Goal: Task Accomplishment & Management: Complete application form

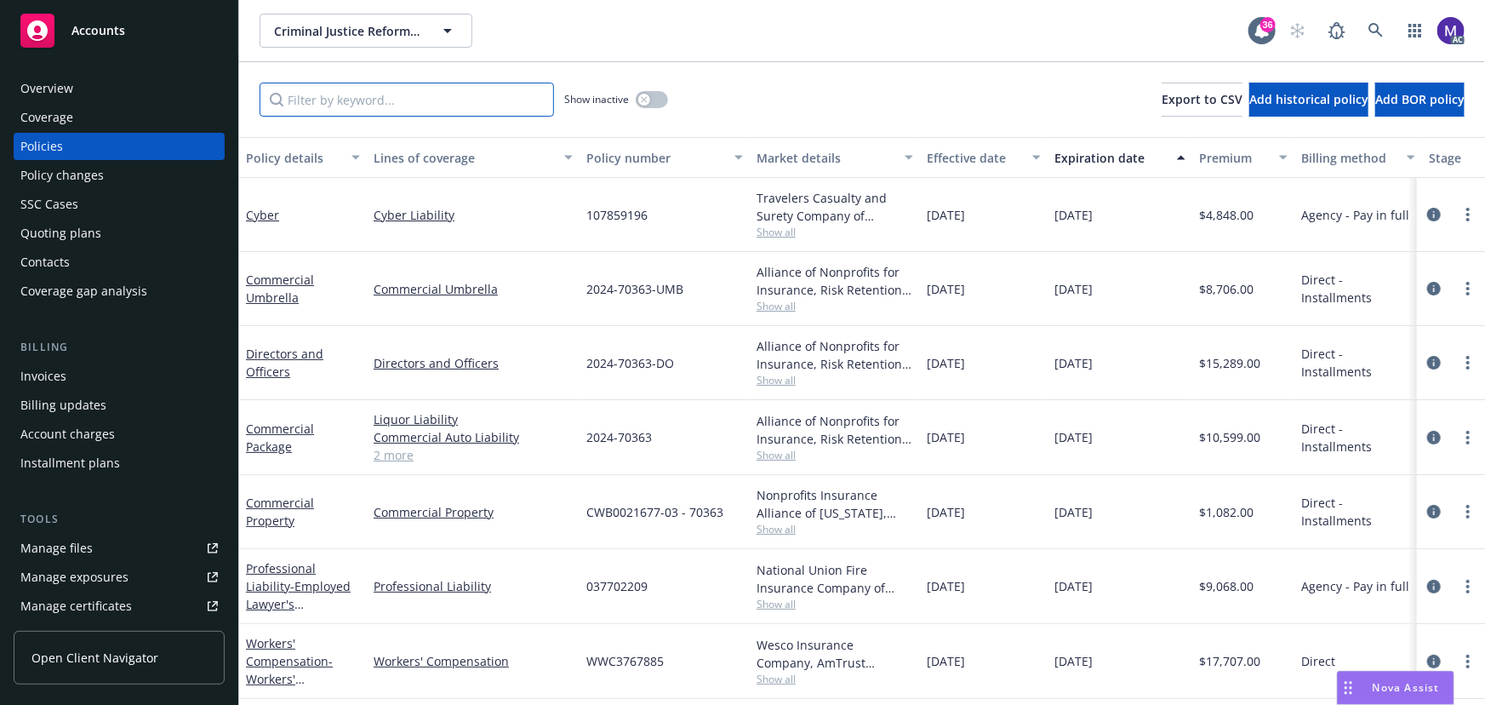
click at [326, 94] on input "Filter by keyword..." at bounding box center [407, 100] width 295 height 34
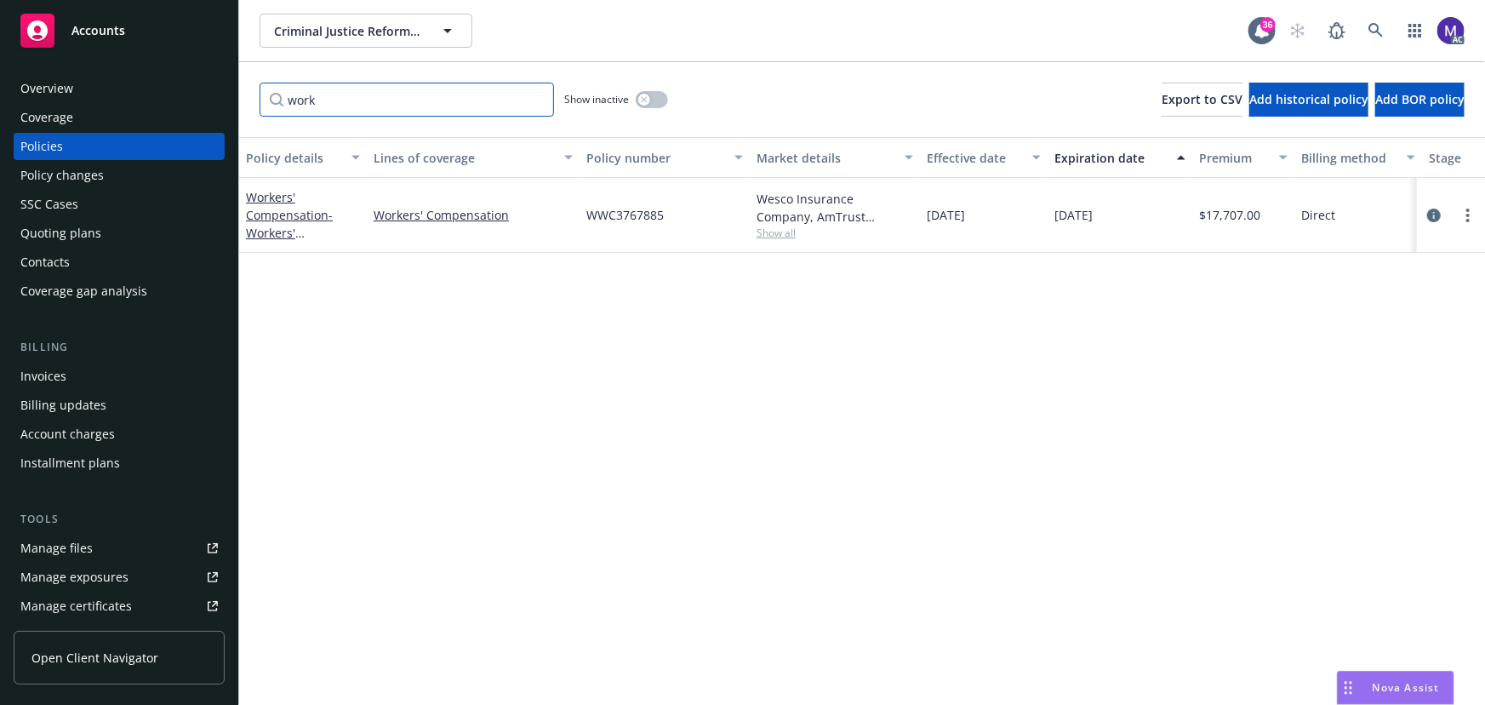
type input "work"
click at [652, 104] on button "button" at bounding box center [652, 99] width 32 height 17
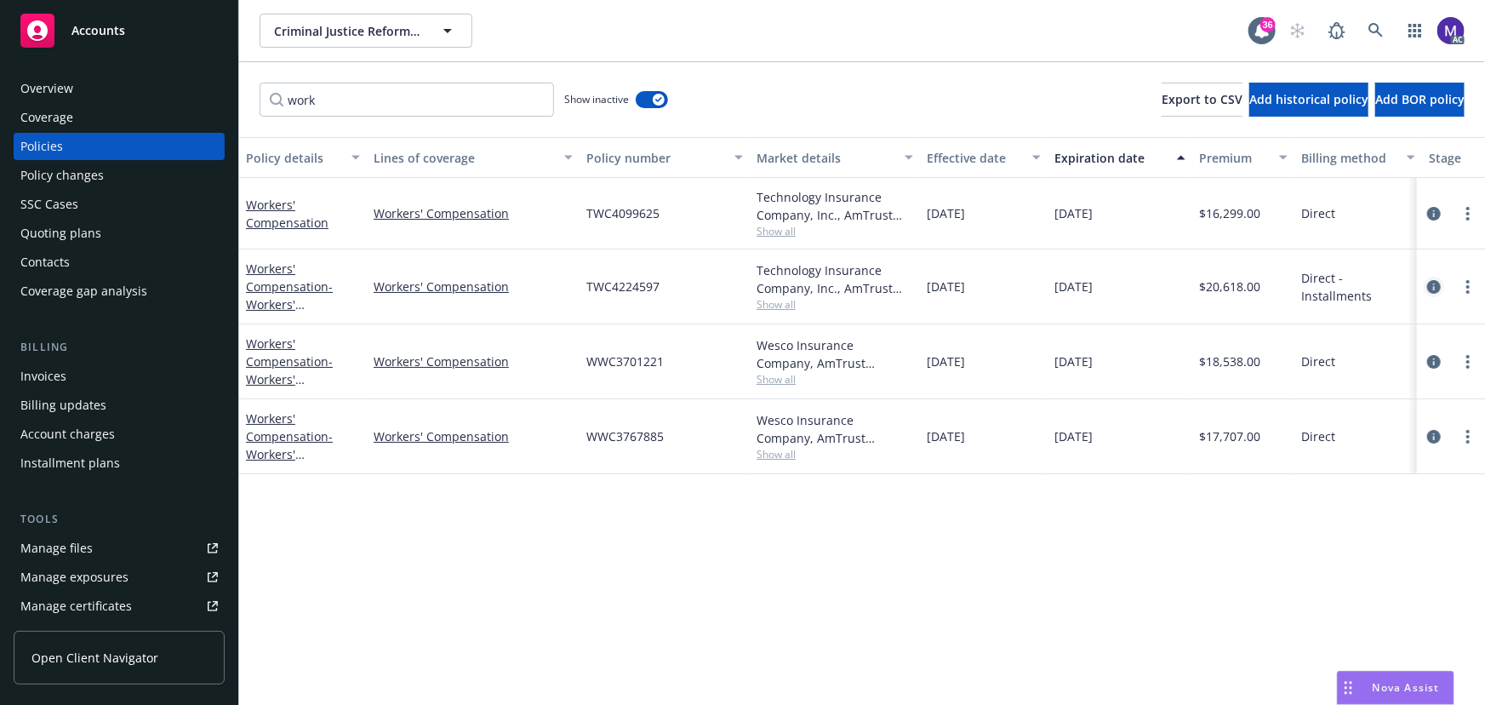
click at [1432, 282] on icon "circleInformation" at bounding box center [1434, 287] width 14 height 14
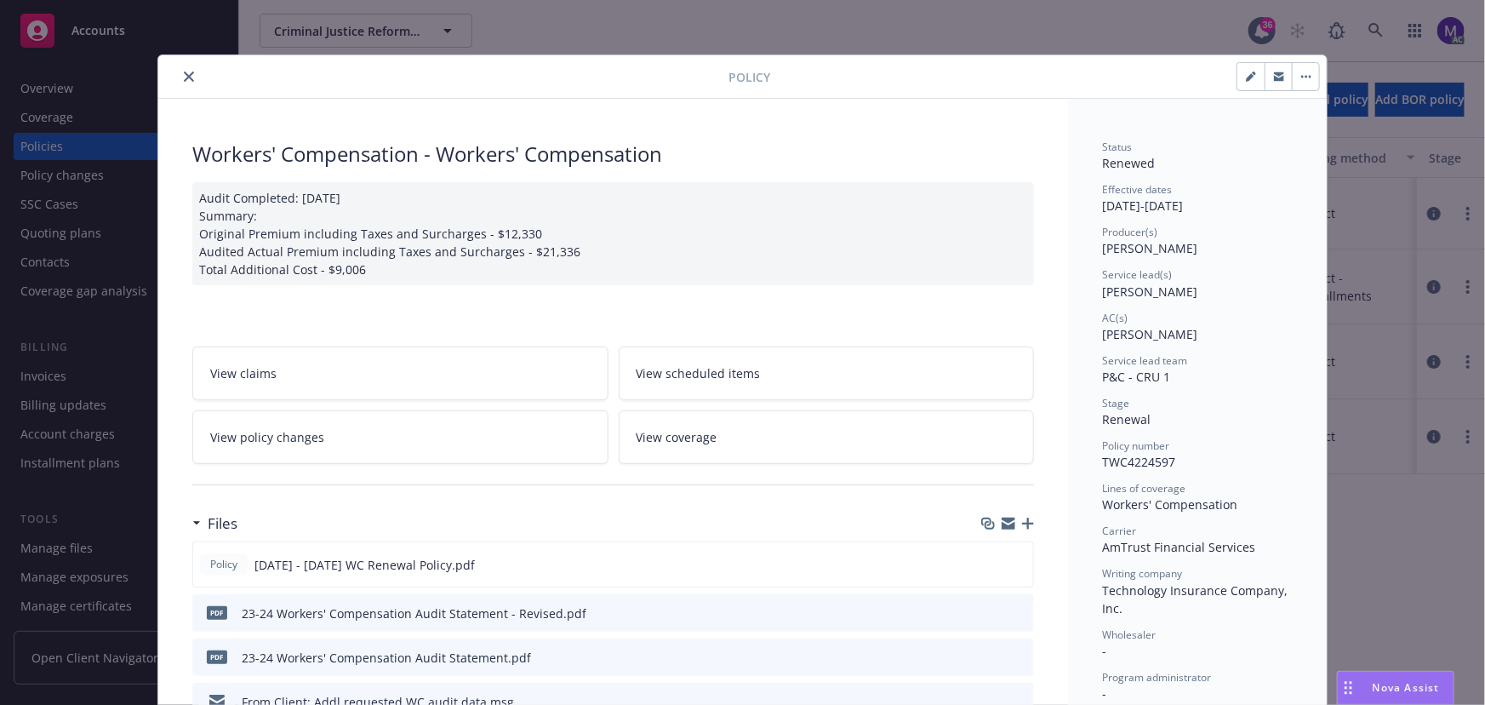
click at [267, 213] on div "Audit Completed: 7/15/2025 Summary: Original Premium including Taxes and Surcha…" at bounding box center [613, 233] width 842 height 103
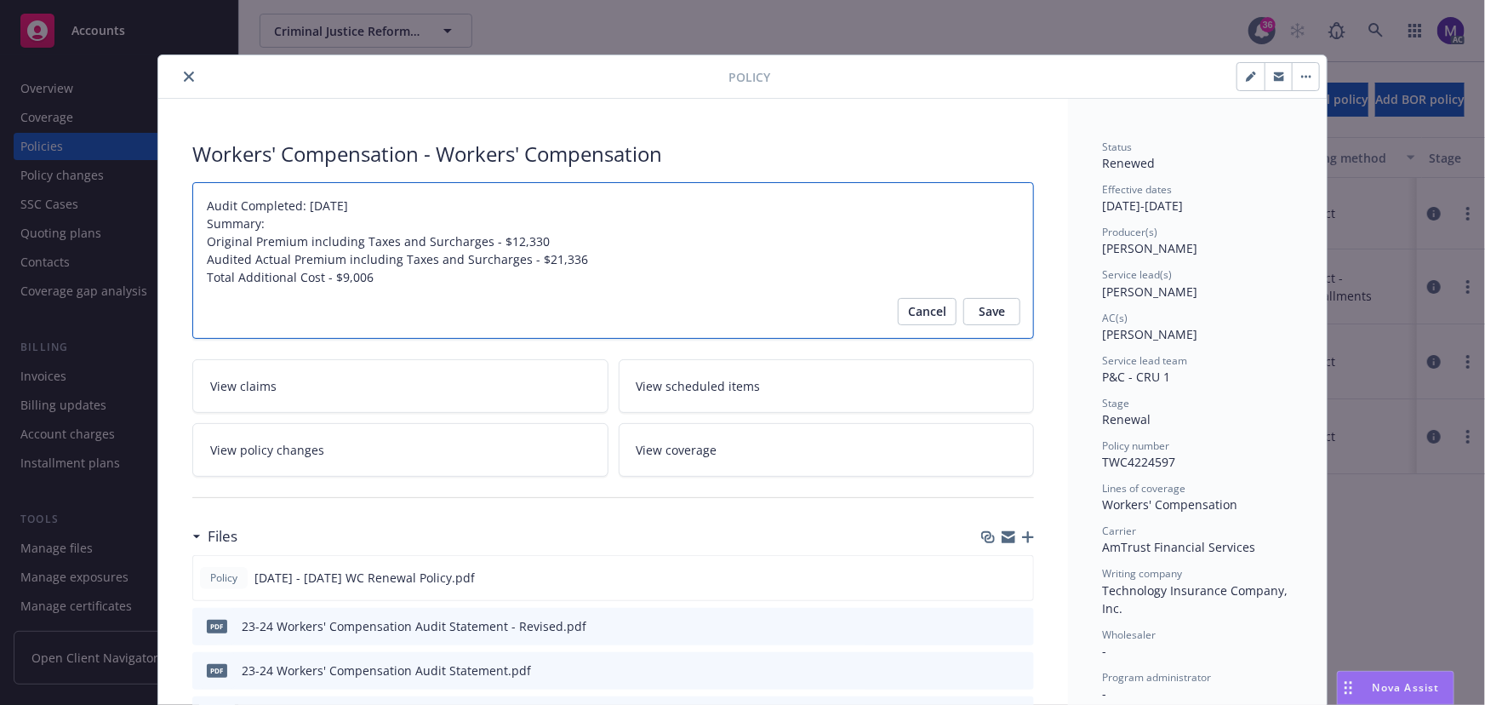
drag, startPoint x: 276, startPoint y: 215, endPoint x: 287, endPoint y: 242, distance: 28.6
click at [385, 282] on textarea "Audit Completed: 7/15/2025 Summary: Original Premium including Taxes and Surcha…" at bounding box center [613, 260] width 842 height 157
type textarea "Audit Completed: 7/15/2025 Summary: Original Premium including Taxes and Surcha…"
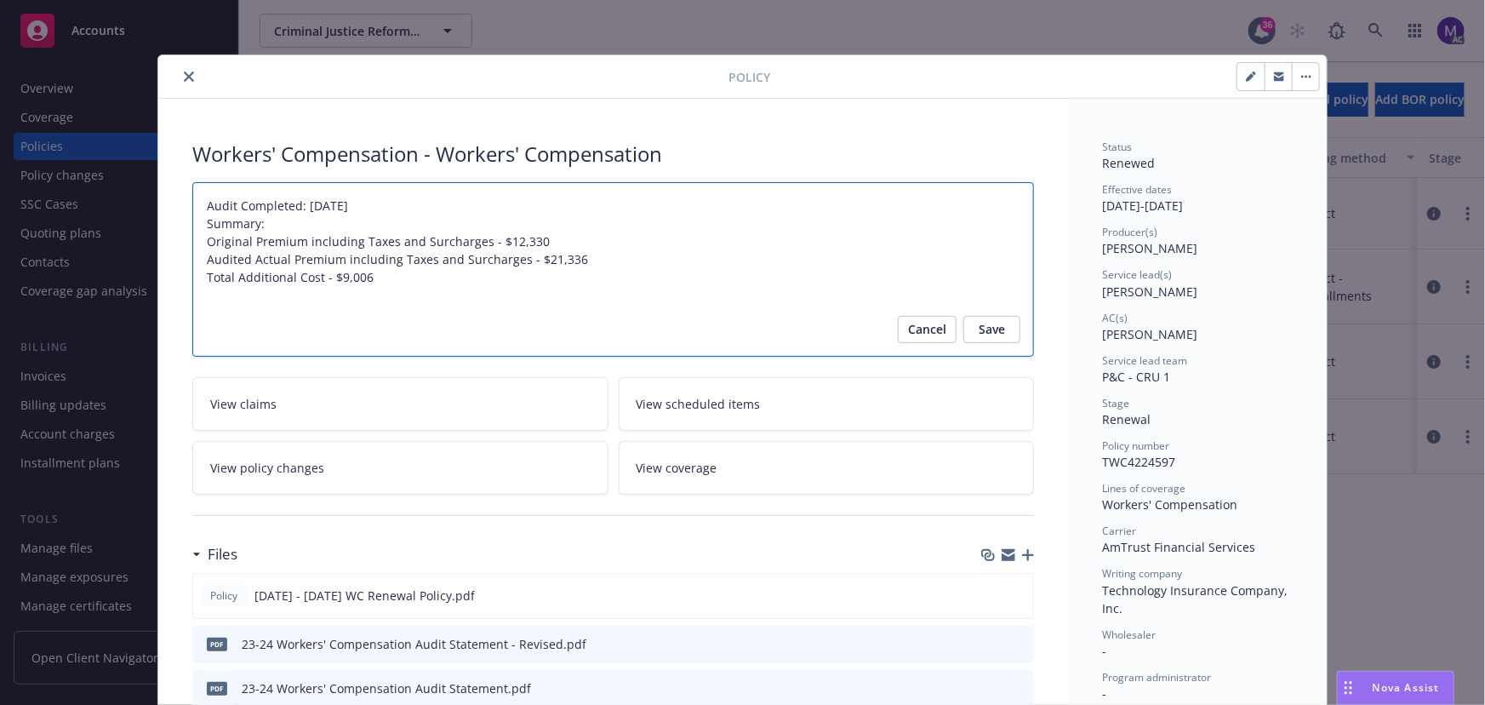
paste textarea "Audit Completed: 7/15/2025 Summary:"
type textarea "x"
type textarea "Audit Completed: 7/15/2025 Summary: Original Premium including Taxes and Surcha…"
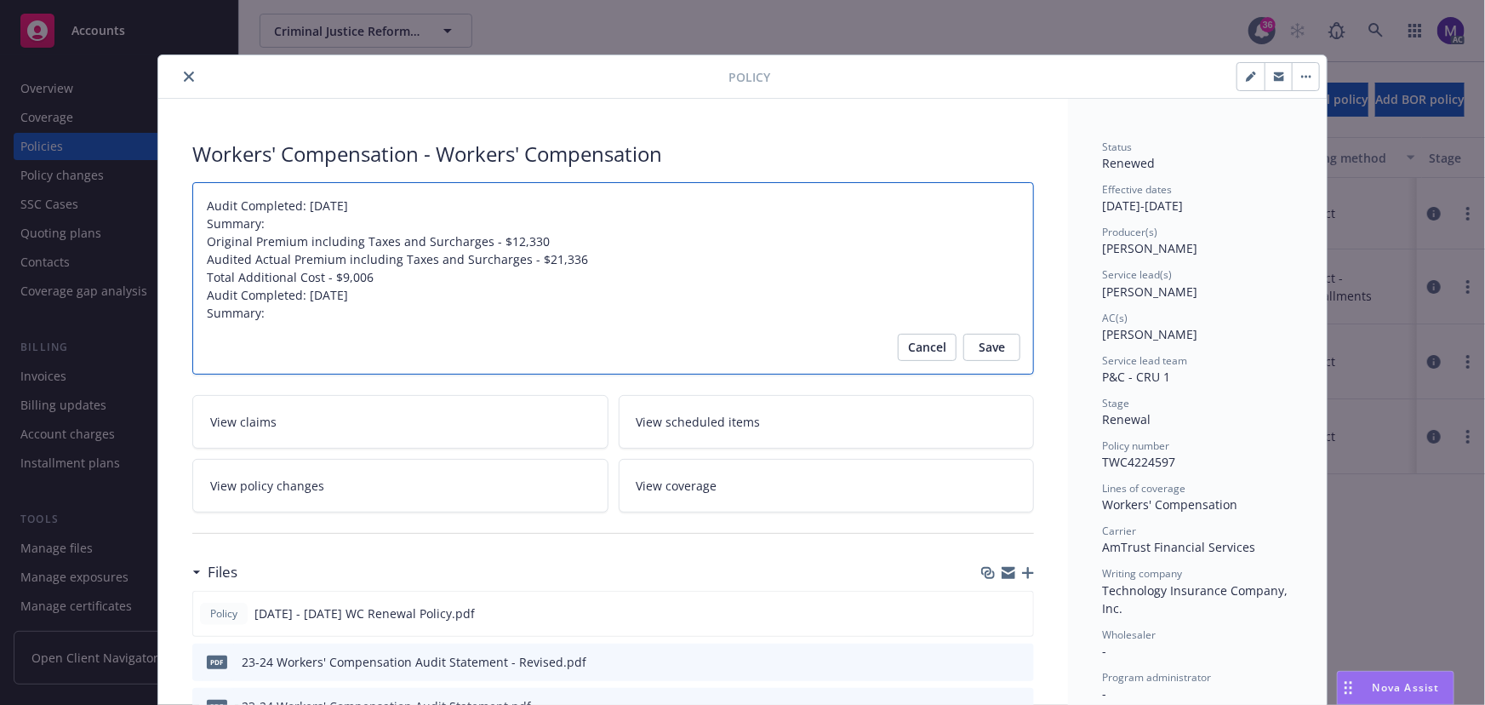
click at [197, 292] on textarea "Audit Completed: 7/15/2025 Summary: Original Premium including Taxes and Surcha…" at bounding box center [613, 278] width 842 height 193
type textarea "x"
type textarea "Audit Completed: 7/15/2025 Summary: Original Premium including Taxes and Surcha…"
type textarea "x"
type textarea "Audit Completed: 7/15/2025 Summary: Original Premium including Taxes and Surcha…"
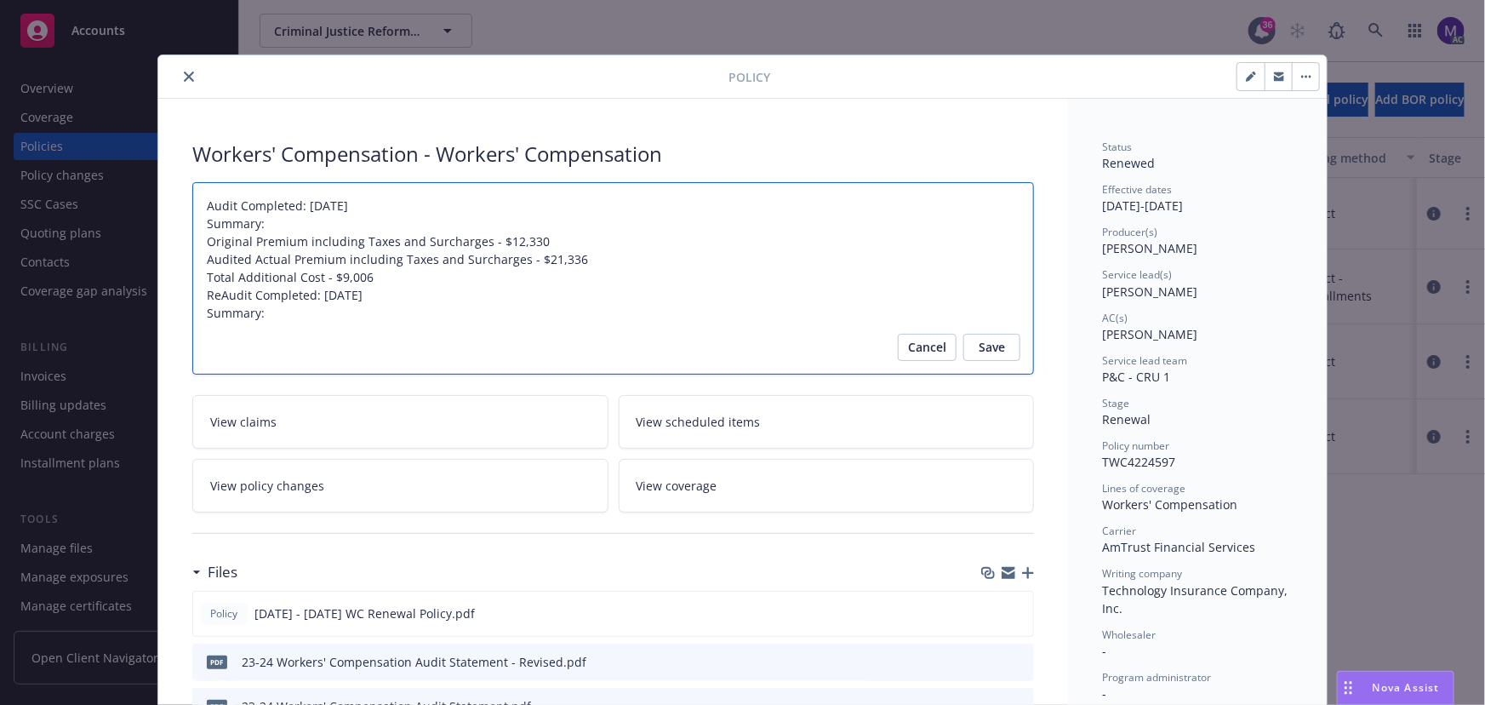
type textarea "x"
type textarea "Audit Completed: 7/15/2025 Summary: Original Premium including Taxes and Surcha…"
type textarea "x"
type textarea "Audit Completed: 7/15/2025 Summary: Original Premium including Taxes and Surcha…"
type textarea "x"
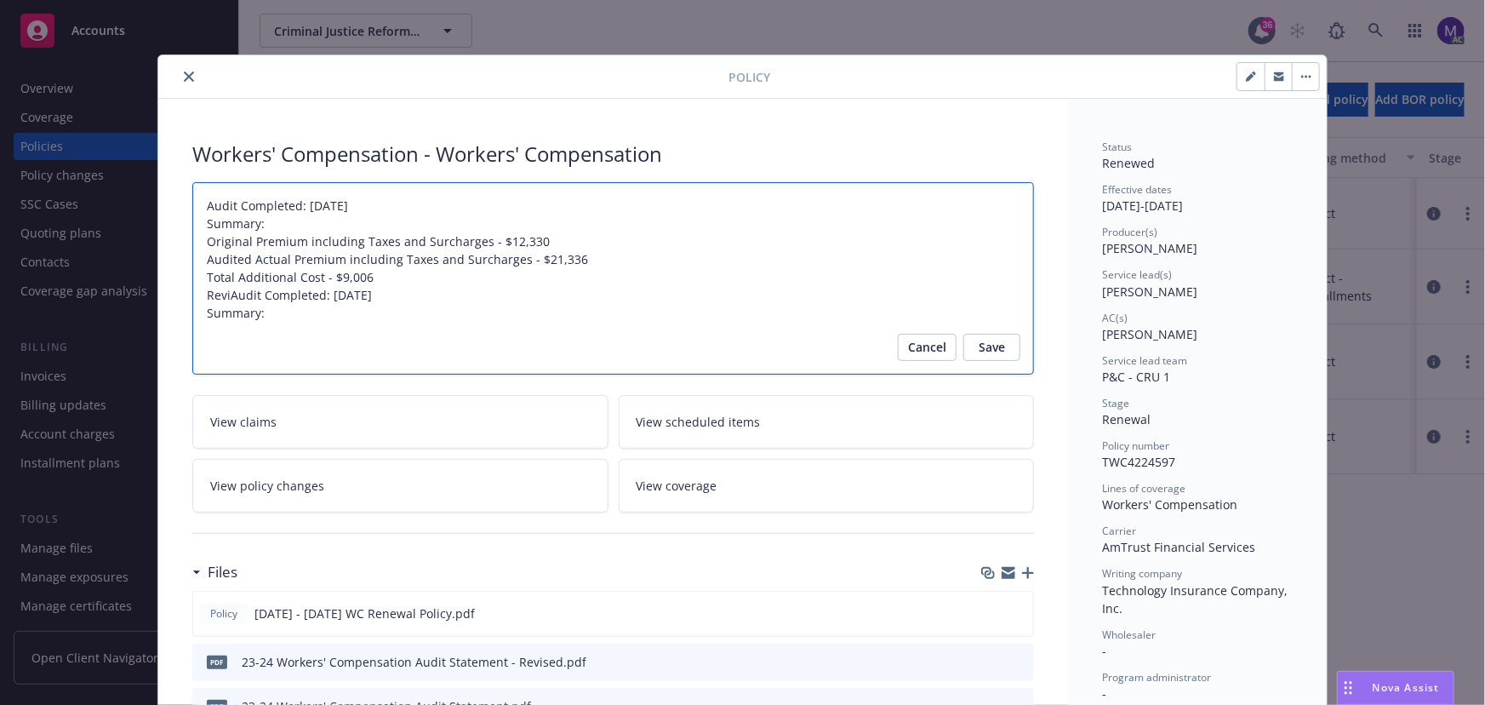
type textarea "Audit Completed: 7/15/2025 Summary: Original Premium including Taxes and Surcha…"
type textarea "x"
type textarea "Audit Completed: 7/15/2025 Summary: Original Premium including Taxes and Surcha…"
type textarea "x"
type textarea "Audit Completed: 7/15/2025 Summary: Original Premium including Taxes and Surcha…"
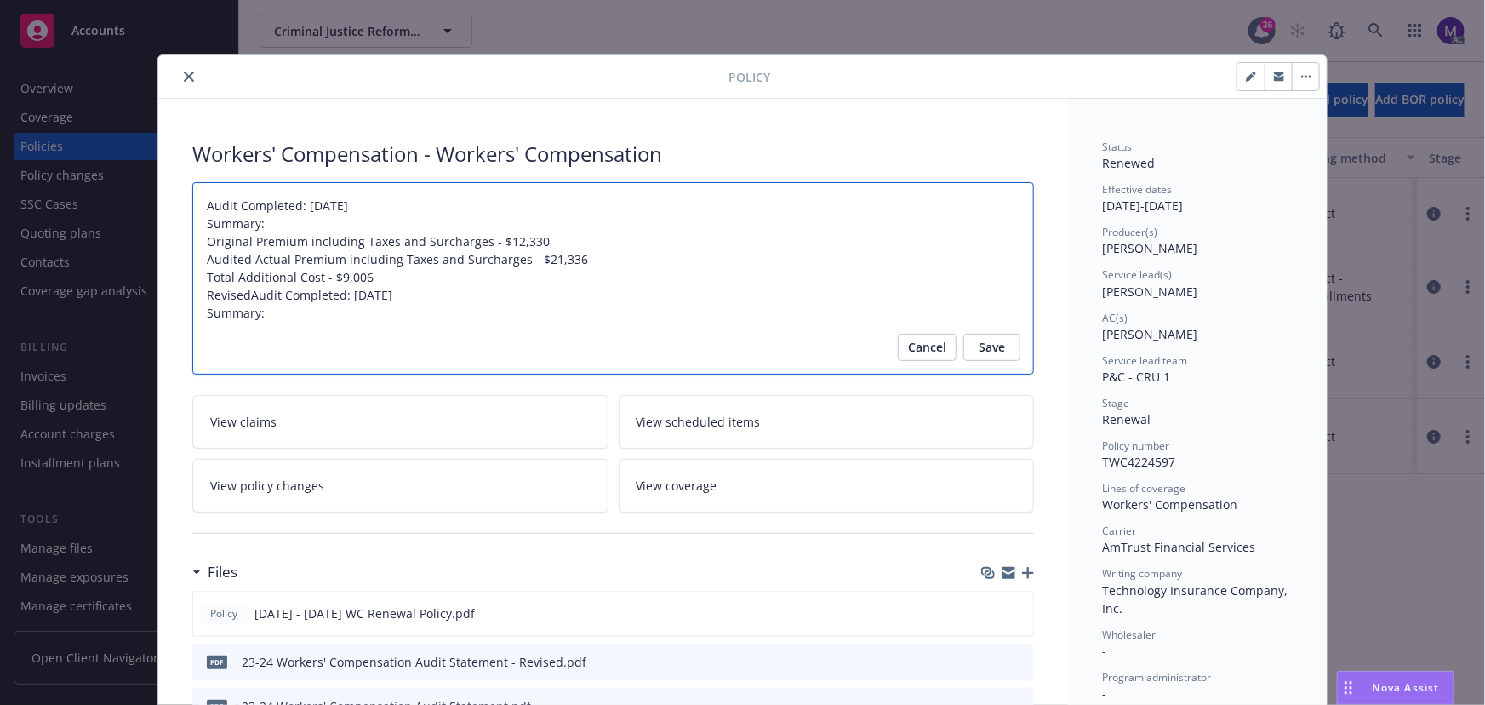
type textarea "x"
type textarea "Audit Completed: 7/15/2025 Summary: Original Premium including Taxes and Surcha…"
drag, startPoint x: 347, startPoint y: 297, endPoint x: 370, endPoint y: 295, distance: 23.0
click at [370, 295] on textarea "Audit Completed: 7/15/2025 Summary: Original Premium including Taxes and Surcha…" at bounding box center [613, 278] width 842 height 193
type textarea "x"
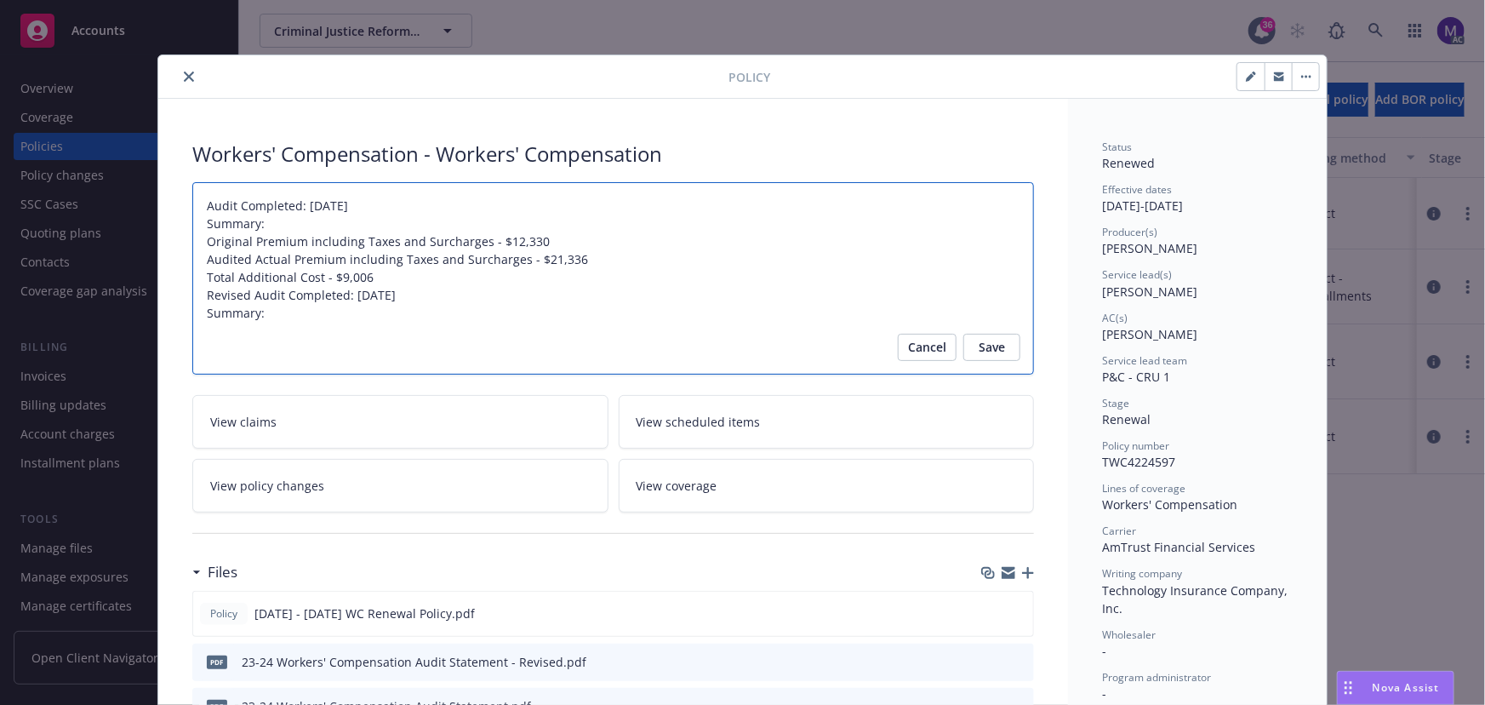
type textarea "Audit Completed: 7/15/2025 Summary: Original Premium including Taxes and Surcha…"
type textarea "x"
type textarea "Audit Completed: 7/15/2025 Summary: Original Premium including Taxes and Surcha…"
type textarea "x"
type textarea "Audit Completed: 7/15/2025 Summary: Original Premium including Taxes and Surcha…"
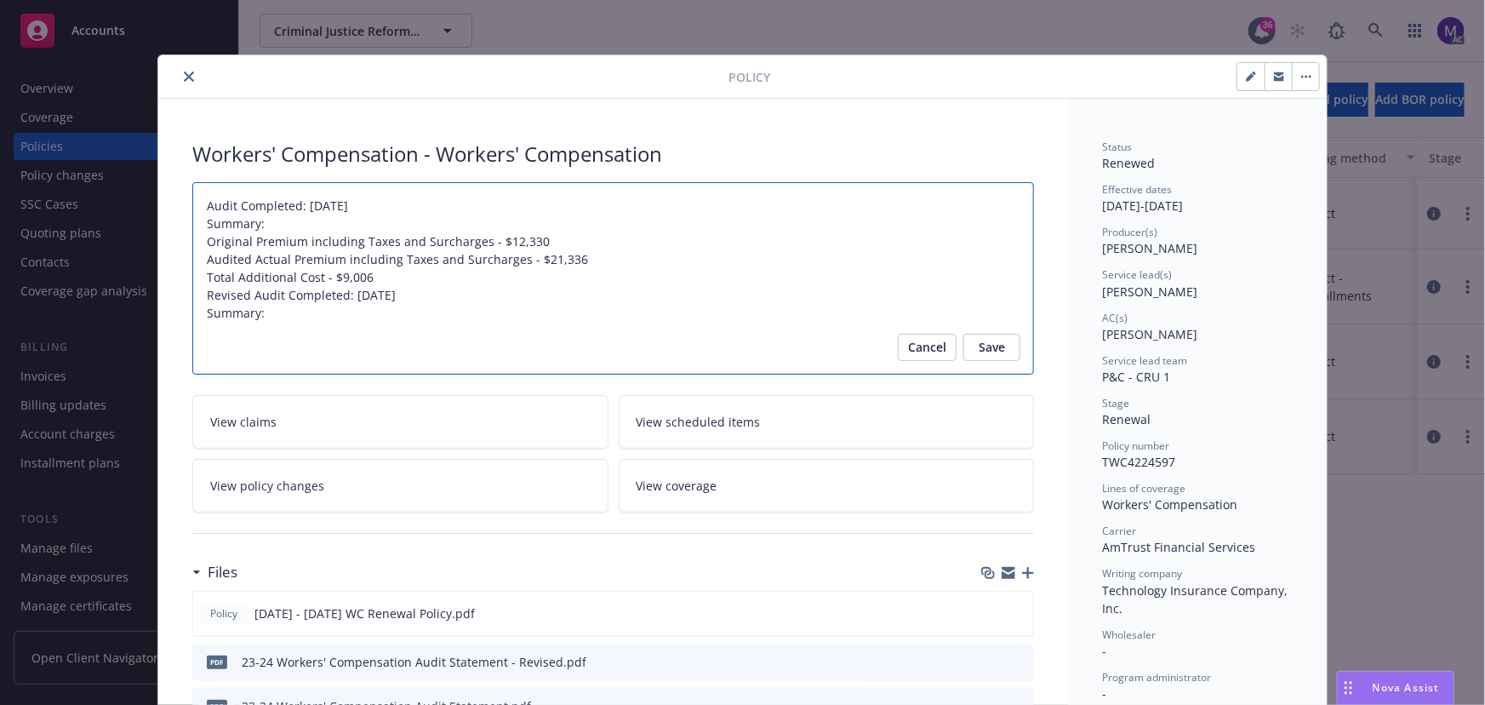
type textarea "x"
type textarea "Audit Completed: 7/15/2025 Summary: Original Premium including Taxes and Surcha…"
click at [218, 340] on textarea "Audit Completed: 7/15/2025 Summary: Original Premium including Taxes and Surcha…" at bounding box center [613, 278] width 842 height 193
click at [280, 315] on textarea "Audit Completed: 7/15/2025 Summary: Original Premium including Taxes and Surcha…" at bounding box center [613, 278] width 842 height 193
type textarea "x"
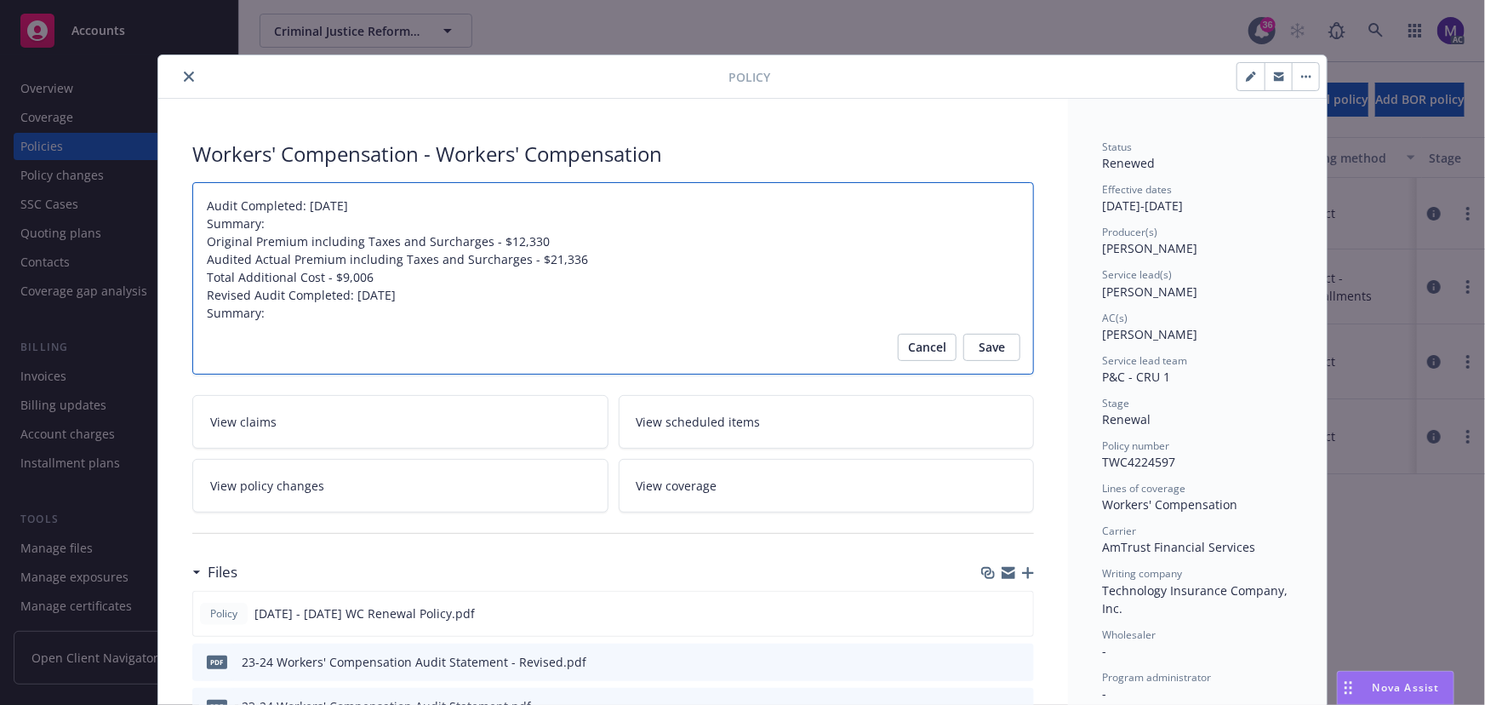
type textarea "Audit Completed: 7/15/2025 Summary: Original Premium including Taxes and Surcha…"
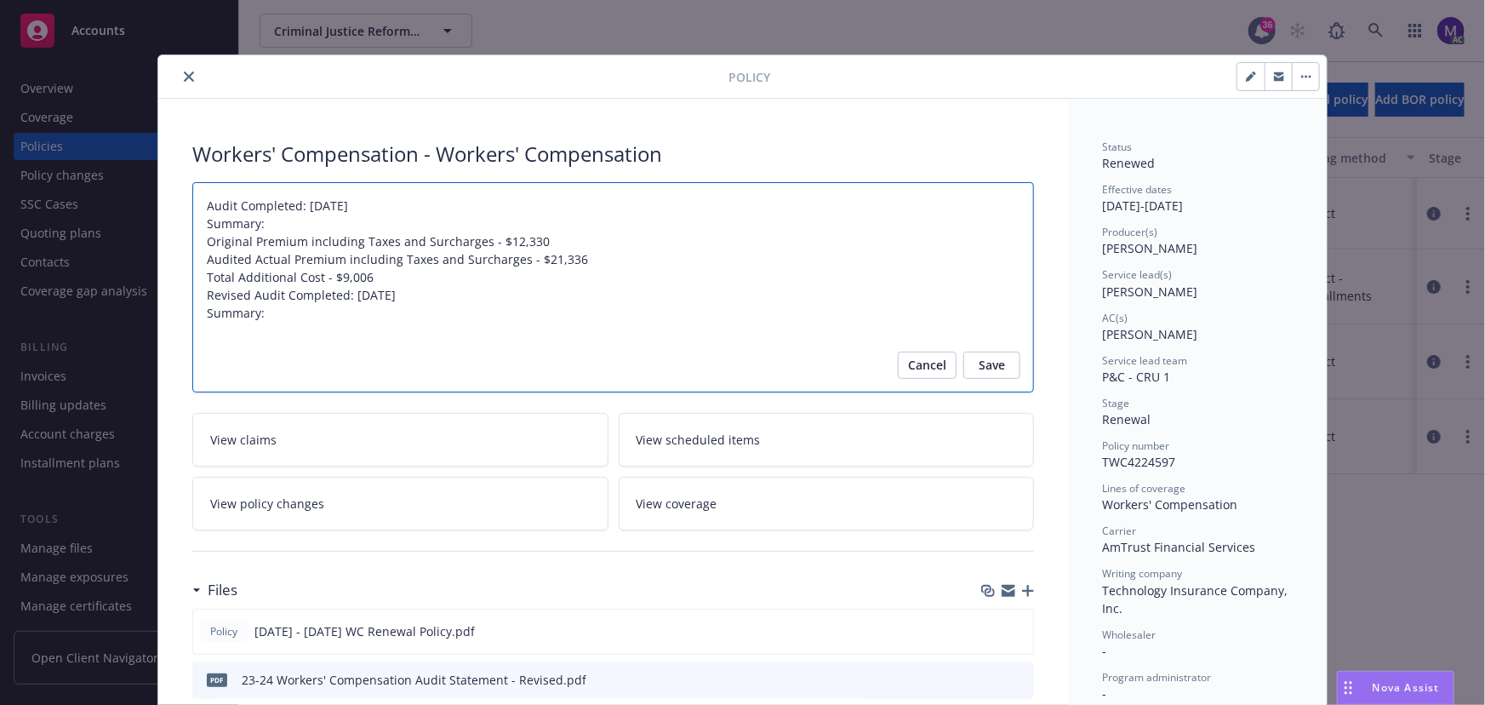
paste textarea "Original Premium including Taxes and Surcharges - $21,336 Audited Actual Premiu…"
type textarea "x"
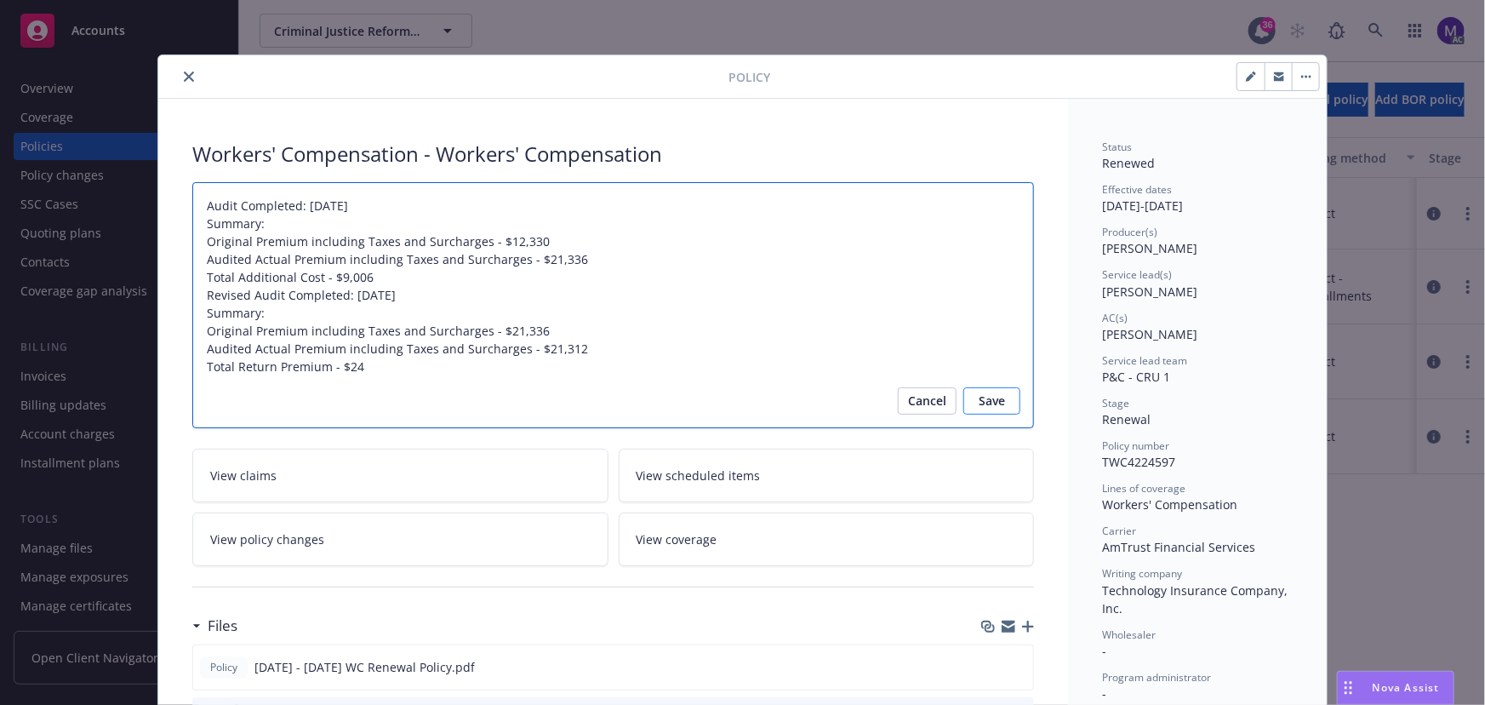
type textarea "Audit Completed: 7/15/2025 Summary: Original Premium including Taxes and Surcha…"
click at [980, 402] on span "Save" at bounding box center [992, 400] width 26 height 27
type textarea "x"
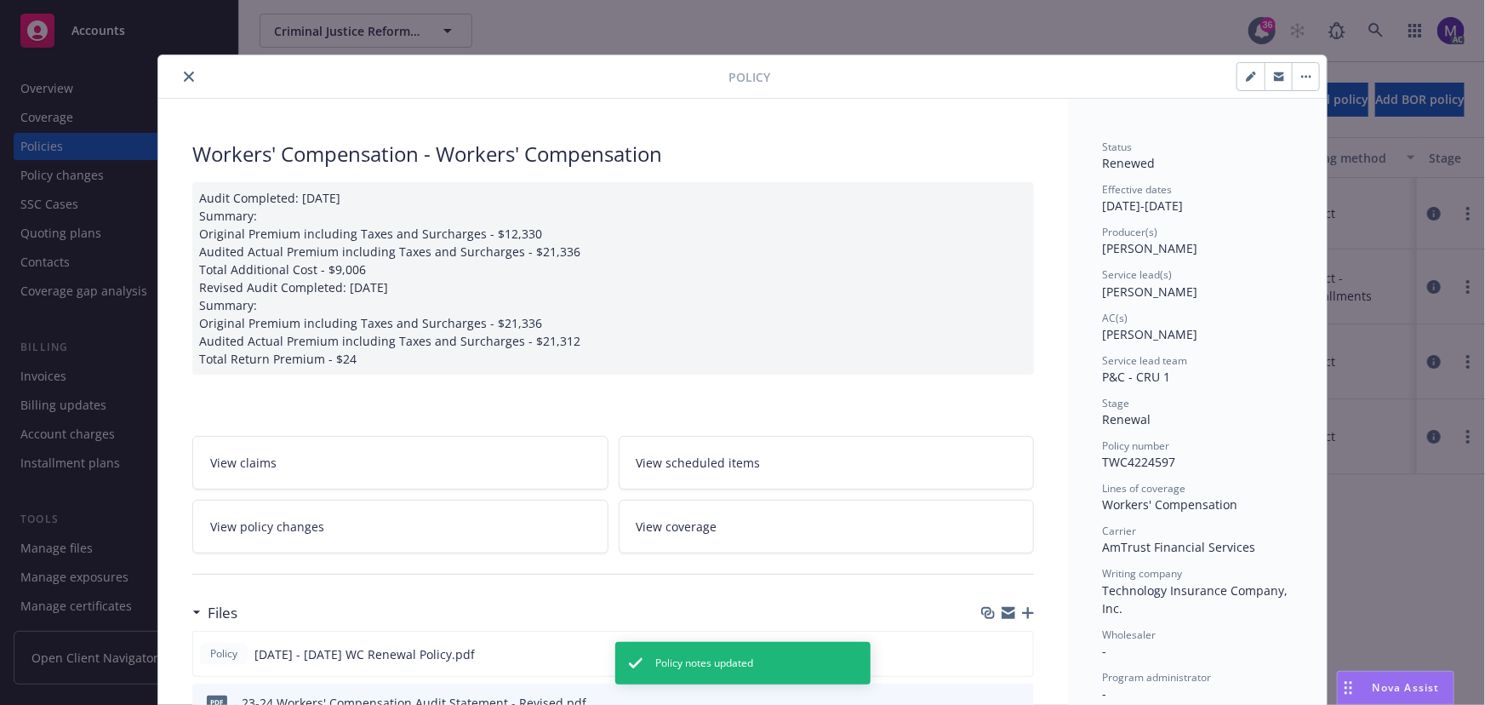
click at [184, 74] on icon "close" at bounding box center [189, 76] width 10 height 10
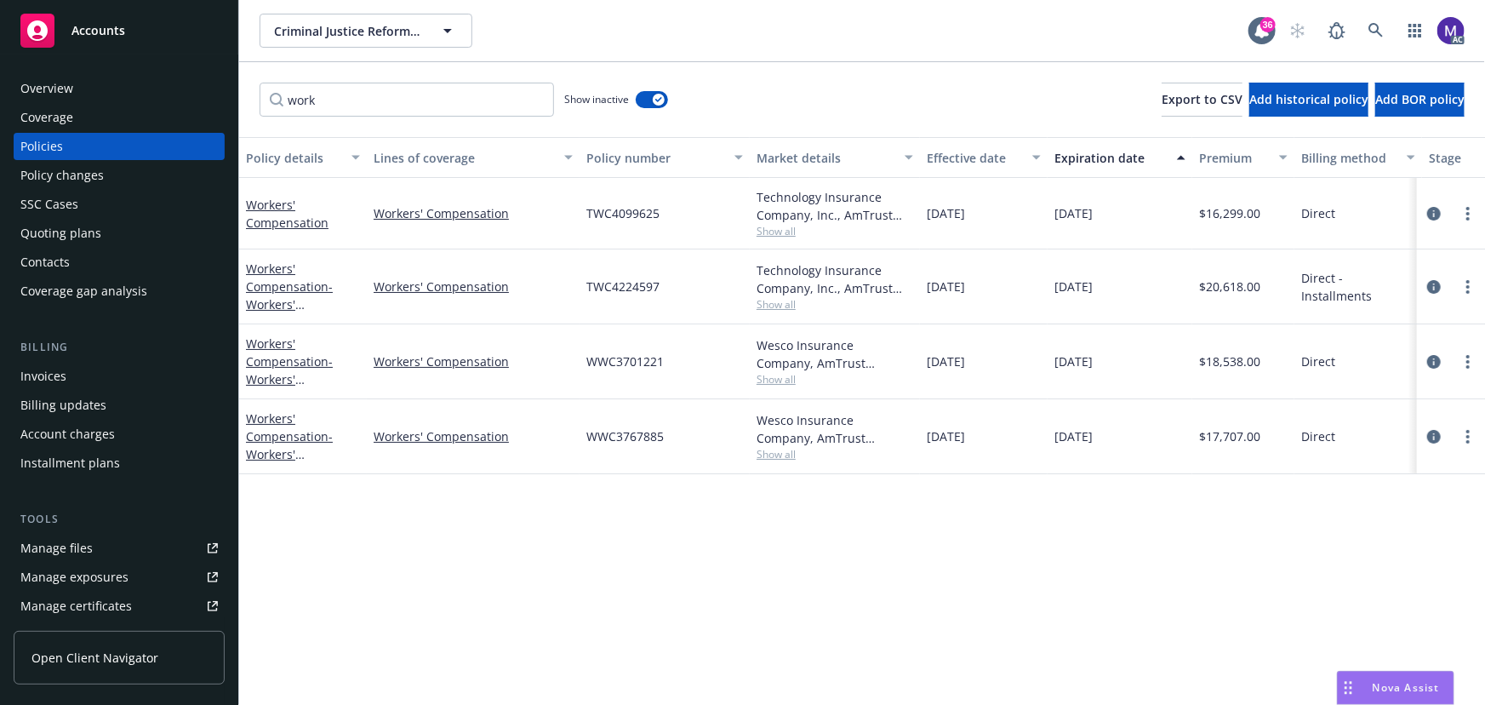
click at [1437, 434] on icon "circleInformation" at bounding box center [1434, 437] width 14 height 14
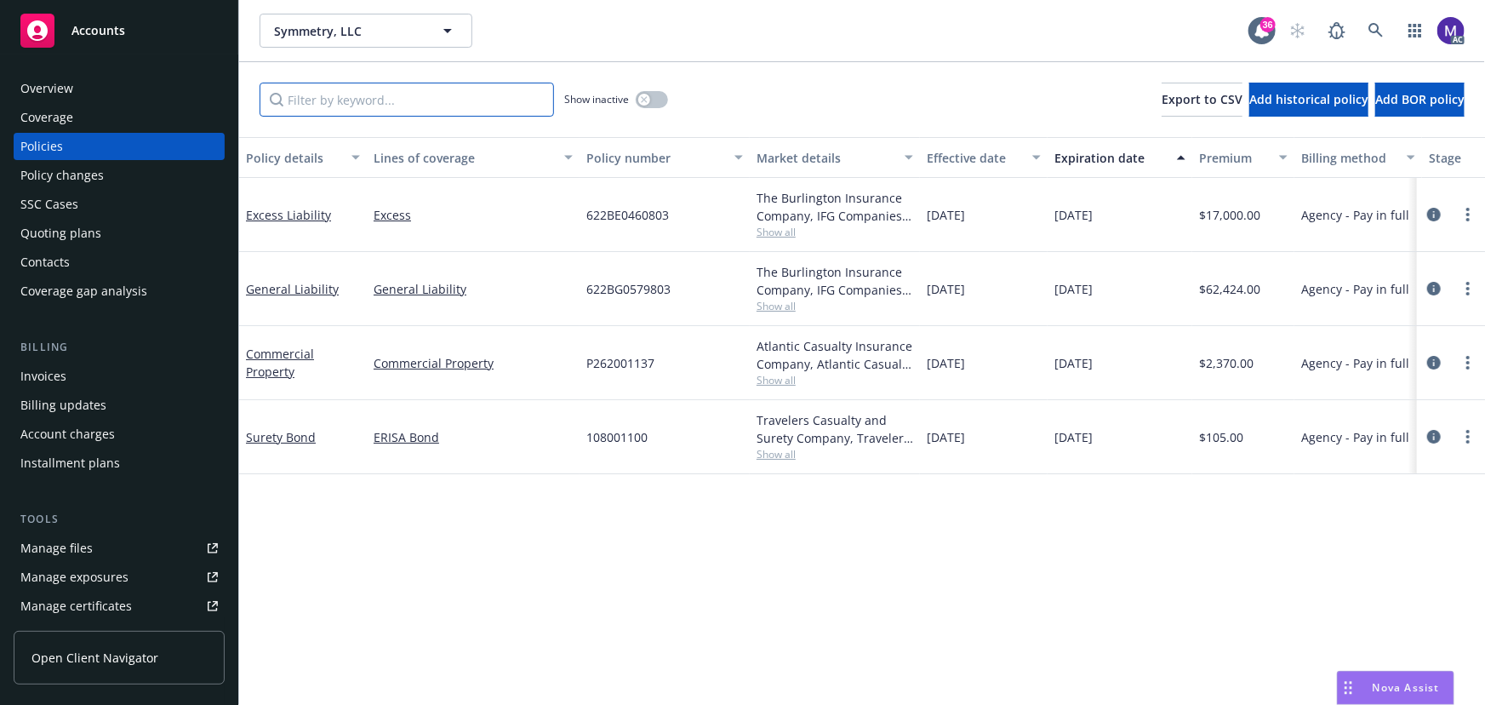
click at [330, 102] on input "Filter by keyword..." at bounding box center [407, 100] width 295 height 34
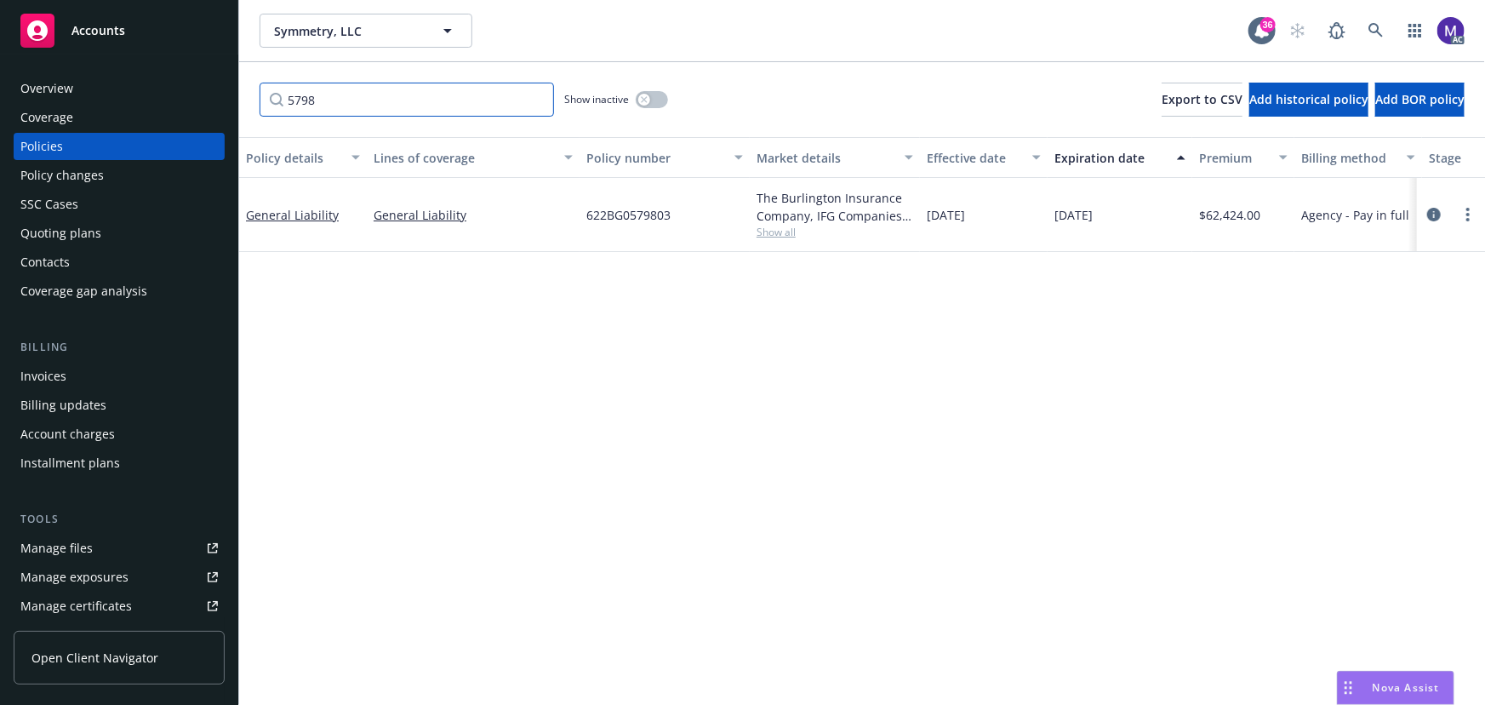
type input "5798"
click at [664, 94] on button "button" at bounding box center [652, 99] width 32 height 17
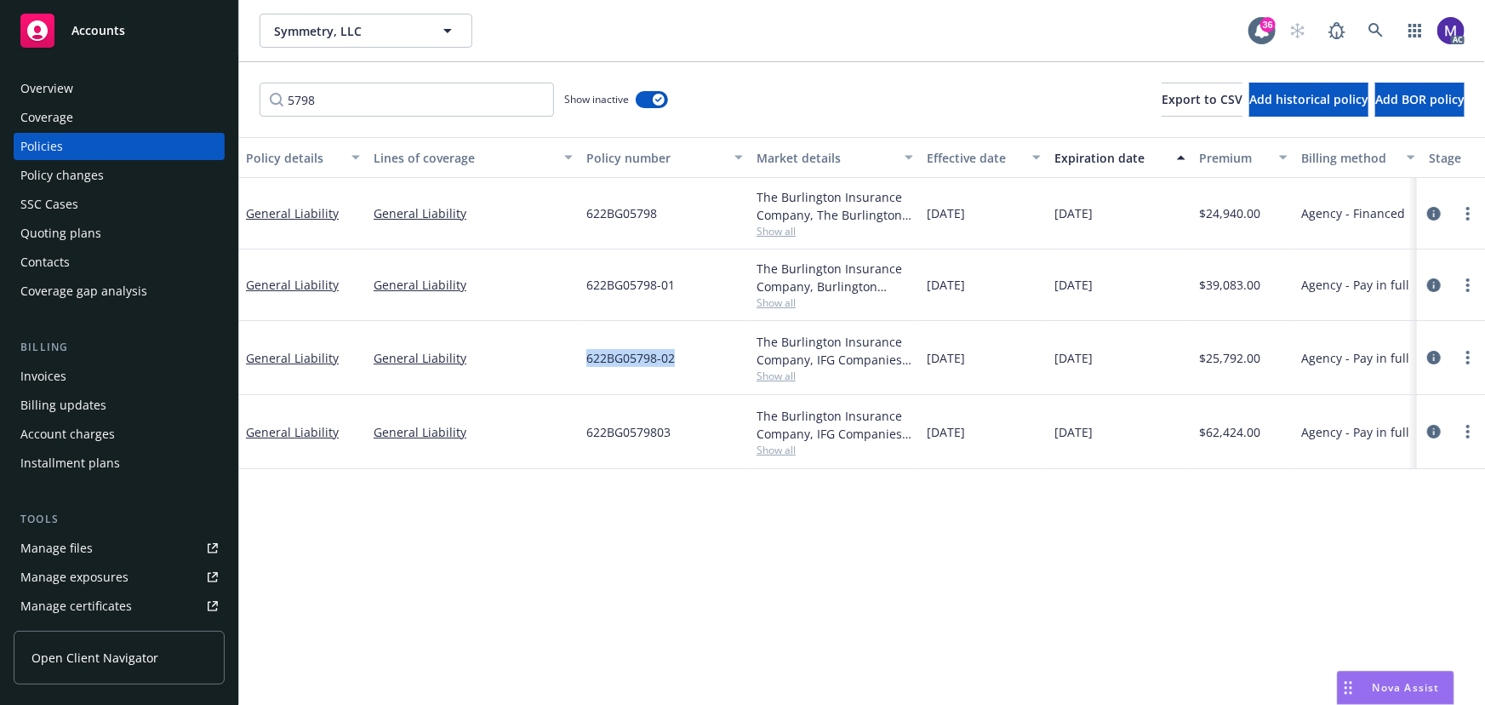
drag, startPoint x: 582, startPoint y: 362, endPoint x: 696, endPoint y: 361, distance: 114.1
click at [696, 361] on div "622BG05798-02" at bounding box center [665, 358] width 170 height 74
click at [1433, 425] on icon "circleInformation" at bounding box center [1434, 432] width 14 height 14
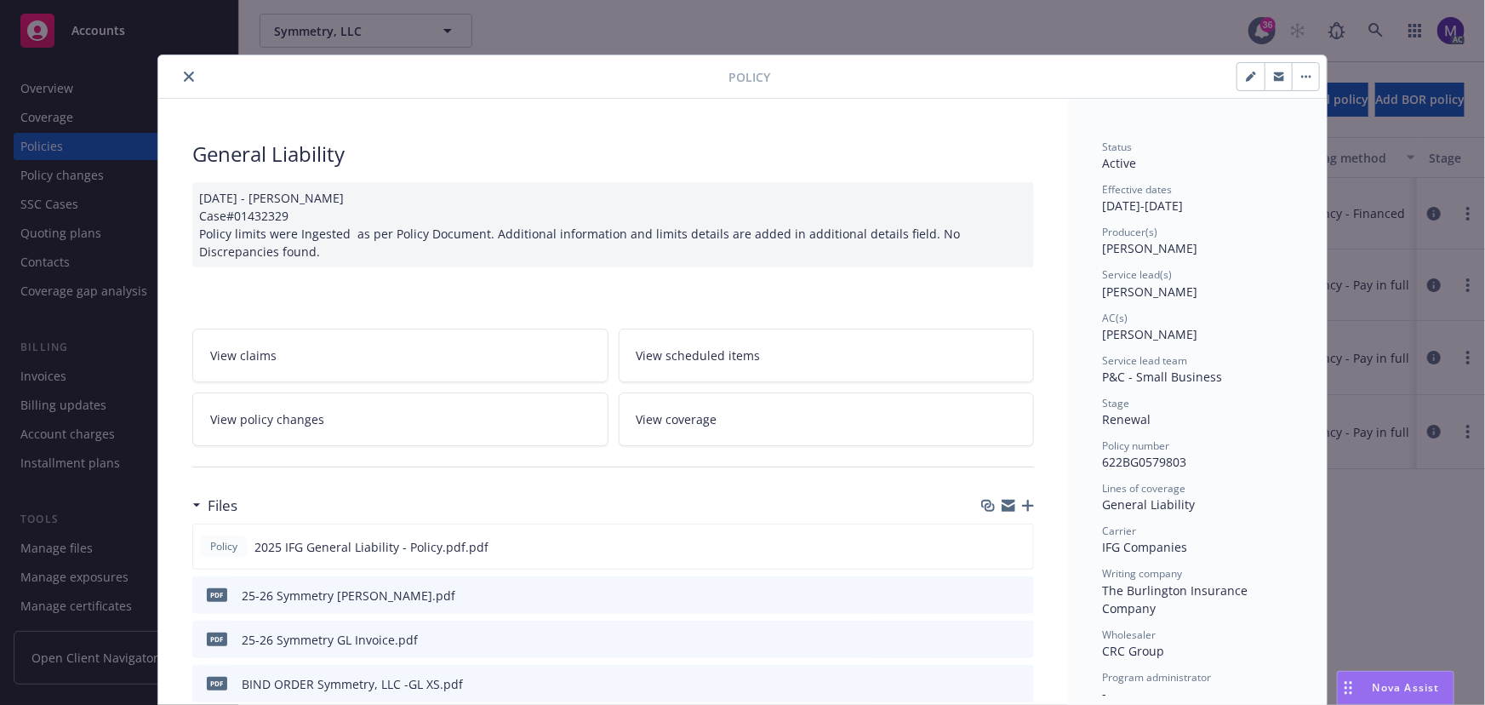
click at [186, 71] on icon "close" at bounding box center [189, 76] width 10 height 10
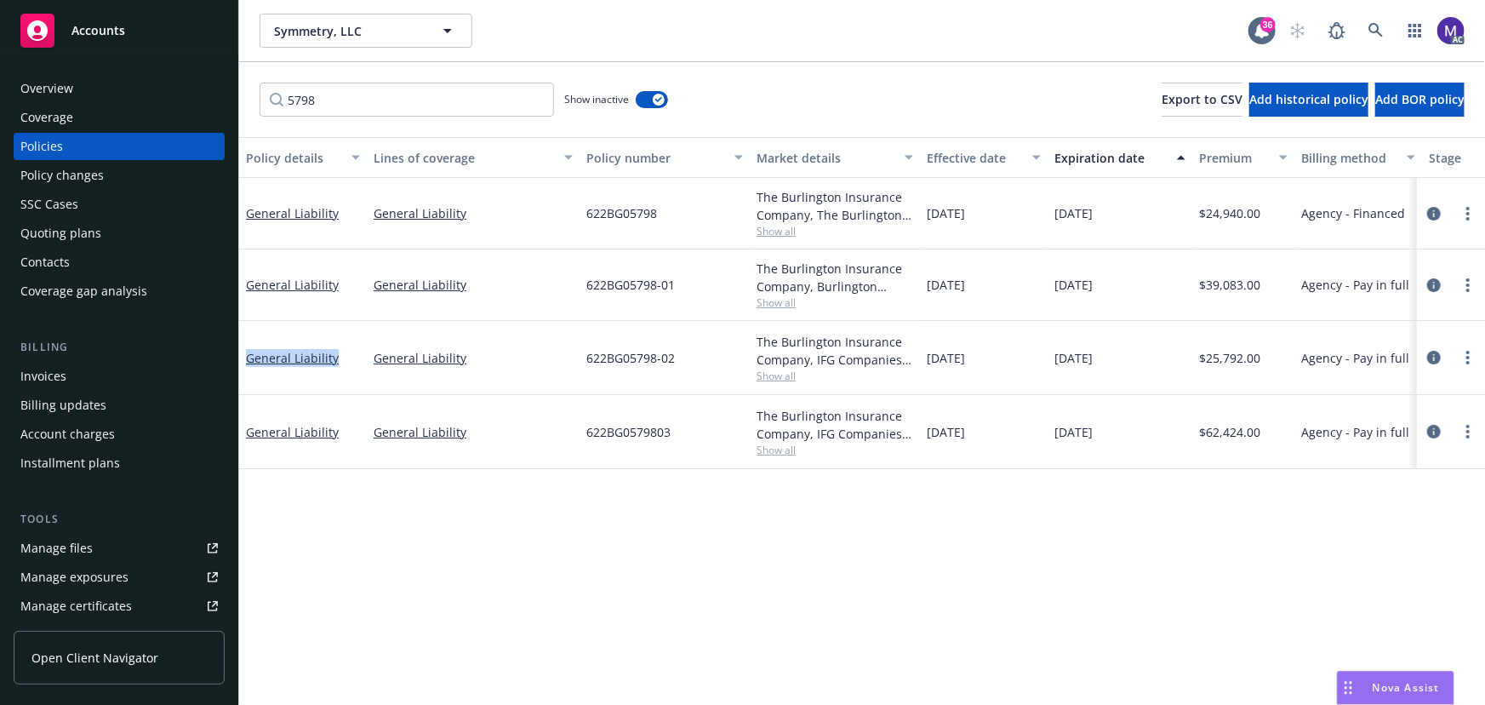
drag, startPoint x: 309, startPoint y: 356, endPoint x: 240, endPoint y: 357, distance: 69.0
click at [240, 357] on div "General Liability" at bounding box center [303, 358] width 128 height 74
click at [782, 376] on span "Show all" at bounding box center [835, 376] width 157 height 14
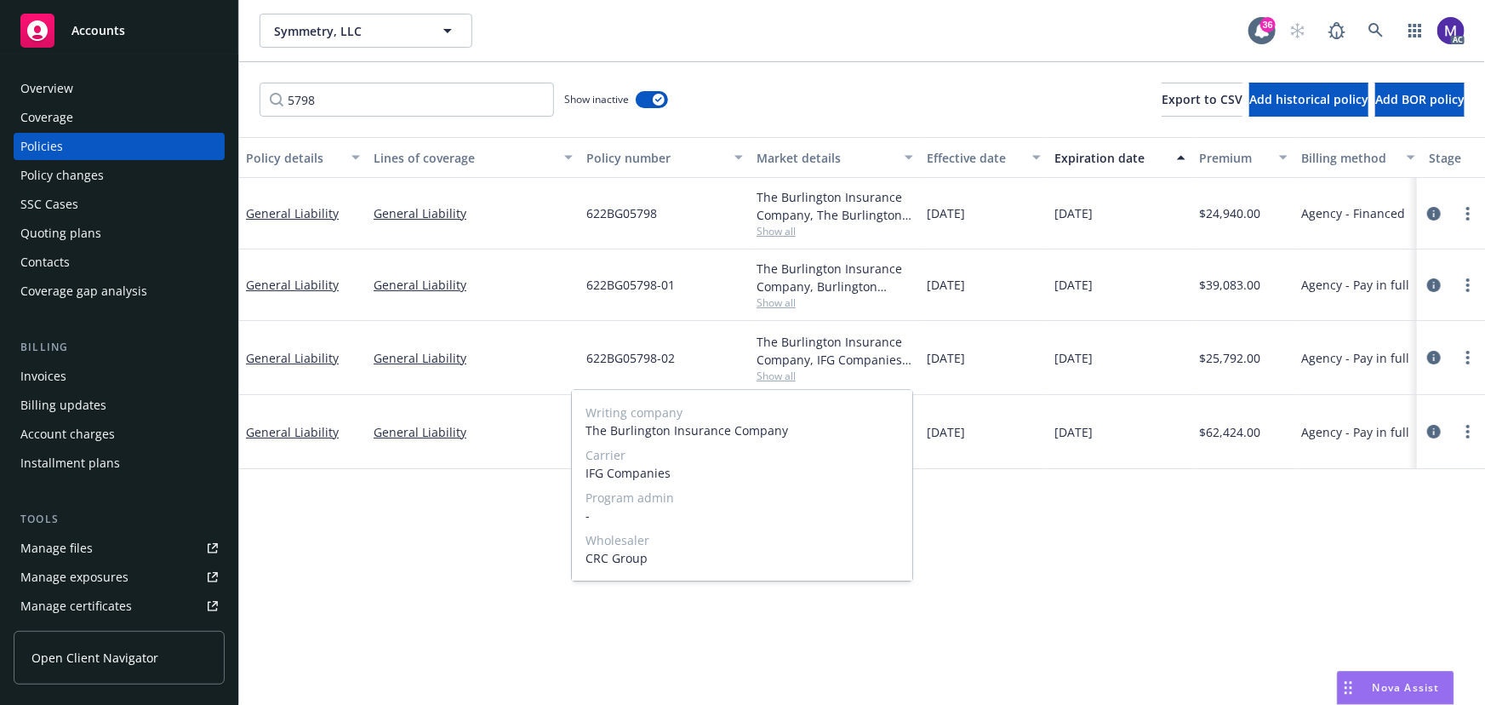
click at [628, 466] on span "IFG Companies" at bounding box center [742, 473] width 313 height 18
copy span "IFG Companies"
click at [101, 171] on div "Policy changes" at bounding box center [118, 175] width 197 height 27
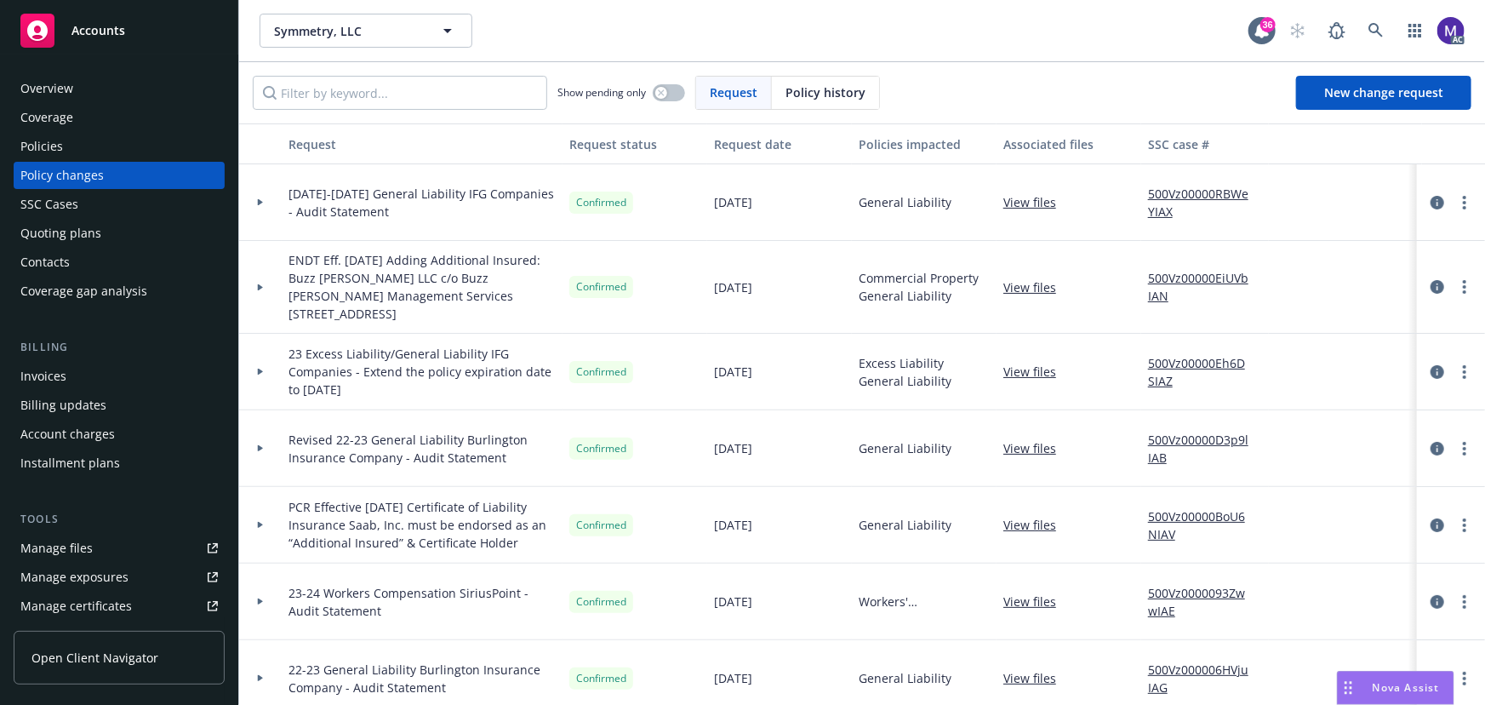
click at [266, 203] on div at bounding box center [260, 202] width 29 height 6
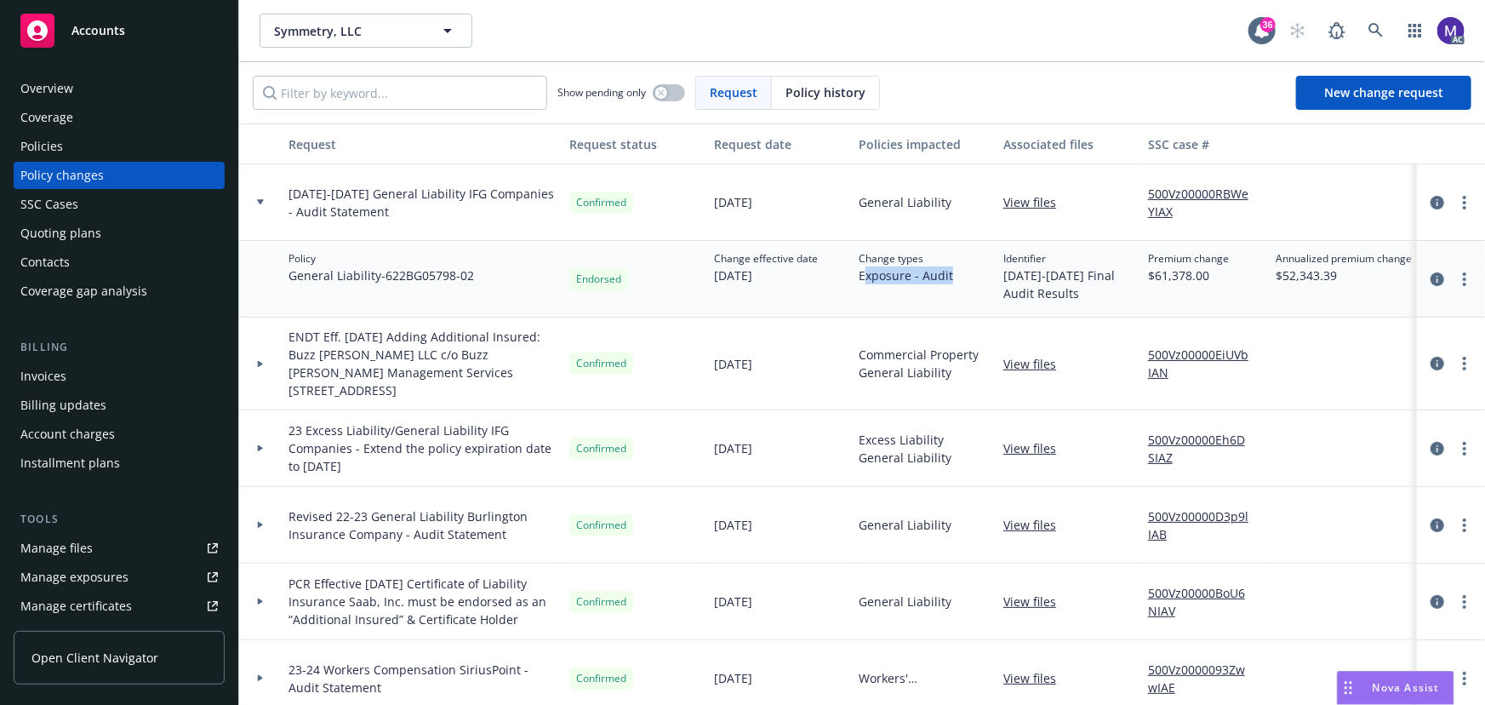
drag, startPoint x: 864, startPoint y: 277, endPoint x: 962, endPoint y: 273, distance: 97.9
click at [962, 273] on div "Change types Exposure - Audit" at bounding box center [924, 279] width 145 height 77
click at [1036, 200] on link "View files" at bounding box center [1037, 202] width 66 height 18
click at [1431, 274] on icon "circleInformation" at bounding box center [1438, 279] width 14 height 14
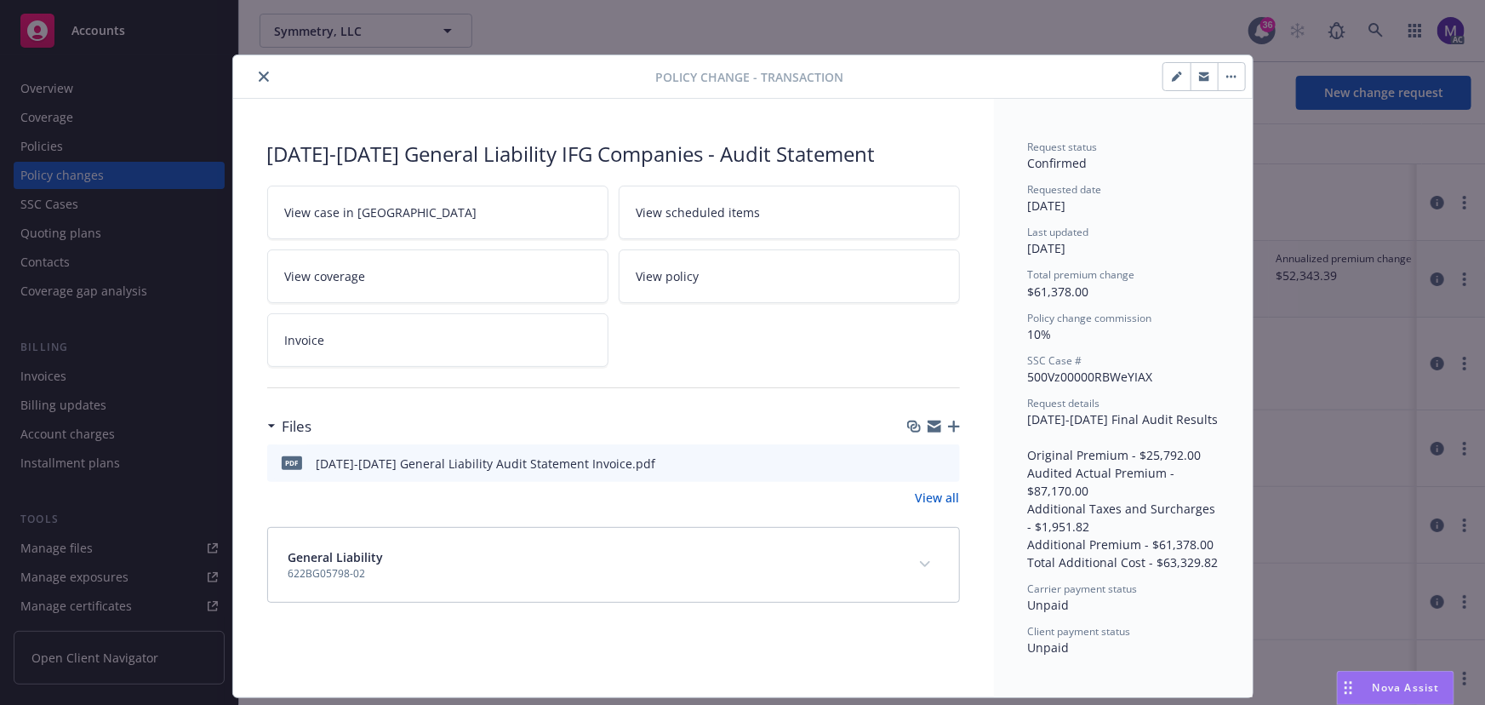
scroll to position [5, 0]
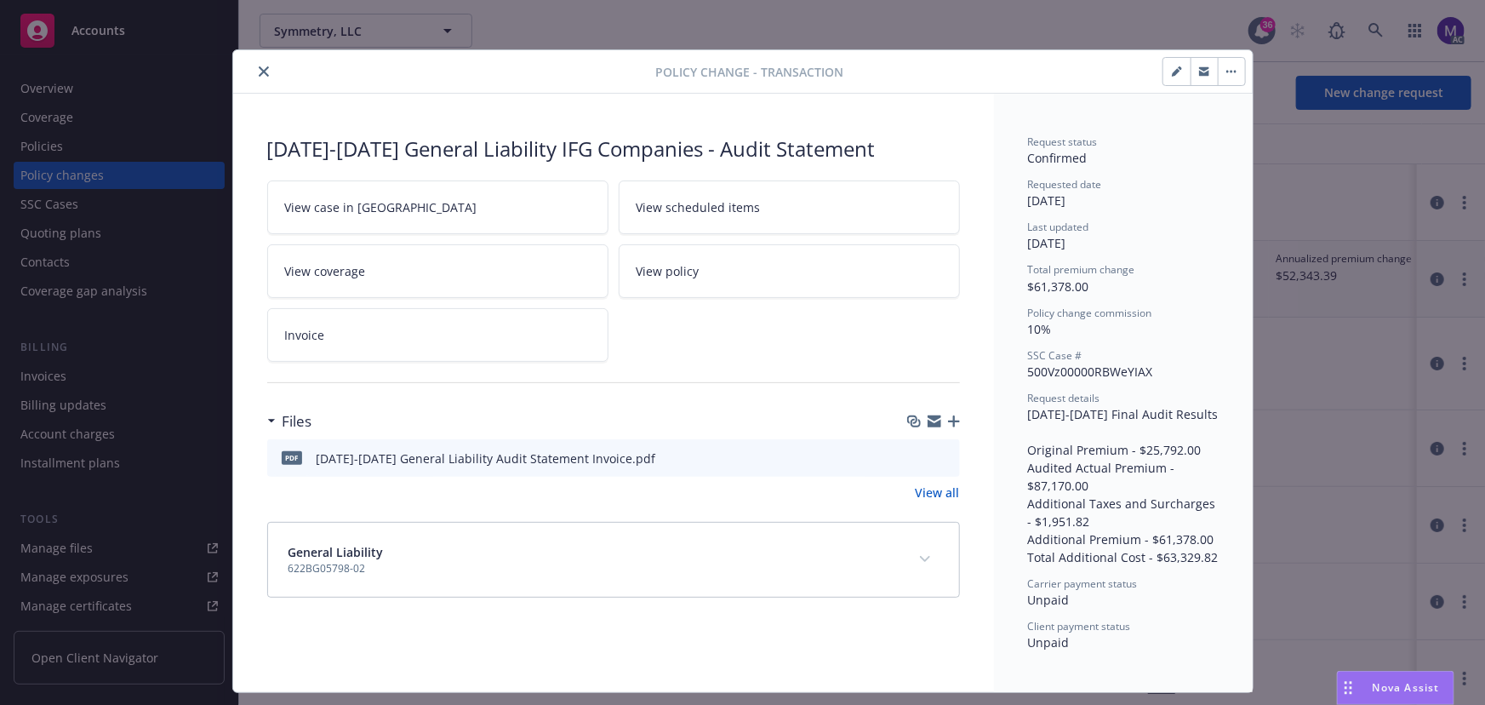
click at [952, 419] on icon "button" at bounding box center [954, 421] width 12 height 12
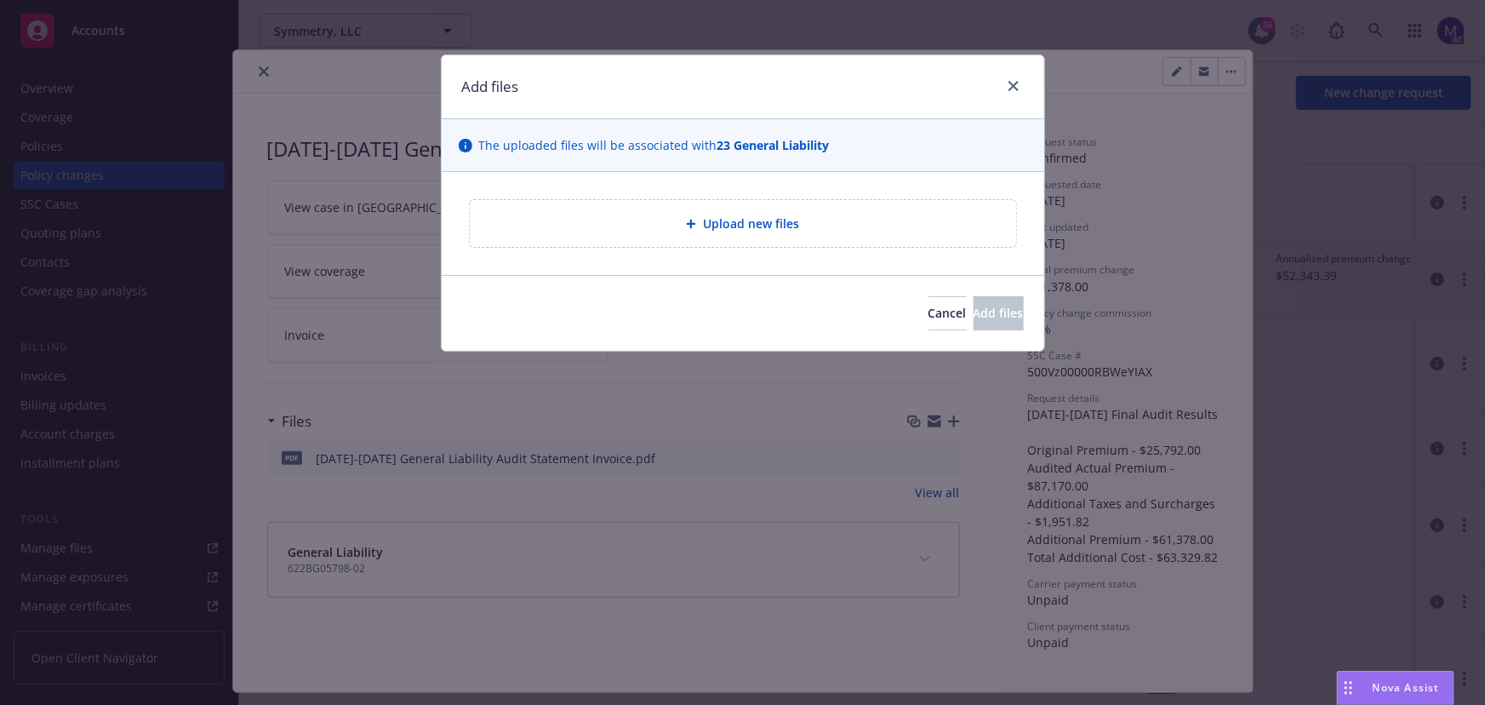
click at [744, 232] on span "Upload new files" at bounding box center [751, 223] width 96 height 18
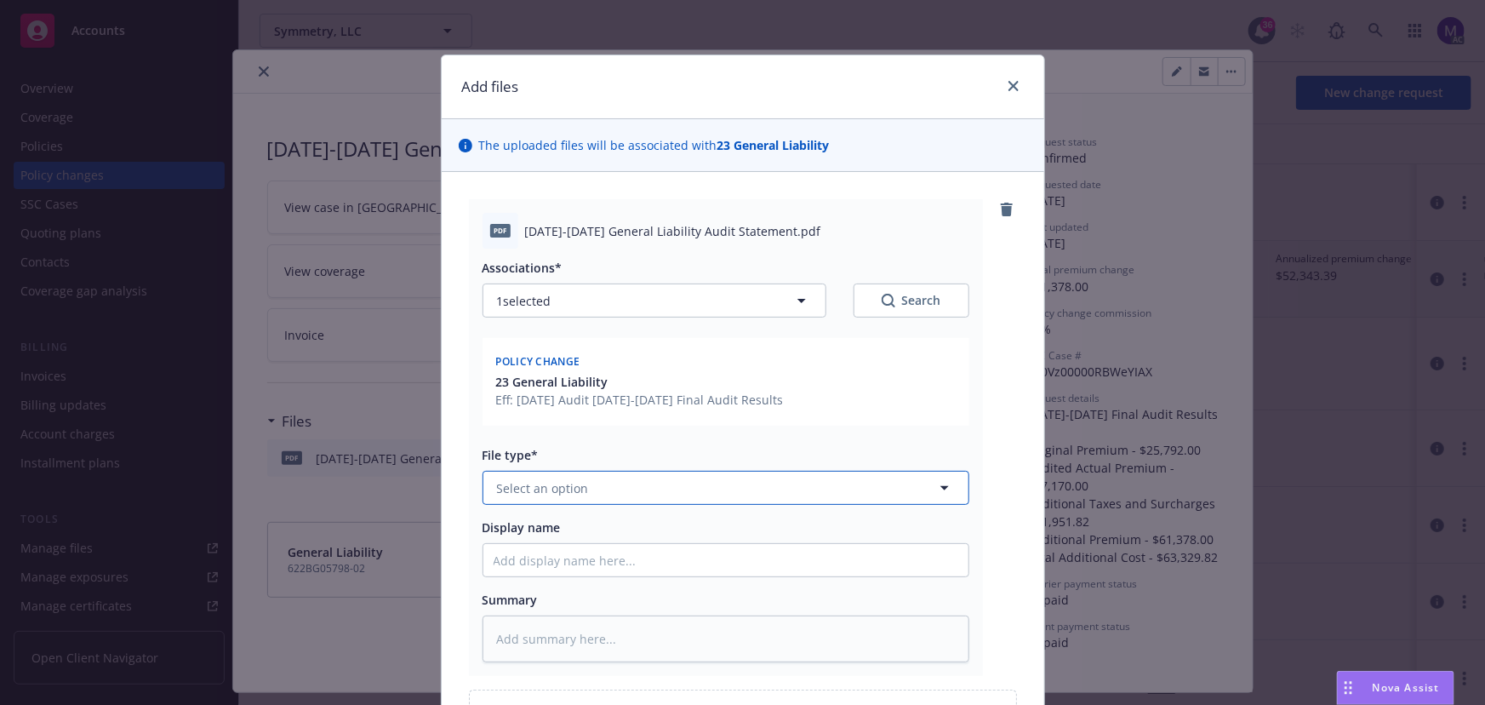
click at [539, 485] on span "Select an option" at bounding box center [543, 488] width 92 height 18
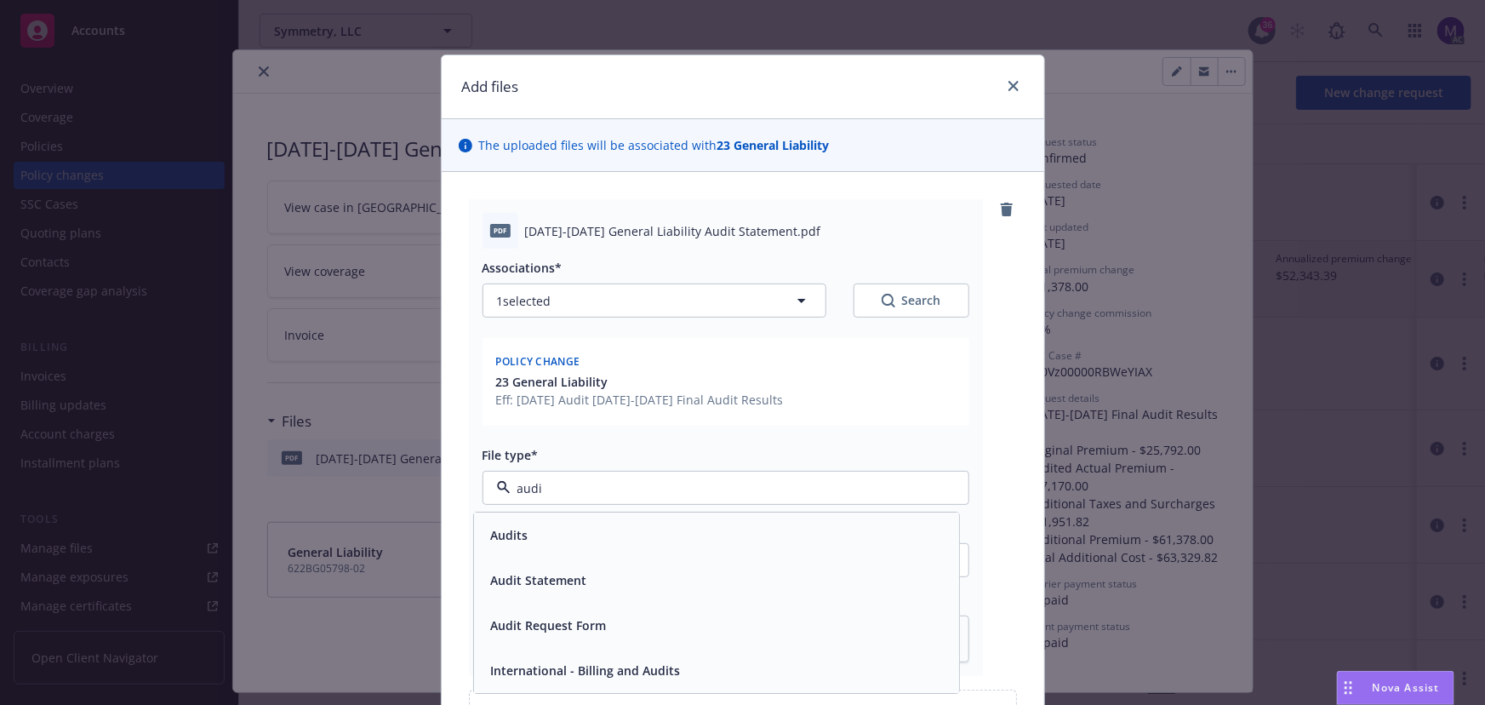
type input "audit"
click at [507, 586] on span "Audit Statement" at bounding box center [539, 581] width 96 height 18
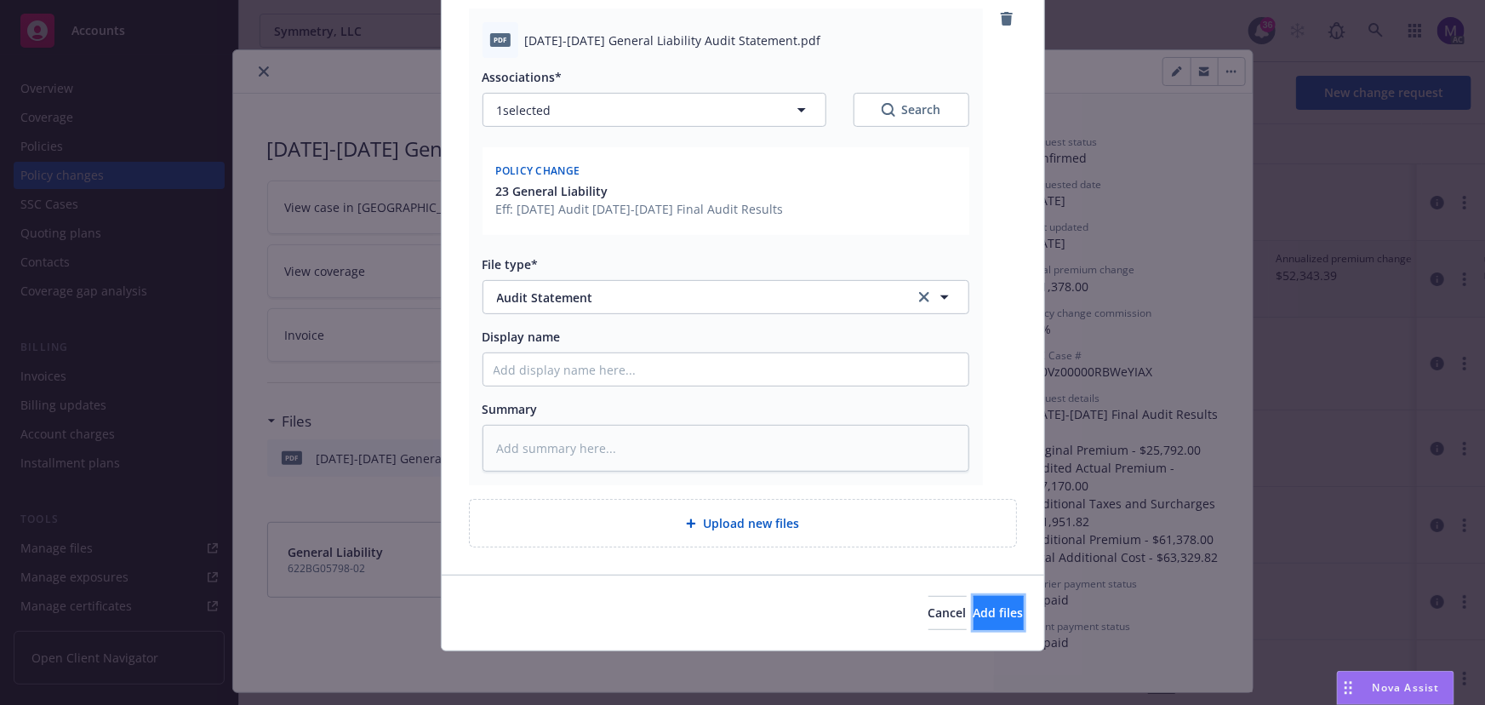
click at [974, 611] on span "Add files" at bounding box center [999, 612] width 50 height 16
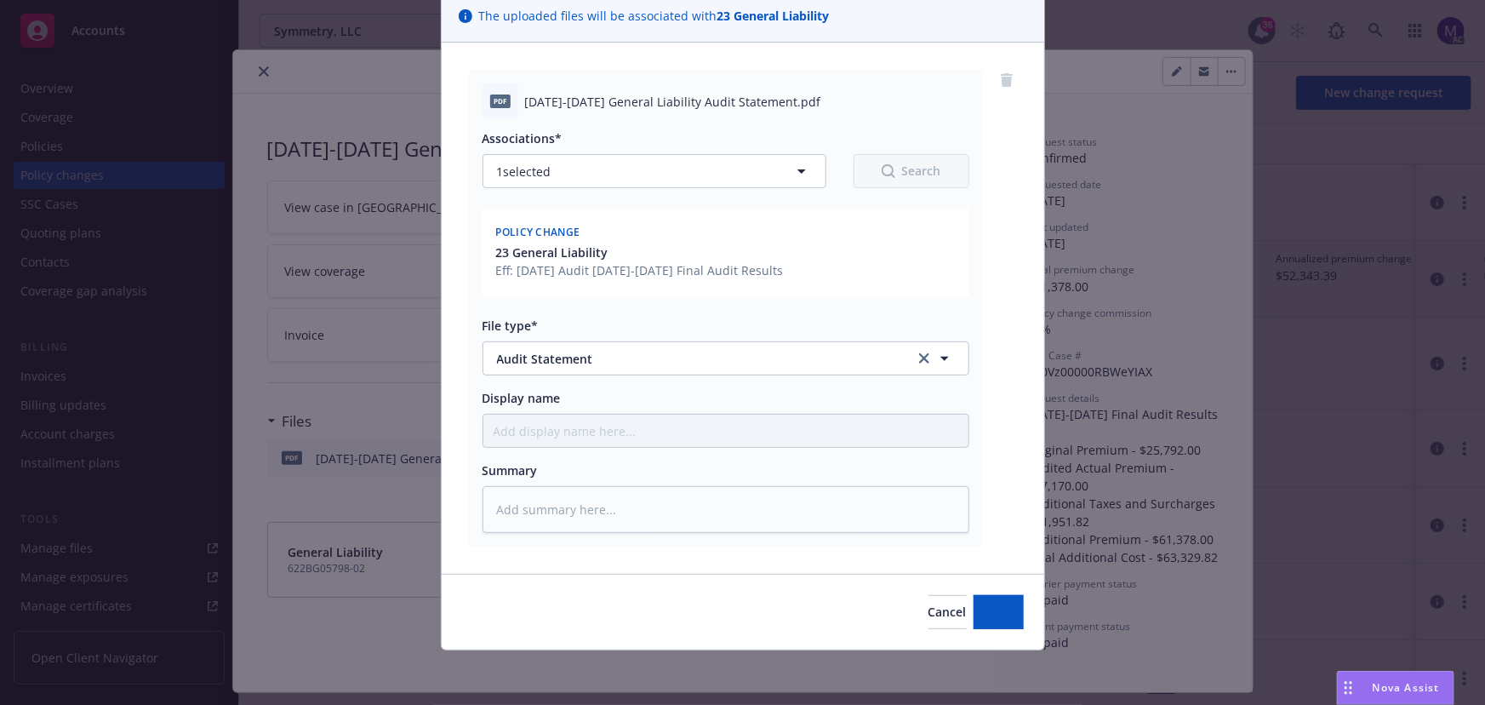
scroll to position [129, 0]
type textarea "x"
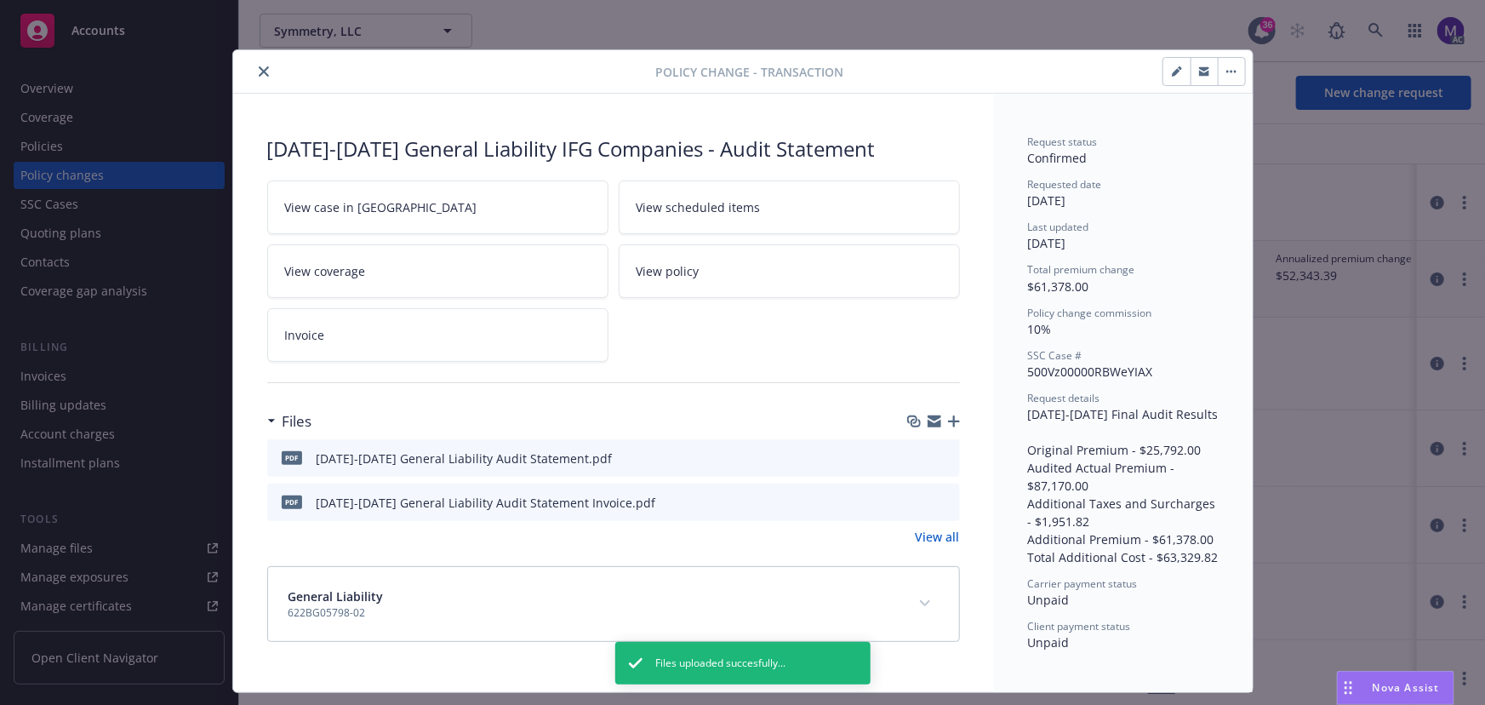
click at [259, 71] on icon "close" at bounding box center [264, 71] width 10 height 10
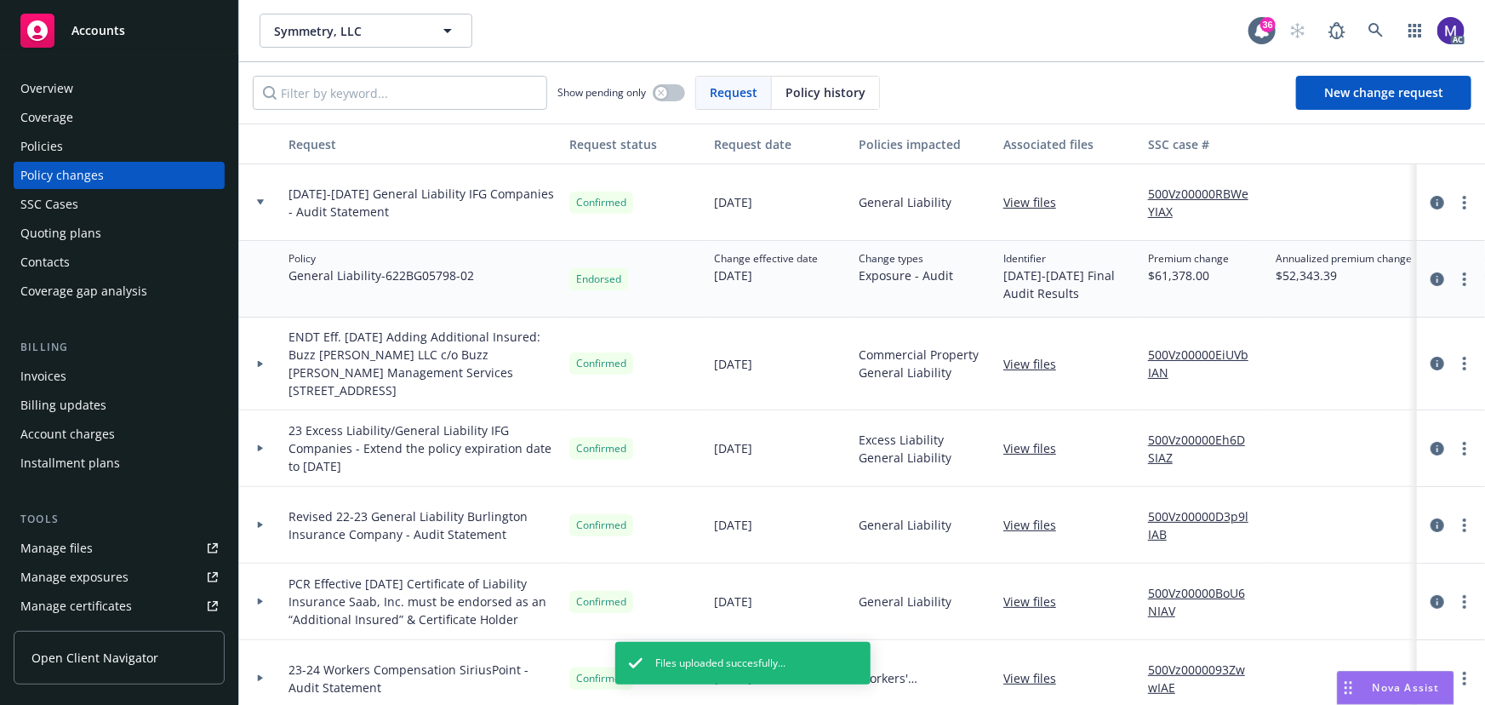
click at [1027, 200] on link "View files" at bounding box center [1037, 202] width 66 height 18
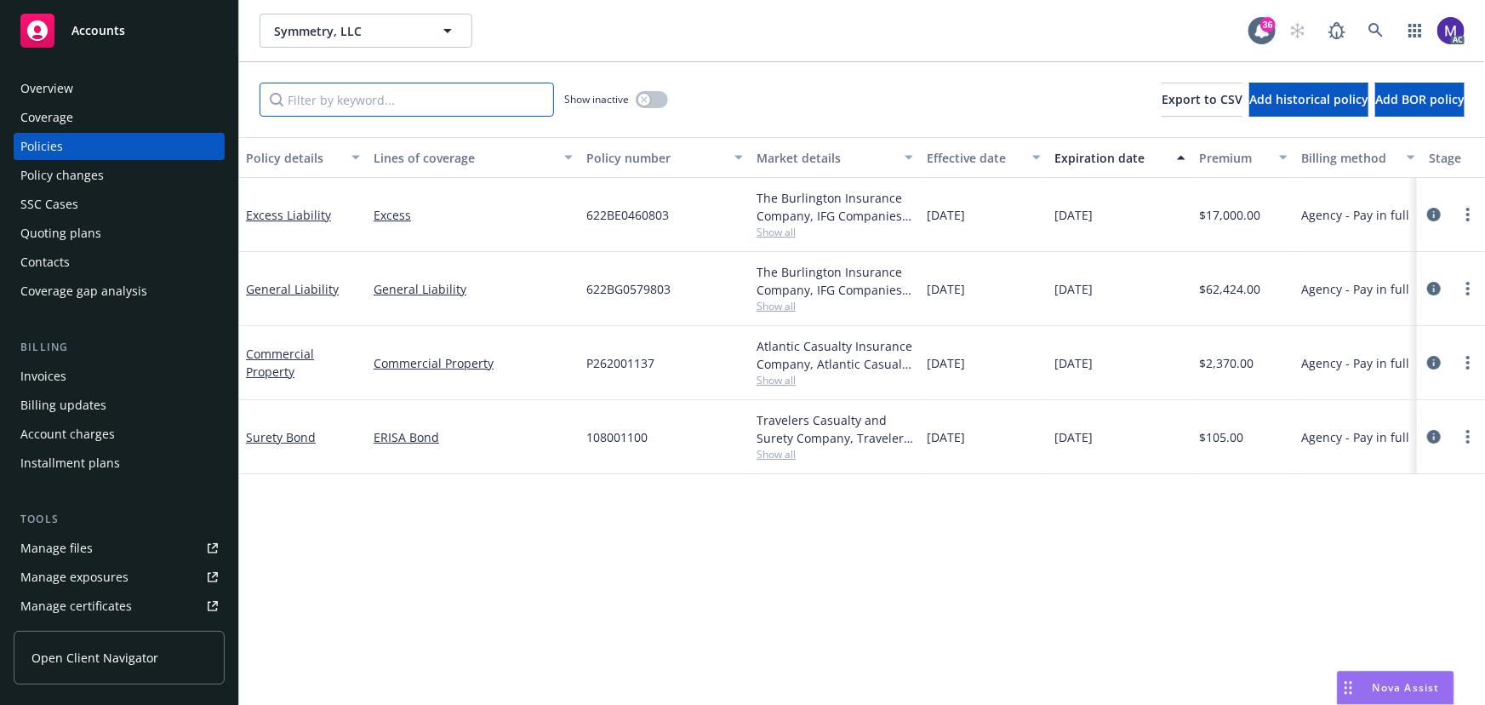
click at [349, 100] on input "Filter by keyword..." at bounding box center [407, 100] width 295 height 34
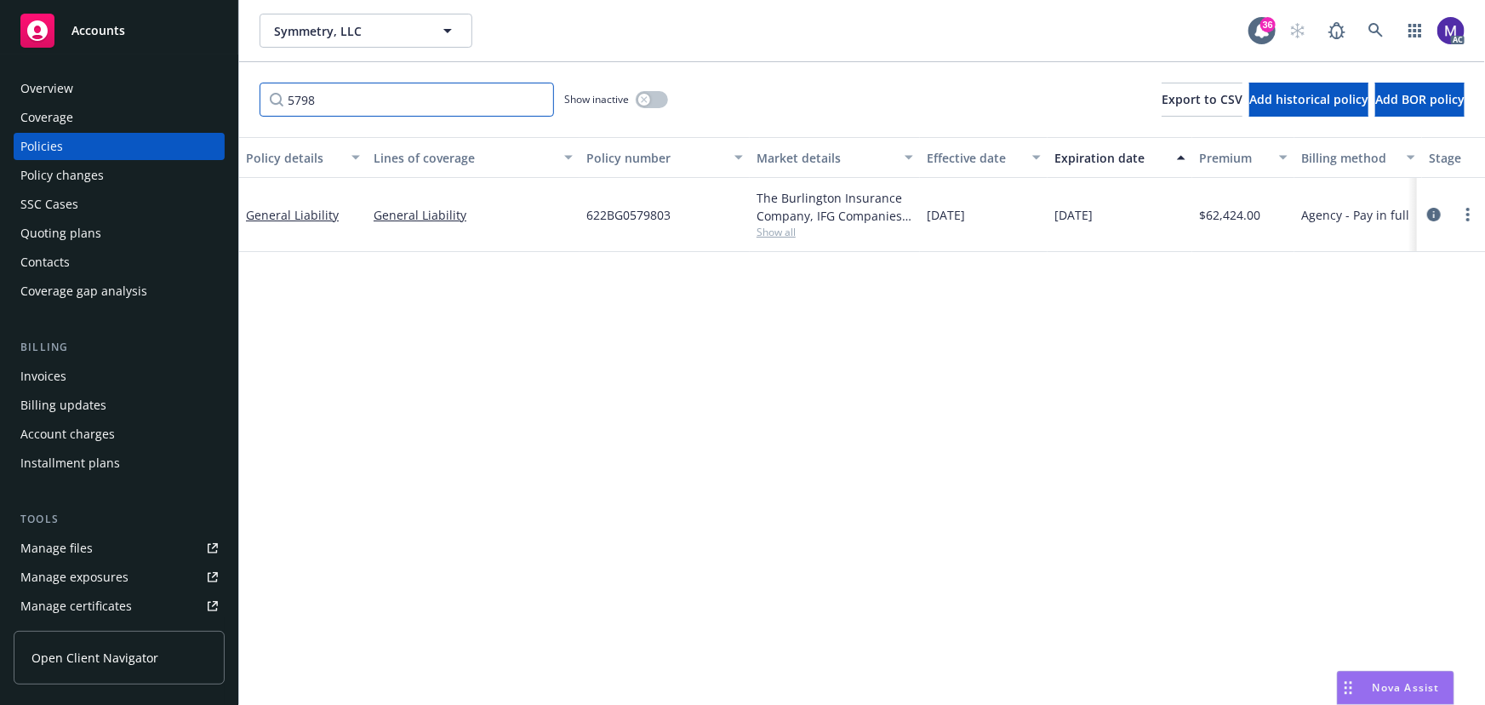
type input "5798"
click at [657, 100] on button "button" at bounding box center [652, 99] width 32 height 17
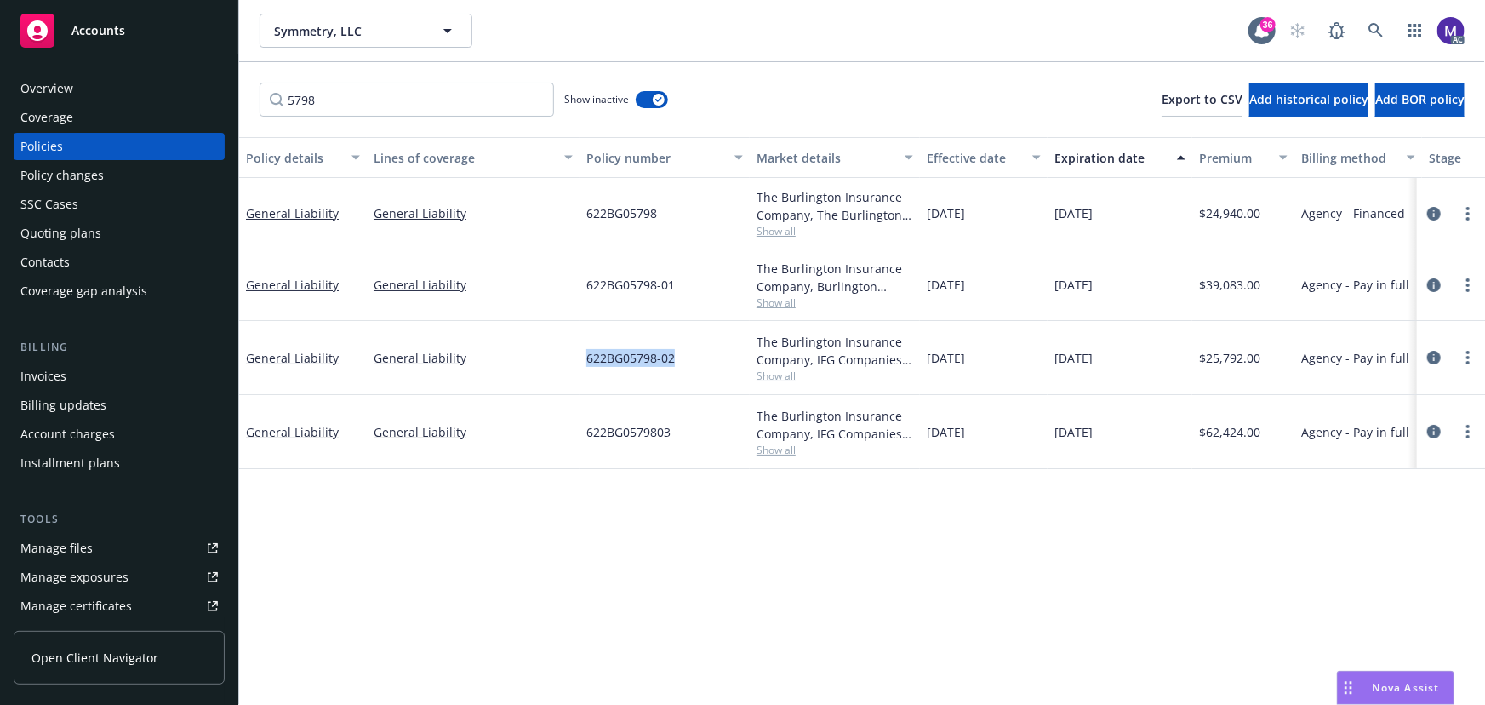
drag, startPoint x: 583, startPoint y: 359, endPoint x: 696, endPoint y: 349, distance: 113.7
click at [696, 349] on div "622BG05798-02" at bounding box center [665, 358] width 170 height 74
click at [1439, 357] on icon "circleInformation" at bounding box center [1434, 358] width 14 height 14
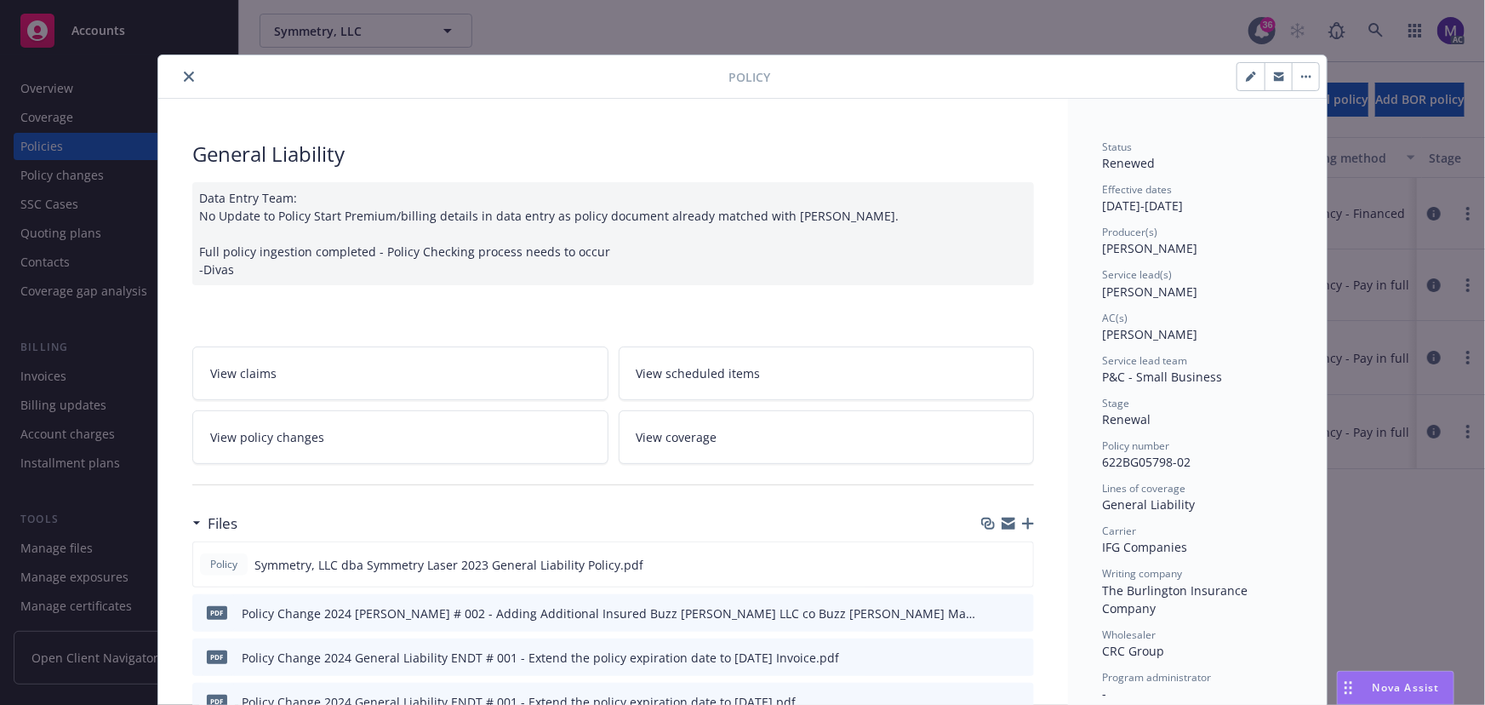
click at [365, 441] on link "View policy changes" at bounding box center [400, 437] width 416 height 54
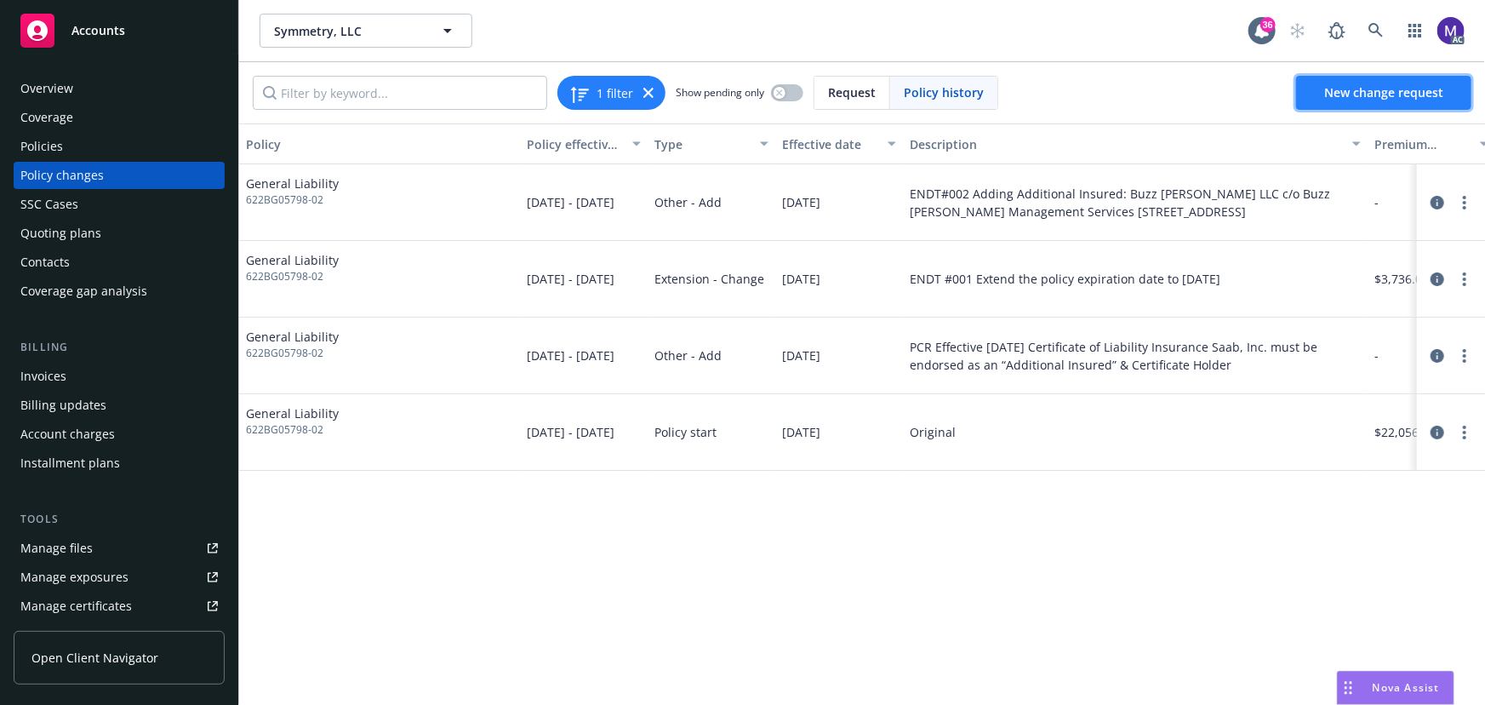
click at [1353, 84] on span "New change request" at bounding box center [1383, 92] width 119 height 16
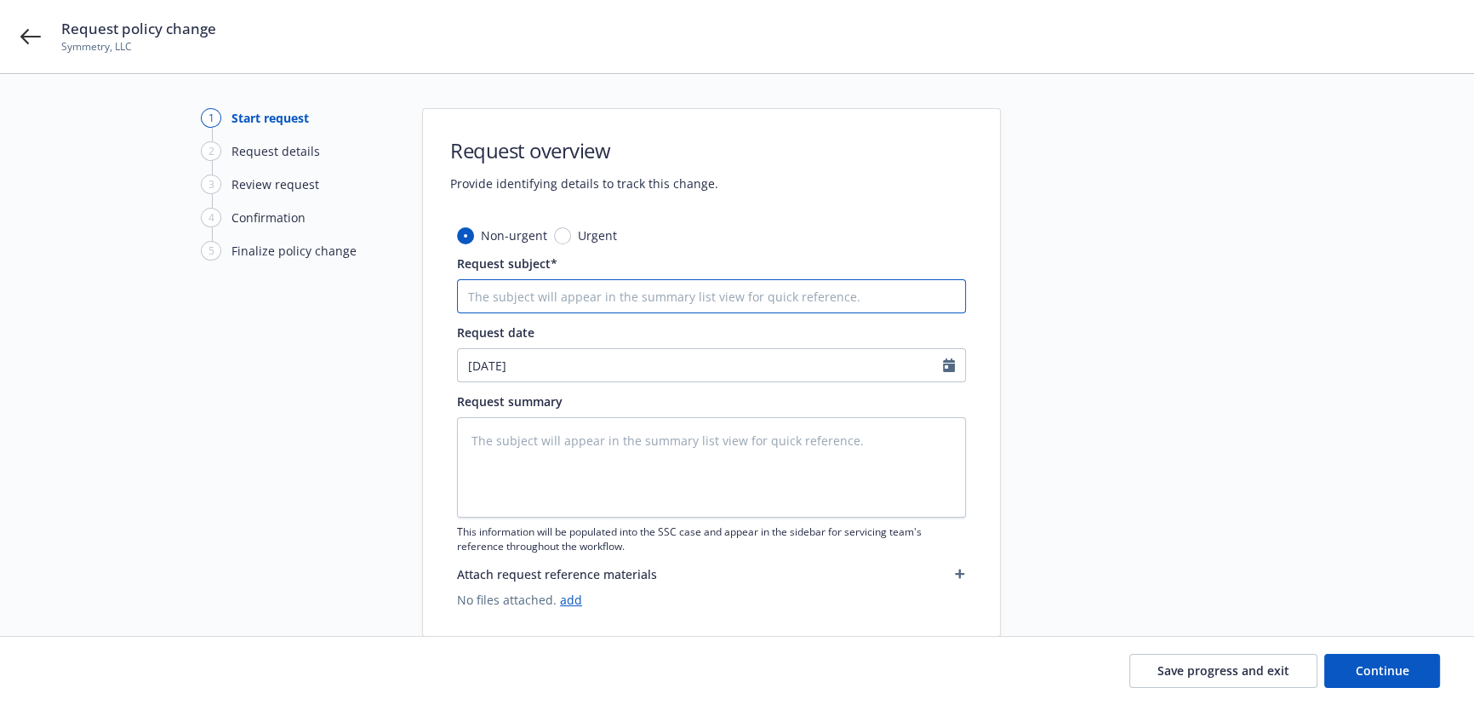
click at [528, 295] on input "Request subject*" at bounding box center [711, 296] width 509 height 34
type textarea "x"
type input "a"
type textarea "x"
type input "au"
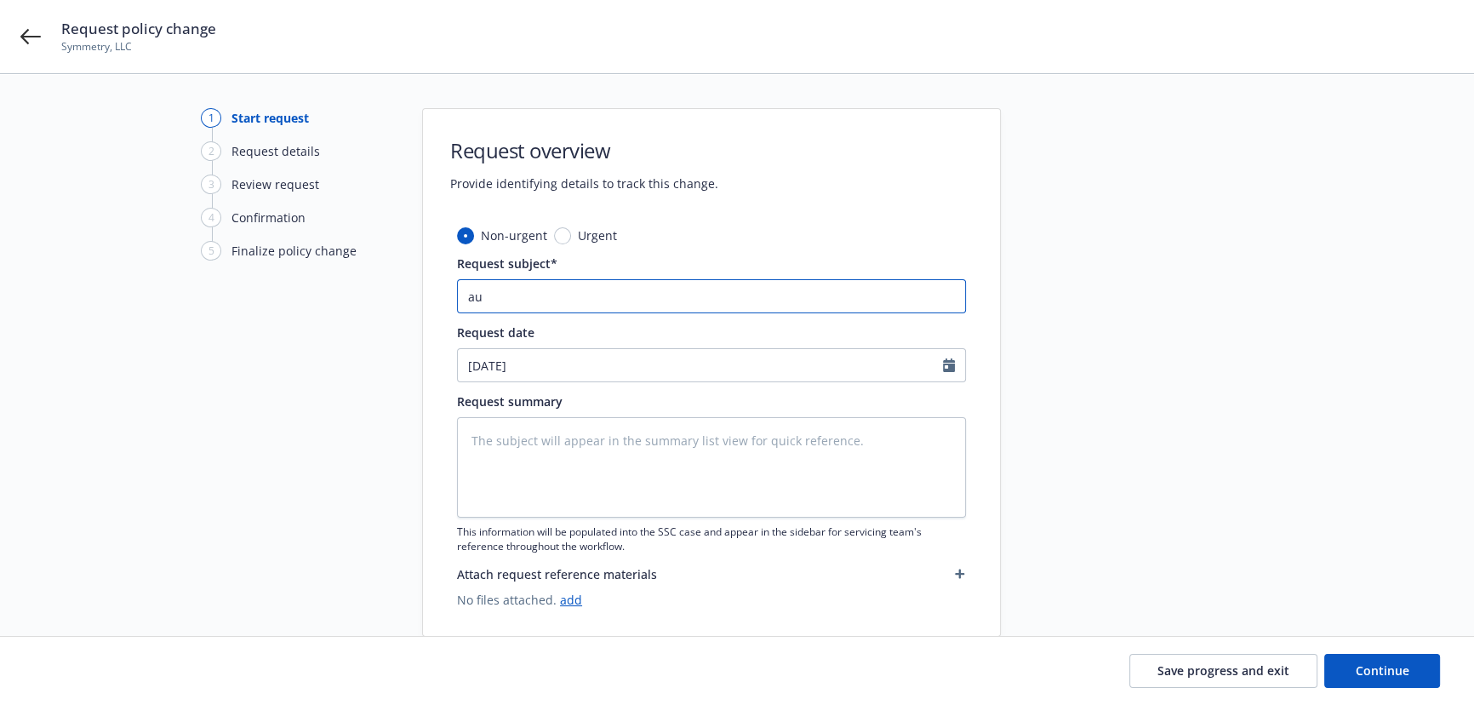
type textarea "x"
type input "aud"
type textarea "x"
type input "audi"
type textarea "x"
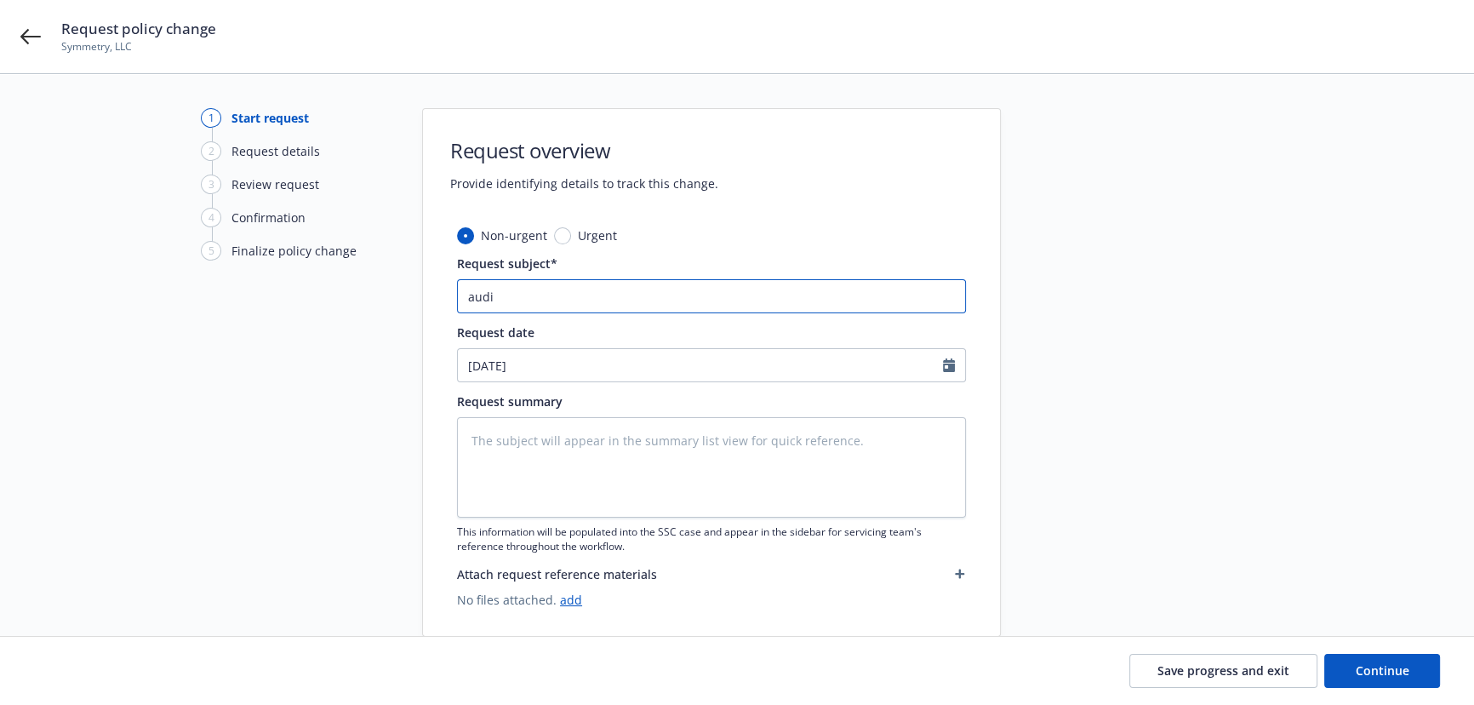
type input "audit"
type textarea "x"
type input "audits"
type textarea "x"
type input "auditss"
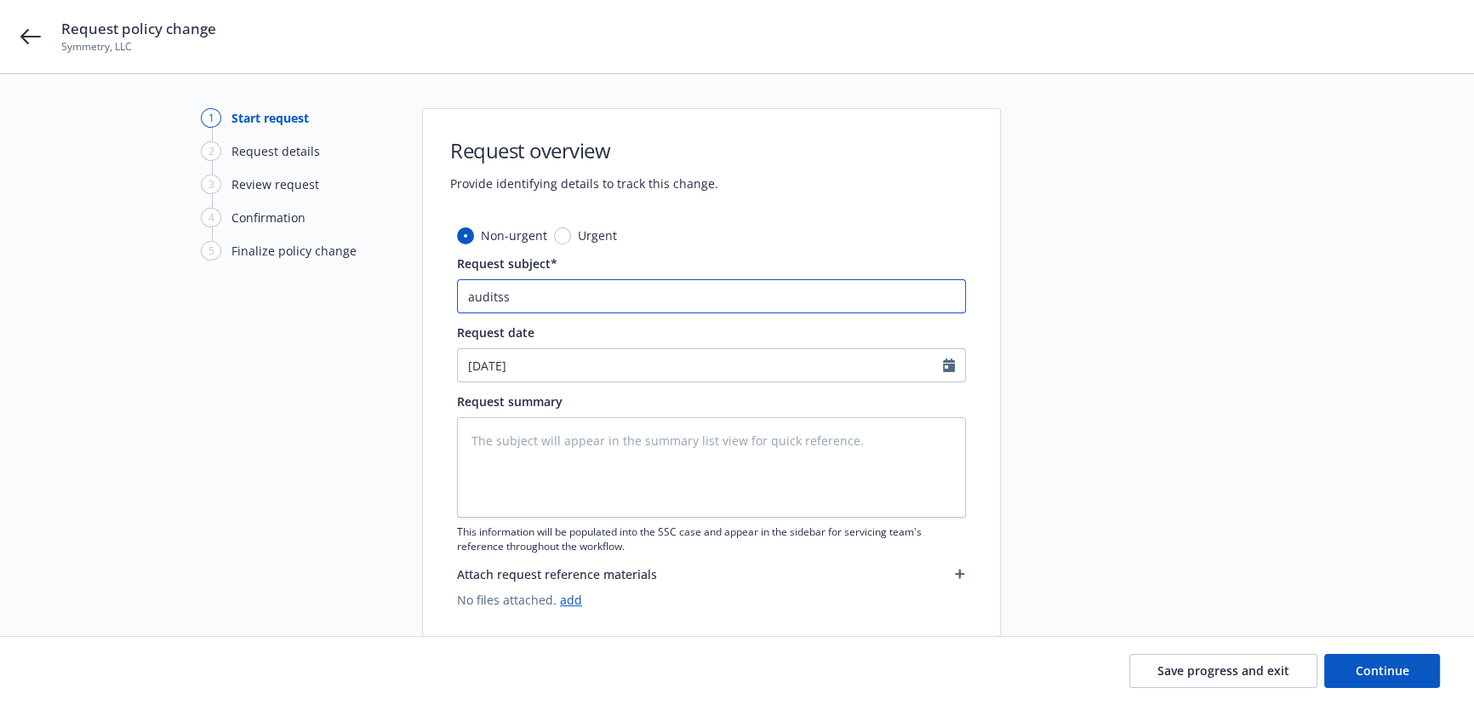
type textarea "x"
type input "auditssc"
type textarea "x"
type input "auditsscc"
type textarea "x"
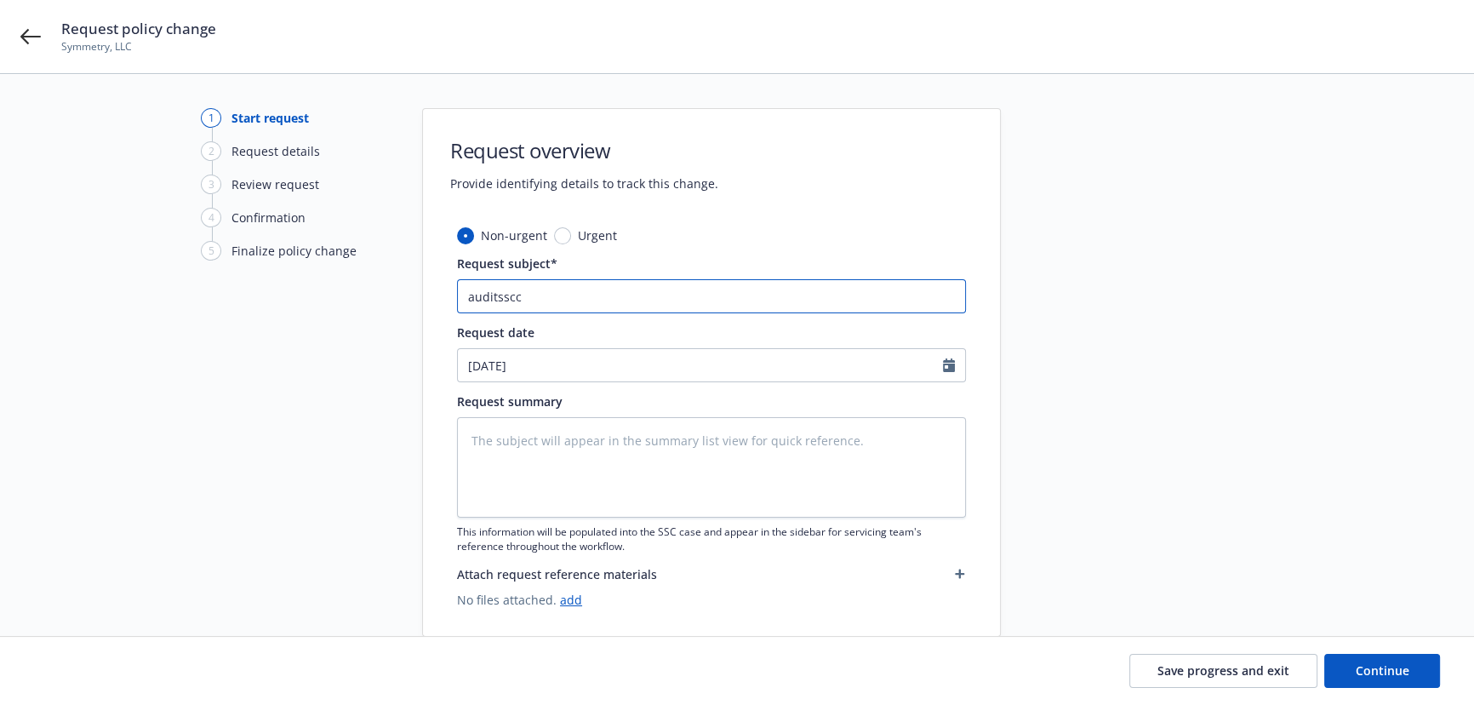
type input "auditsscca"
type textarea "x"
type input "auditssccas"
type textarea "x"
type input "auditssccase"
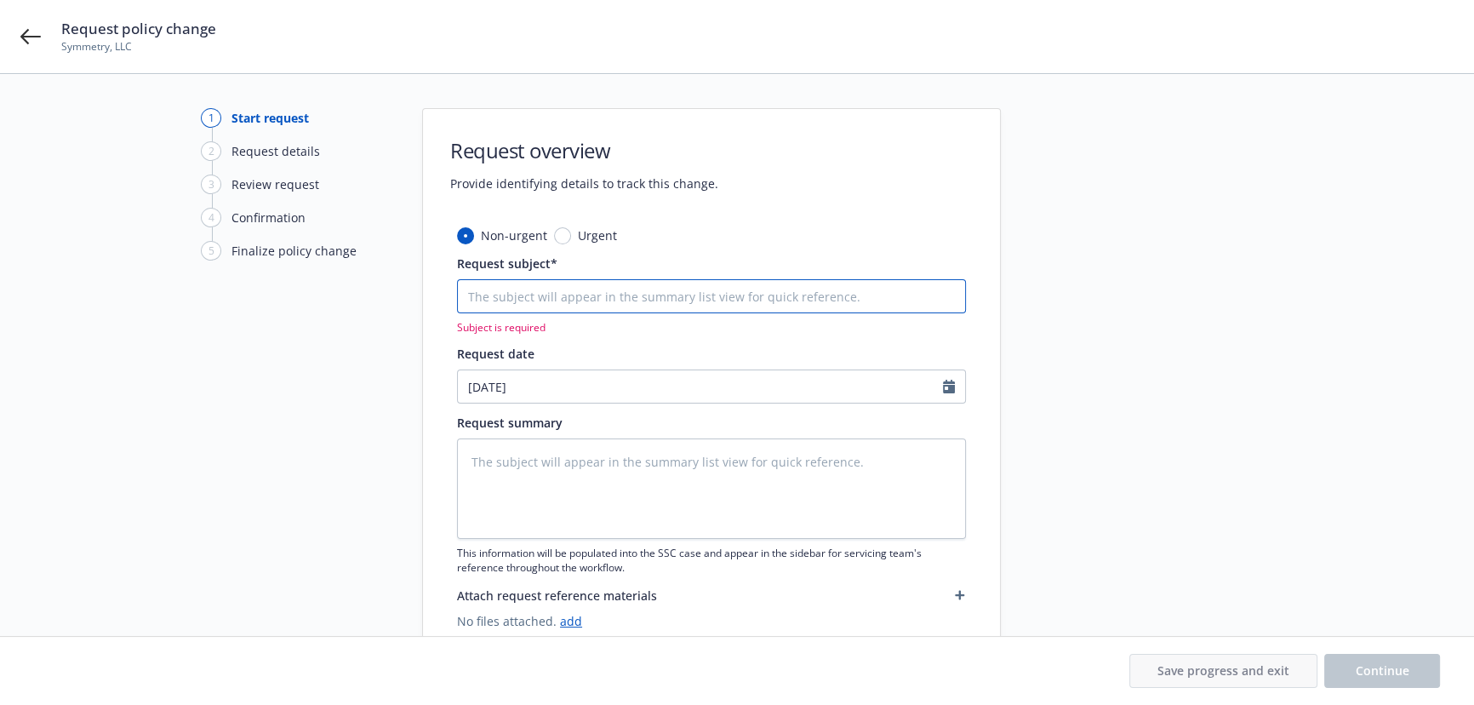
click at [530, 291] on input "Request subject*" at bounding box center [711, 296] width 509 height 34
drag, startPoint x: 506, startPoint y: 307, endPoint x: 468, endPoint y: 313, distance: 38.8
click at [506, 307] on input "Request subject*" at bounding box center [711, 296] width 509 height 34
paste input "11/9/23-1/10/25 General Liability IFG Companies - Audit Statement"
type textarea "x"
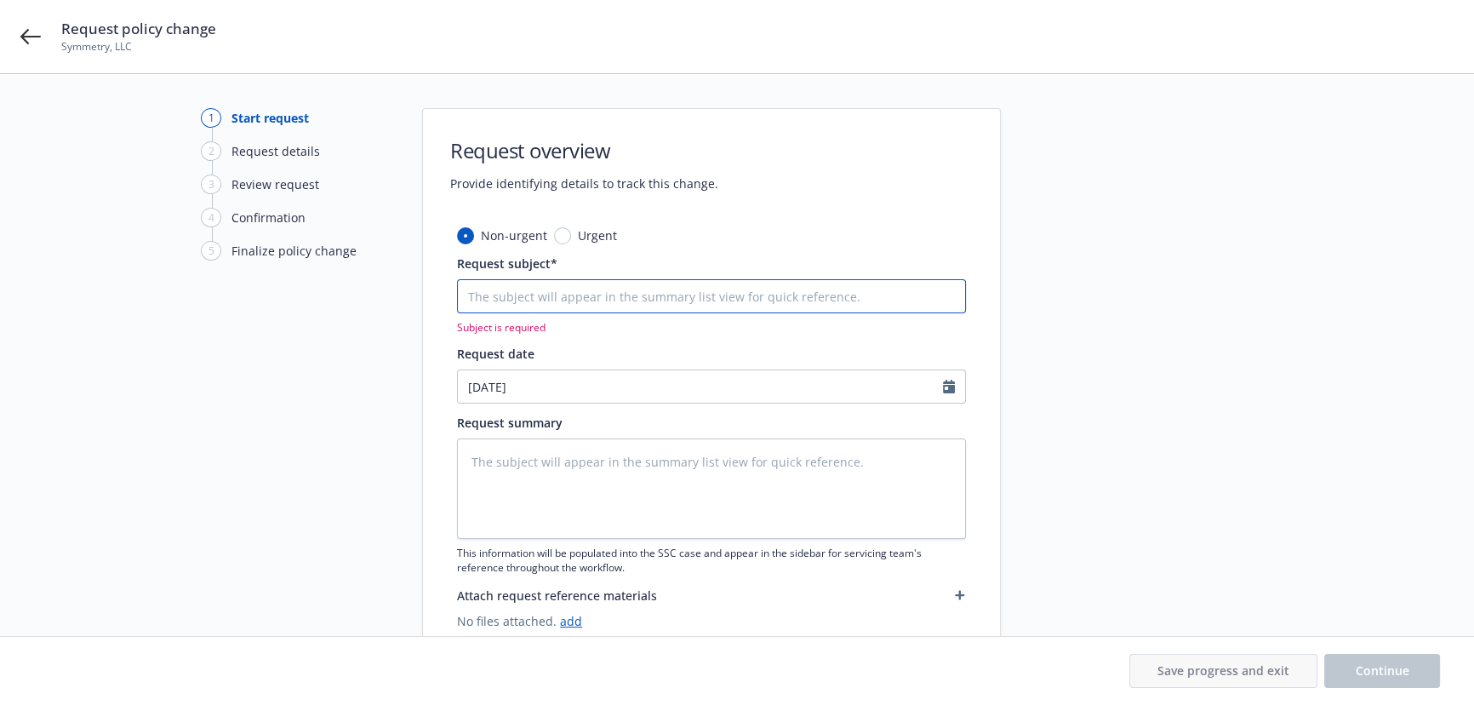
type input "11/9/23-1/10/25 General Liability IFG Companies - Audit Statement"
type textarea "x"
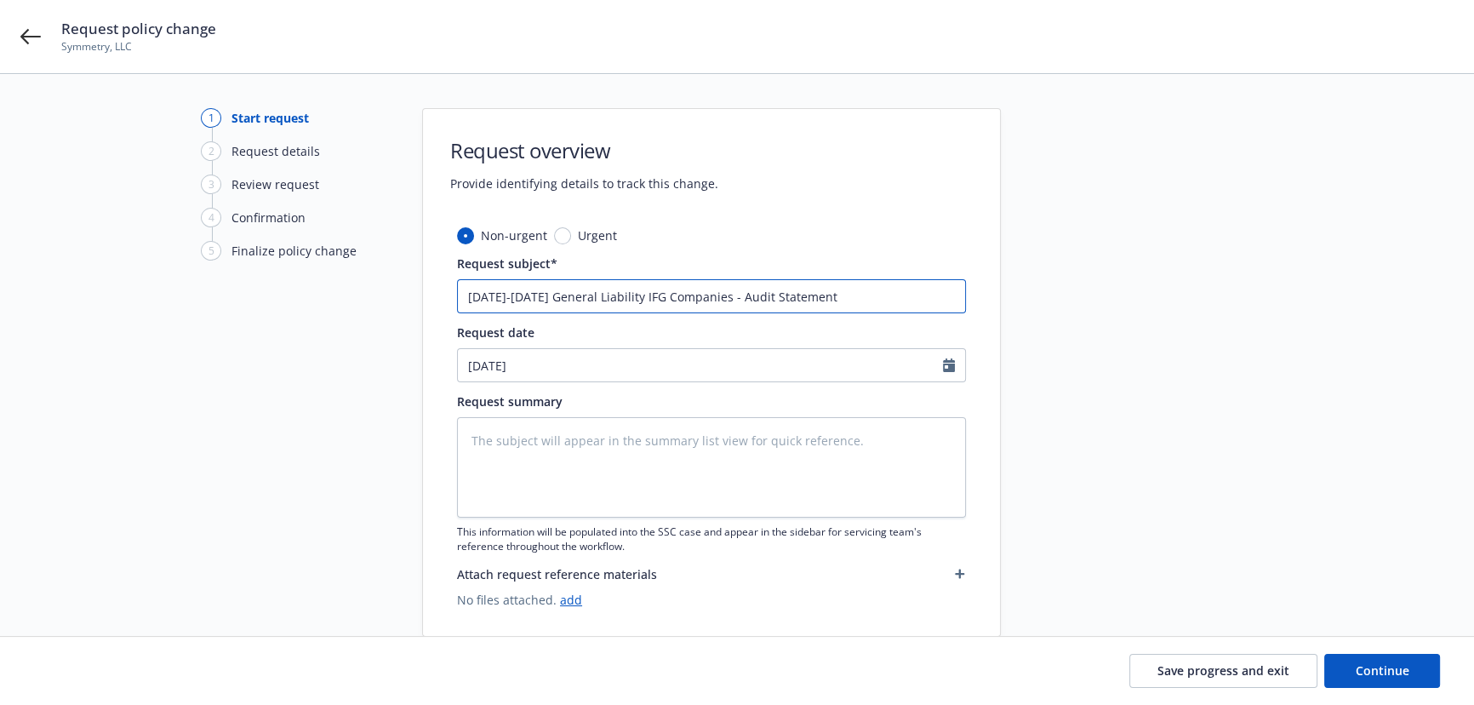
type input "11/9/23-1/10/25 General Liability IFG Companies - Audit Statement"
click at [541, 437] on textarea at bounding box center [711, 467] width 509 height 100
click at [507, 289] on input "11/9/23-1/10/25 General Liability IFG Companies - Audit Statement" at bounding box center [711, 296] width 509 height 34
type textarea "x"
type input "11/9/23 -1/10/25 General Liability IFG Companies - Audit Statement"
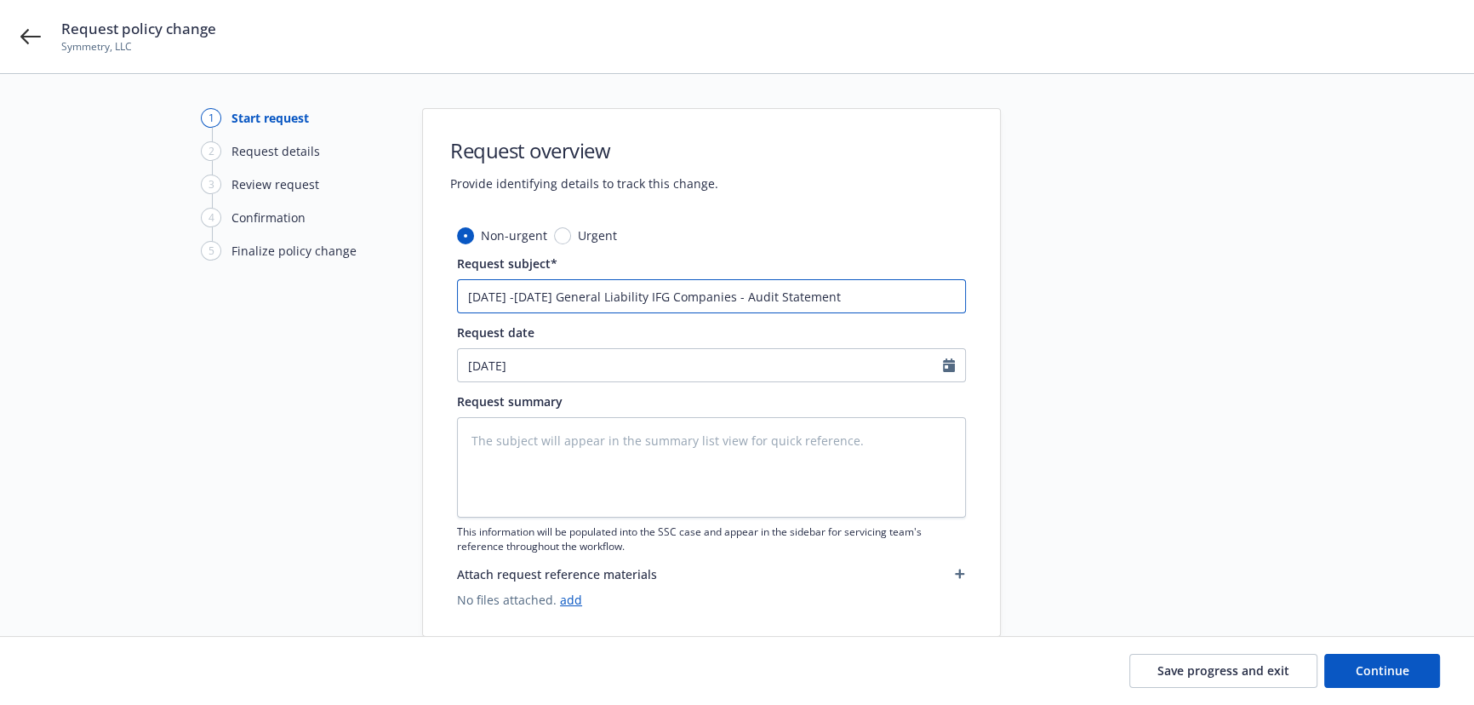
click at [518, 298] on input "11/9/23 -1/10/25 General Liability IFG Companies - Audit Statement" at bounding box center [711, 296] width 509 height 34
type textarea "x"
type input "11/9/23 - 1/10/25 General Liability IFG Companies - Audit Statement"
click at [912, 295] on input "11/9/23 - 1/10/25 General Liability IFG Companies - Audit Statement" at bounding box center [711, 296] width 509 height 34
drag, startPoint x: 521, startPoint y: 296, endPoint x: 528, endPoint y: 312, distance: 17.5
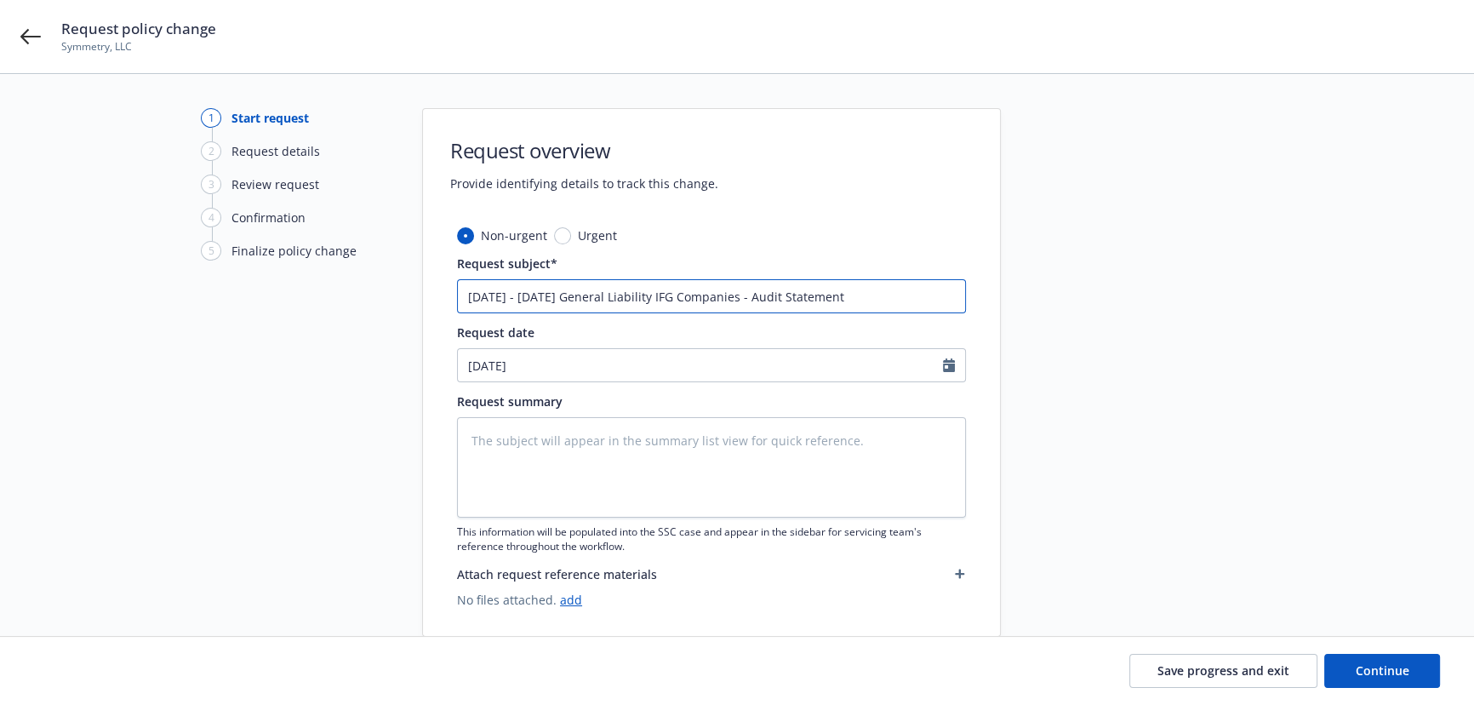
click at [522, 298] on input "11/9/23 - 1/10/25 General Liability IFG Companies - Audit Statement" at bounding box center [711, 296] width 509 height 34
type textarea "x"
type input "11/9/23 -1/10/25 General Liability IFG Companies - Audit Statement"
click at [515, 295] on input "11/9/23 -1/10/25 General Liability IFG Companies - Audit Statement" at bounding box center [711, 296] width 509 height 34
type textarea "x"
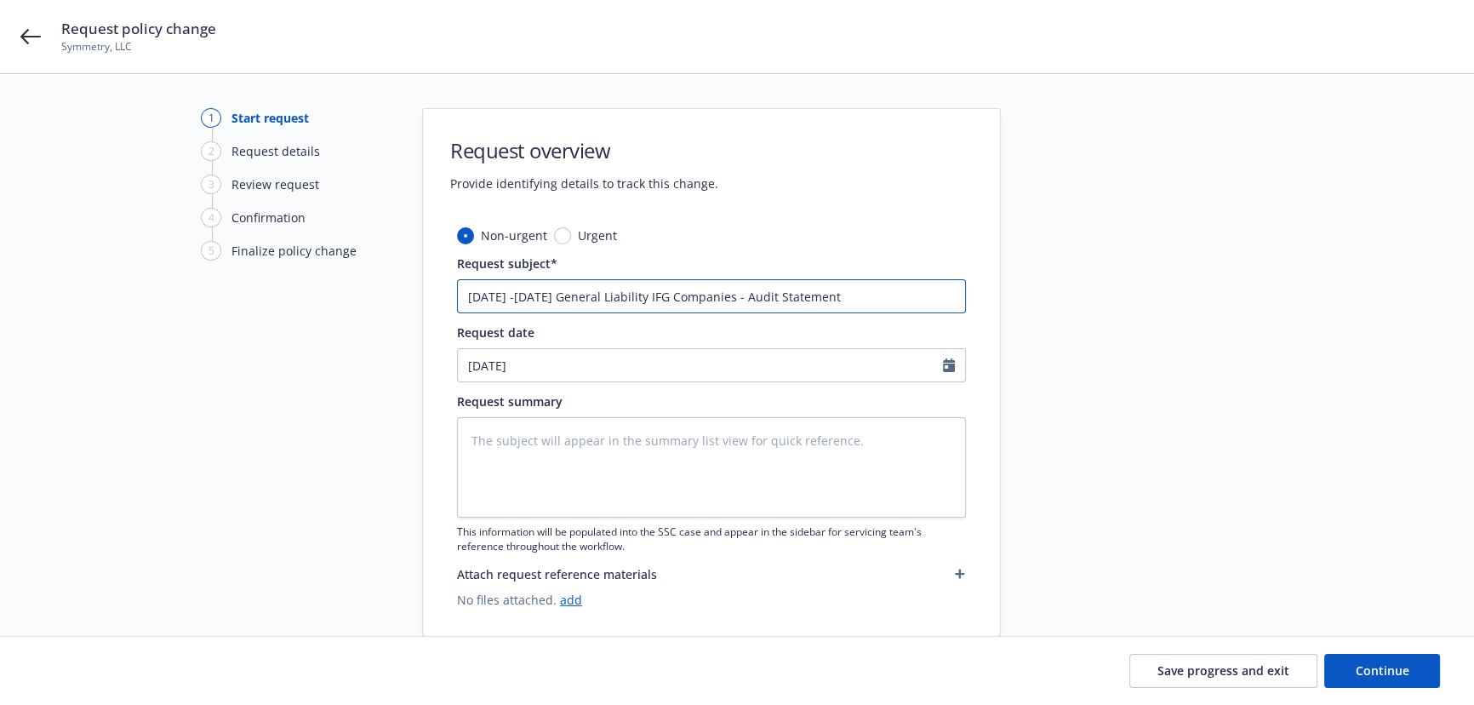
type input "11/9/23-1/10/25 General Liability IFG Companies - Audit Statement"
click at [523, 453] on textarea at bounding box center [711, 467] width 509 height 100
type textarea "au"
type textarea "x"
type textarea "aud"
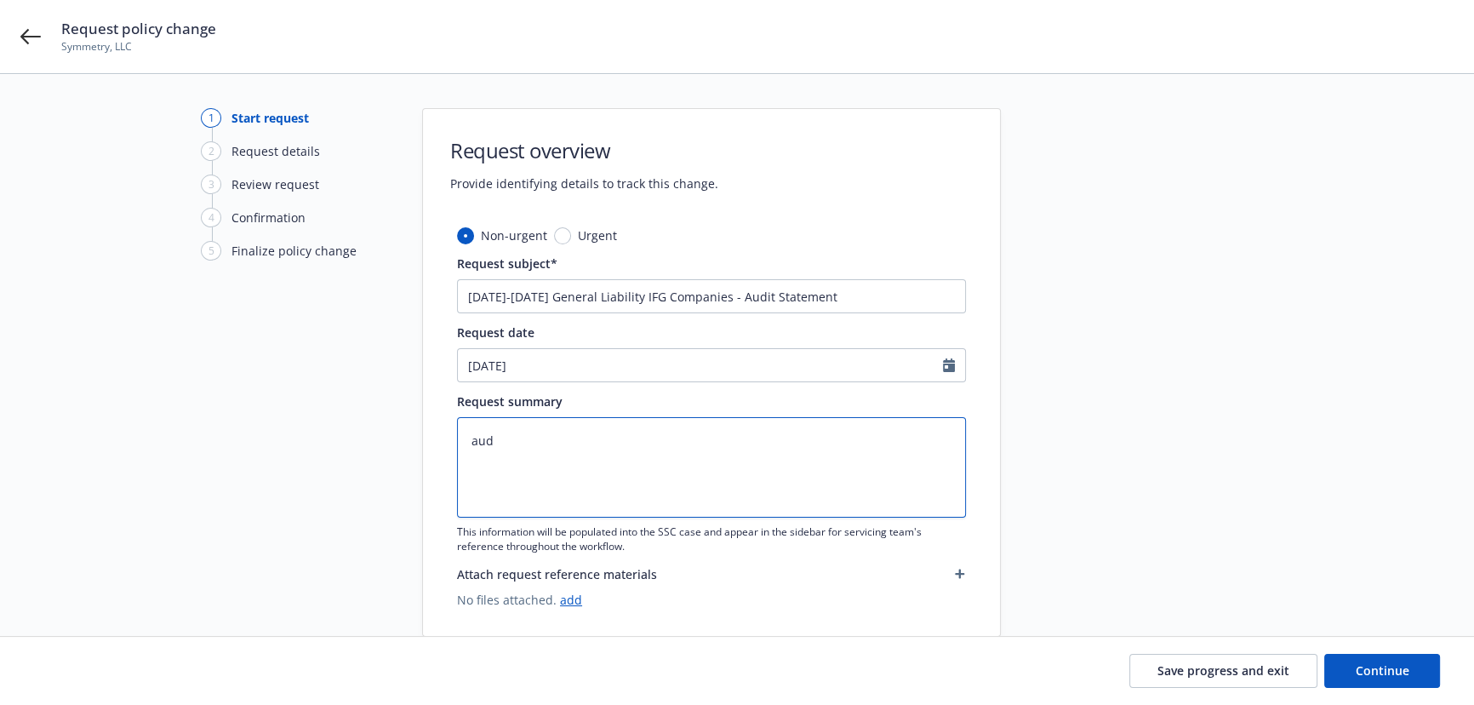
type textarea "x"
type textarea "audi"
type textarea "x"
type textarea "audit"
type textarea "x"
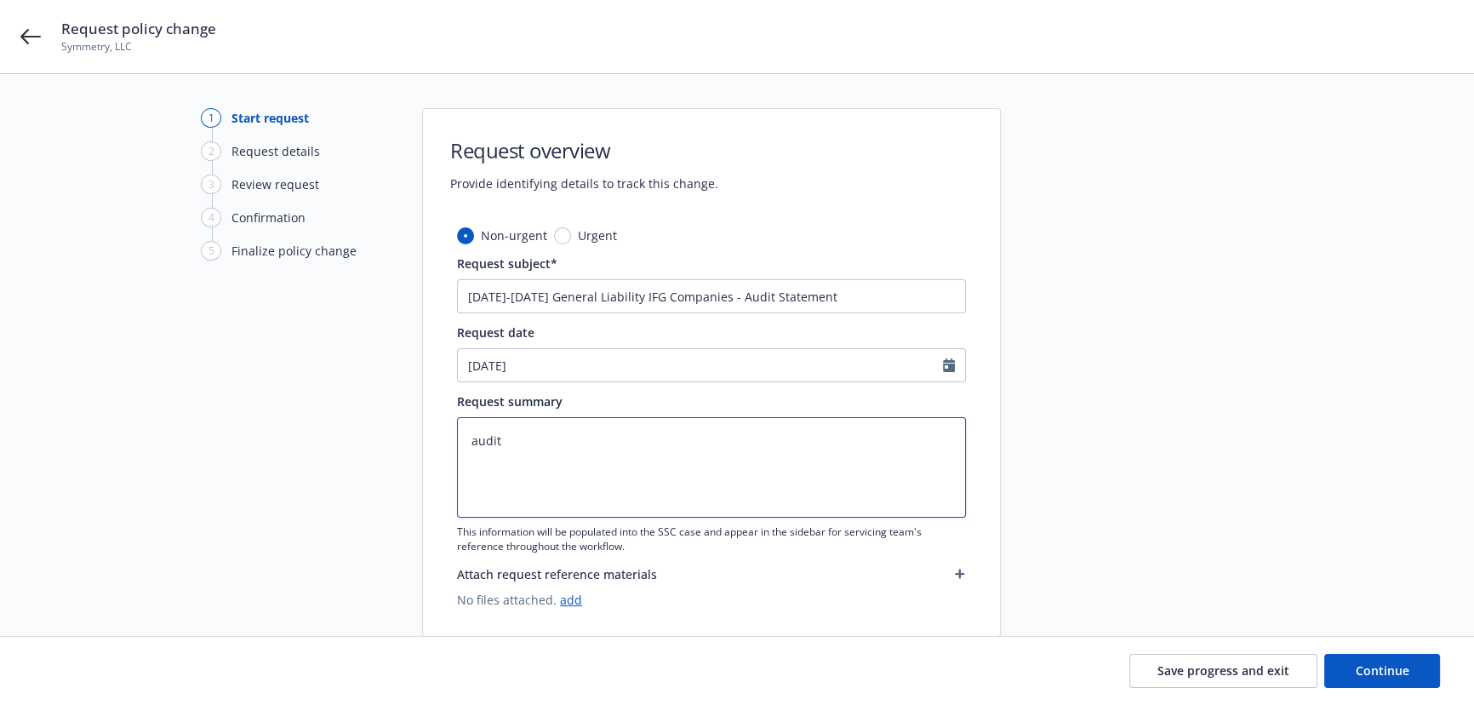
type textarea "auditc"
type textarea "x"
type textarea "auditch"
type textarea "x"
type textarea "auditcha"
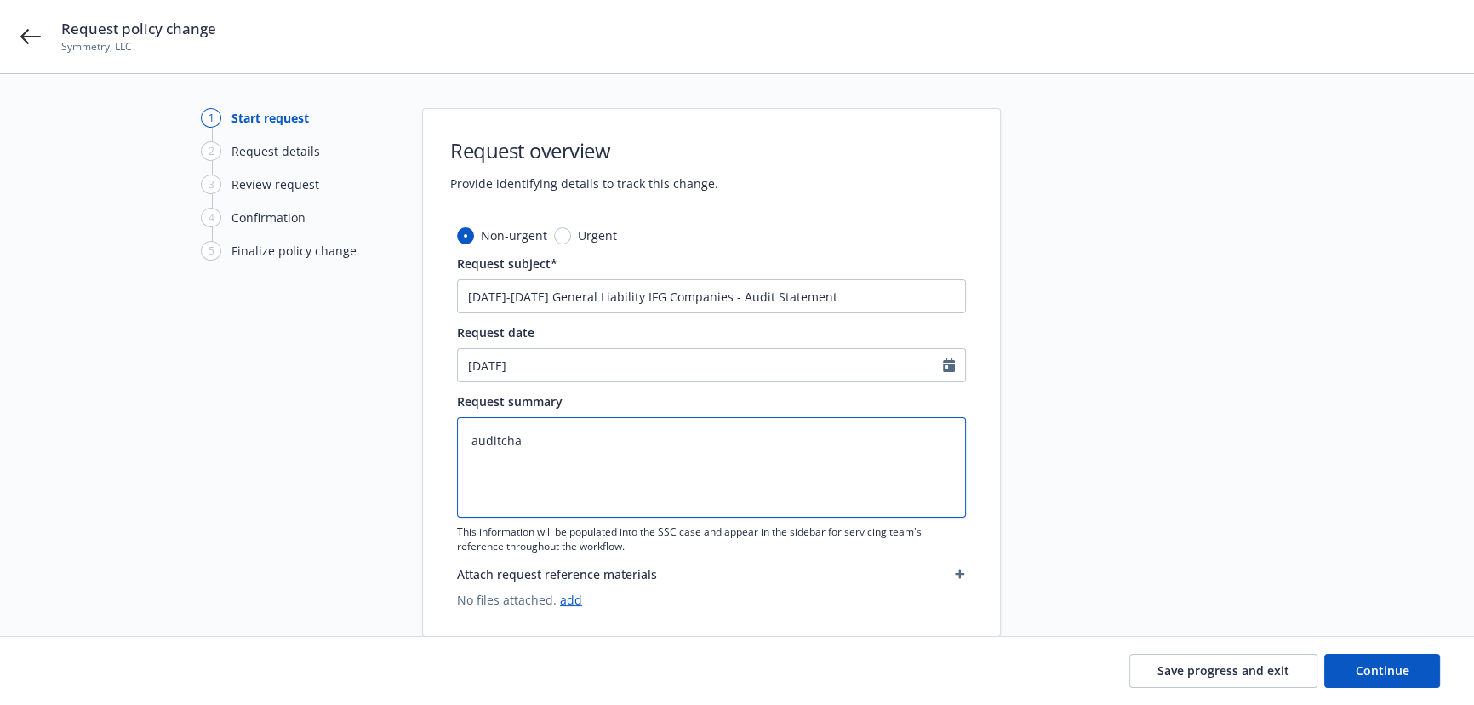
type textarea "x"
type textarea "auditchan"
type textarea "x"
type textarea "auditchang"
type textarea "x"
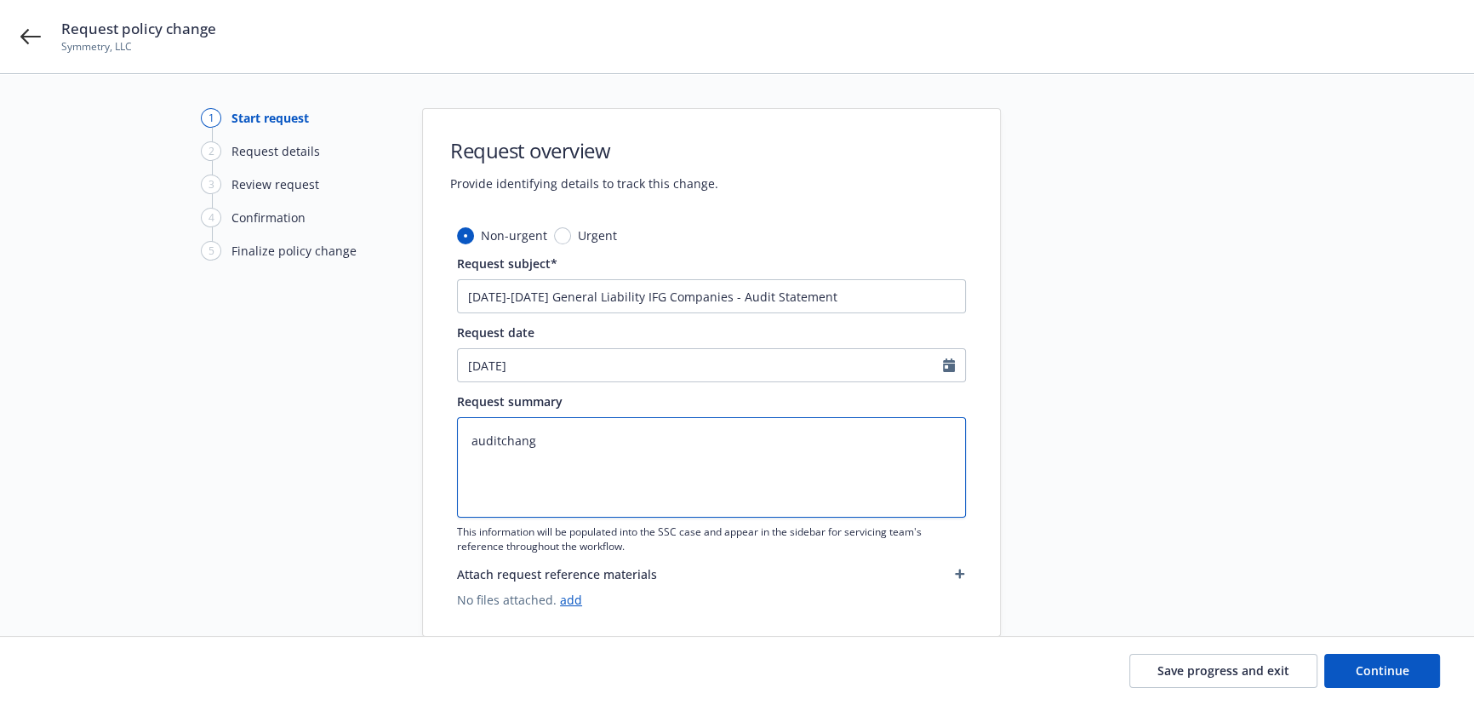
type textarea "auditchange"
type textarea "x"
drag, startPoint x: 510, startPoint y: 298, endPoint x: 36, endPoint y: 289, distance: 474.2
click at [409, 299] on div "1 Start request 2 Request details 3 Review request 4 Confirmation 5 Finalize po…" at bounding box center [736, 372] width 1433 height 529
drag, startPoint x: 538, startPoint y: 296, endPoint x: 517, endPoint y: 299, distance: 21.4
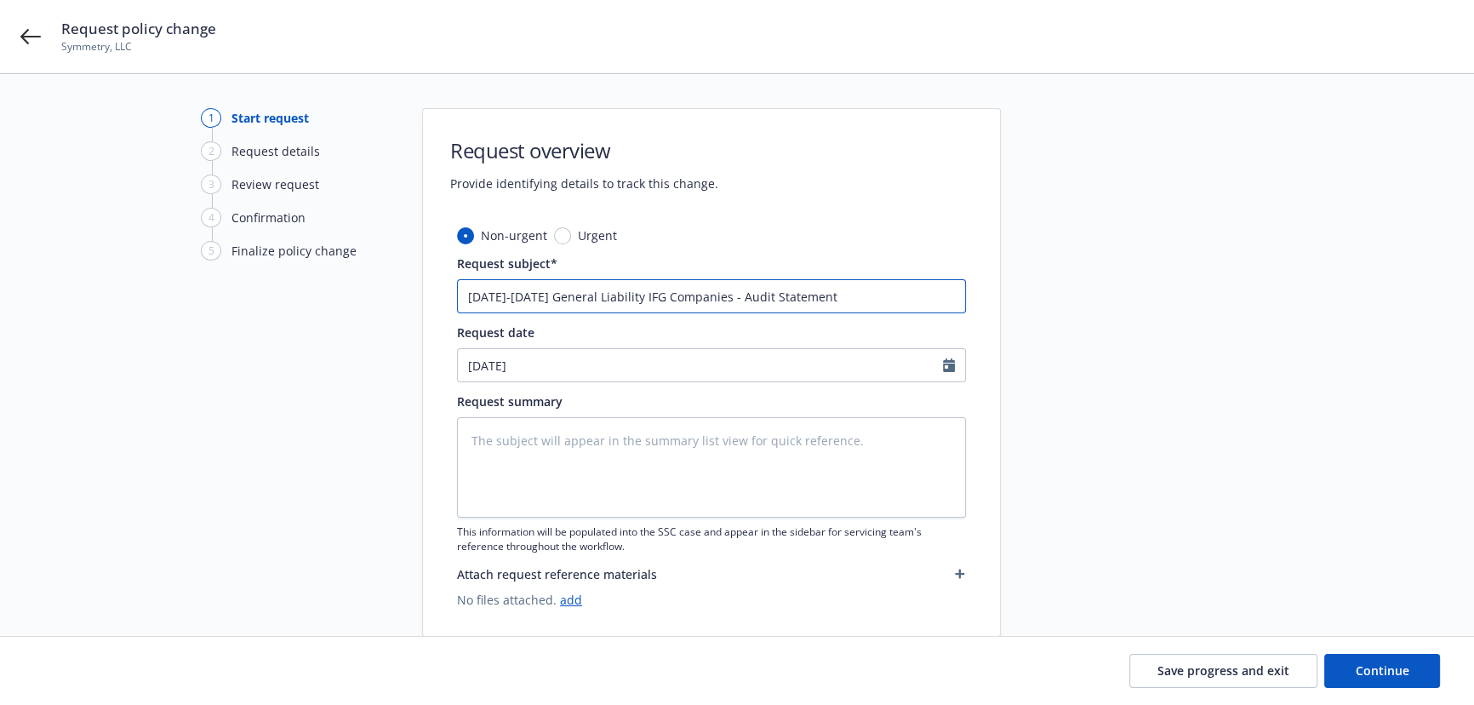
click at [517, 299] on input "11/9/23-1/10/25 General Liability IFG Companies - Audit Statement" at bounding box center [711, 296] width 509 height 34
drag, startPoint x: 545, startPoint y: 451, endPoint x: 325, endPoint y: 433, distance: 220.3
click at [545, 451] on textarea at bounding box center [711, 467] width 509 height 100
paste textarea "11/9/2023-1/10/2025 Final Audit Results Original premium - $ Audited Actual Pre…"
type textarea "x"
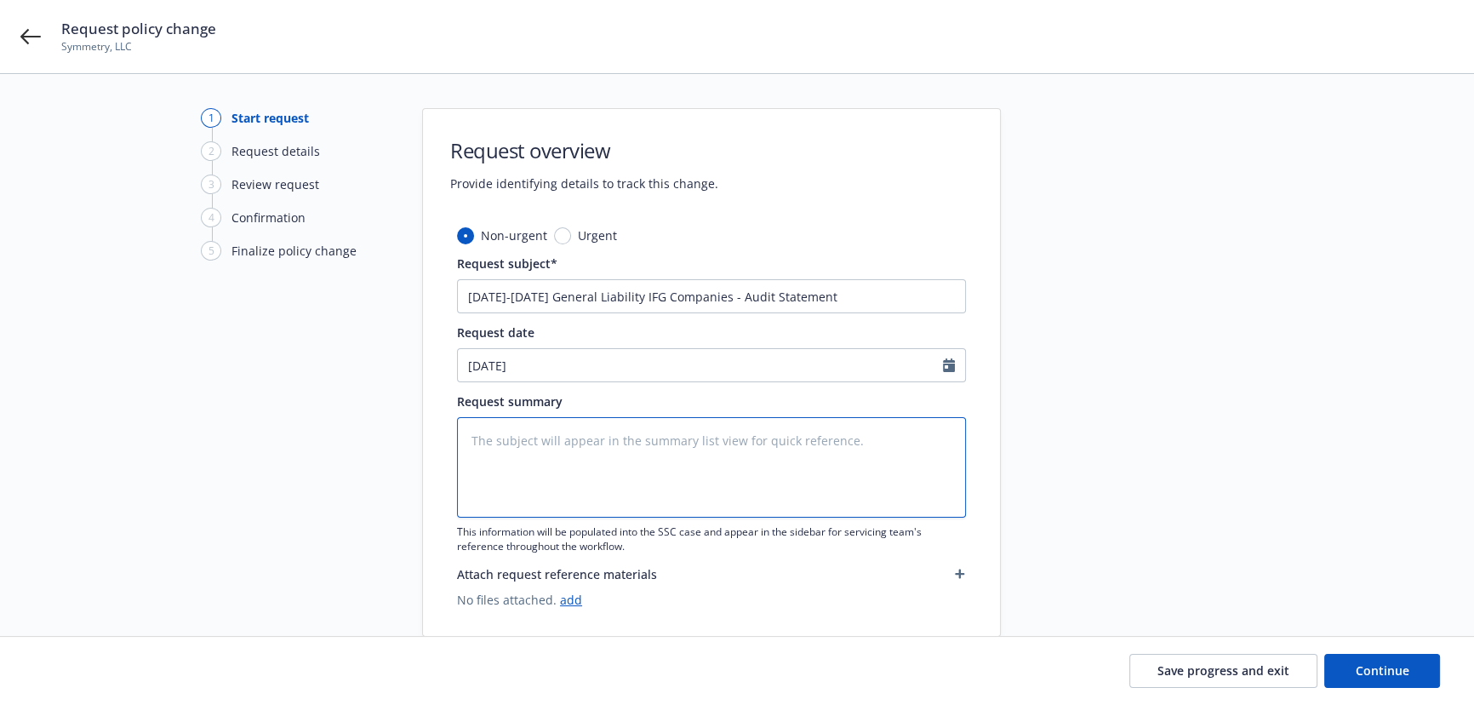
type textarea "11/9/2023-1/10/2025 Final Audit Results Original premium - $ Audited Actual Pre…"
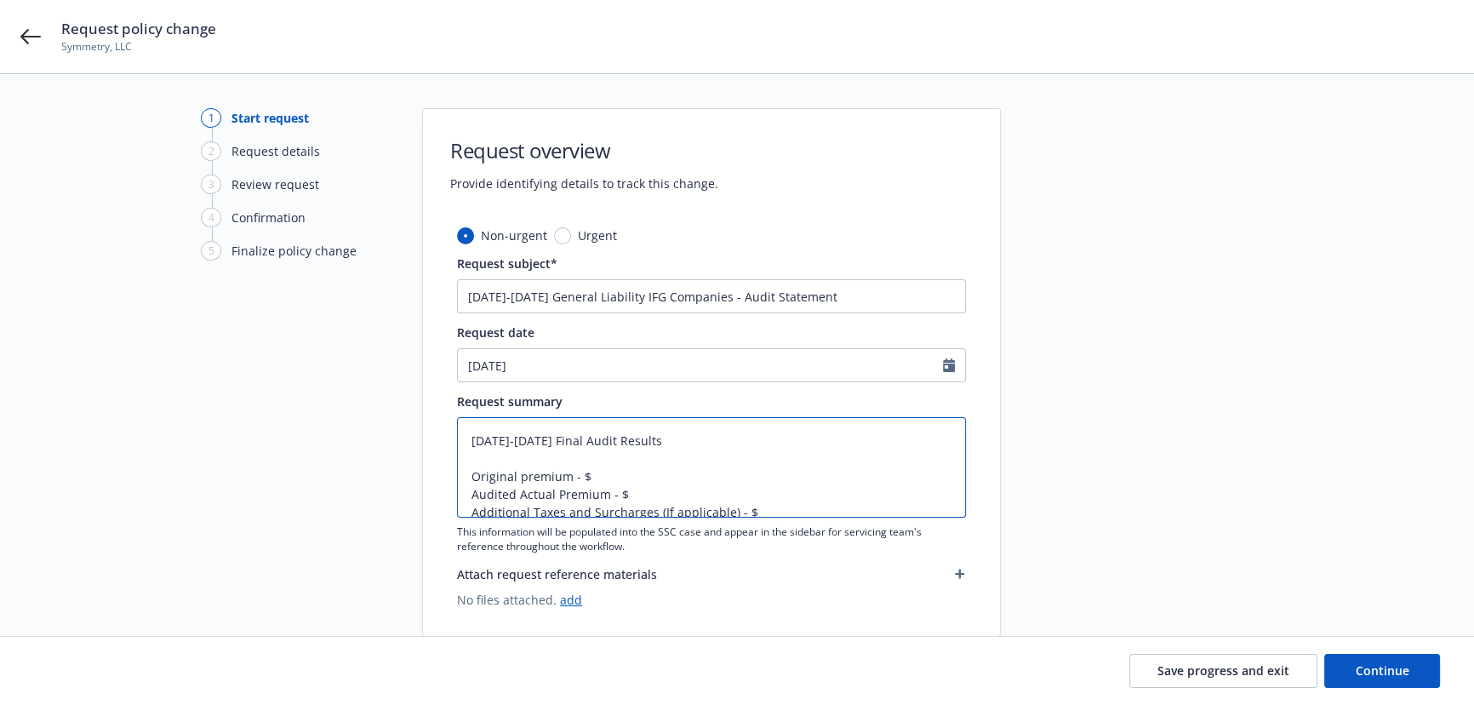
type textarea "x"
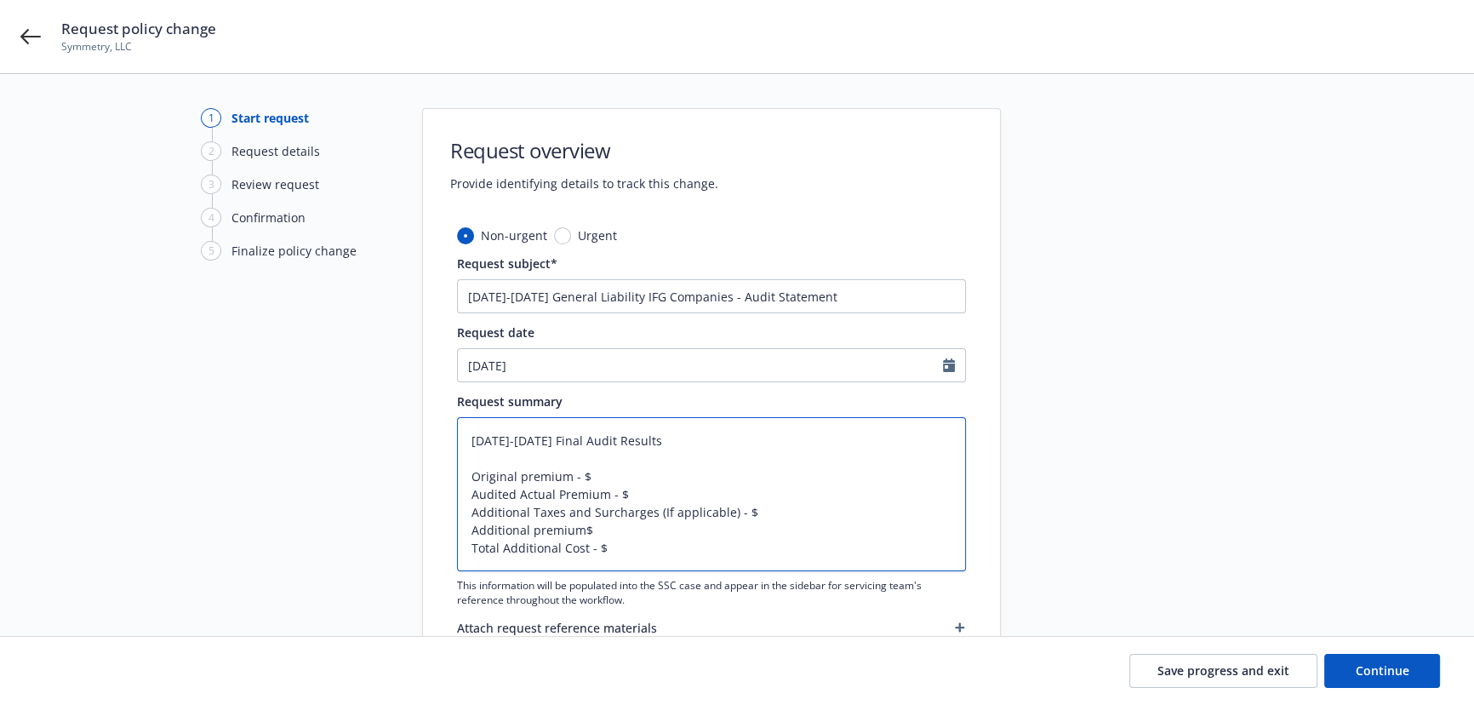
click at [523, 477] on textarea "11/9/2023-1/10/2025 Final Audit Results Original premium - $ Audited Actual Pre…" at bounding box center [711, 494] width 509 height 154
type textarea "11/9/2023-1/10/2025 Final Audit Results Original remium - $ Audited Actual Prem…"
type textarea "x"
type textarea "11/9/2023-1/10/2025 Final Audit Results Original Premium - $ Audited Actual Pre…"
click at [583, 474] on textarea "11/9/2023-1/10/2025 Final Audit Results Original Premium - $ Audited Actual Pre…" at bounding box center [711, 494] width 509 height 154
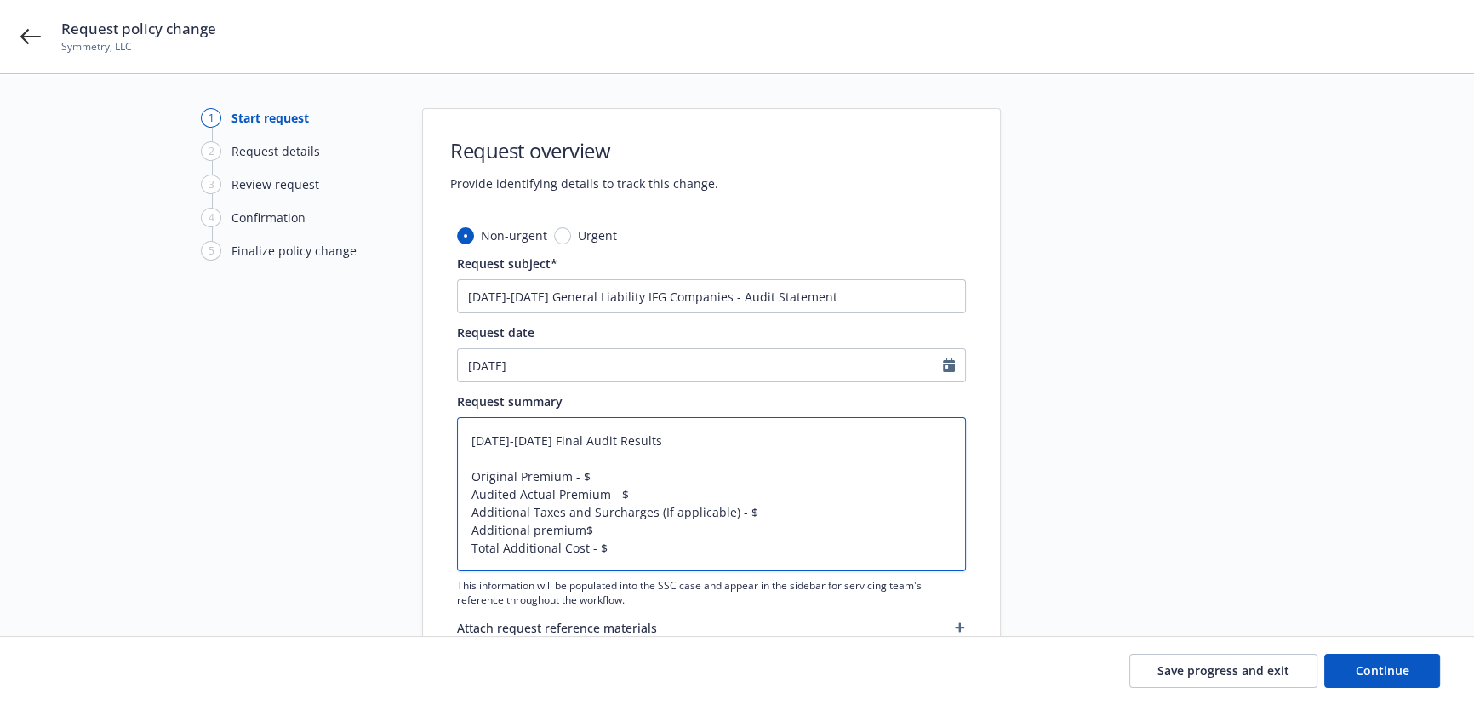
type textarea "x"
type textarea "11/9/2023-1/10/2025 Final Audit Results Original Premium - $25 Audited Actual P…"
type textarea "x"
type textarea "11/9/2023-1/10/2025 Final Audit Results Original Premium - $25, Audited Actual …"
type textarea "x"
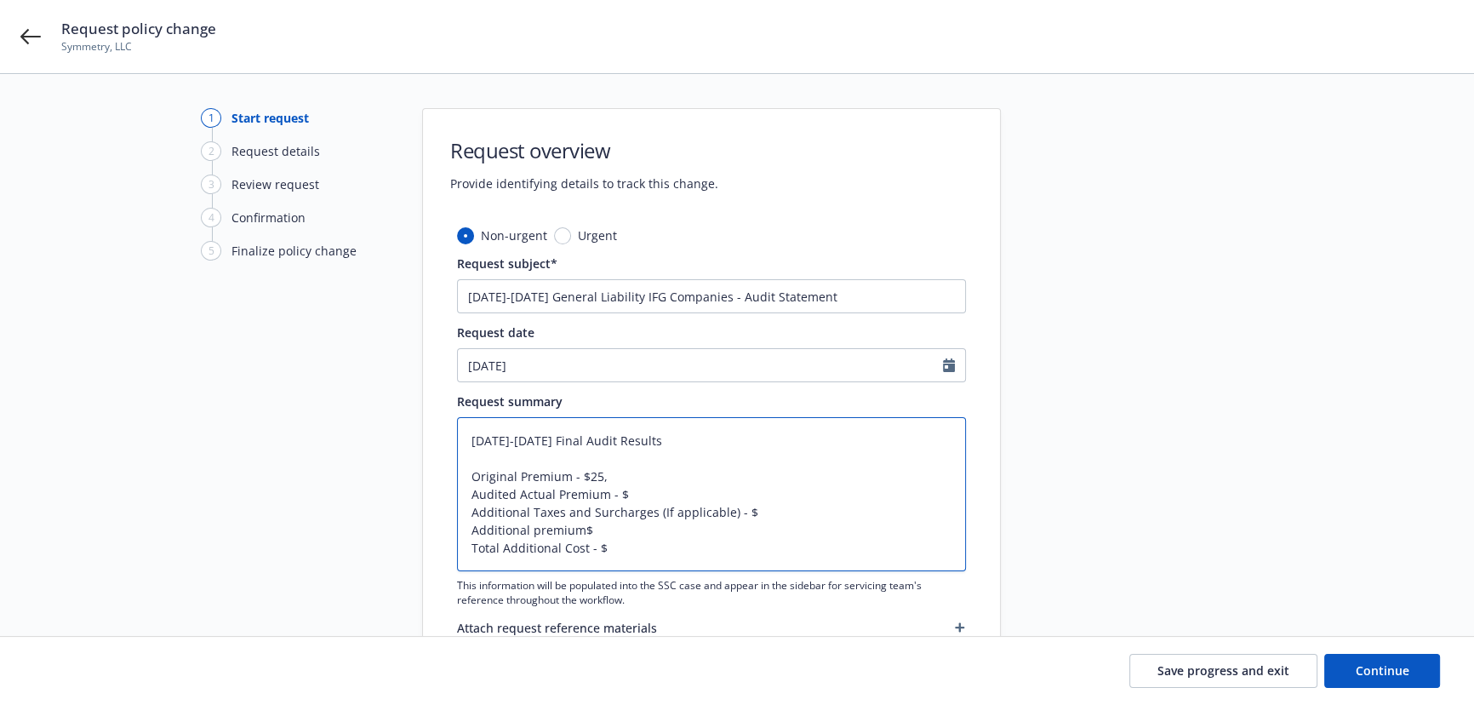
type textarea "11/9/2023-1/10/2025 Final Audit Results Original Premium - $25,7 Audited Actual…"
type textarea "x"
type textarea "11/9/2023-1/10/2025 Final Audit Results Original Premium - $25,79 Audited Actua…"
type textarea "x"
type textarea "11/9/2023-1/10/2025 Final Audit Results Original Premium - $25,792 Audited Actu…"
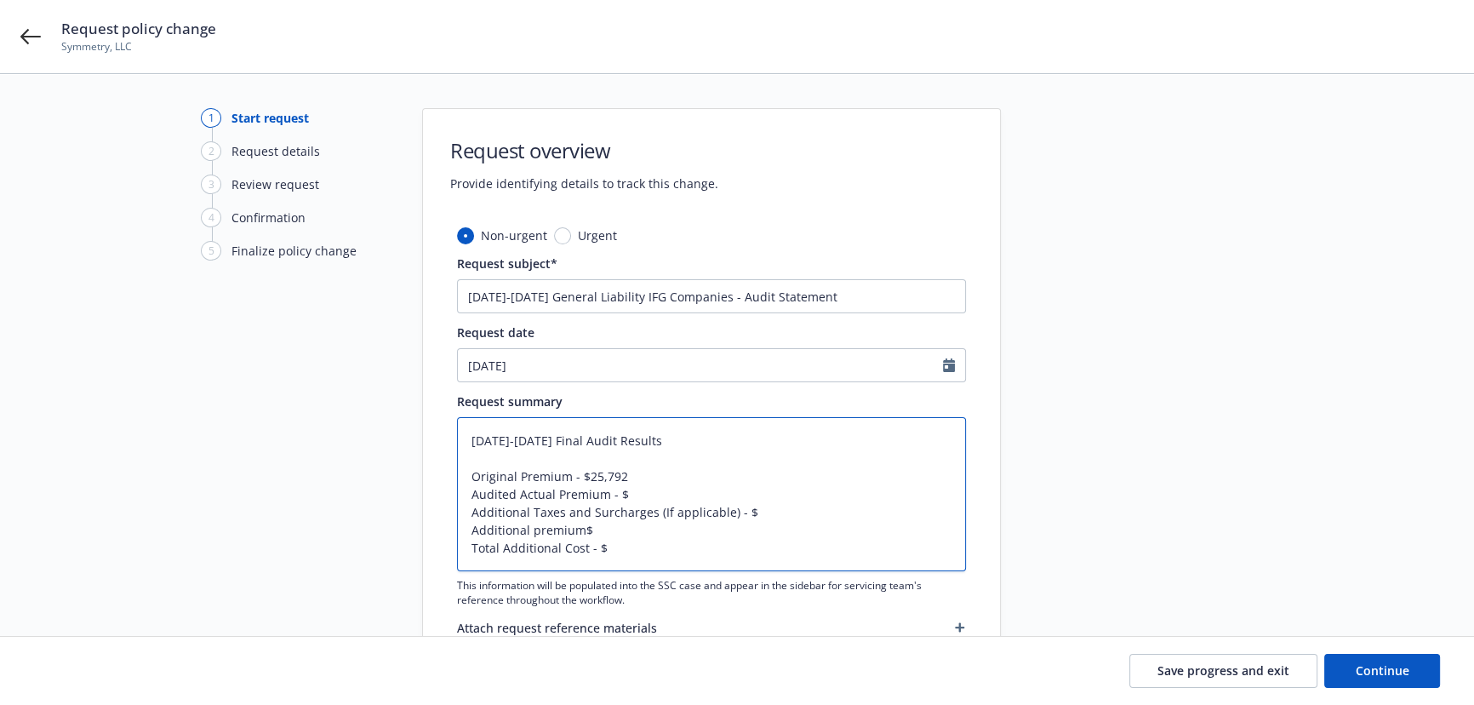
type textarea "x"
type textarea "11/9/2023-1/10/2025 Final Audit Results Original Premium - $25,792. Audited Act…"
type textarea "x"
type textarea "11/9/2023-1/10/2025 Final Audit Results Original Premium - $25,792.0 Audited Ac…"
type textarea "x"
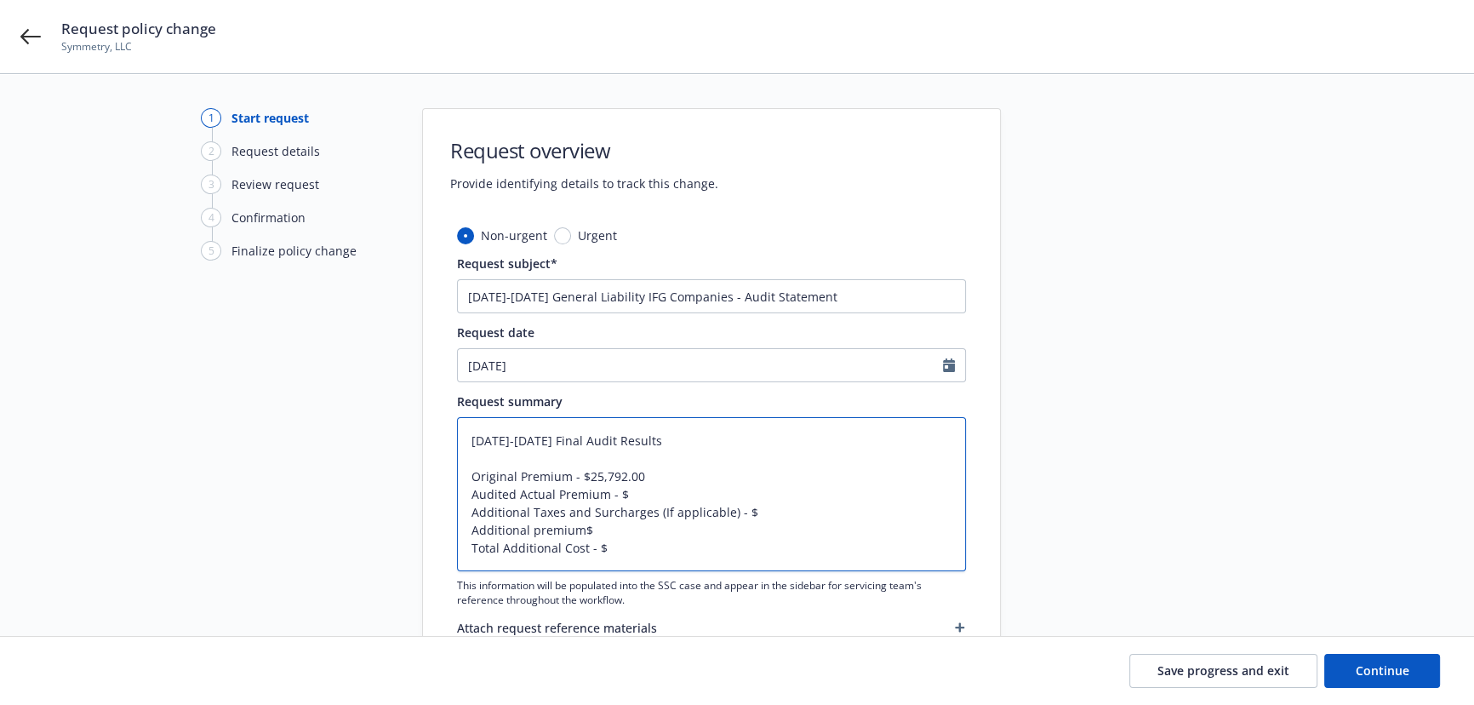
click at [642, 492] on textarea "11/9/2023-1/10/2025 Final Audit Results Original Premium - $25,792.00 Audited A…" at bounding box center [711, 494] width 509 height 154
type textarea "11/9/2023-1/10/2025 Final Audit Results Original Premium - $25,792.00 Audited A…"
type textarea "x"
type textarea "11/9/2023-1/10/2025 Final Audit Results Original Premium - $25,792.00 Audited A…"
type textarea "x"
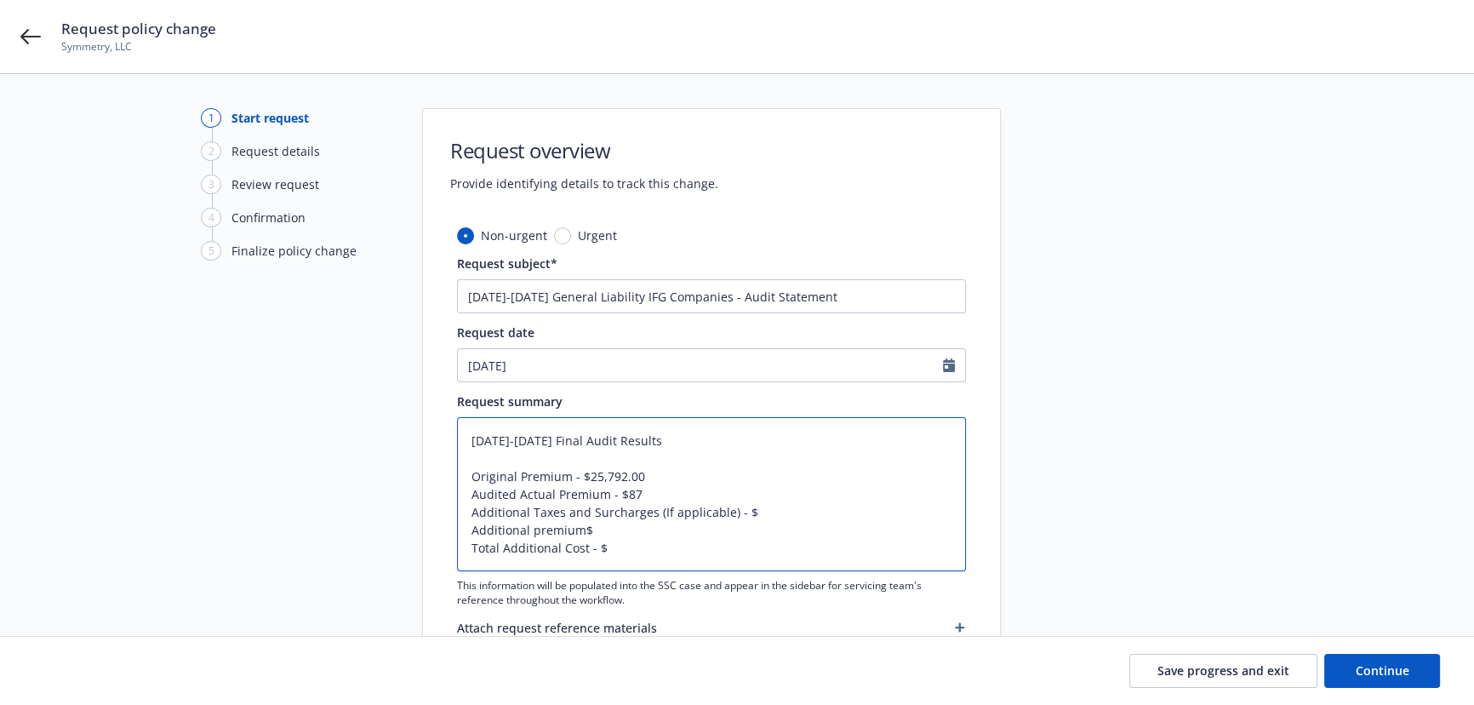
type textarea "11/9/2023-1/10/2025 Final Audit Results Original Premium - $25,792.00 Audited A…"
type textarea "x"
type textarea "11/9/2023-1/10/2025 Final Audit Results Original Premium - $25,792.00 Audited A…"
type textarea "x"
type textarea "11/9/2023-1/10/2025 Final Audit Results Original Premium - $25,792.00 Audited A…"
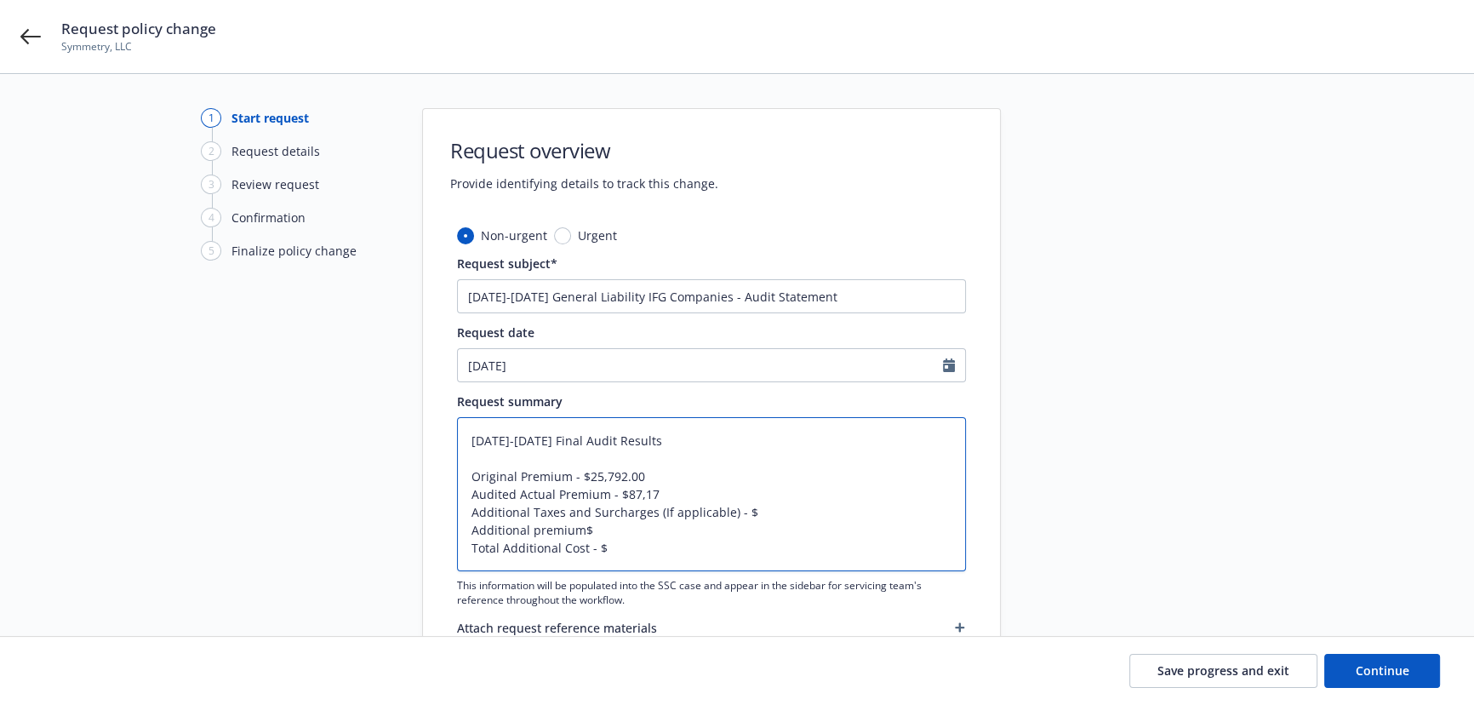
type textarea "x"
type textarea "11/9/2023-1/10/2025 Final Audit Results Original Premium - $25,792.00 Audited A…"
type textarea "x"
type textarea "11/9/2023-1/10/2025 Final Audit Results Original Premium - $25,792.00 Audited A…"
type textarea "x"
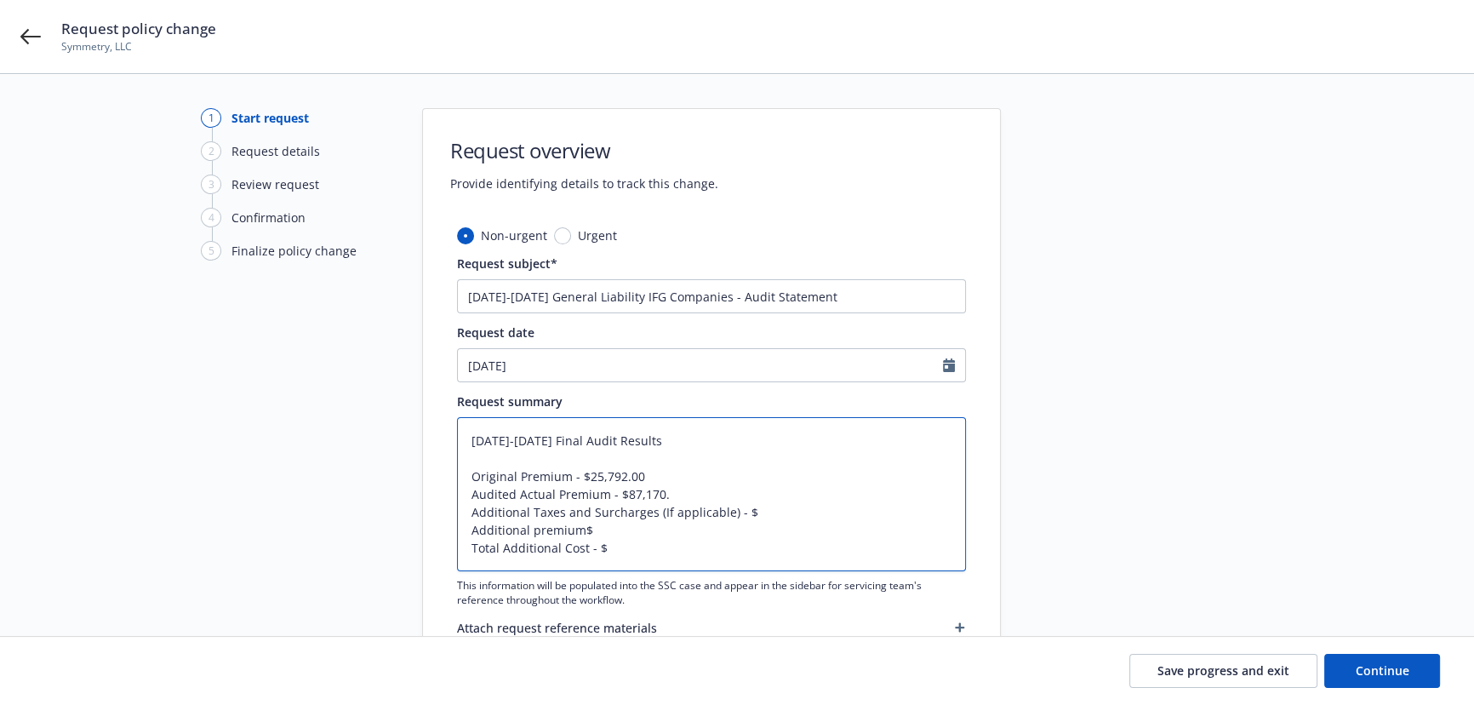
type textarea "11/9/2023-1/10/2025 Final Audit Results Original Premium - $25,792.00 Audited A…"
type textarea "x"
type textarea "11/9/2023-1/10/2025 Final Audit Results Original Premium - $25,792.00 Audited A…"
drag, startPoint x: 649, startPoint y: 512, endPoint x: 730, endPoint y: 509, distance: 80.9
click at [730, 509] on textarea "11/9/2023-1/10/2025 Final Audit Results Original Premium - $25,792.00 Audited A…" at bounding box center [711, 494] width 509 height 154
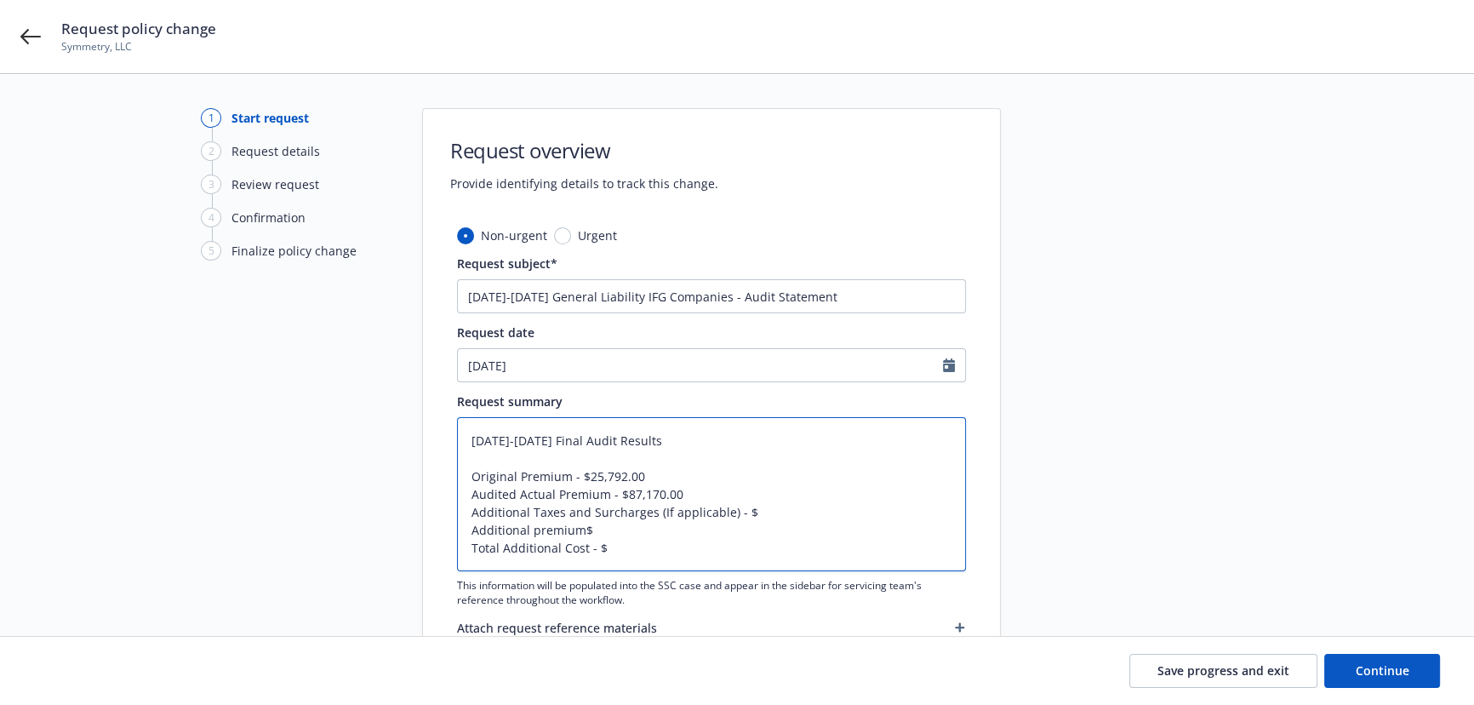
type textarea "x"
type textarea "11/9/2023-1/10/2025 Final Audit Results Original Premium - $25,792.00 Audited A…"
click at [687, 513] on textarea "11/9/2023-1/10/2025 Final Audit Results Original Premium - $25,792.00 Audited A…" at bounding box center [711, 494] width 509 height 154
type textarea "x"
type textarea "11/9/2023-1/10/2025 Final Audit Results Original Premium - $25,792.00 Audited A…"
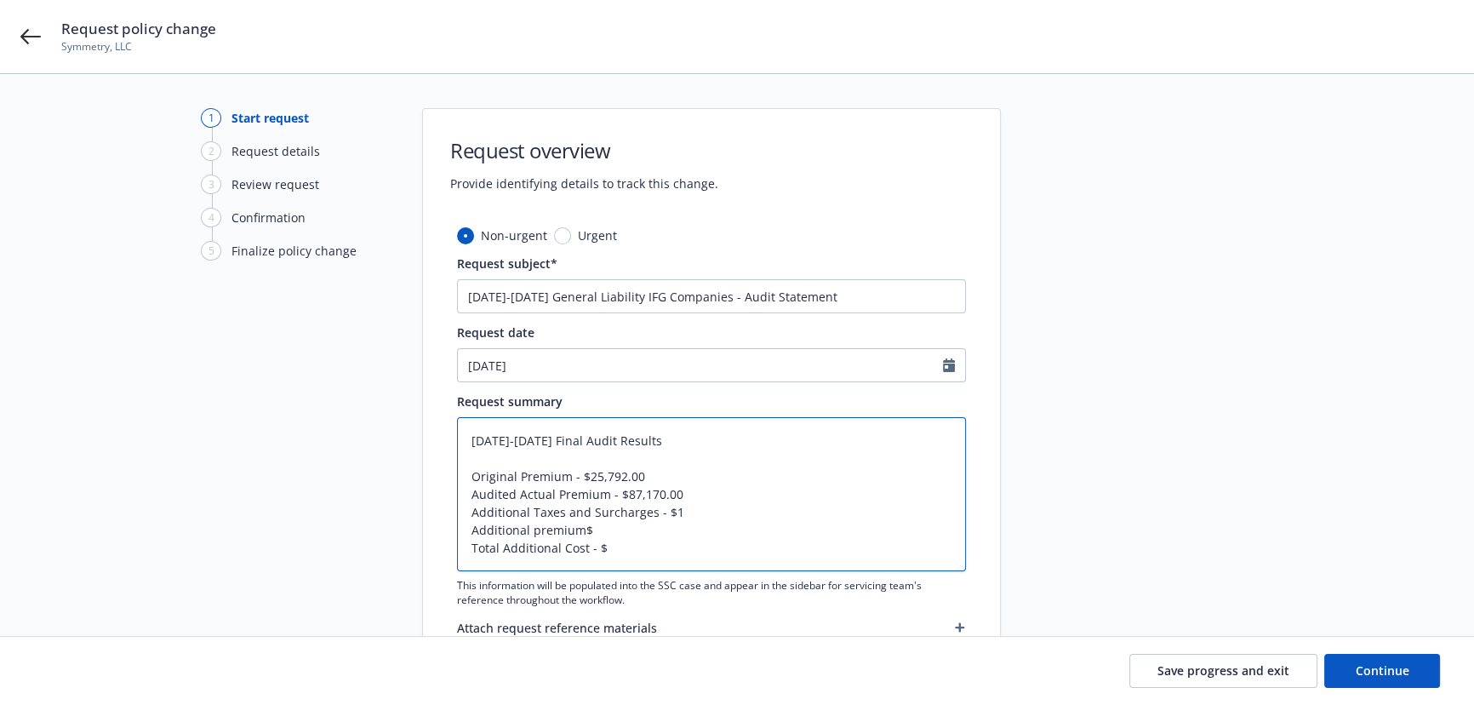
type textarea "x"
type textarea "11/9/2023-1/10/2025 Final Audit Results Original Premium - $25,792.00 Audited A…"
type textarea "x"
type textarea "11/9/2023-1/10/2025 Final Audit Results Original Premium - $25,792.00 Audited A…"
type textarea "x"
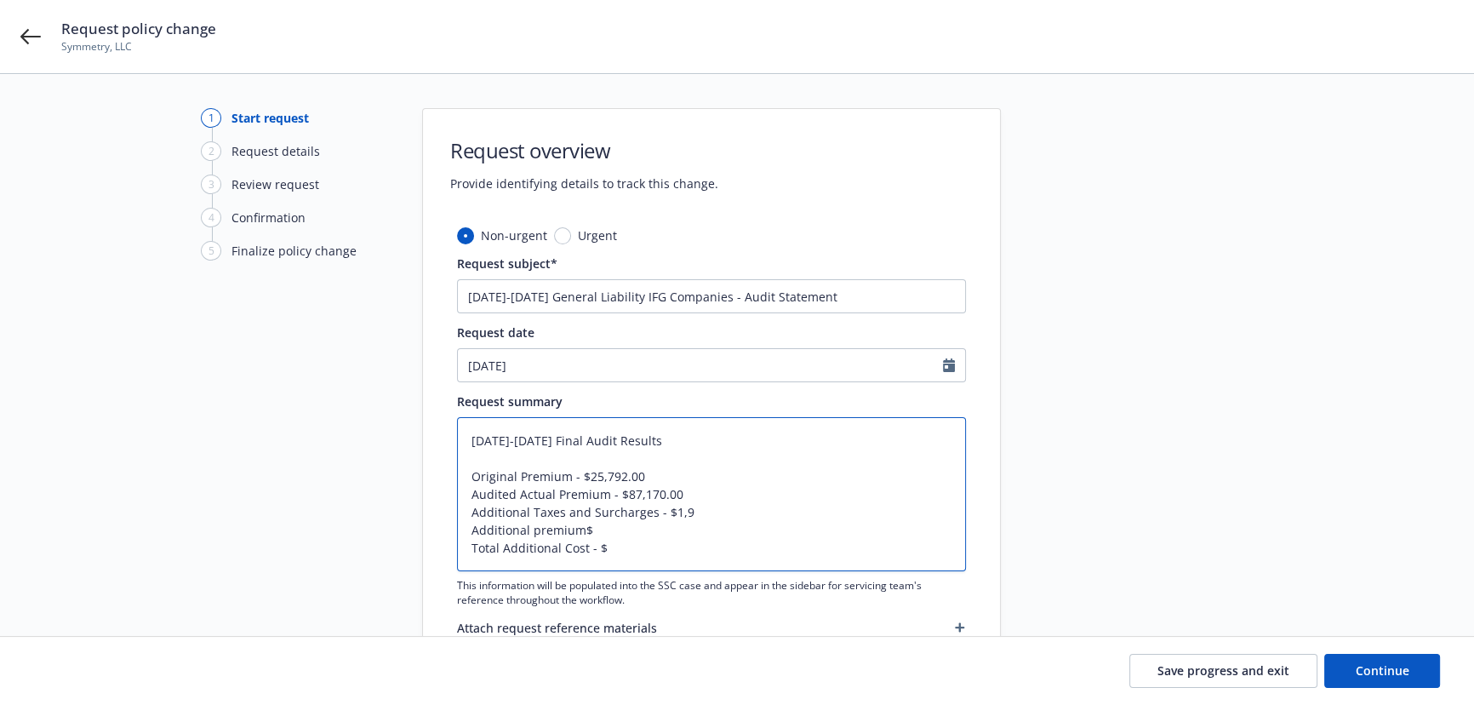
type textarea "11/9/2023-1/10/2025 Final Audit Results Original Premium - $25,792.00 Audited A…"
type textarea "x"
type textarea "11/9/2023-1/10/2025 Final Audit Results Original Premium - $25,792.00 Audited A…"
type textarea "x"
type textarea "11/9/2023-1/10/2025 Final Audit Results Original Premium - $25,792.00 Audited A…"
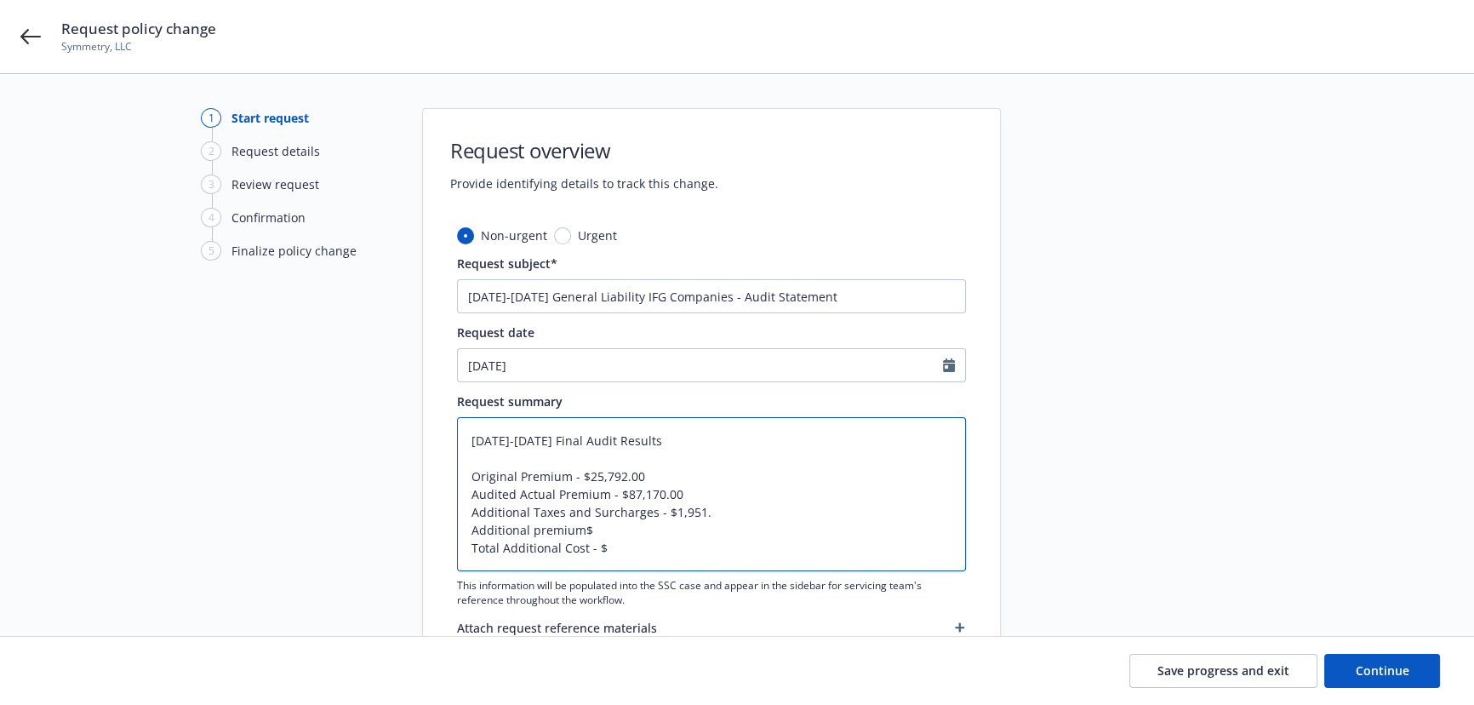
type textarea "x"
type textarea "11/9/2023-1/10/2025 Final Audit Results Original Premium - $25,792.00 Audited A…"
type textarea "x"
click at [635, 518] on textarea "11/9/2023-1/10/2025 Final Audit Results Original Premium - $25,792.00 Audited A…" at bounding box center [711, 494] width 509 height 154
click at [582, 528] on textarea "11/9/2023-1/10/2025 Final Audit Results Original Premium - $25,792.00 Audited A…" at bounding box center [711, 494] width 509 height 154
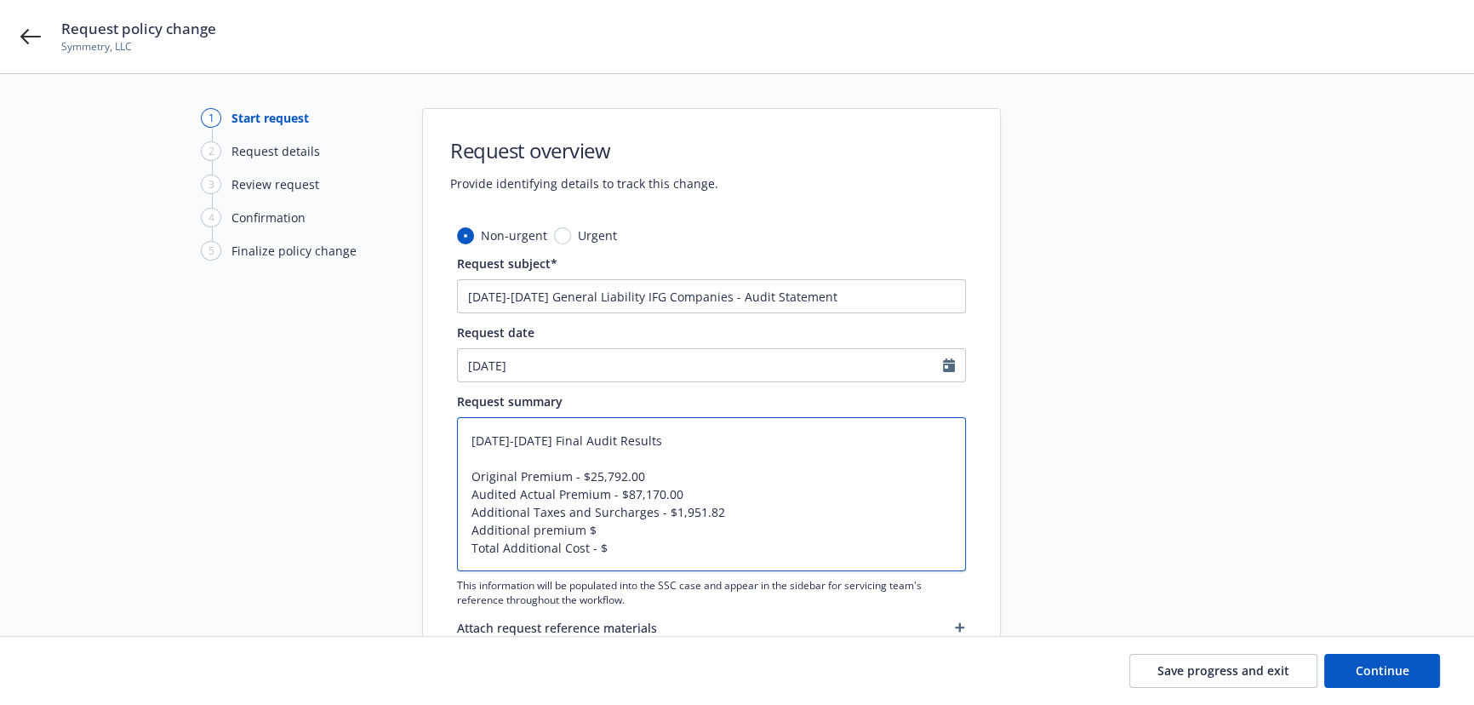
type textarea "11/9/2023-1/10/2025 Final Audit Results Original Premium - $25,792.00 Audited A…"
type textarea "x"
click at [622, 529] on textarea "11/9/2023-1/10/2025 Final Audit Results Original Premium - $25,792.00 Audited A…" at bounding box center [711, 494] width 509 height 154
click at [536, 531] on textarea "11/9/2023-1/10/2025 Final Audit Results Original Premium - $25,792.00 Audited A…" at bounding box center [711, 494] width 509 height 154
type textarea "11/9/2023-1/10/2025 Final Audit Results Original Premium - $25,792.00 Audited A…"
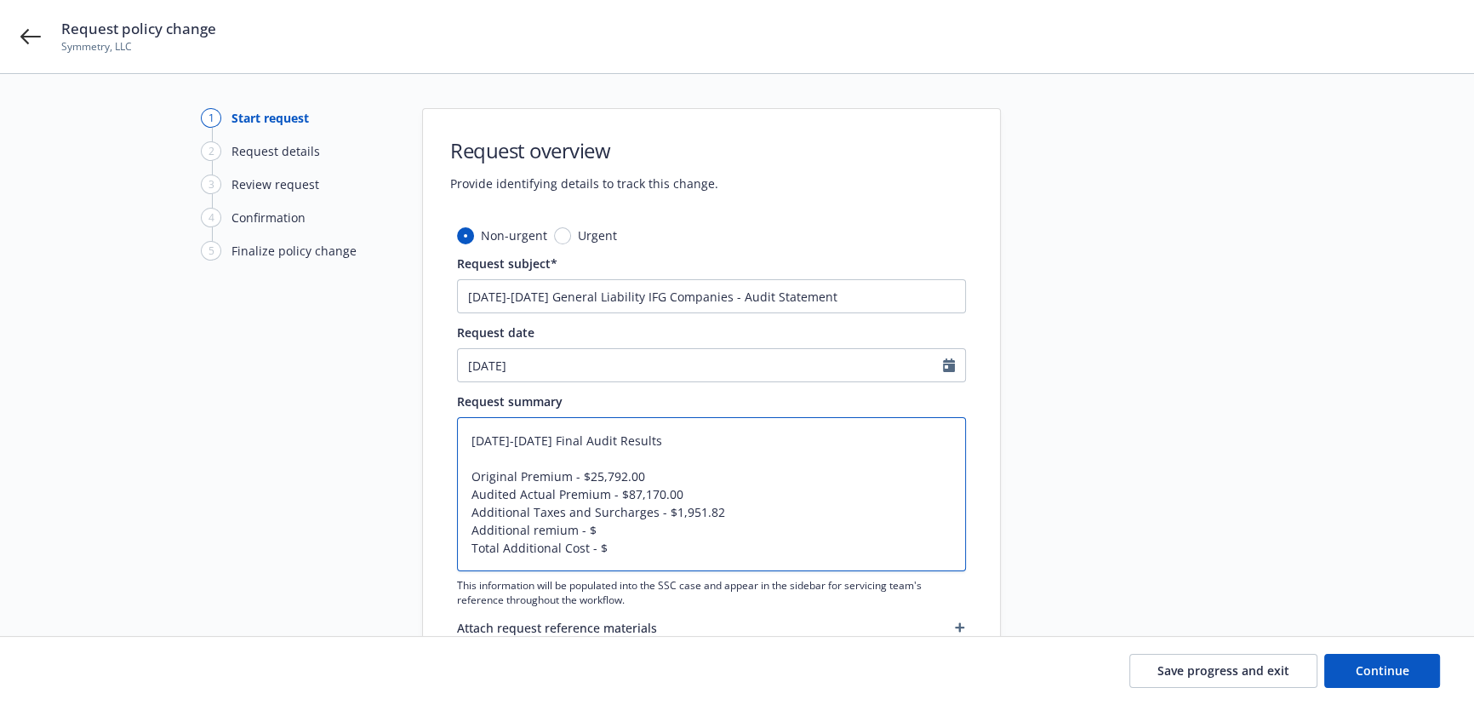
type textarea "x"
type textarea "11/9/2023-1/10/2025 Final Audit Results Original Premium - $25,792.00 Audited A…"
click at [630, 528] on textarea "11/9/2023-1/10/2025 Final Audit Results Original Premium - $25,792.00 Audited A…" at bounding box center [711, 494] width 509 height 154
type textarea "x"
type textarea "11/9/2023-1/10/2025 Final Audit Results Original Premium - $25,792.00 Audited A…"
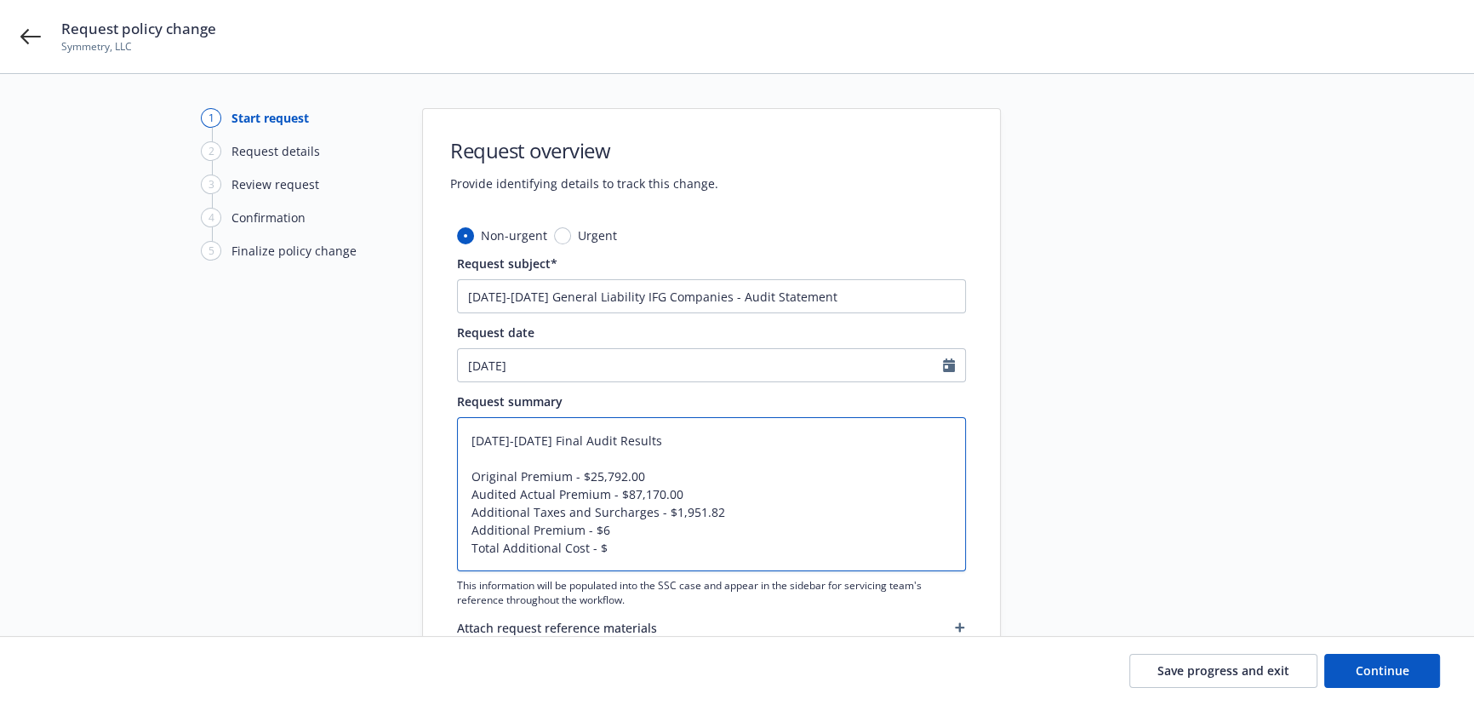
type textarea "x"
type textarea "11/9/2023-1/10/2025 Final Audit Results Original Premium - $25,792.00 Audited A…"
type textarea "x"
type textarea "11/9/2023-1/10/2025 Final Audit Results Original Premium - $25,792.00 Audited A…"
type textarea "x"
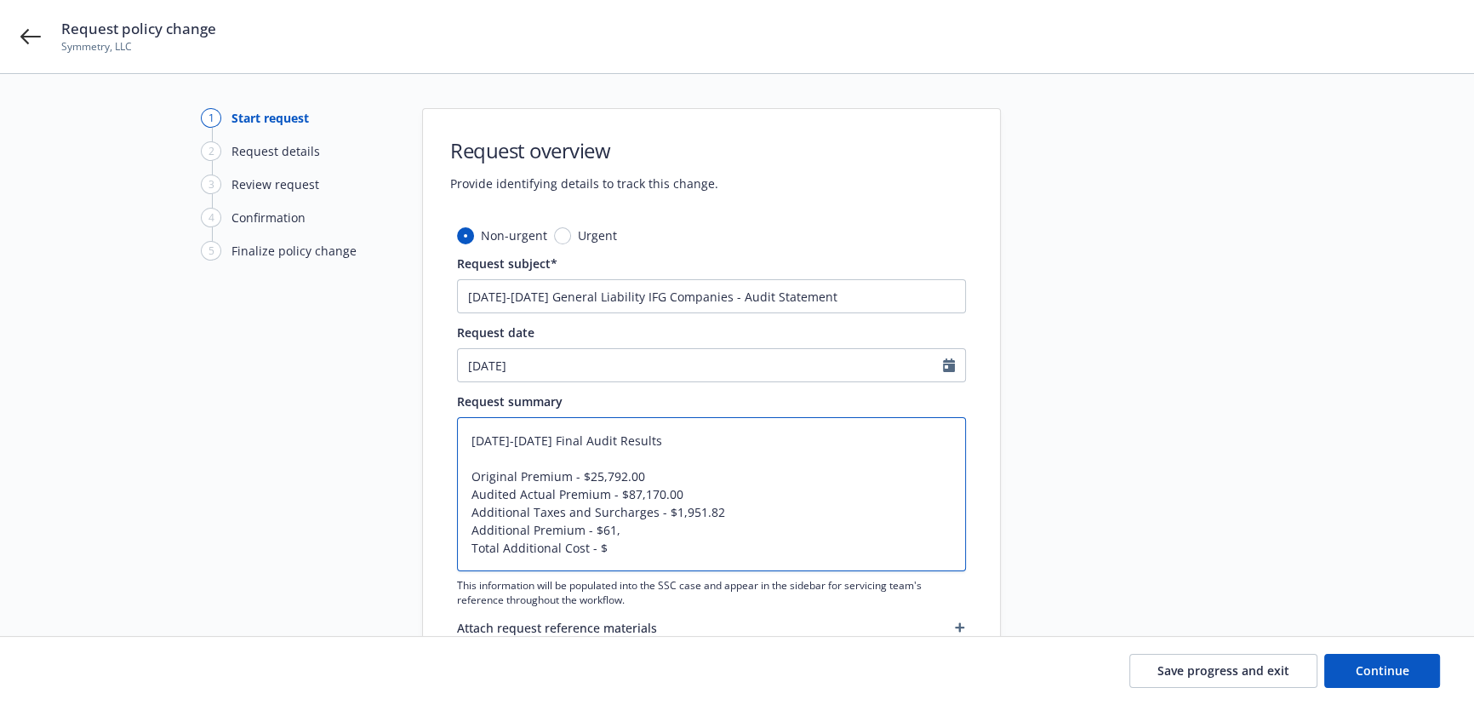
type textarea "11/9/2023-1/10/2025 Final Audit Results Original Premium - $25,792.00 Audited A…"
type textarea "x"
type textarea "11/9/2023-1/10/2025 Final Audit Results Original Premium - $25,792.00 Audited A…"
type textarea "x"
type textarea "11/9/2023-1/10/2025 Final Audit Results Original Premium - $25,792.00 Audited A…"
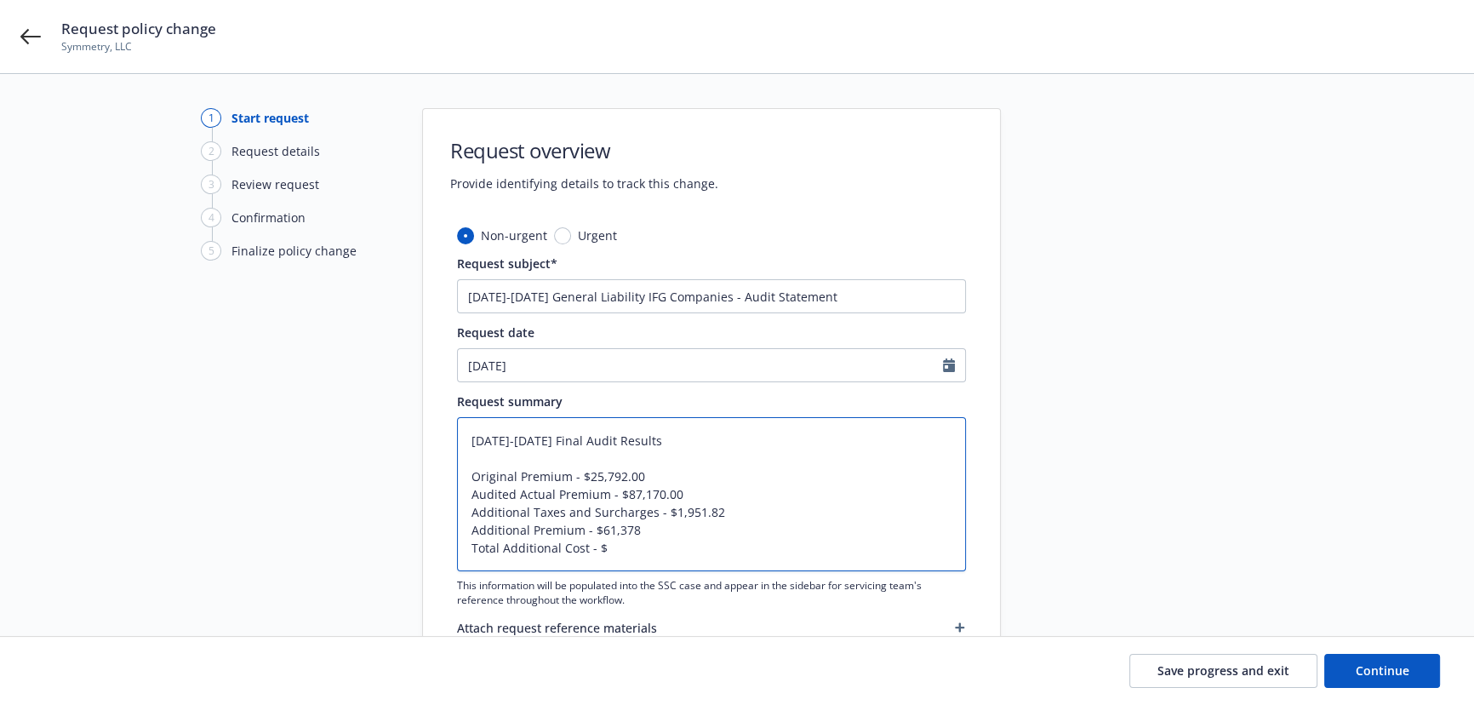
type textarea "x"
type textarea "11/9/2023-1/10/2025 Final Audit Results Original Premium - $25,792.00 Audited A…"
type textarea "x"
type textarea "11/9/2023-1/10/2025 Final Audit Results Original Premium - $25,792.00 Audited A…"
type textarea "x"
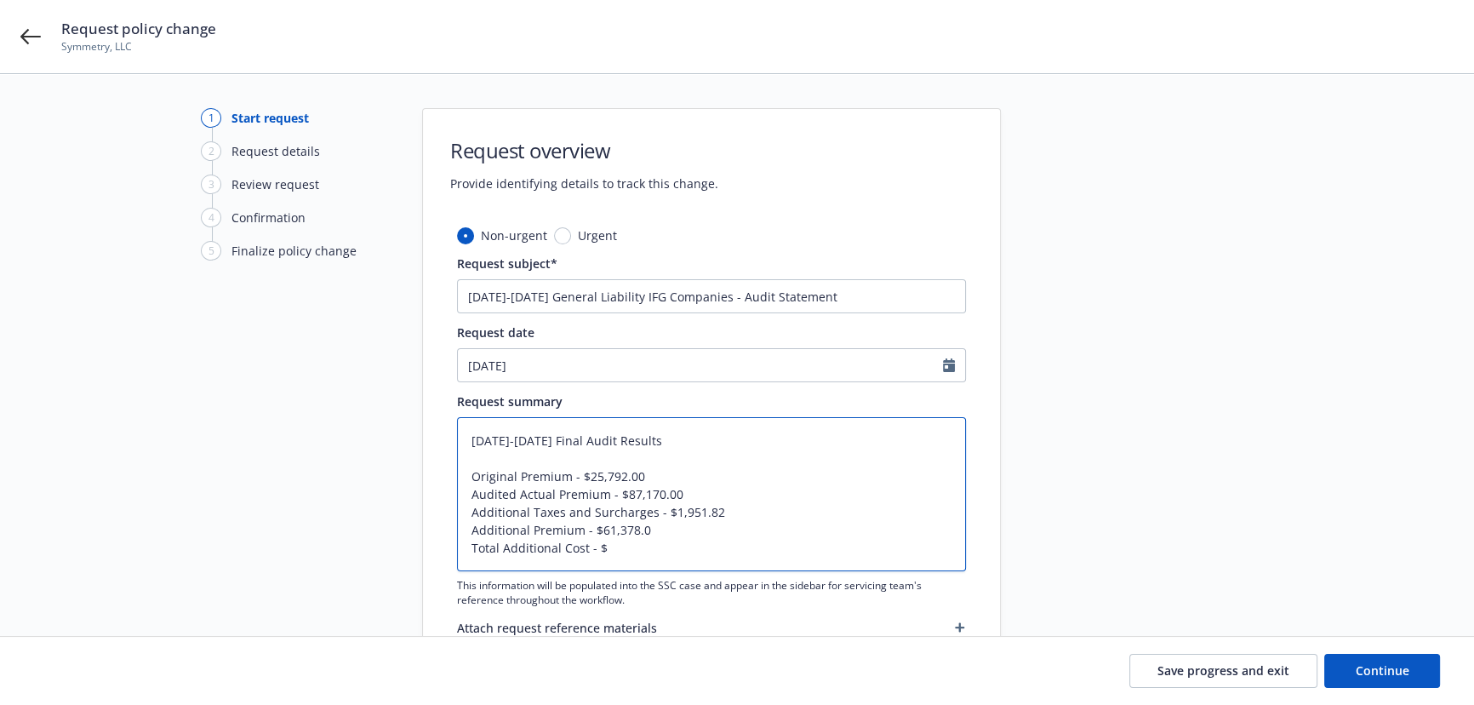
type textarea "11/9/2023-1/10/2025 Final Audit Results Original Premium - $25,792.00 Audited A…"
click at [639, 546] on textarea "11/9/2023-1/10/2025 Final Audit Results Original Premium - $25,792.00 Audited A…" at bounding box center [711, 494] width 509 height 154
type textarea "x"
type textarea "11/9/2023-1/10/2025 Final Audit Results Original Premium - $25,792.00 Audited A…"
type textarea "x"
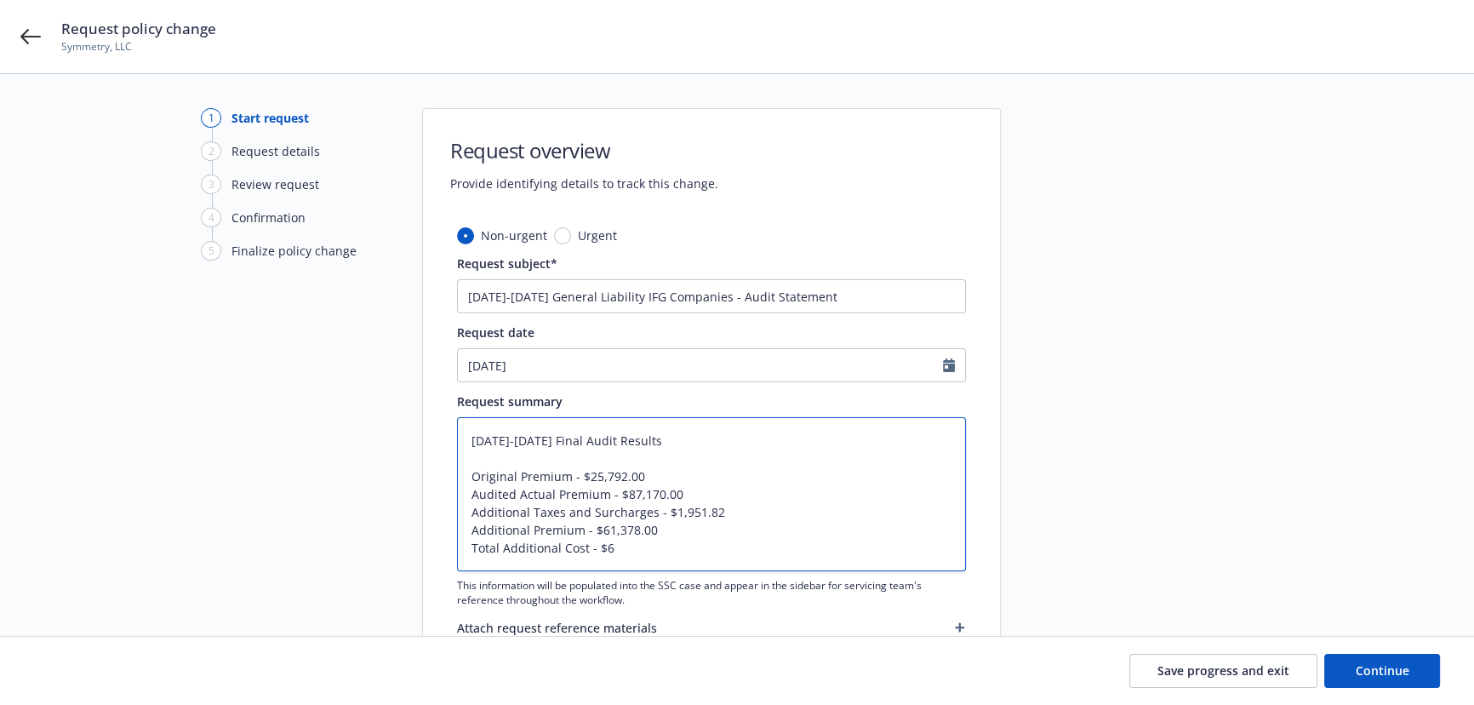
type textarea "11/9/2023-1/10/2025 Final Audit Results Original Premium - $25,792.00 Audited A…"
type textarea "x"
type textarea "11/9/2023-1/10/2025 Final Audit Results Original Premium - $25,792.00 Audited A…"
type textarea "x"
type textarea "11/9/2023-1/10/2025 Final Audit Results Original Premium - $25,792.00 Audited A…"
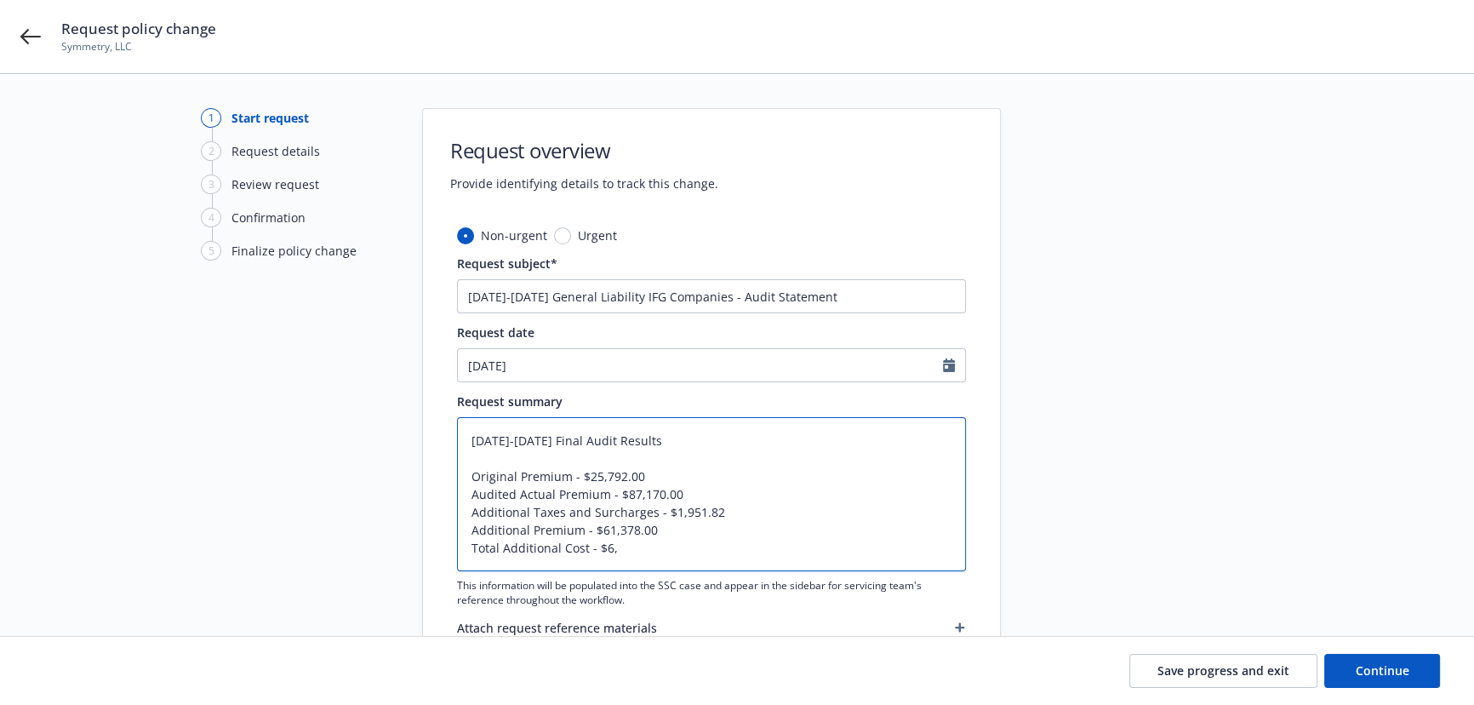
type textarea "x"
type textarea "11/9/2023-1/10/2025 Final Audit Results Original Premium - $25,792.00 Audited A…"
type textarea "x"
type textarea "11/9/2023-1/10/2025 Final Audit Results Original Premium - $25,792.00 Audited A…"
type textarea "x"
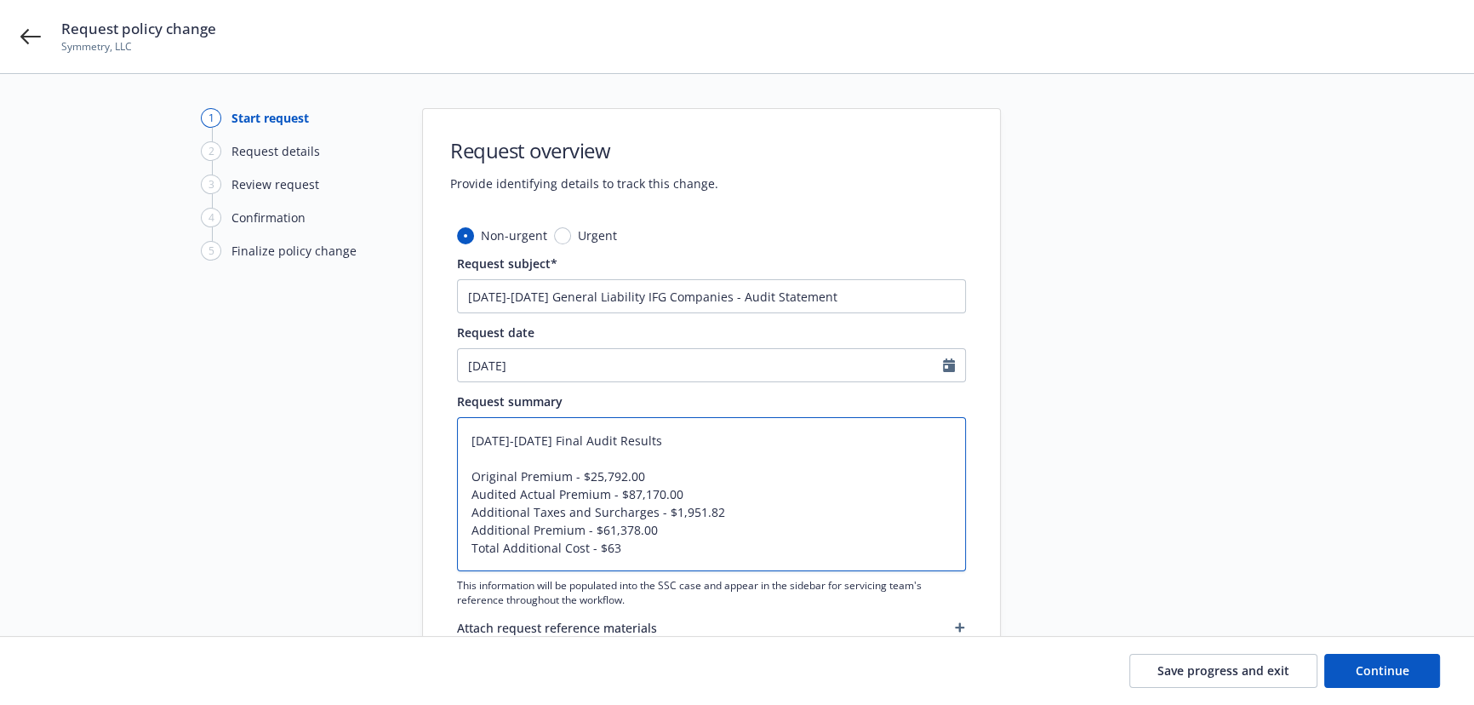
type textarea "11/9/2023-1/10/2025 Final Audit Results Original Premium - $25,792.00 Audited A…"
type textarea "x"
type textarea "11/9/2023-1/10/2025 Final Audit Results Original Premium - $25,792.00 Audited A…"
type textarea "x"
type textarea "11/9/2023-1/10/2025 Final Audit Results Original Premium - $25,792.00 Audited A…"
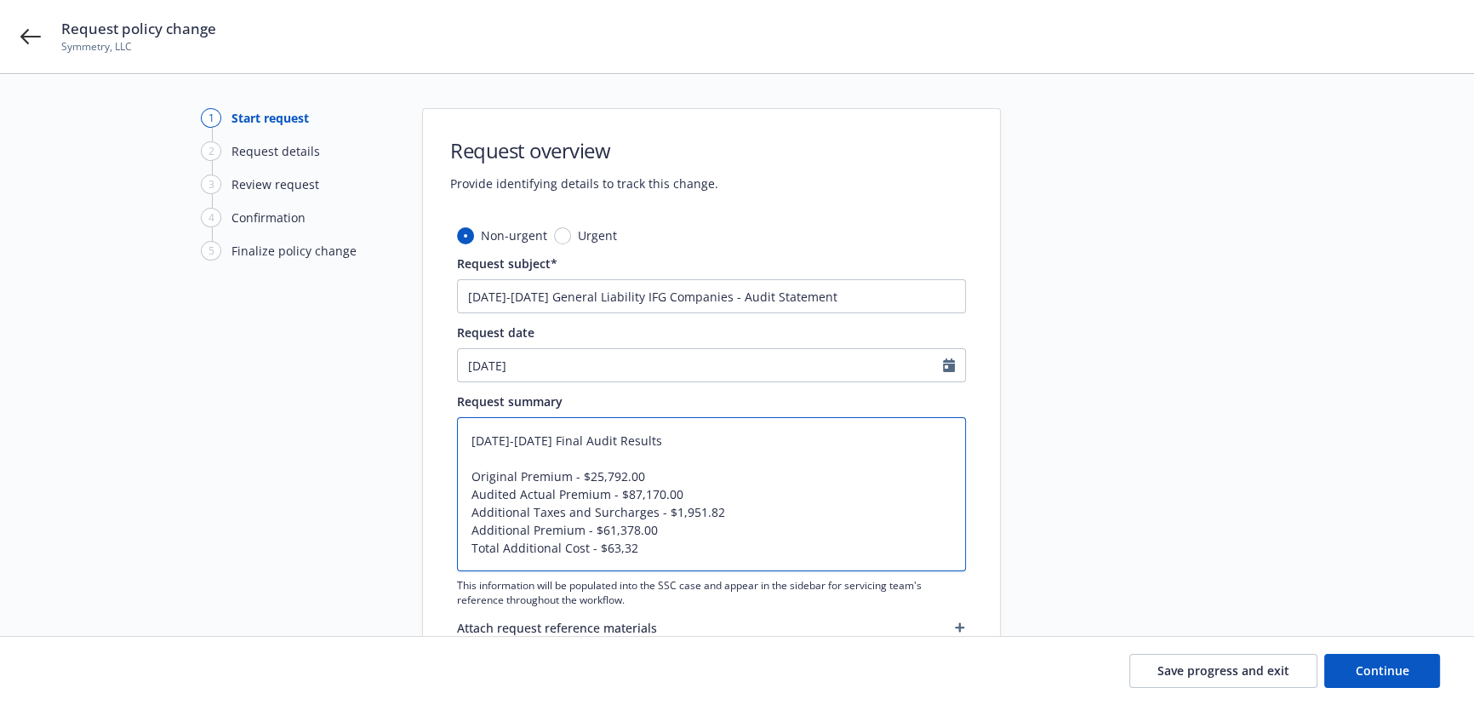
type textarea "x"
type textarea "11/9/2023-1/10/2025 Final Audit Results Original Premium - $25,792.00 Audited A…"
type textarea "x"
type textarea "11/9/2023-1/10/2025 Final Audit Results Original Premium - $25,792.00 Audited A…"
type textarea "x"
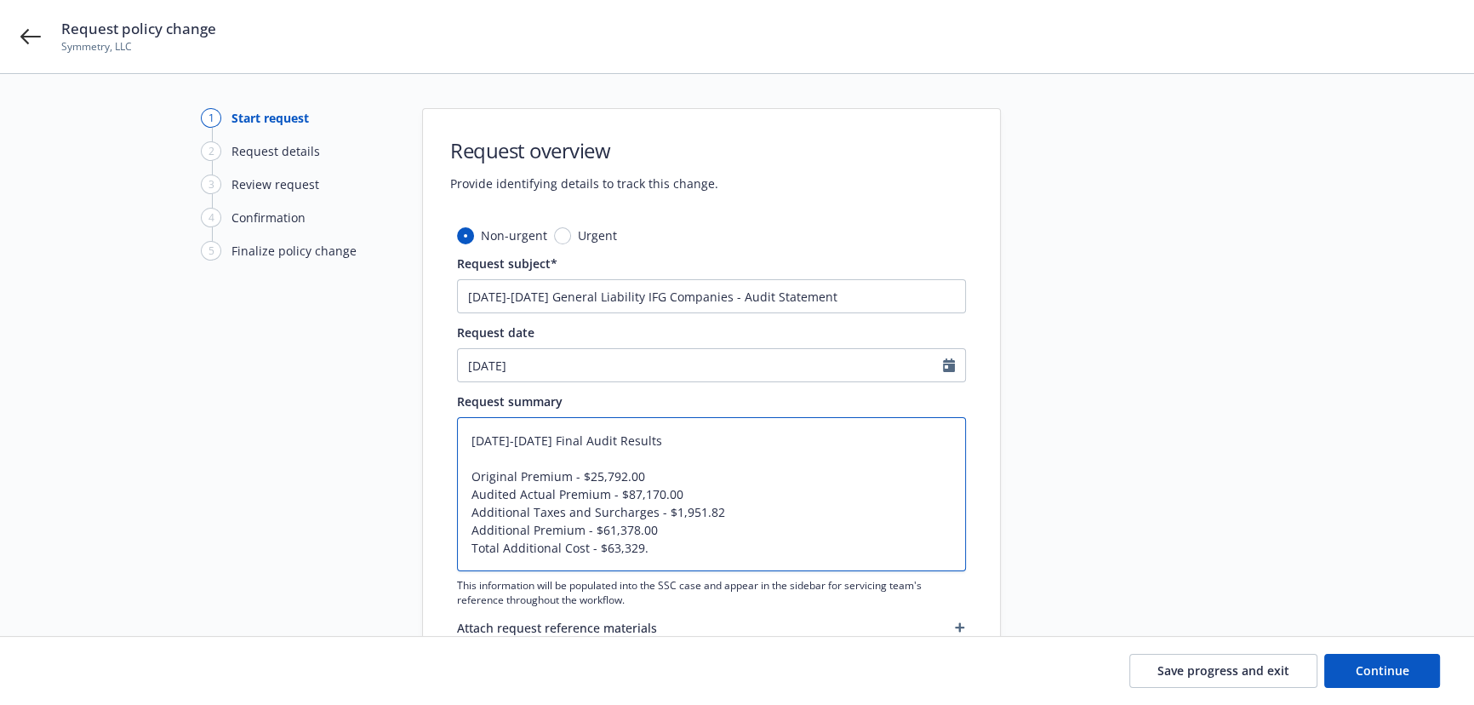
type textarea "11/9/2023-1/10/2025 Final Audit Results Original Premium - $25,792.00 Audited A…"
type textarea "x"
type textarea "11/9/2023-1/10/2025 Final Audit Results Original Premium - $25,792.00 Audited A…"
click at [1415, 672] on button "Continue" at bounding box center [1382, 671] width 116 height 34
type textarea "x"
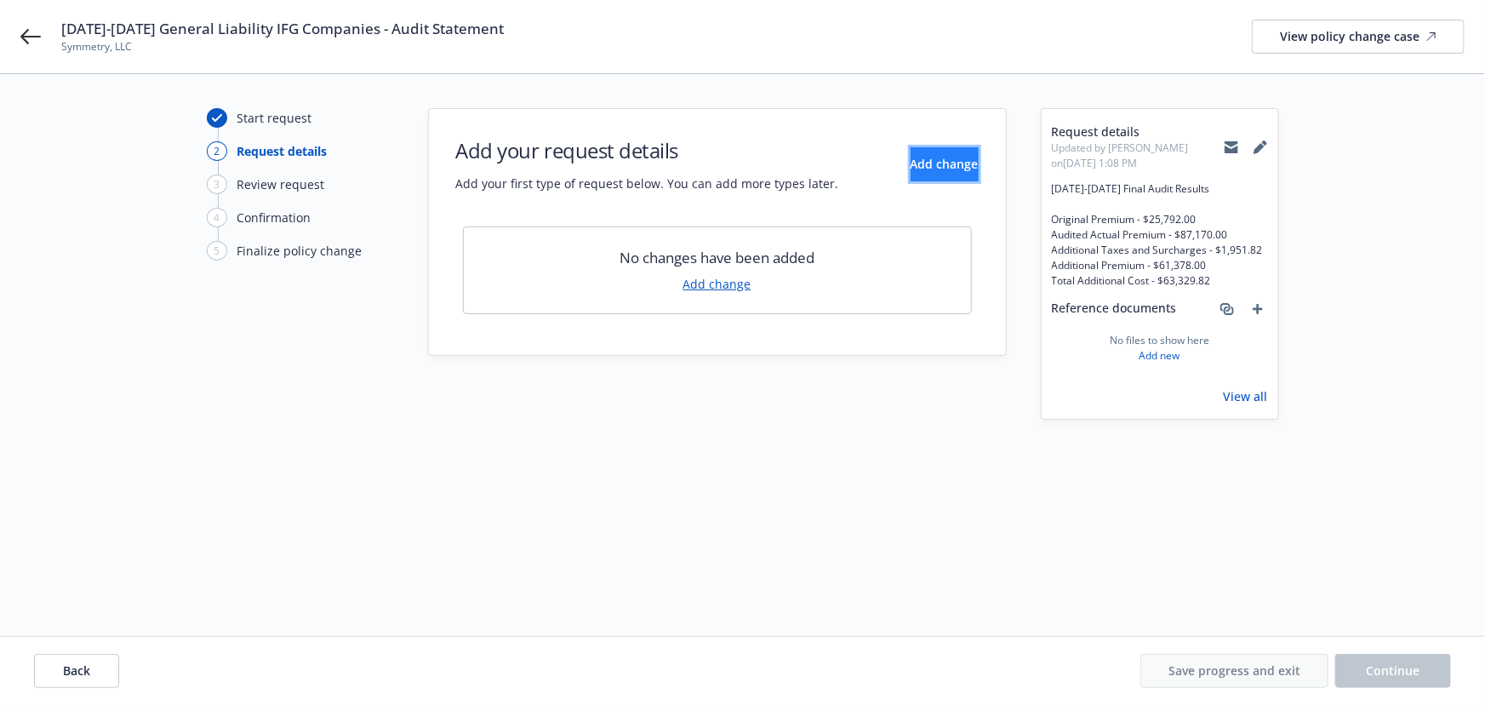
click at [911, 169] on span "Add change" at bounding box center [945, 164] width 68 height 16
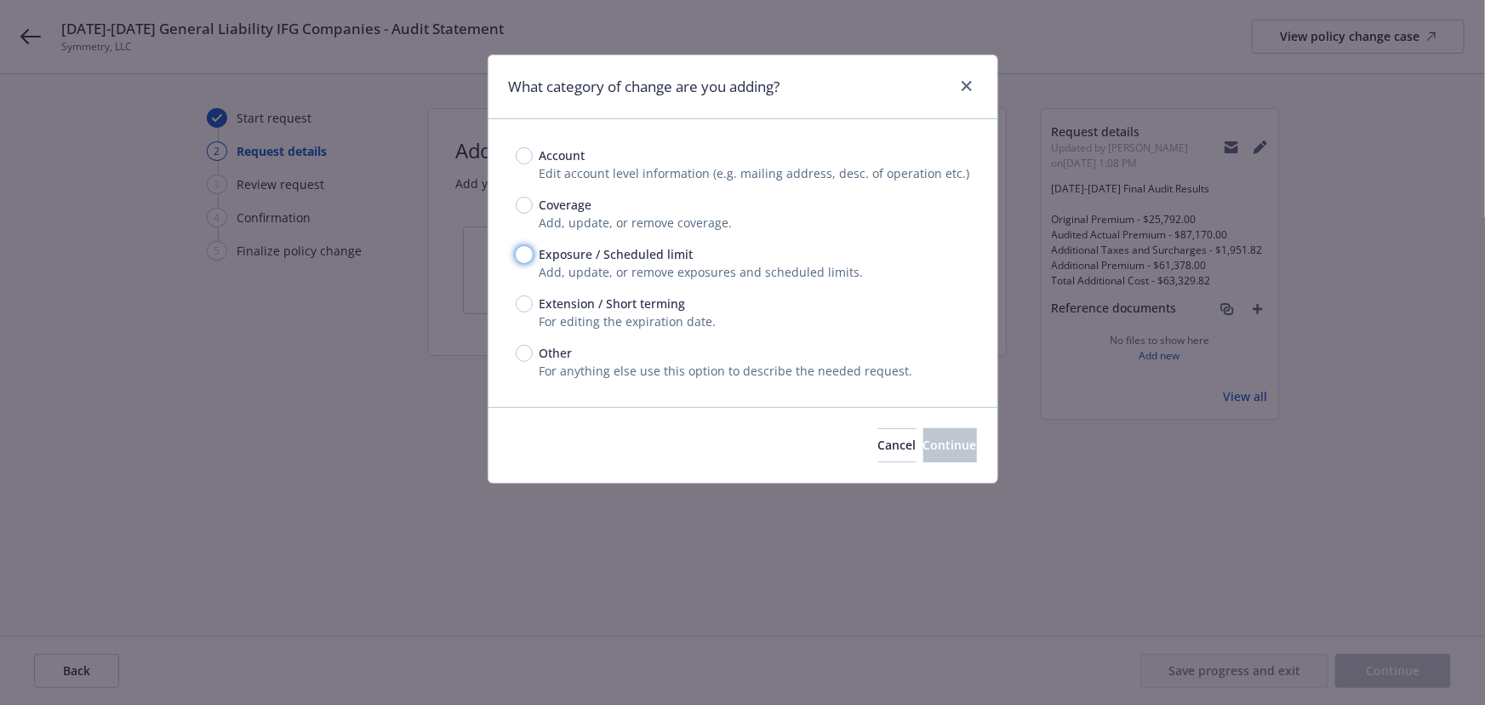
click at [519, 255] on input "Exposure / Scheduled limit" at bounding box center [524, 254] width 17 height 17
radio input "true"
click at [924, 443] on span "Continue" at bounding box center [951, 445] width 54 height 16
type textarea "x"
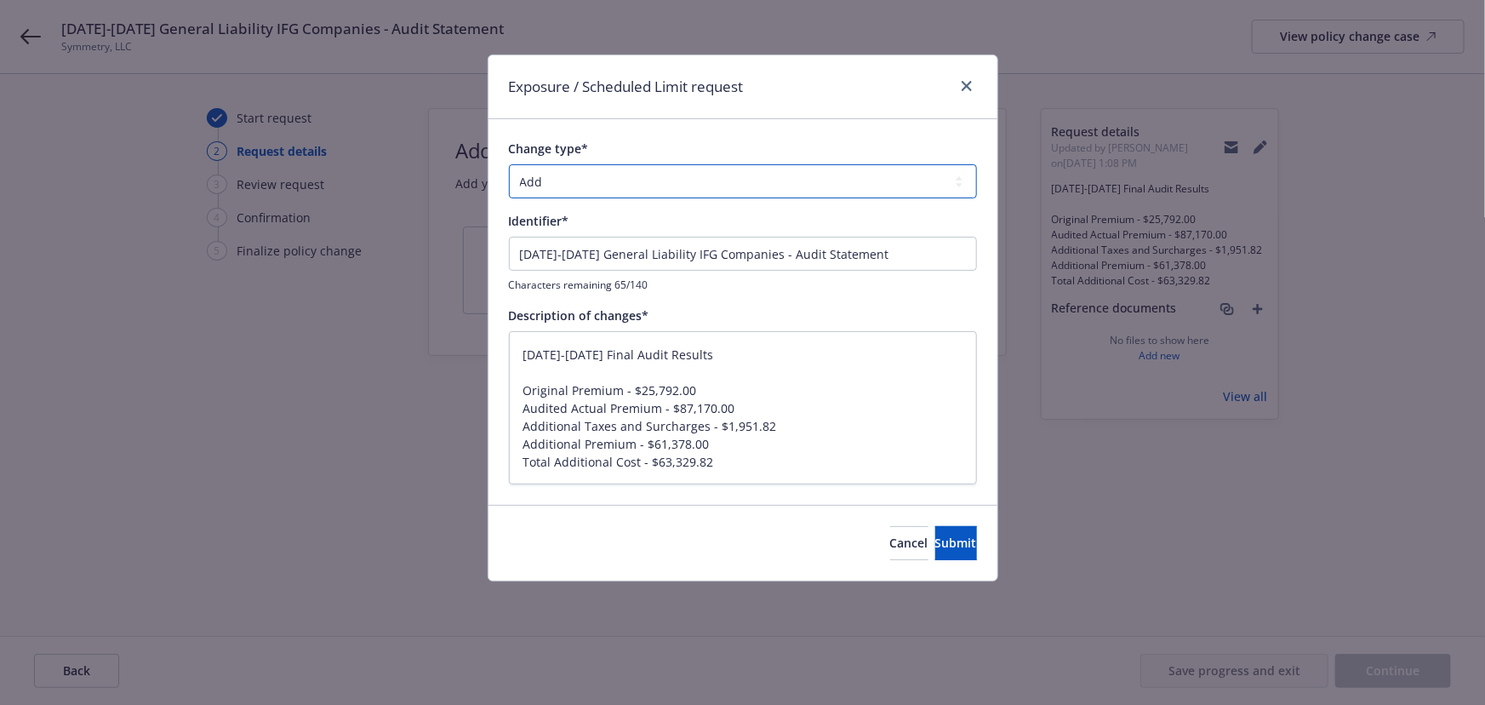
click at [571, 169] on select "Add Audit Change Remove" at bounding box center [743, 181] width 468 height 34
select select "AUDIT"
click at [509, 164] on select "Add Audit Change Remove" at bounding box center [743, 181] width 468 height 34
drag, startPoint x: 756, startPoint y: 346, endPoint x: 42, endPoint y: 275, distance: 717.7
click at [43, 277] on div "Exposure / Scheduled Limit request Change type* Add Audit Change Remove Identif…" at bounding box center [742, 352] width 1485 height 705
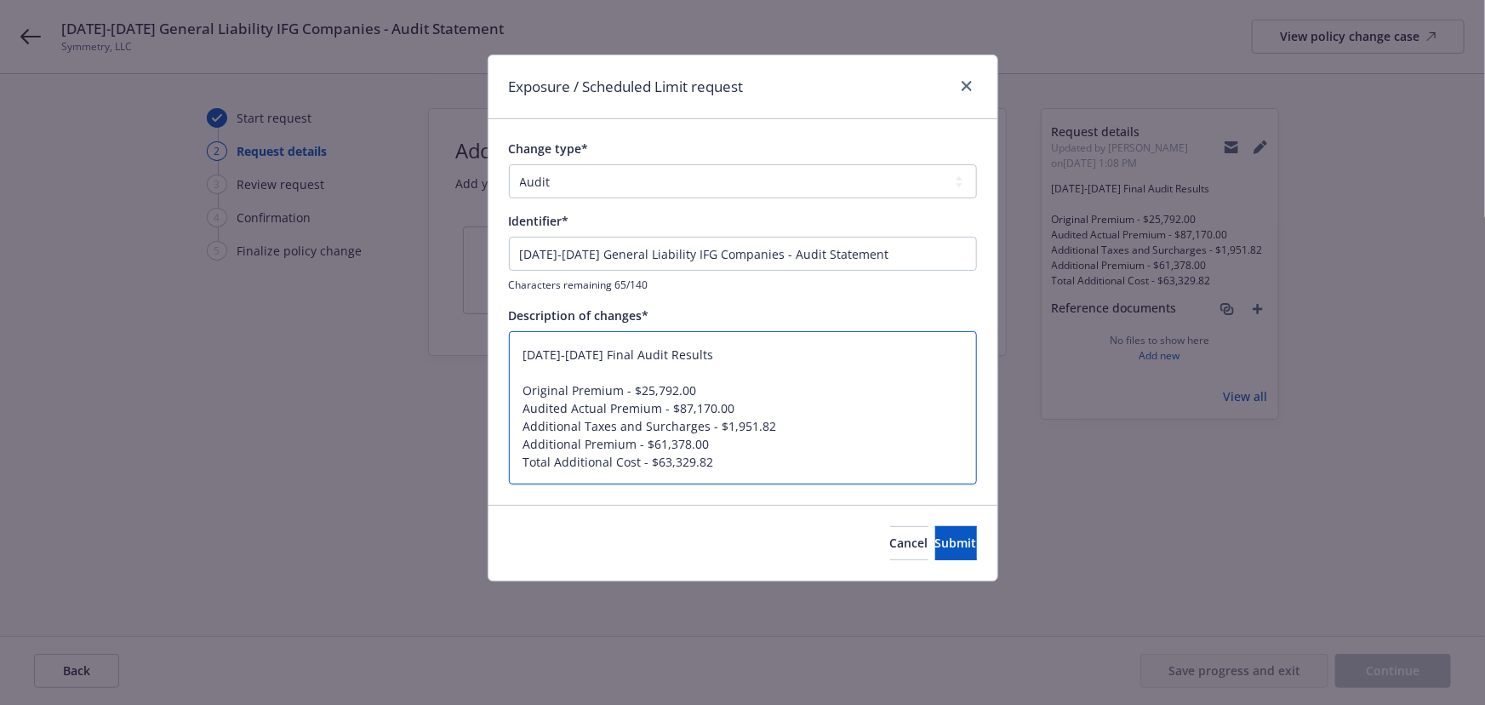
type textarea "x"
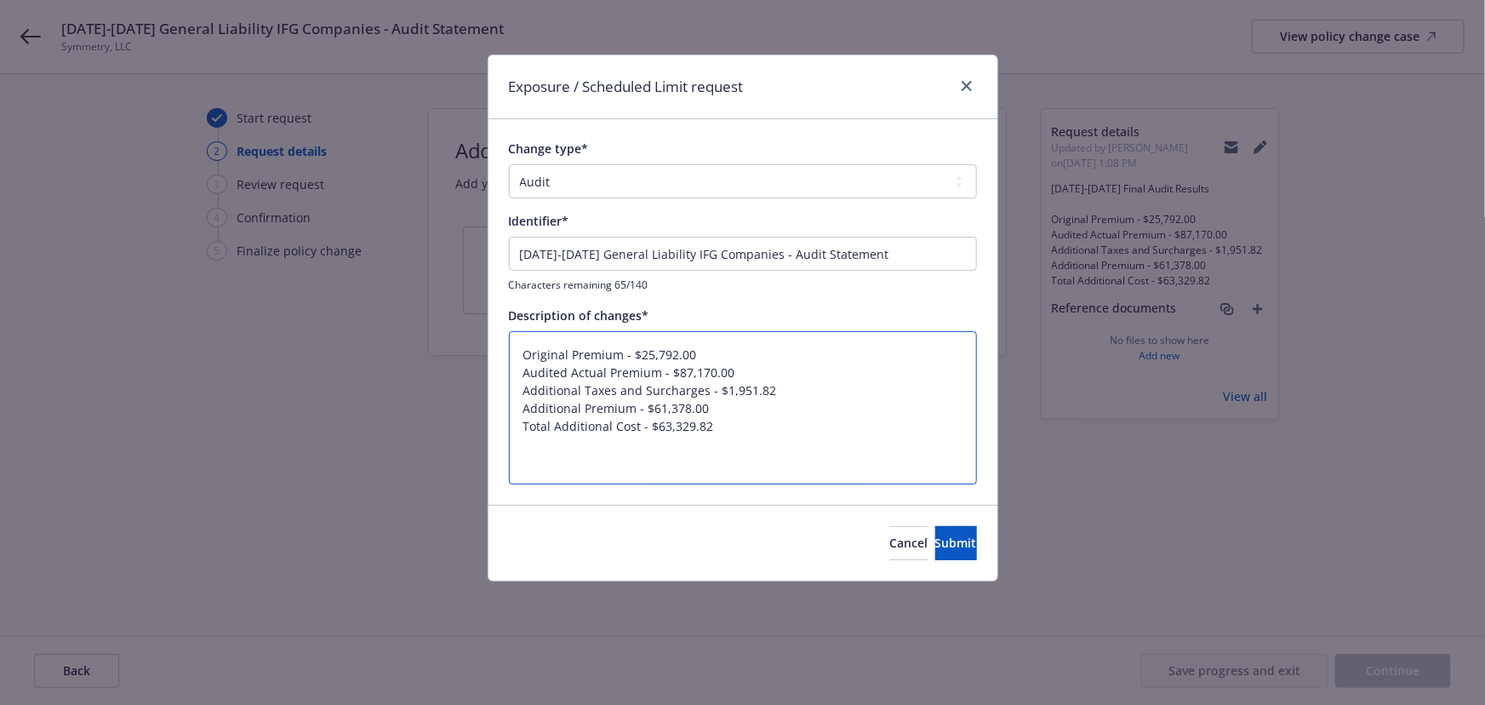
type textarea "Original Premium - $25,792.00 Audited Actual Premium - $87,170.00 Additional Ta…"
click at [688, 254] on input "11/9/23-1/10/25 General Liability IFG Companies - Audit Statement" at bounding box center [743, 254] width 468 height 34
paste input "023-1/10/2025 Final Audit Results"
type textarea "x"
type input "11/9/2023-1/10/2025 Final Audit Results"
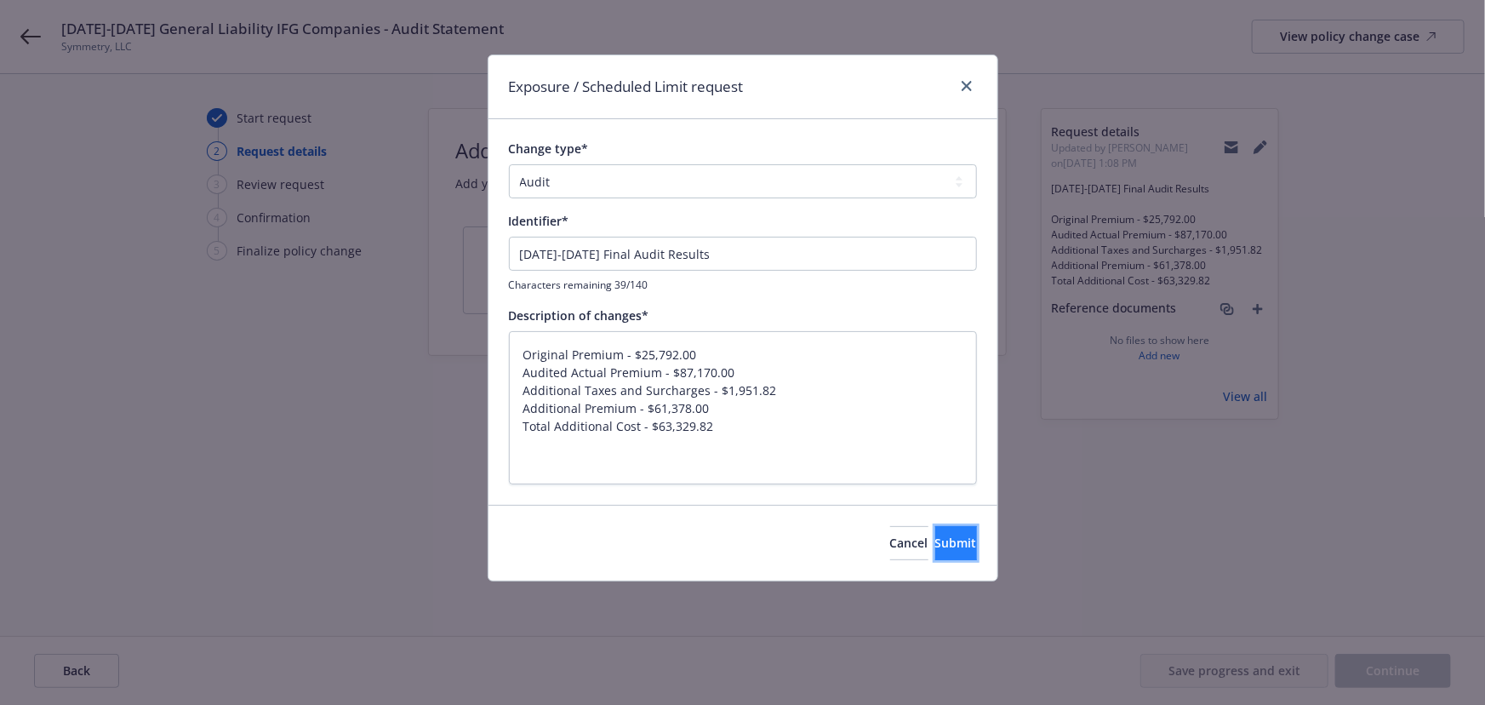
click at [950, 550] on button "Submit" at bounding box center [956, 543] width 42 height 34
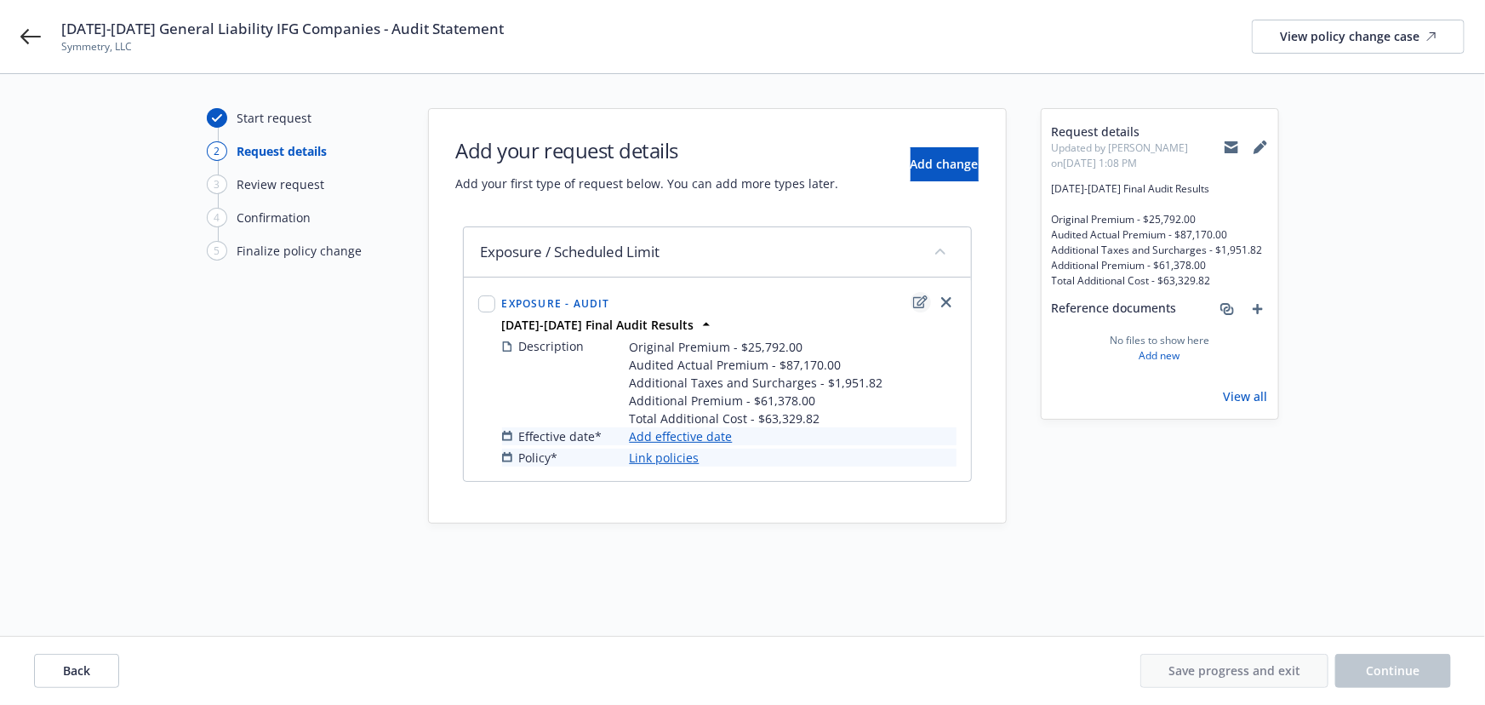
click at [924, 300] on icon "edit" at bounding box center [920, 302] width 14 height 14
type textarea "x"
select select "AUDIT"
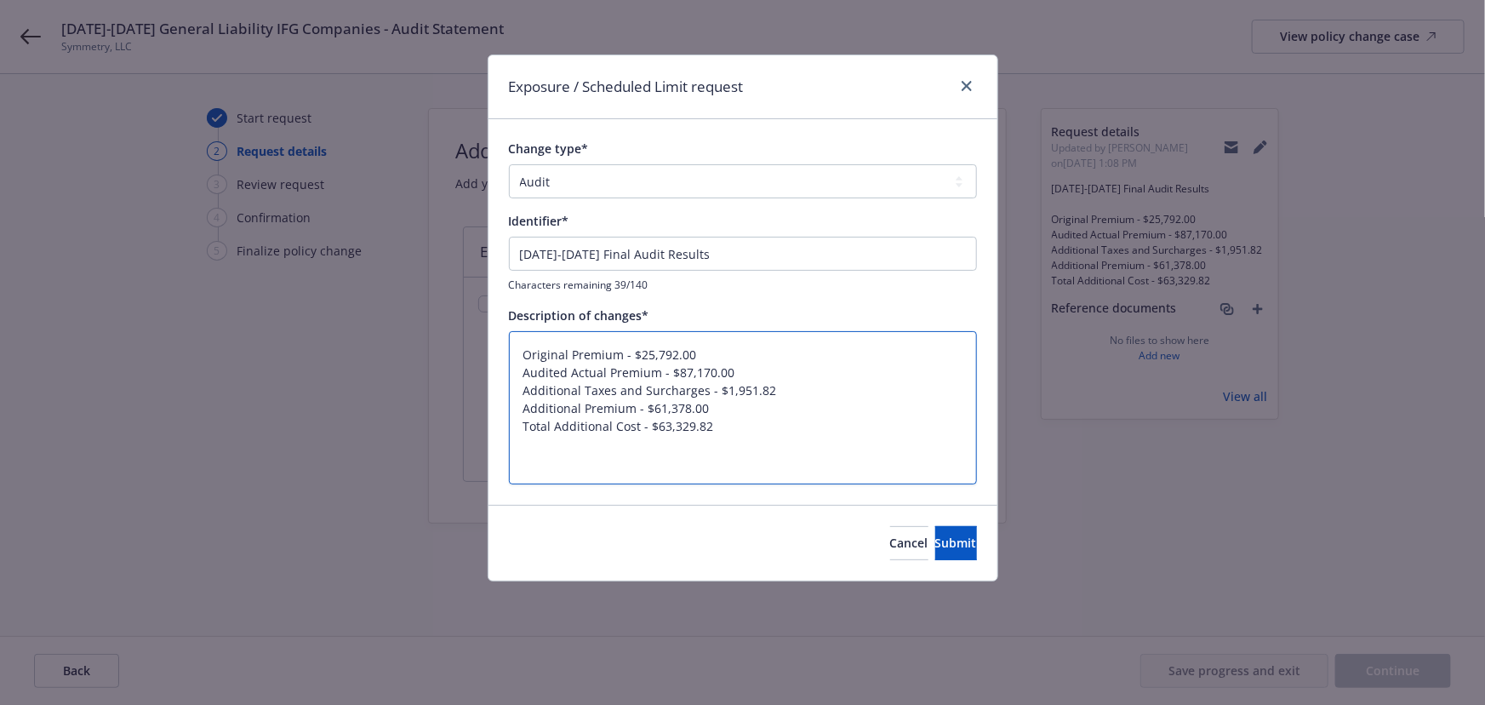
drag, startPoint x: 518, startPoint y: 386, endPoint x: 519, endPoint y: 260, distance: 125.1
click at [517, 266] on div "Change type* Add Audit Change Remove Identifier* 11/9/2023-1/10/2025 Final Audi…" at bounding box center [743, 312] width 468 height 345
type textarea "x"
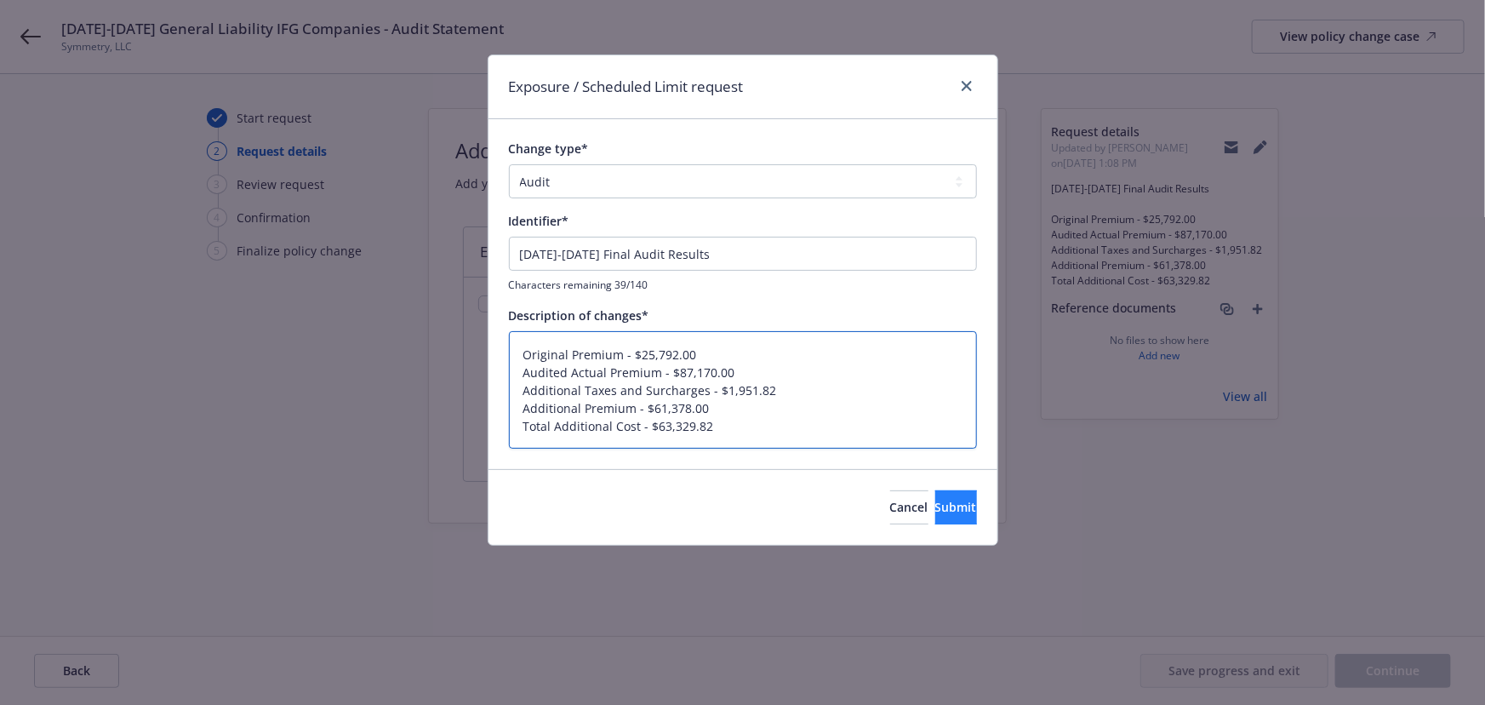
type textarea "Original Premium - $25,792.00 Audited Actual Premium - $87,170.00 Additional Ta…"
click at [935, 495] on button "Submit" at bounding box center [956, 507] width 42 height 34
type textarea "x"
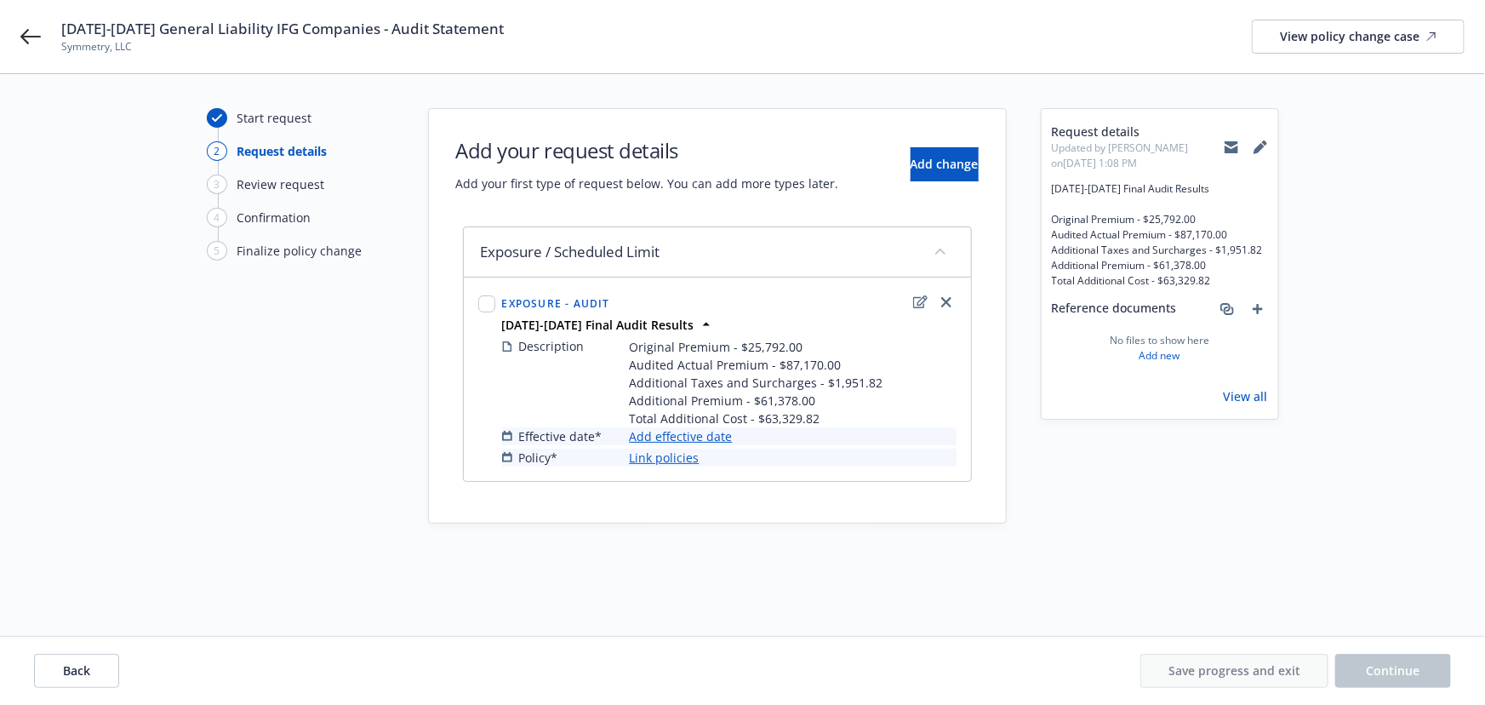
click at [701, 435] on link "Add effective date" at bounding box center [681, 436] width 103 height 18
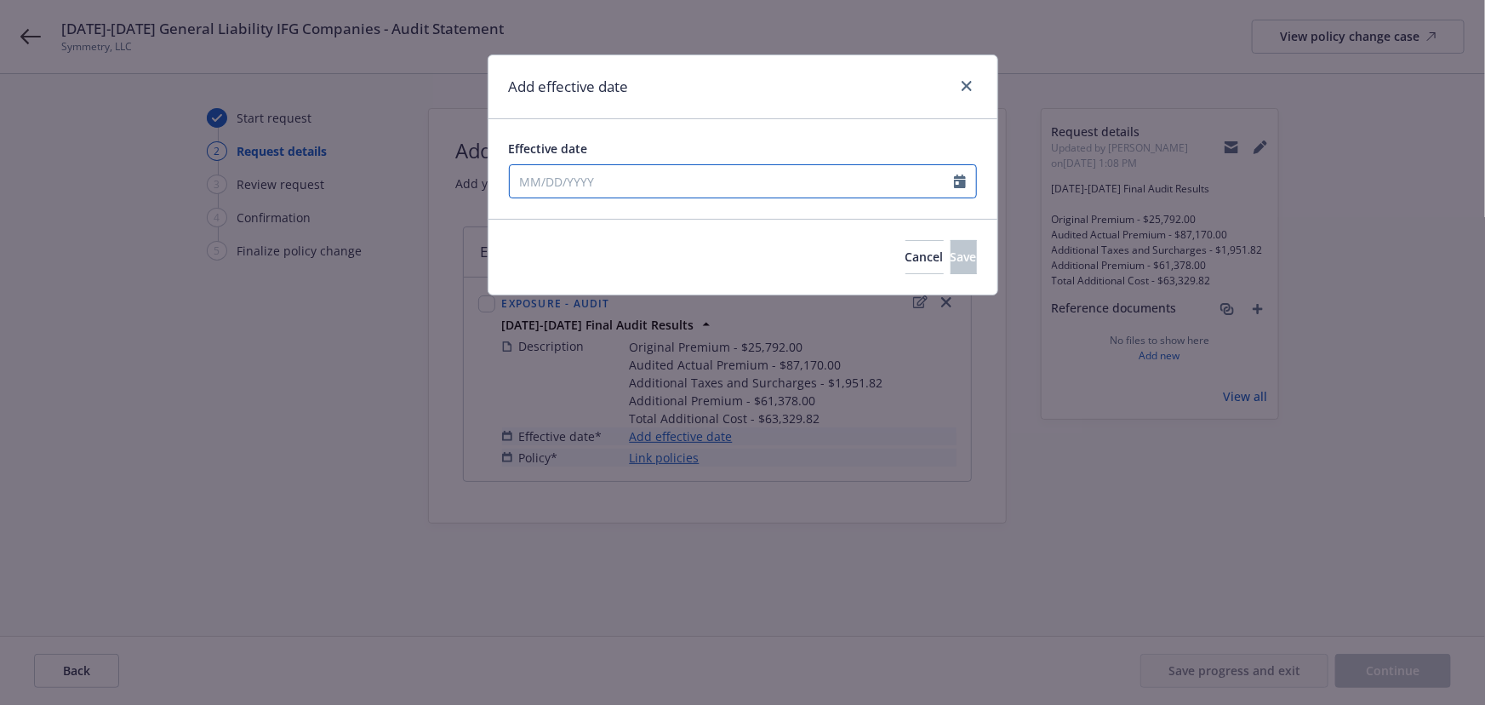
click at [600, 183] on input "Effective date" at bounding box center [732, 181] width 444 height 32
select select "8"
type input "[DATE]"
click at [724, 97] on div "Add effective date" at bounding box center [743, 87] width 509 height 64
click at [951, 256] on button "Save" at bounding box center [964, 257] width 26 height 34
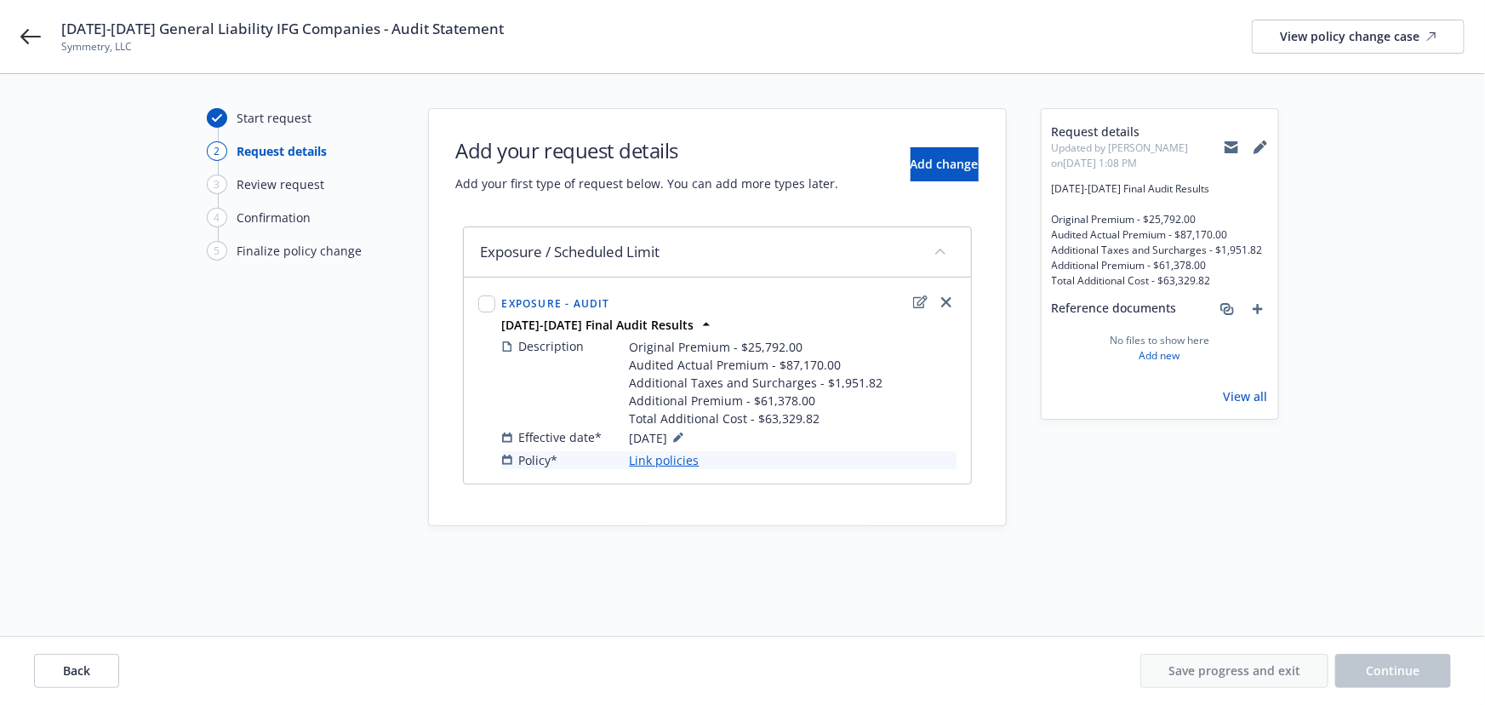
click at [680, 454] on link "Link policies" at bounding box center [665, 460] width 70 height 18
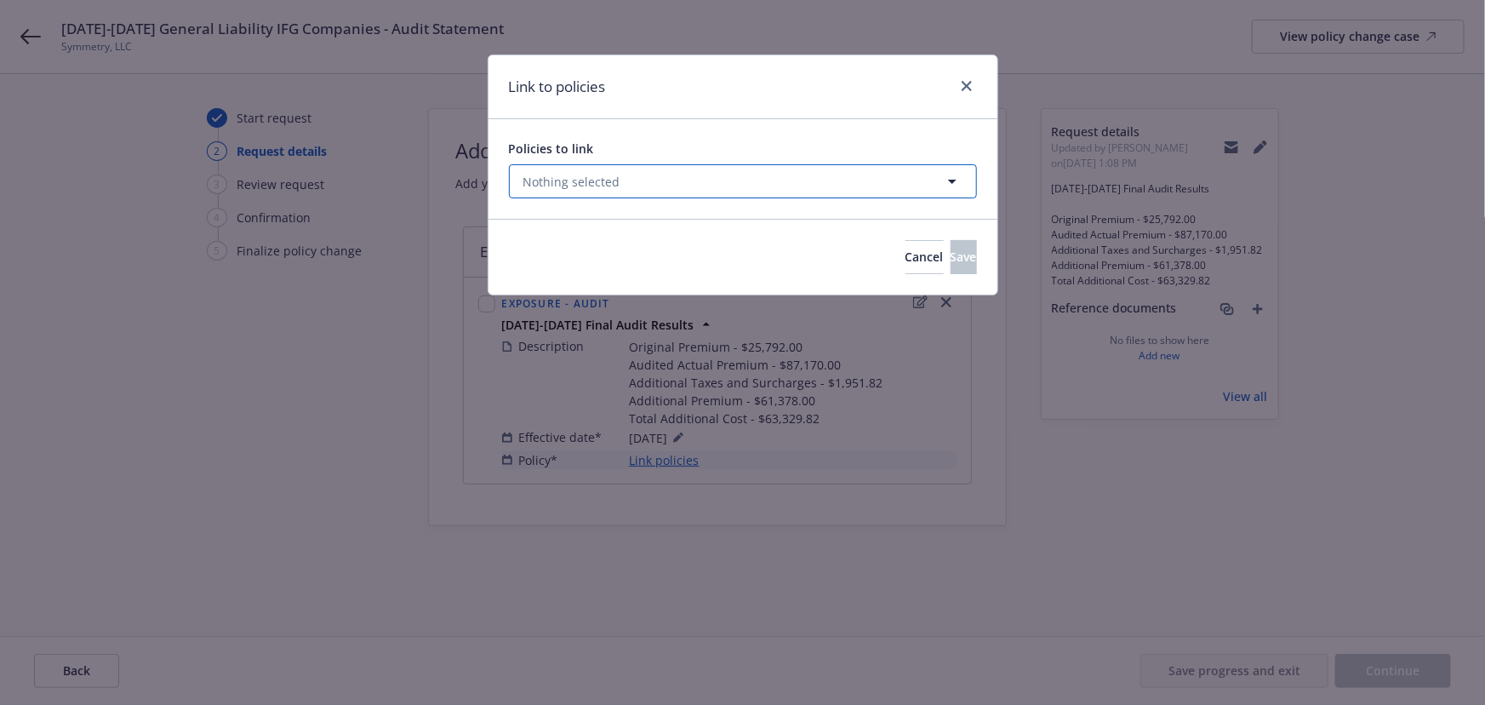
click at [626, 170] on button "Nothing selected" at bounding box center [743, 181] width 468 height 34
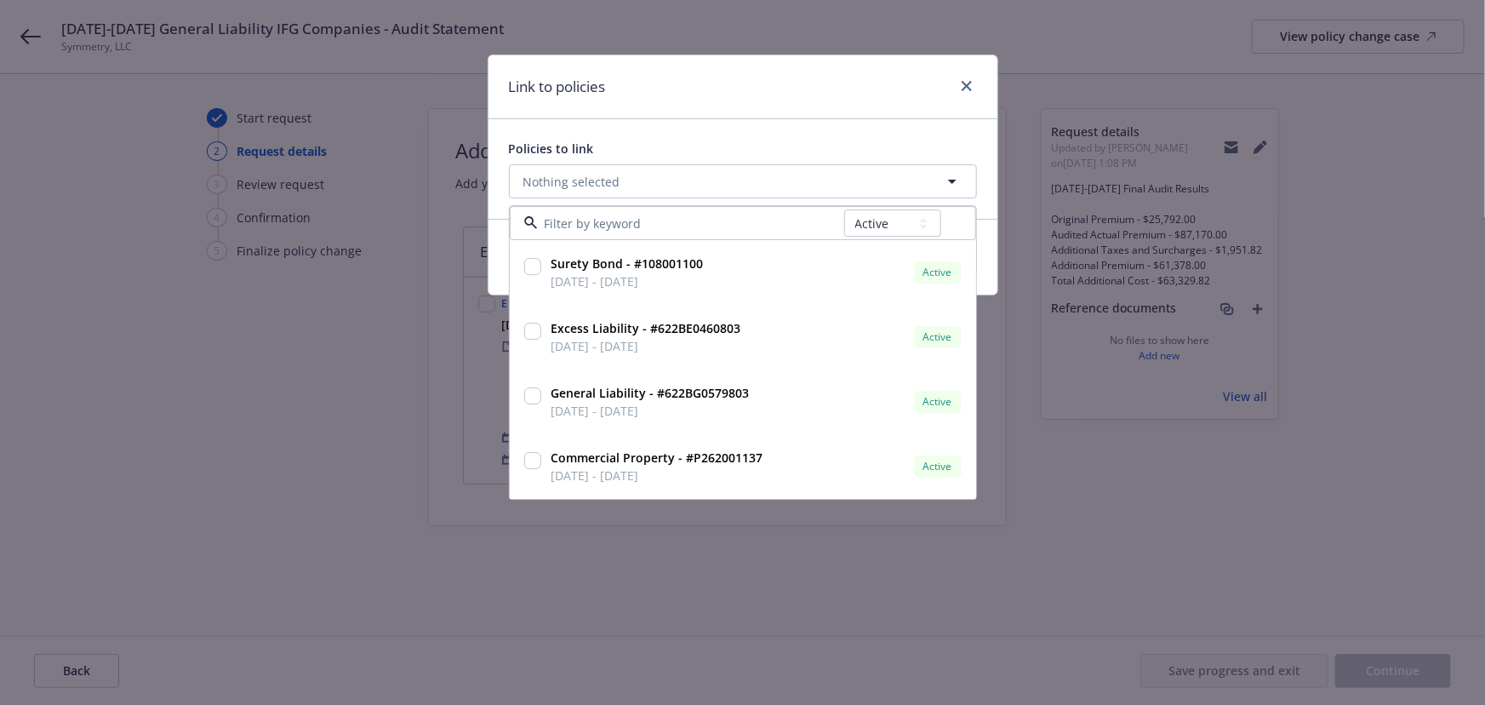
click at [890, 237] on div "All Active Upcoming Expired Cancelled" at bounding box center [892, 224] width 97 height 34
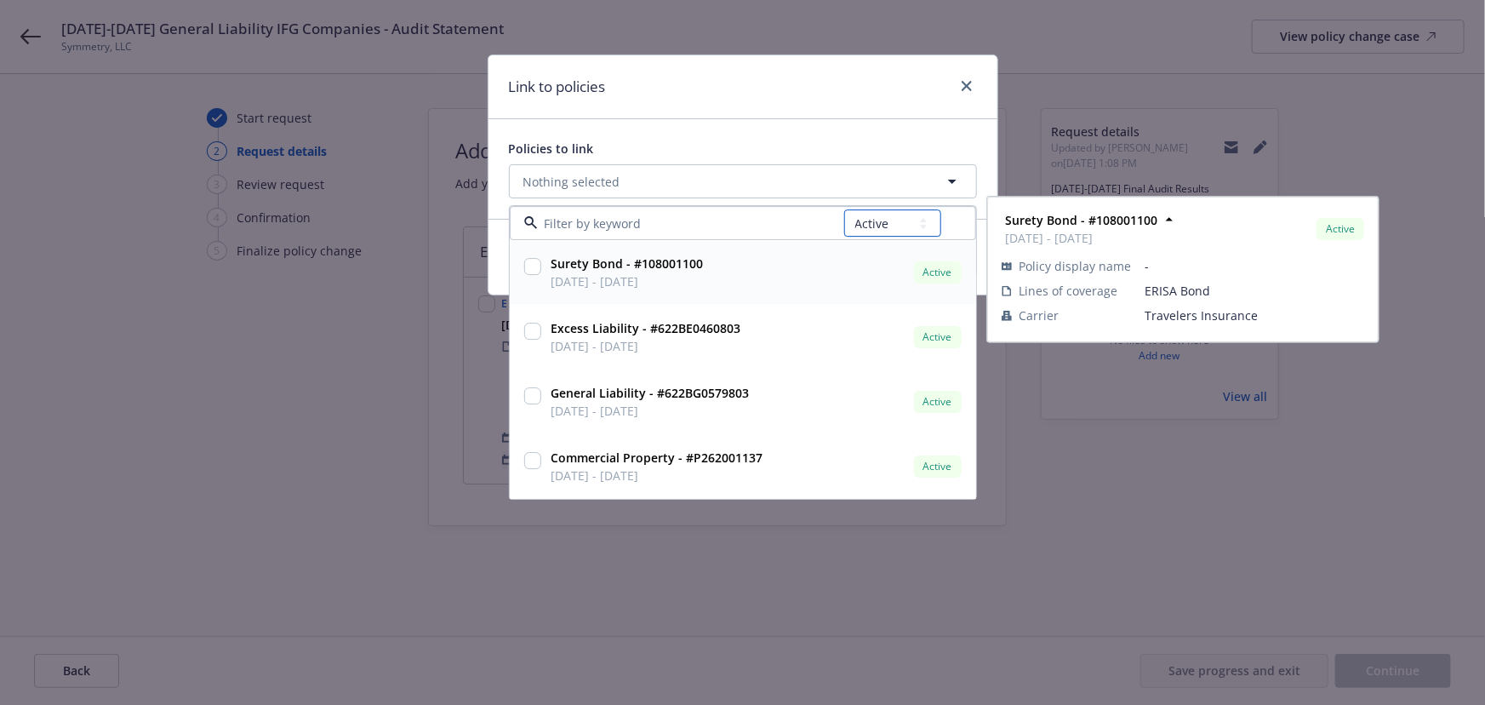
click at [861, 234] on select "All Active Upcoming Expired Cancelled" at bounding box center [892, 223] width 97 height 27
select select "EXPIRED"
click at [844, 210] on select "All Active Upcoming Expired Cancelled" at bounding box center [892, 223] width 97 height 27
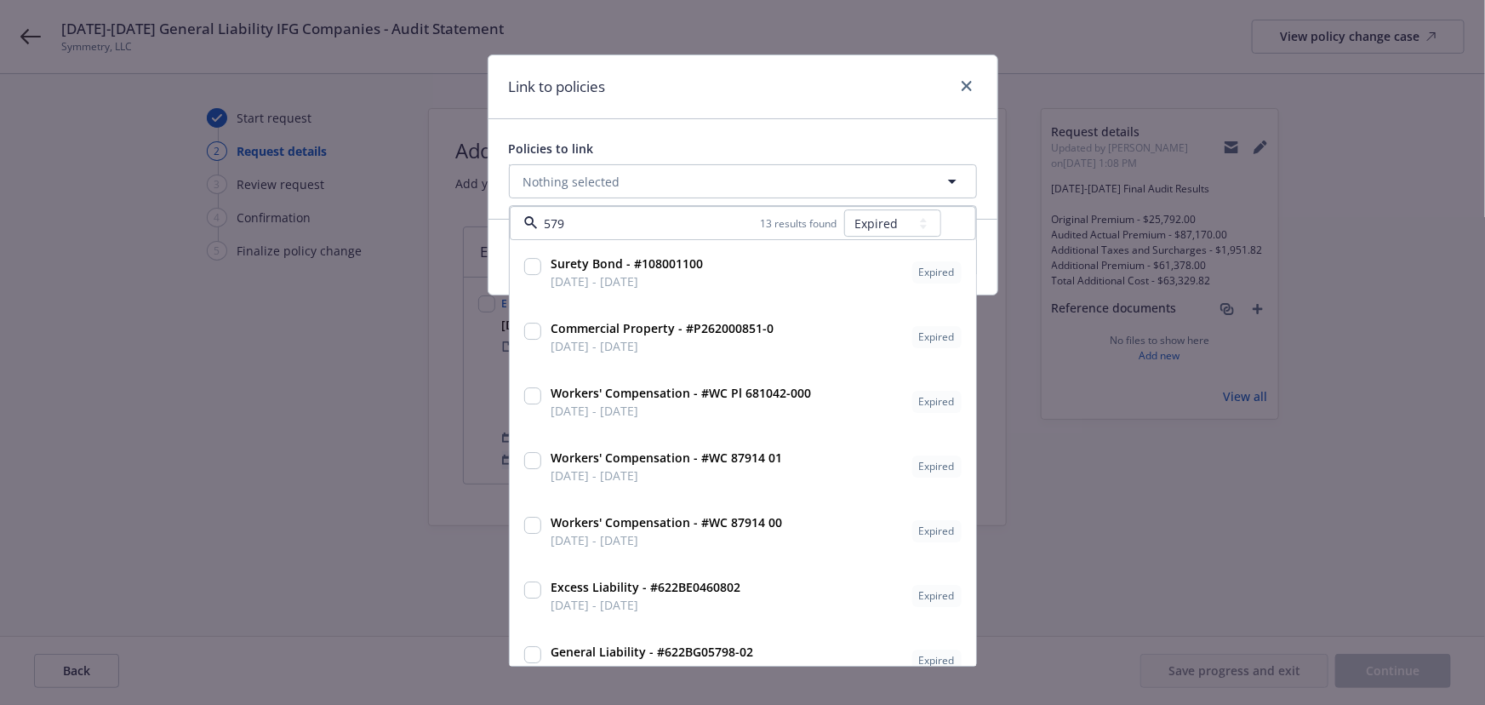
type input "5798"
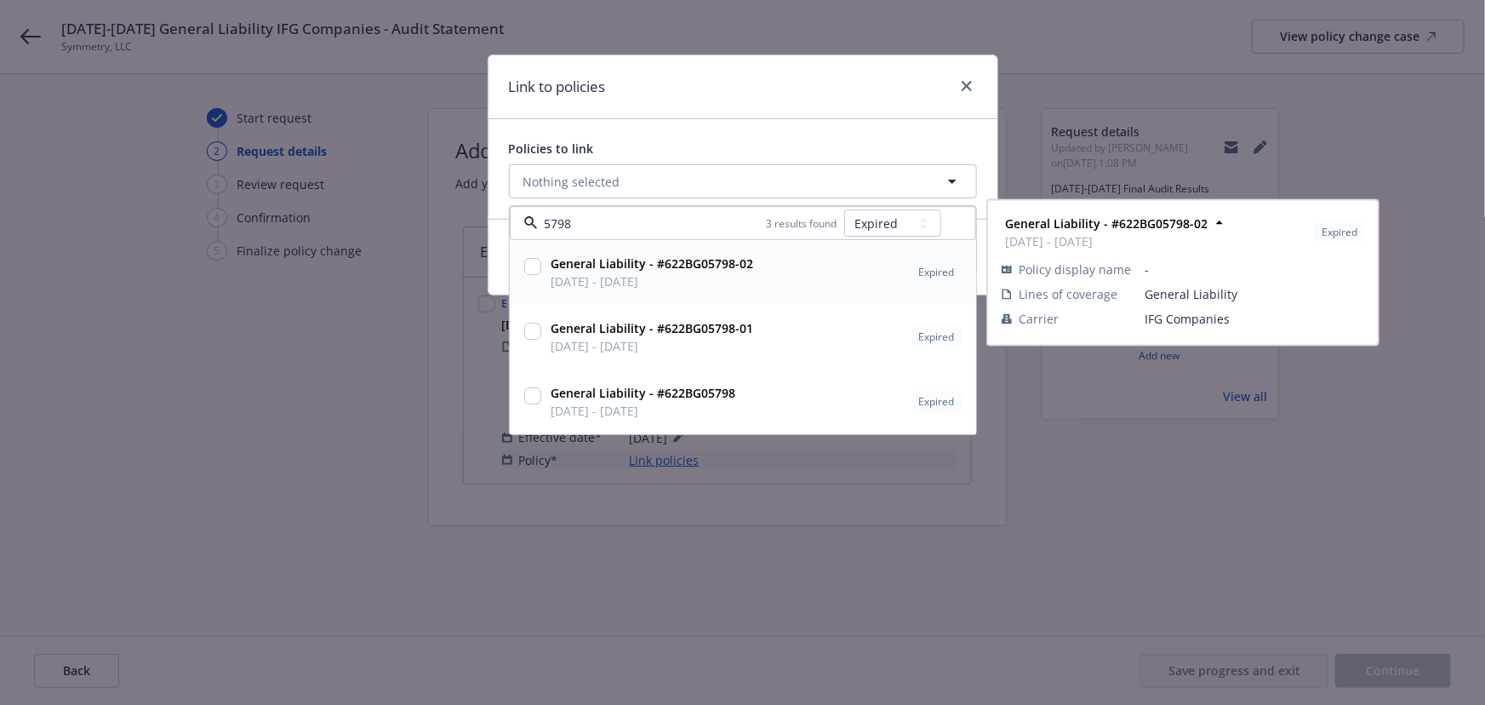
click at [760, 274] on div "General Liability - #622BG05798-02 11/09/2023 - 01/10/2025 Expired" at bounding box center [755, 273] width 420 height 43
checkbox input "true"
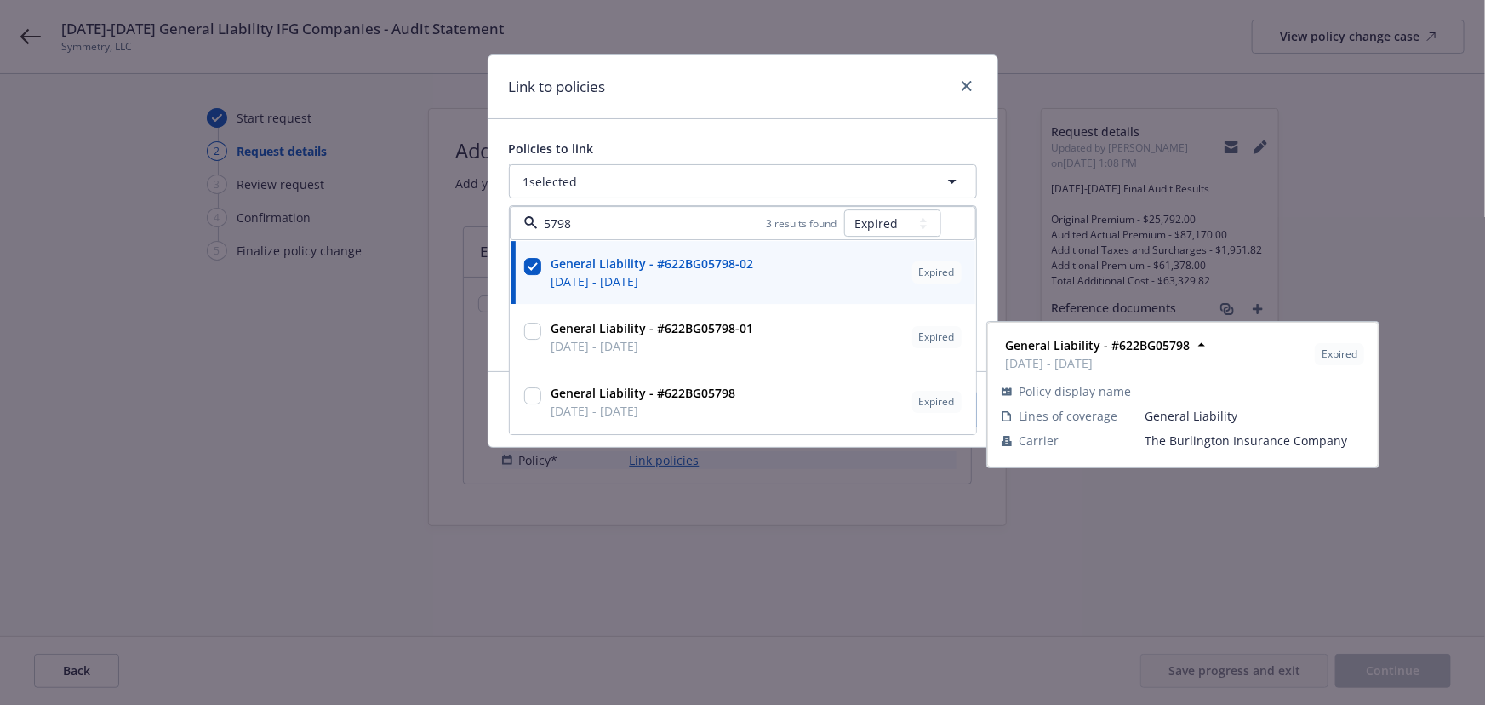
type input "5798"
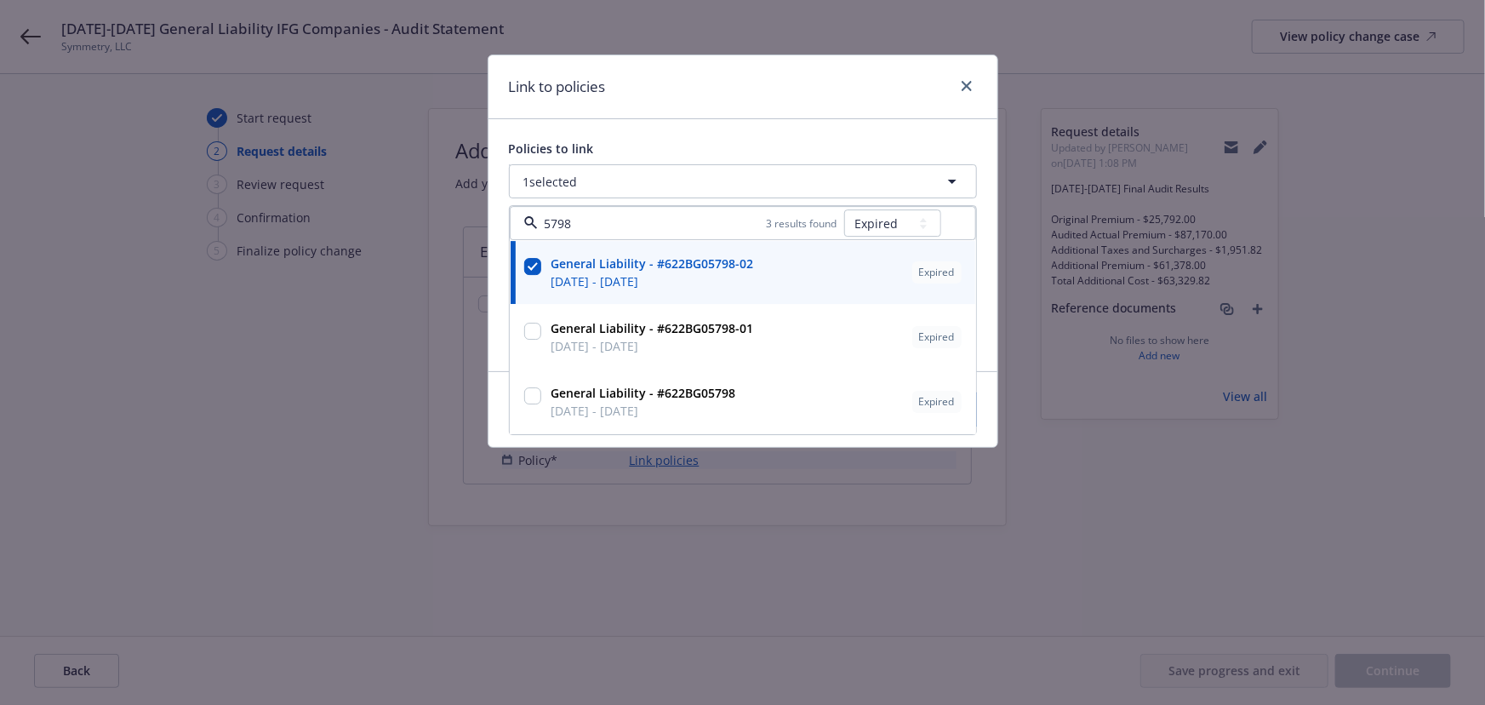
click at [675, 502] on div "Link to policies Policies to link 1 selected 5798 3 results found All Active Up…" at bounding box center [742, 352] width 1485 height 705
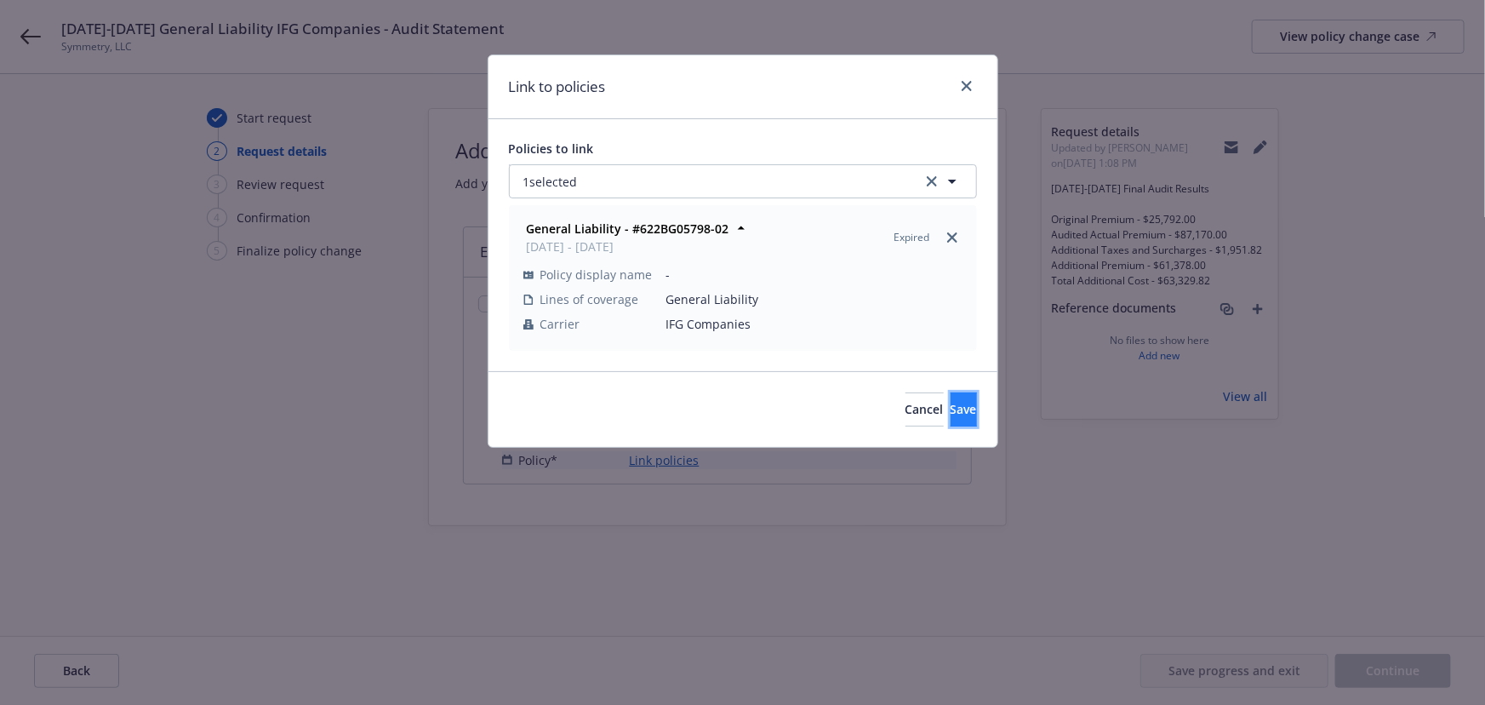
click at [951, 401] on span "Save" at bounding box center [964, 409] width 26 height 16
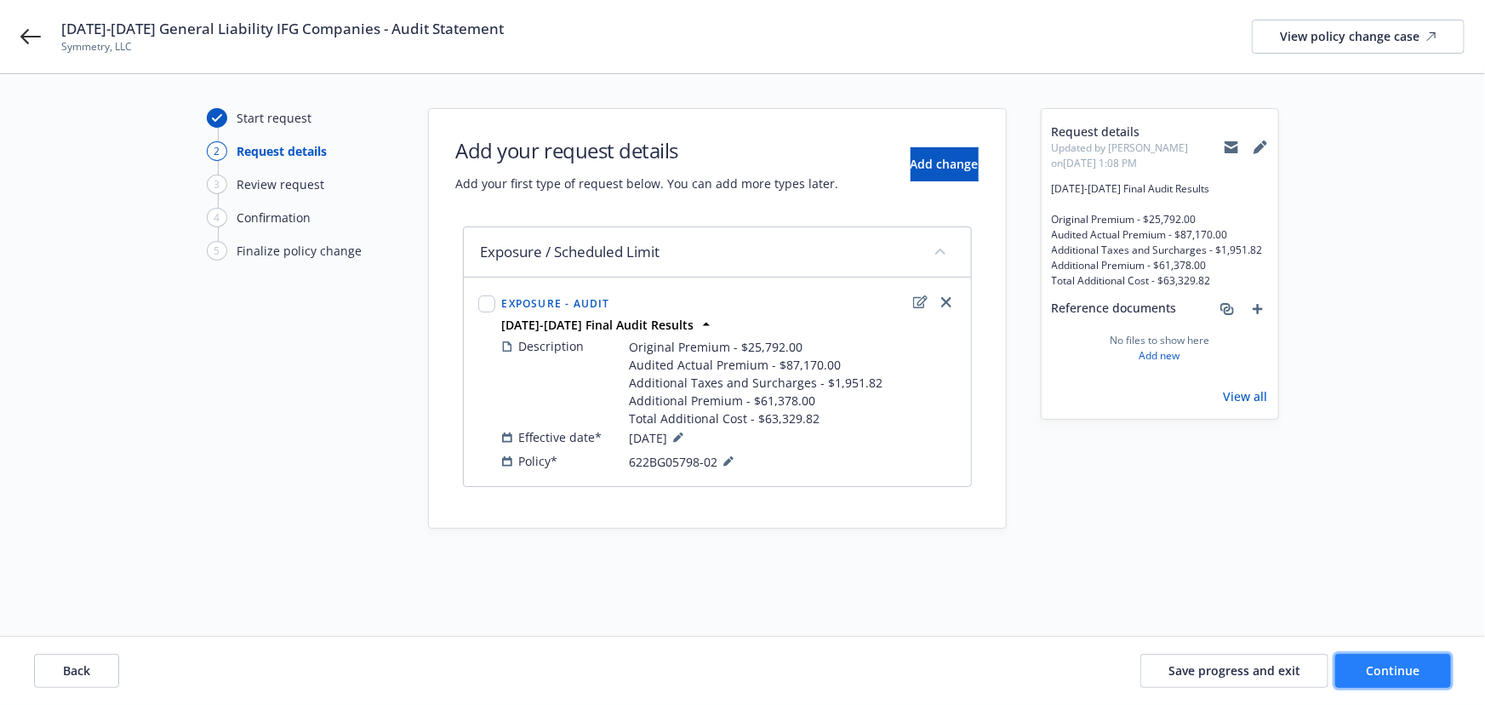
click at [1379, 678] on span "Continue" at bounding box center [1394, 670] width 54 height 16
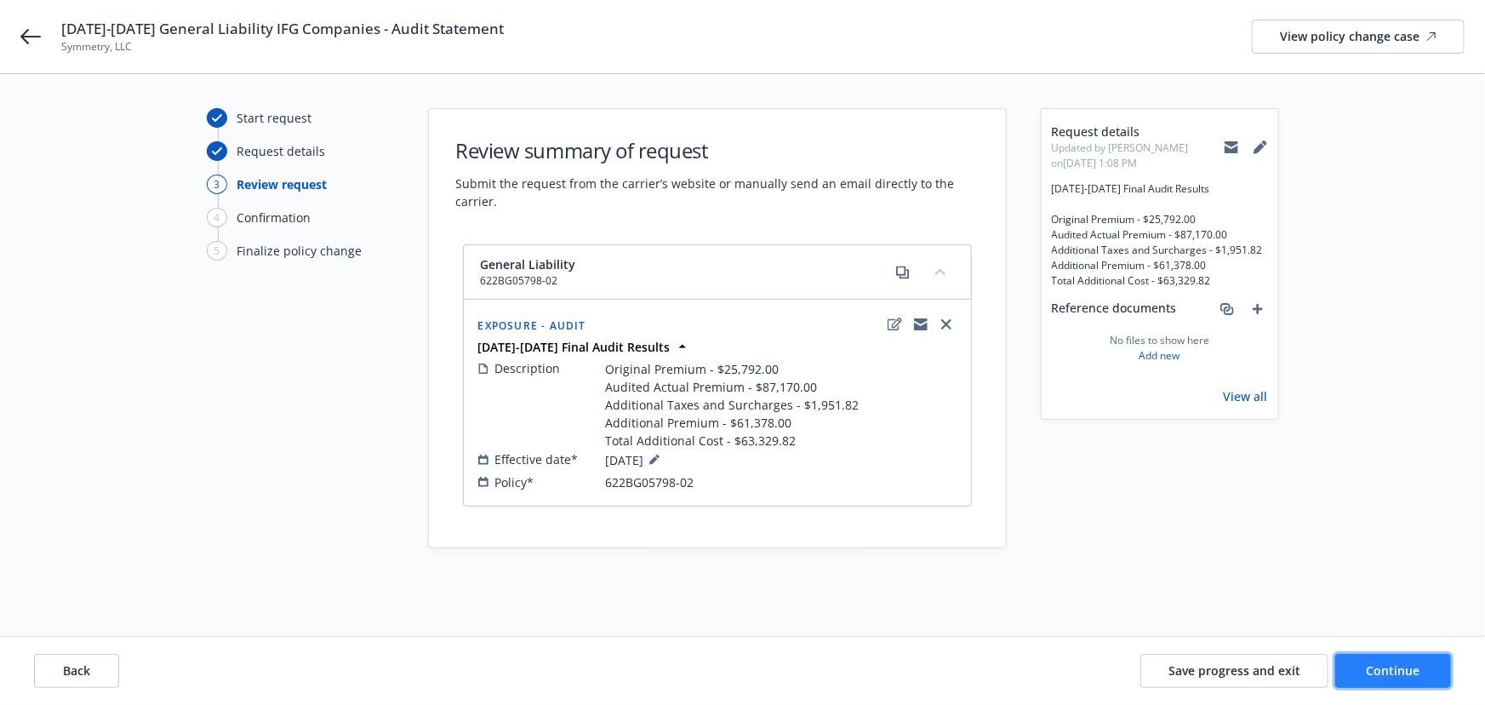
click at [1401, 672] on span "Continue" at bounding box center [1394, 670] width 54 height 16
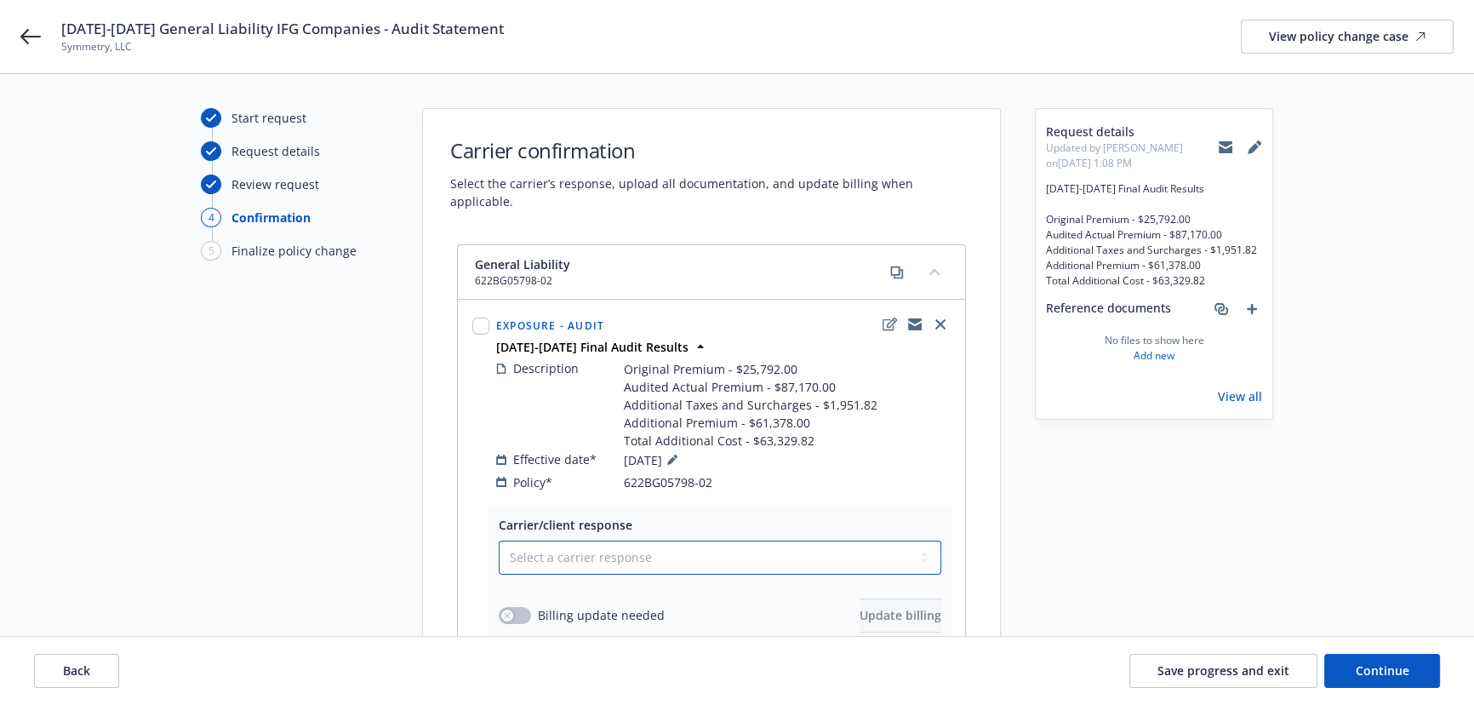
drag, startPoint x: 537, startPoint y: 539, endPoint x: 545, endPoint y: 553, distance: 16.4
click at [537, 541] on select "Select a carrier response Accepted Accepted with revision No endorsement needed…" at bounding box center [720, 558] width 443 height 34
select select "ACCEPTED"
click at [499, 541] on select "Select a carrier response Accepted Accepted with revision No endorsement needed…" at bounding box center [720, 558] width 443 height 34
click at [522, 607] on button "button" at bounding box center [515, 615] width 32 height 17
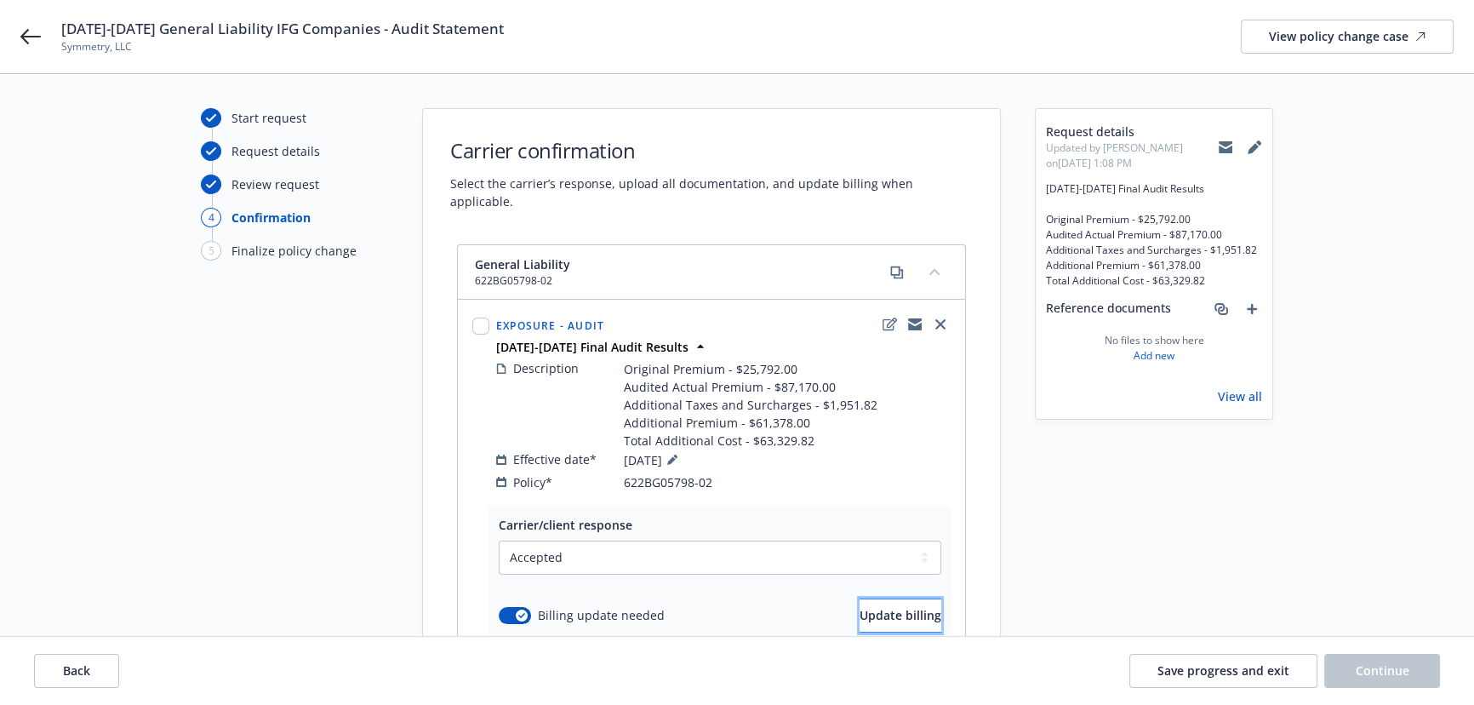
click at [860, 599] on button "Update billing" at bounding box center [901, 615] width 82 height 34
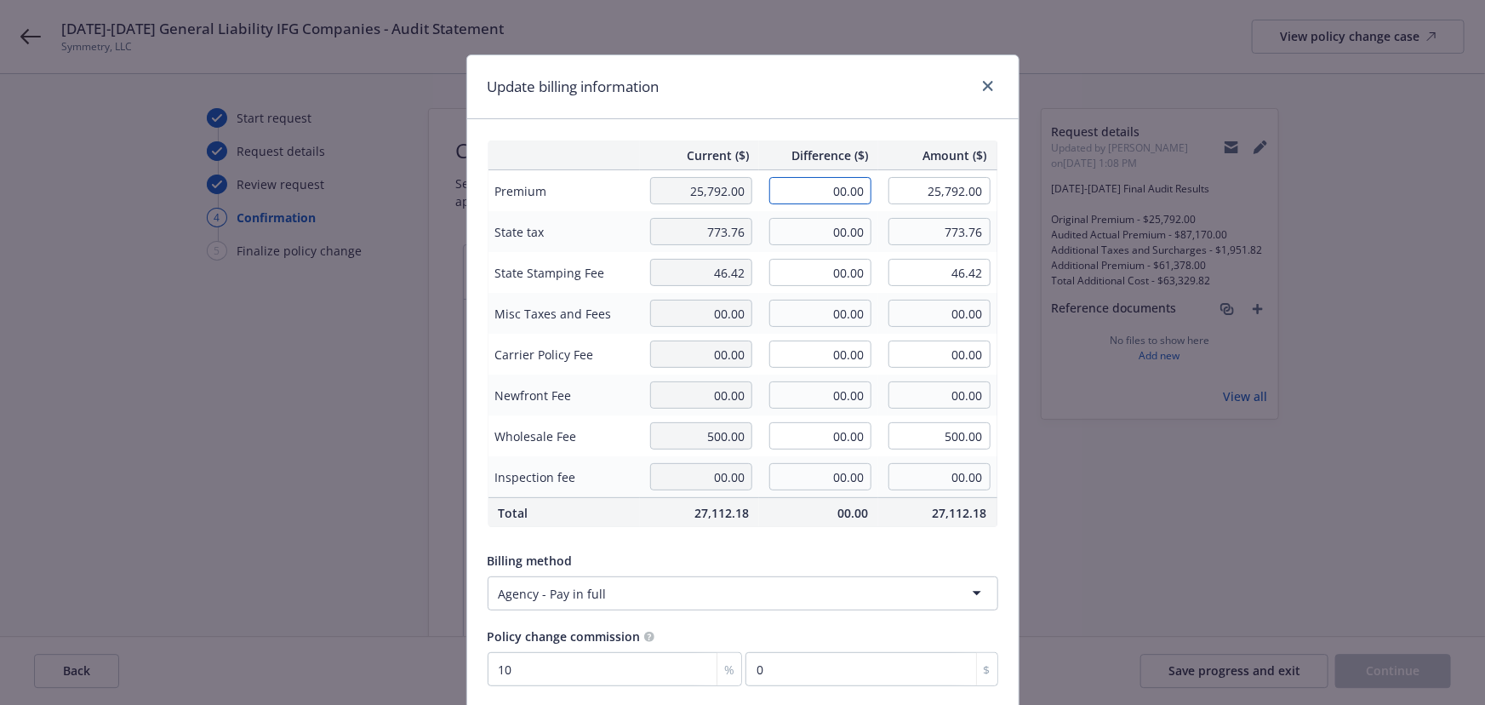
drag, startPoint x: 794, startPoint y: 196, endPoint x: 956, endPoint y: 195, distance: 161.7
click at [956, 195] on tr "Premium 25,792.00 00.00 25,792.00" at bounding box center [743, 191] width 510 height 42
type input "61,378.00"
type input "87,170.00"
type input "6137.8"
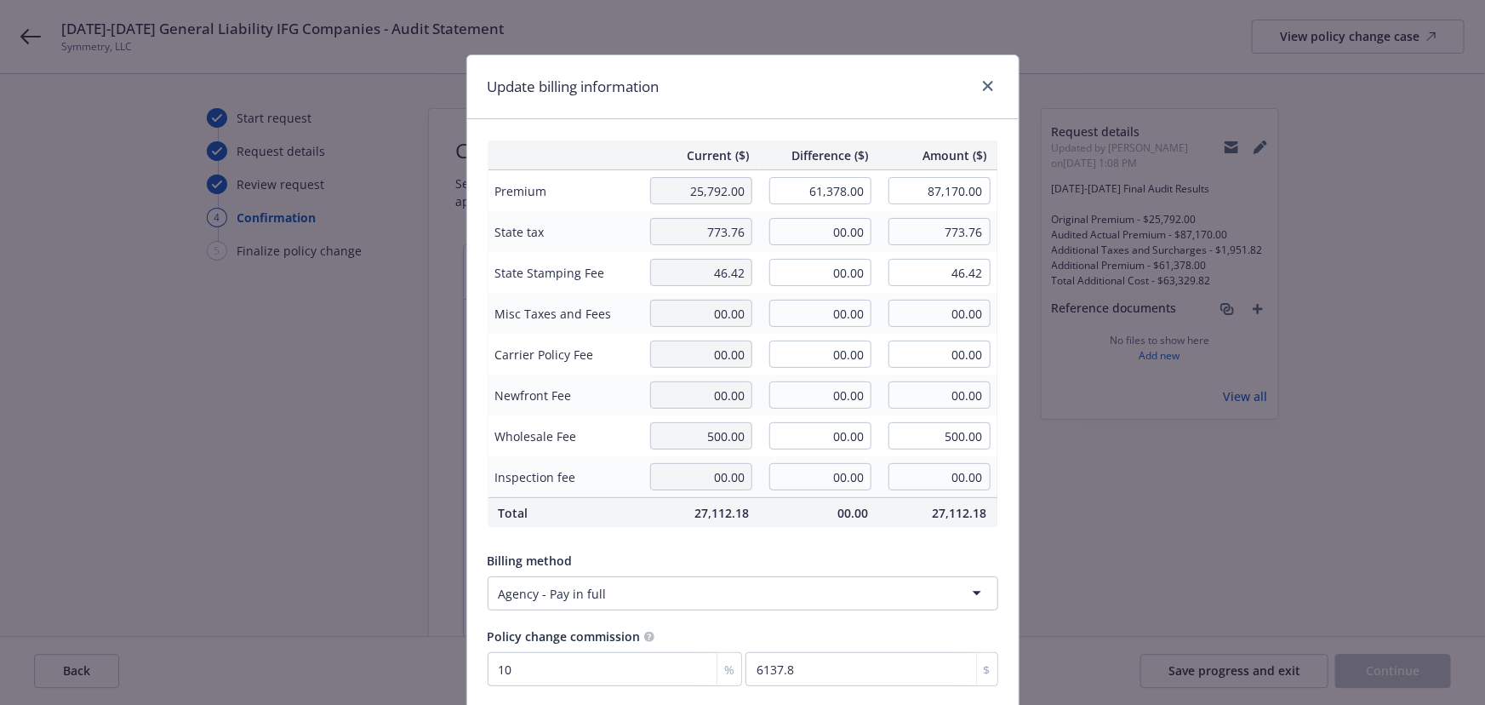
click at [816, 115] on div "Update billing information" at bounding box center [743, 87] width 552 height 64
drag, startPoint x: 815, startPoint y: 222, endPoint x: 876, endPoint y: 226, distance: 60.6
click at [876, 226] on tr "State tax 773.76 00.00 773.76" at bounding box center [743, 231] width 510 height 41
type input "1,841.34"
type input "2,615.10"
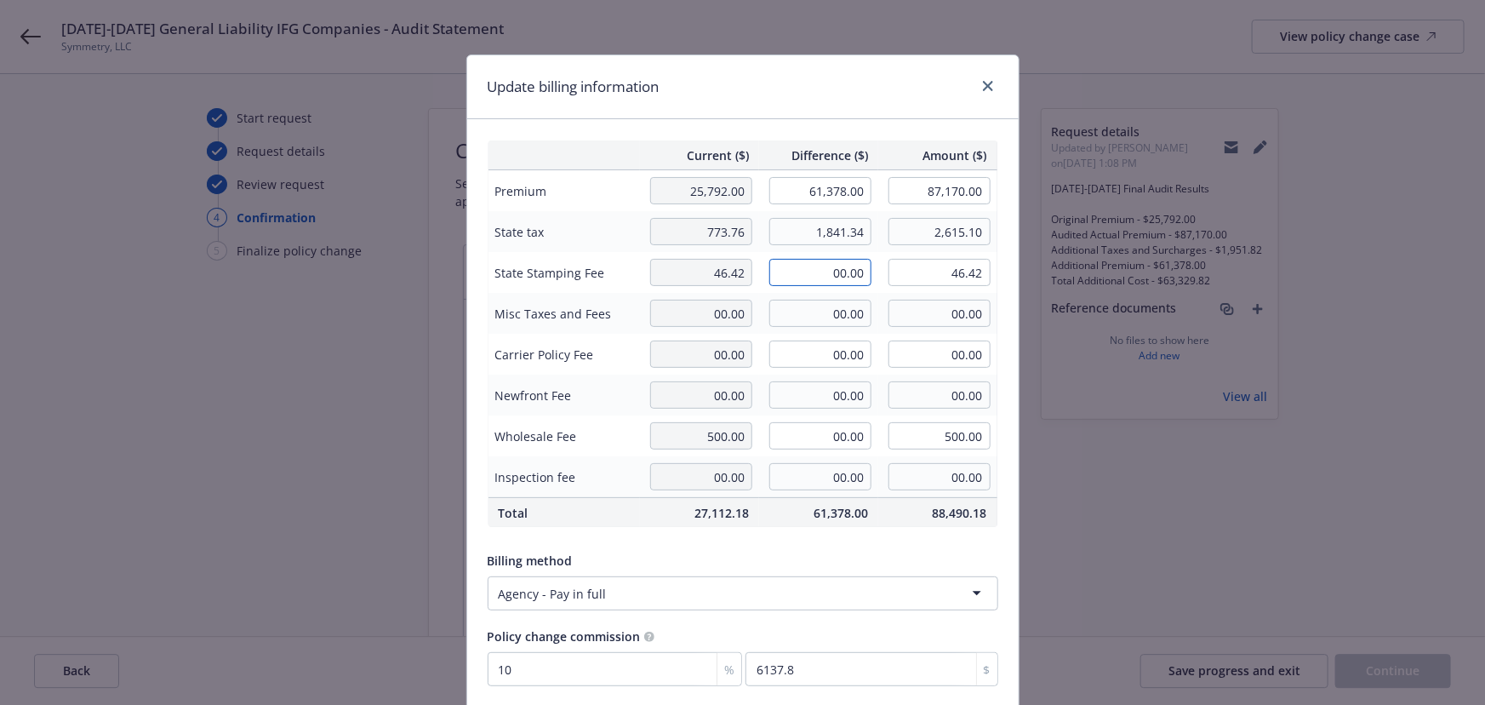
click at [835, 272] on input "00.00" at bounding box center [820, 272] width 102 height 27
type input "110.48"
type input "156.90"
click at [837, 111] on div "Update billing information" at bounding box center [743, 87] width 552 height 64
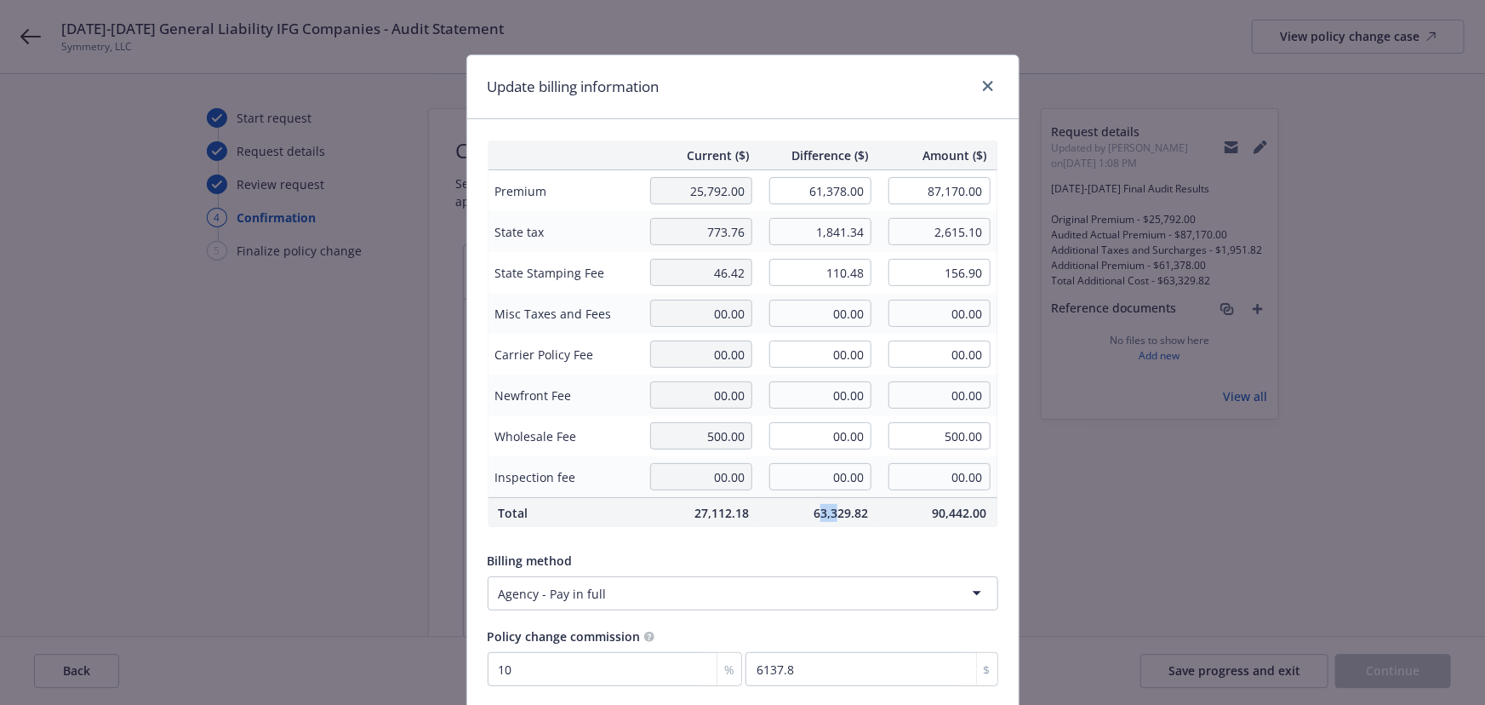
drag, startPoint x: 816, startPoint y: 512, endPoint x: 839, endPoint y: 513, distance: 23.0
click at [836, 513] on span "63,329.82" at bounding box center [818, 513] width 99 height 18
click at [839, 513] on span "63,329.82" at bounding box center [818, 513] width 99 height 18
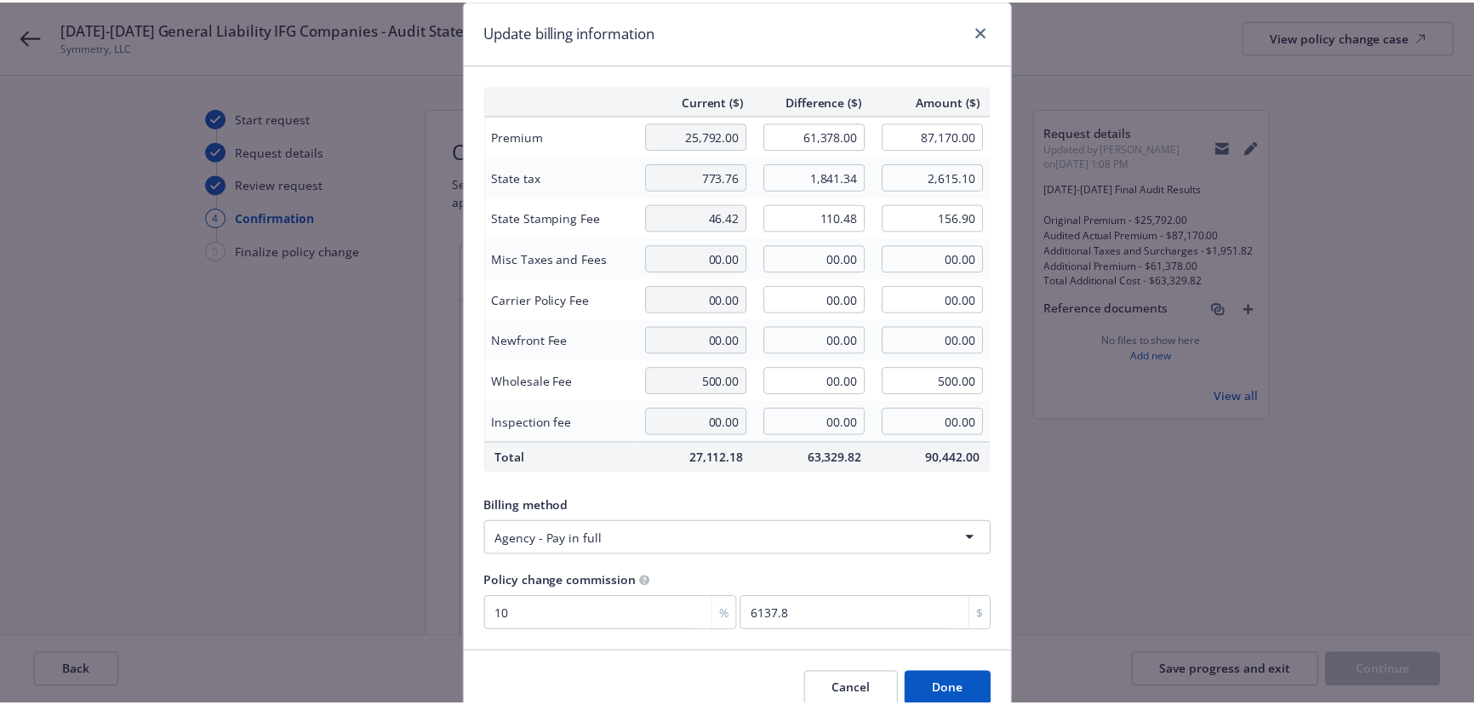
scroll to position [132, 0]
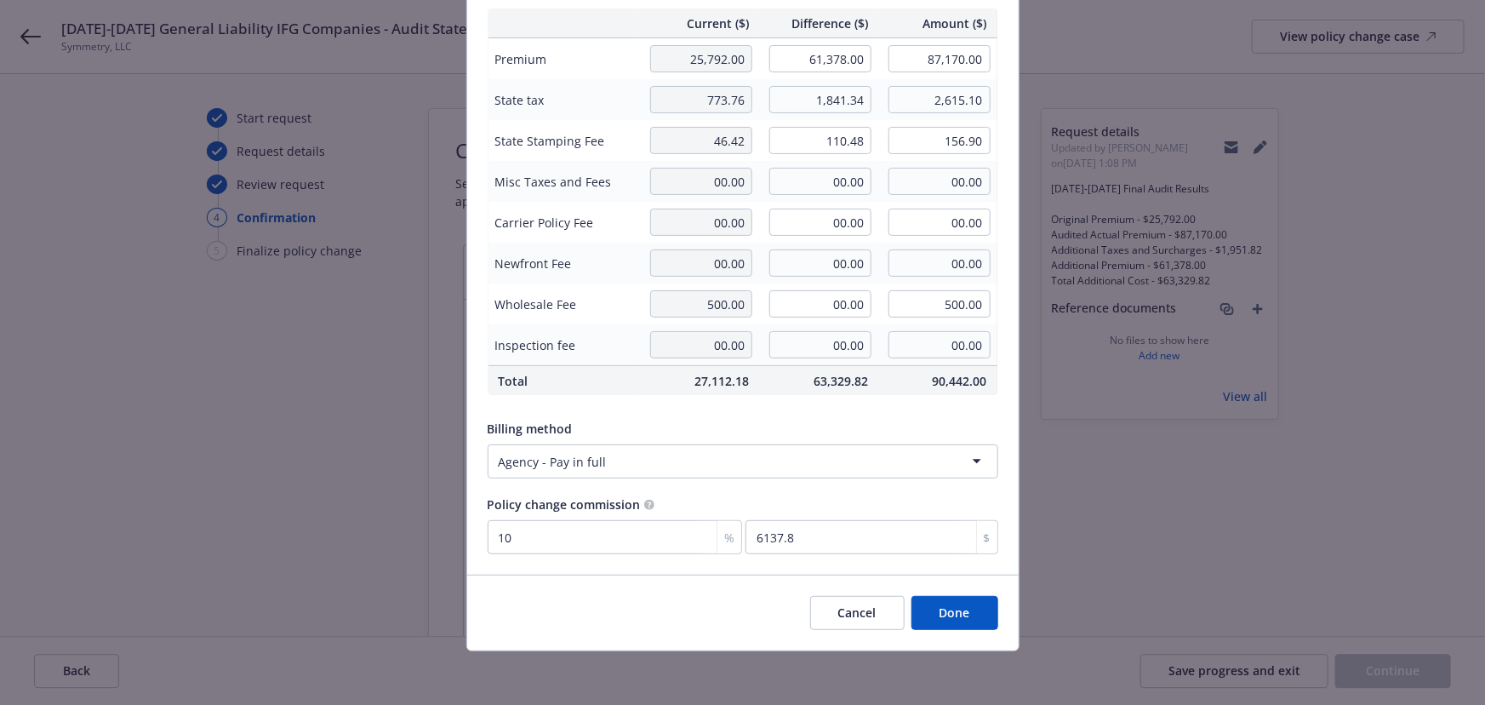
click at [937, 610] on button "Done" at bounding box center [955, 613] width 87 height 34
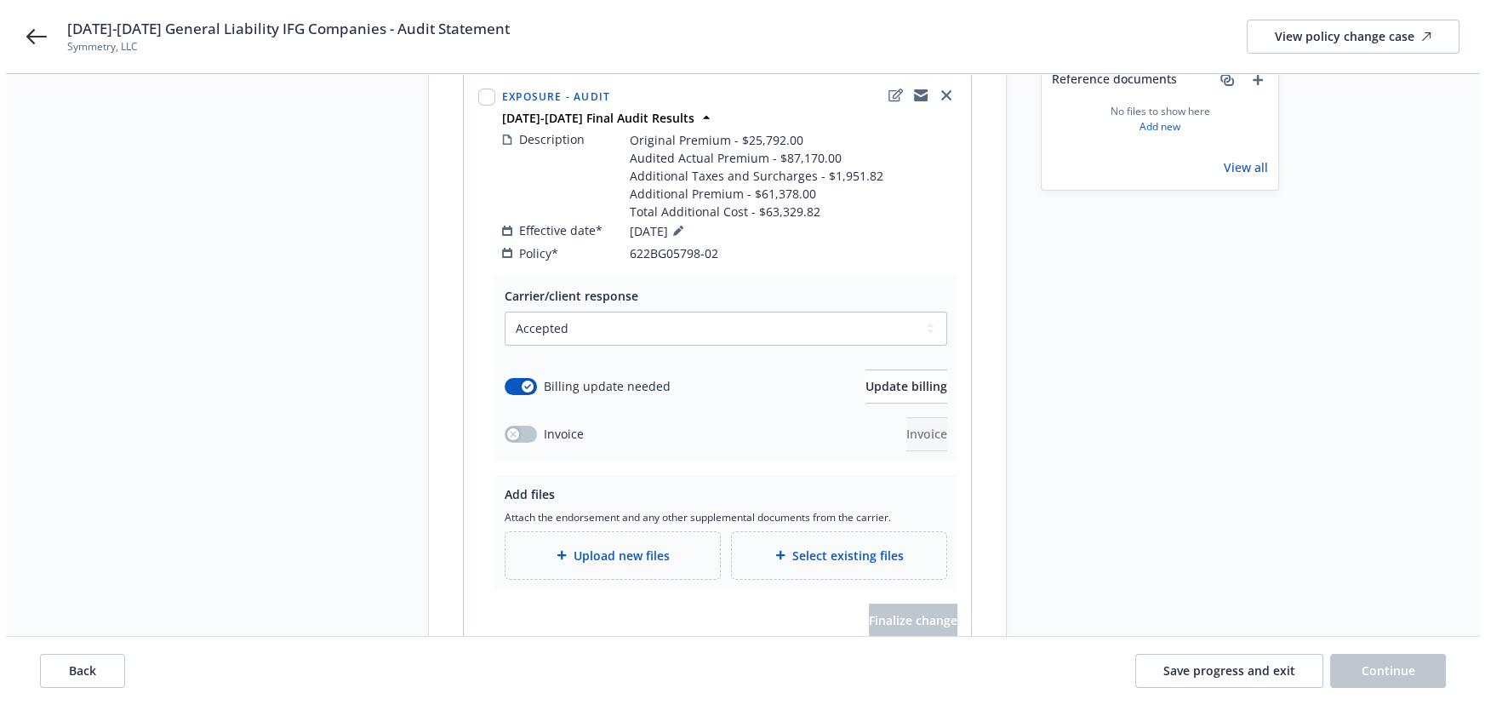
scroll to position [232, 0]
drag, startPoint x: 526, startPoint y: 24, endPoint x: 62, endPoint y: 27, distance: 463.9
click at [62, 27] on div "11/9/23-1/10/25 General Liability IFG Companies - Audit Statement Symmetry, LLC…" at bounding box center [757, 37] width 1393 height 36
copy span "11/9/23-1/10/25 General Liability IFG Companies - Audit Statement"
click at [645, 544] on span "Upload new files" at bounding box center [616, 553] width 96 height 18
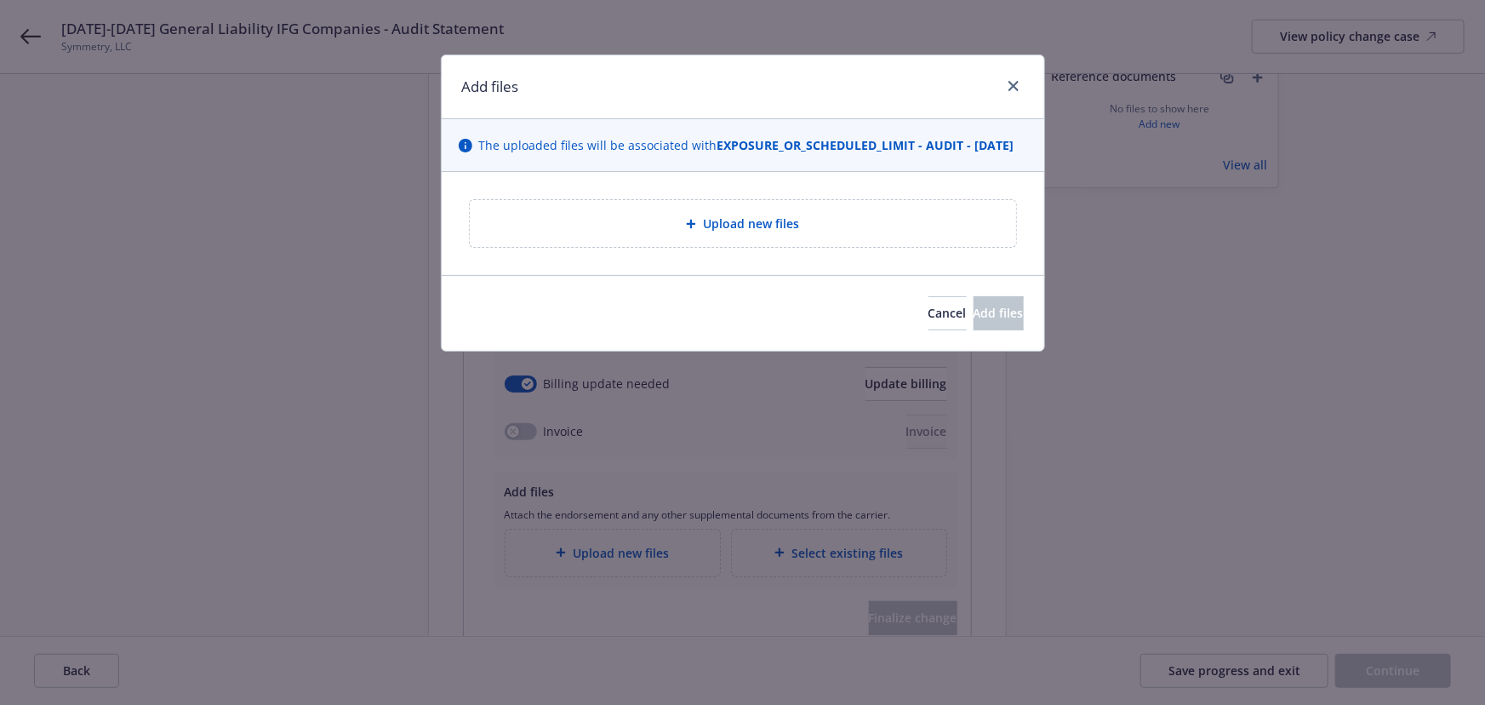
click at [689, 233] on div "Upload new files" at bounding box center [742, 224] width 519 height 20
type textarea "x"
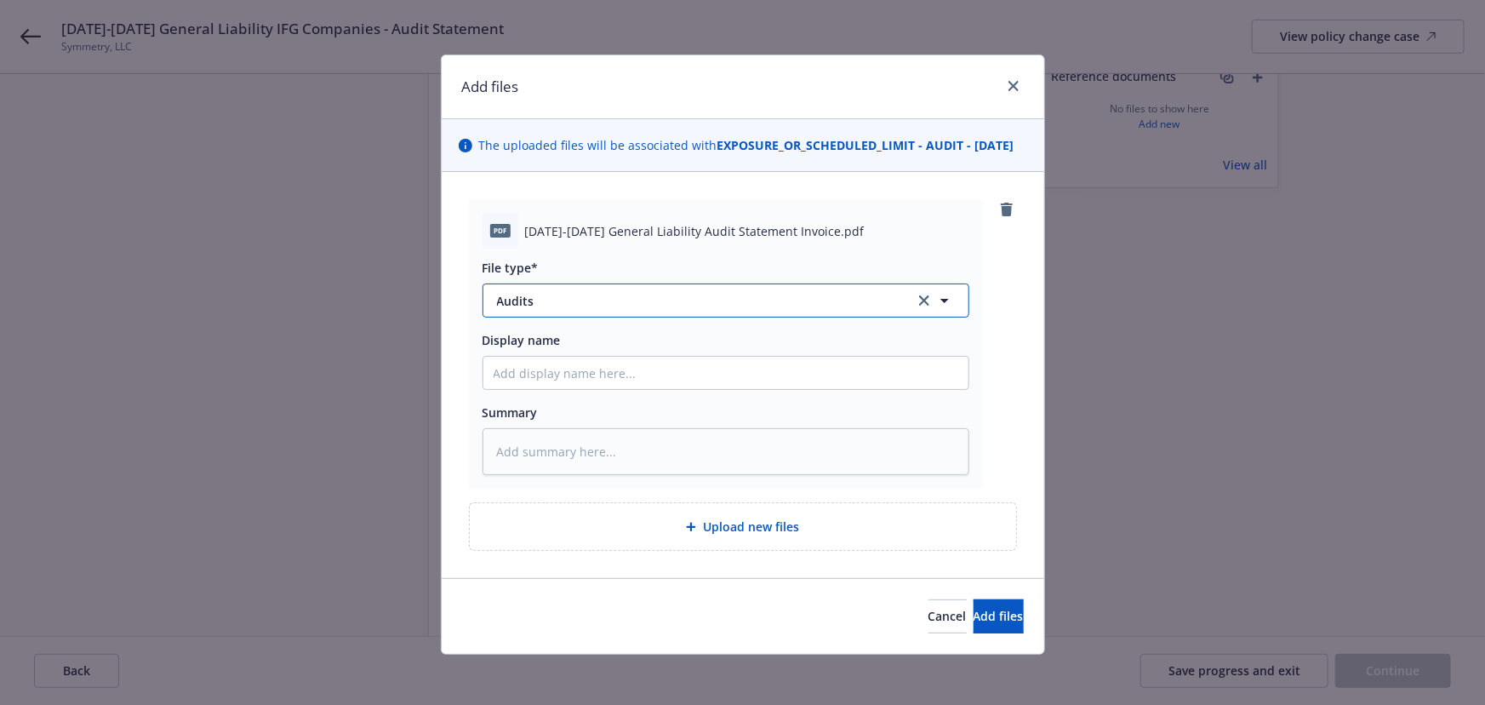
click at [589, 310] on span "Audits" at bounding box center [694, 301] width 394 height 18
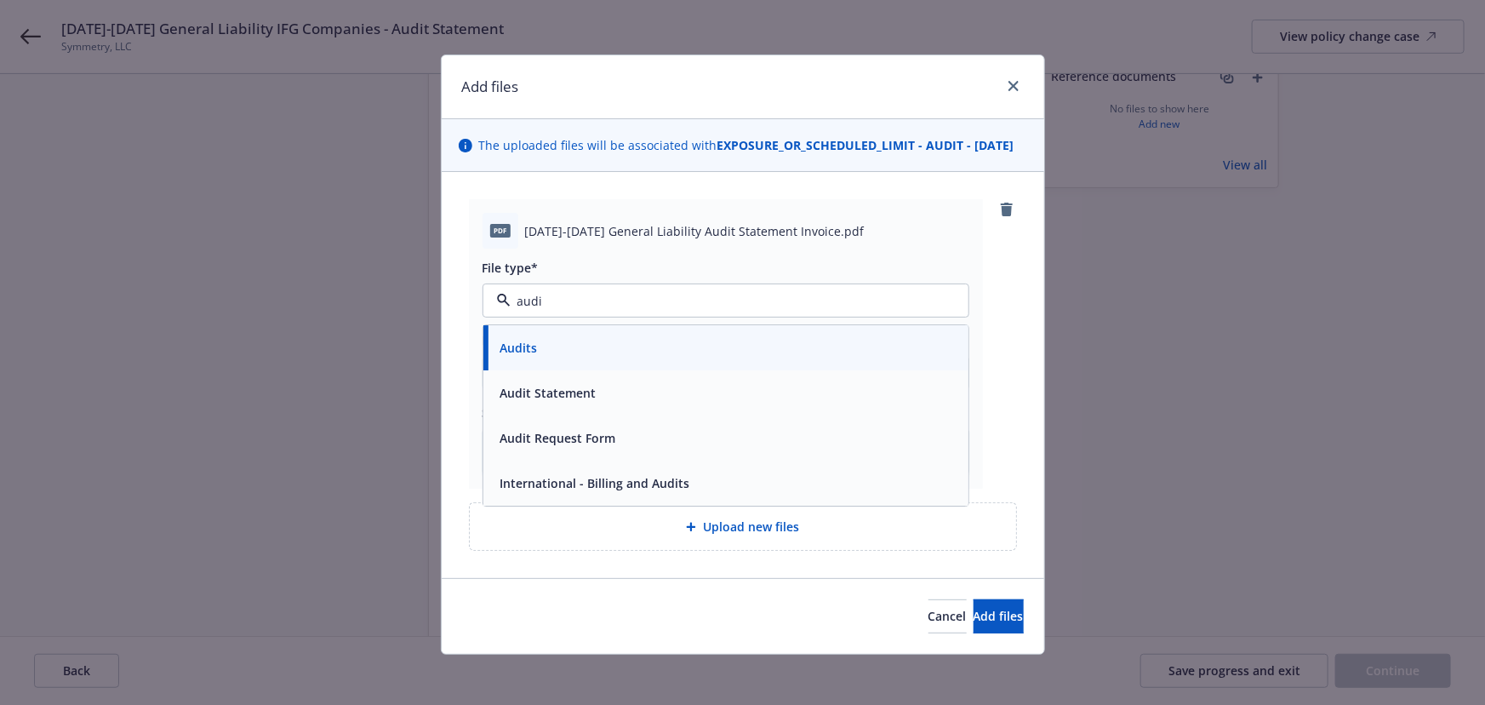
type input "audit"
click at [602, 406] on div "Audit Statement" at bounding box center [726, 393] width 465 height 25
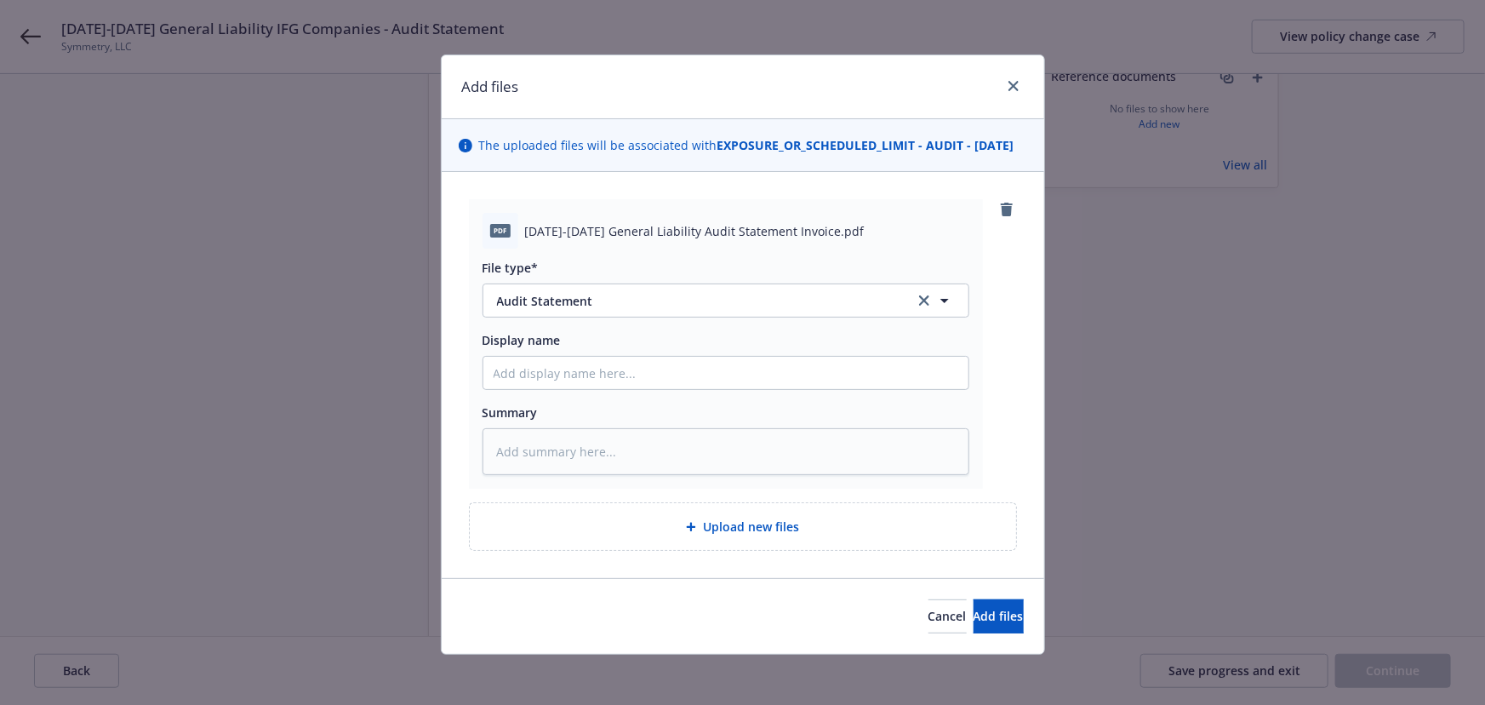
click at [686, 532] on icon at bounding box center [691, 527] width 10 height 10
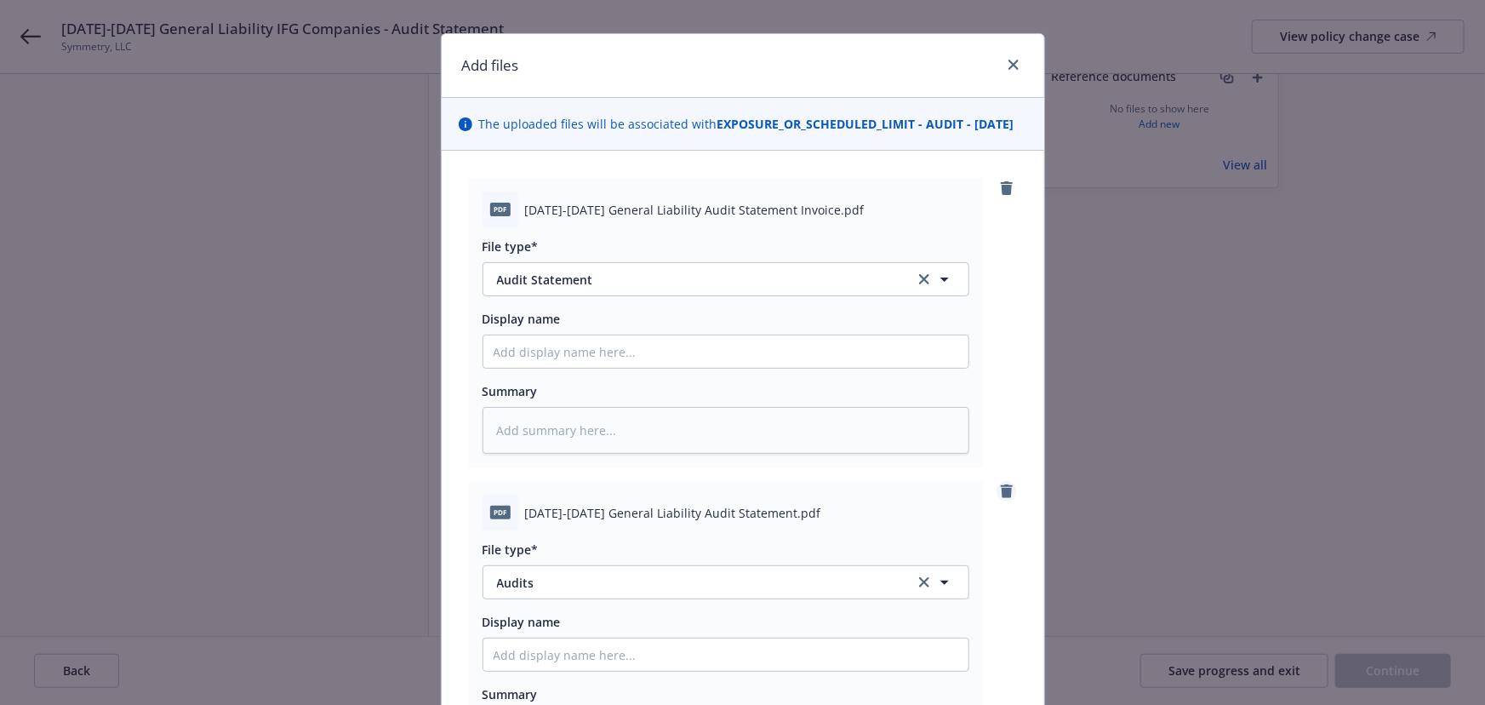
click at [1003, 498] on icon "remove" at bounding box center [1007, 491] width 14 height 14
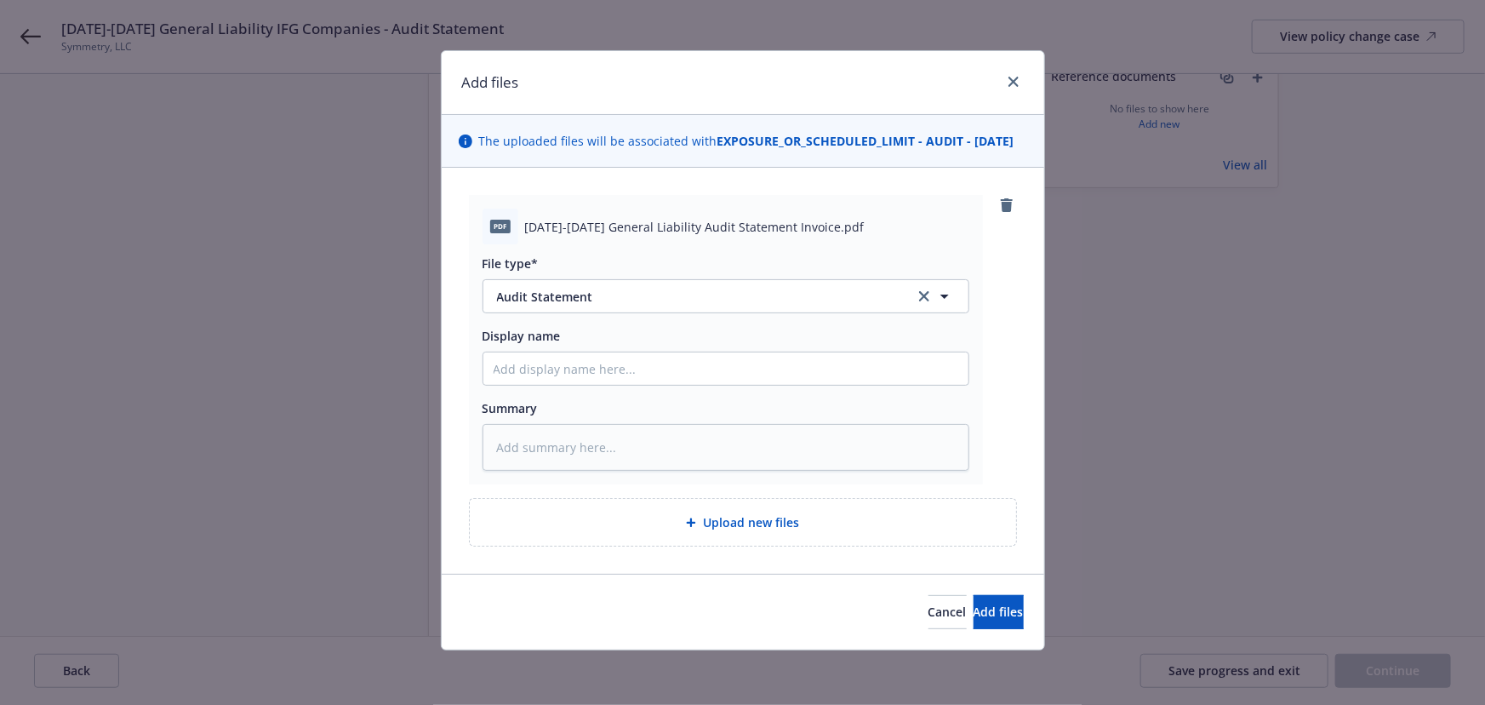
click at [741, 514] on span "Upload new files" at bounding box center [751, 522] width 96 height 18
type textarea "x"
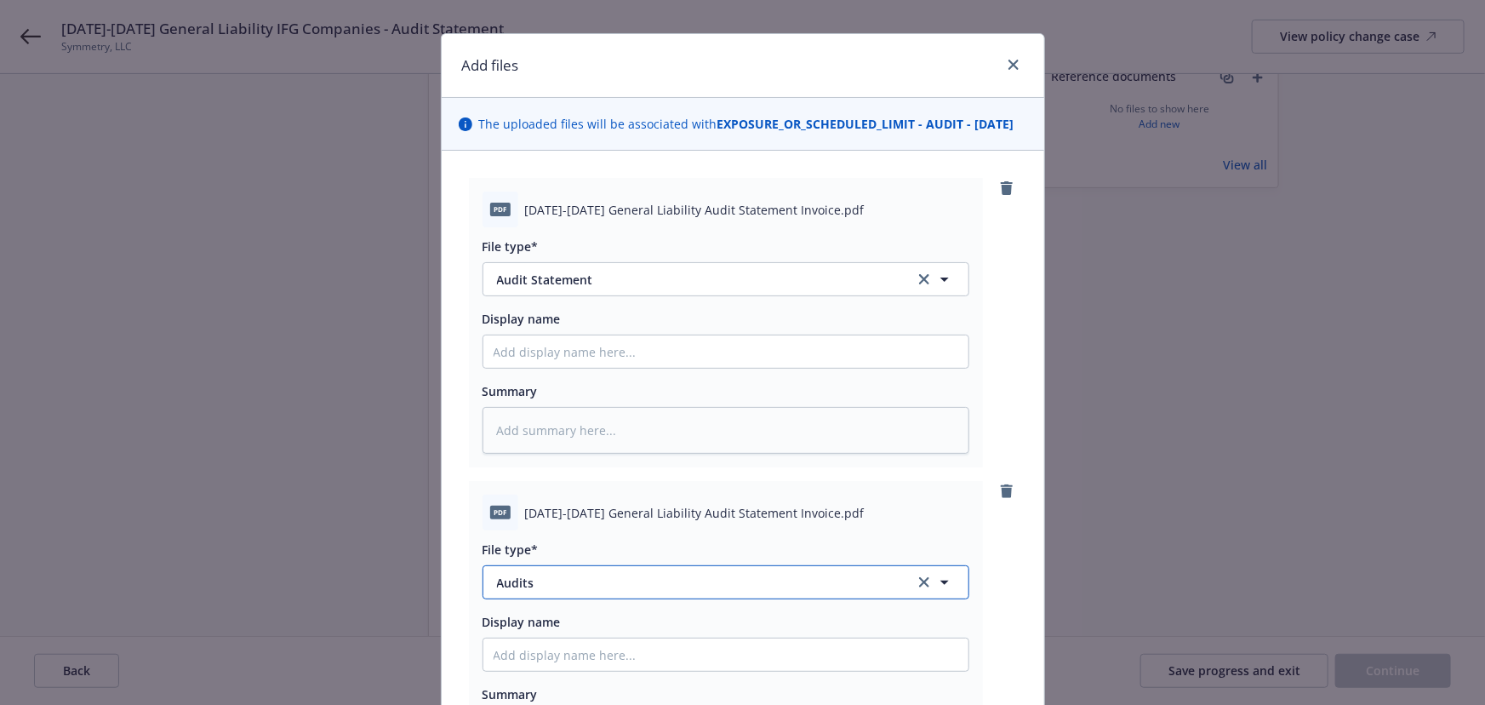
click at [557, 590] on span "Audits" at bounding box center [694, 583] width 394 height 18
type input "invoice"
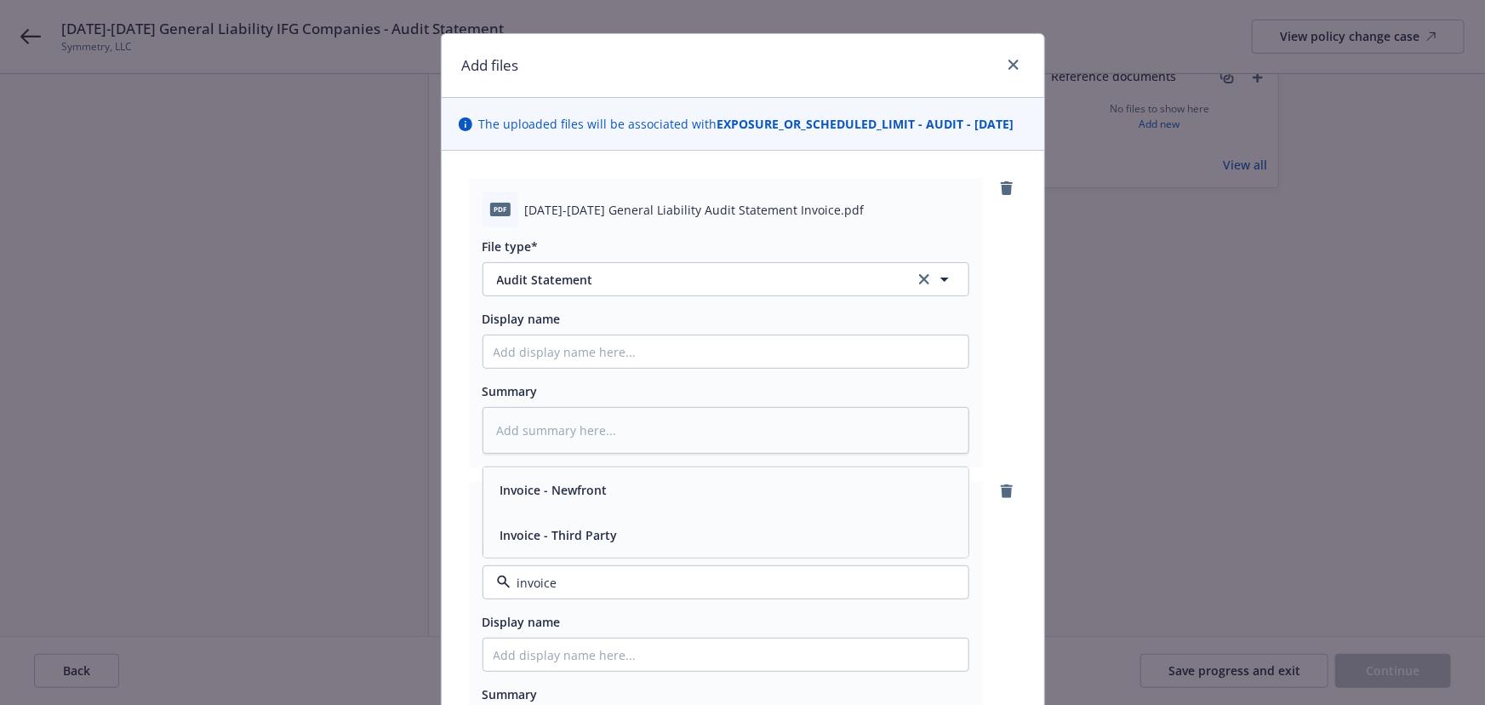
click at [577, 544] on span "Invoice - Third Party" at bounding box center [558, 535] width 117 height 18
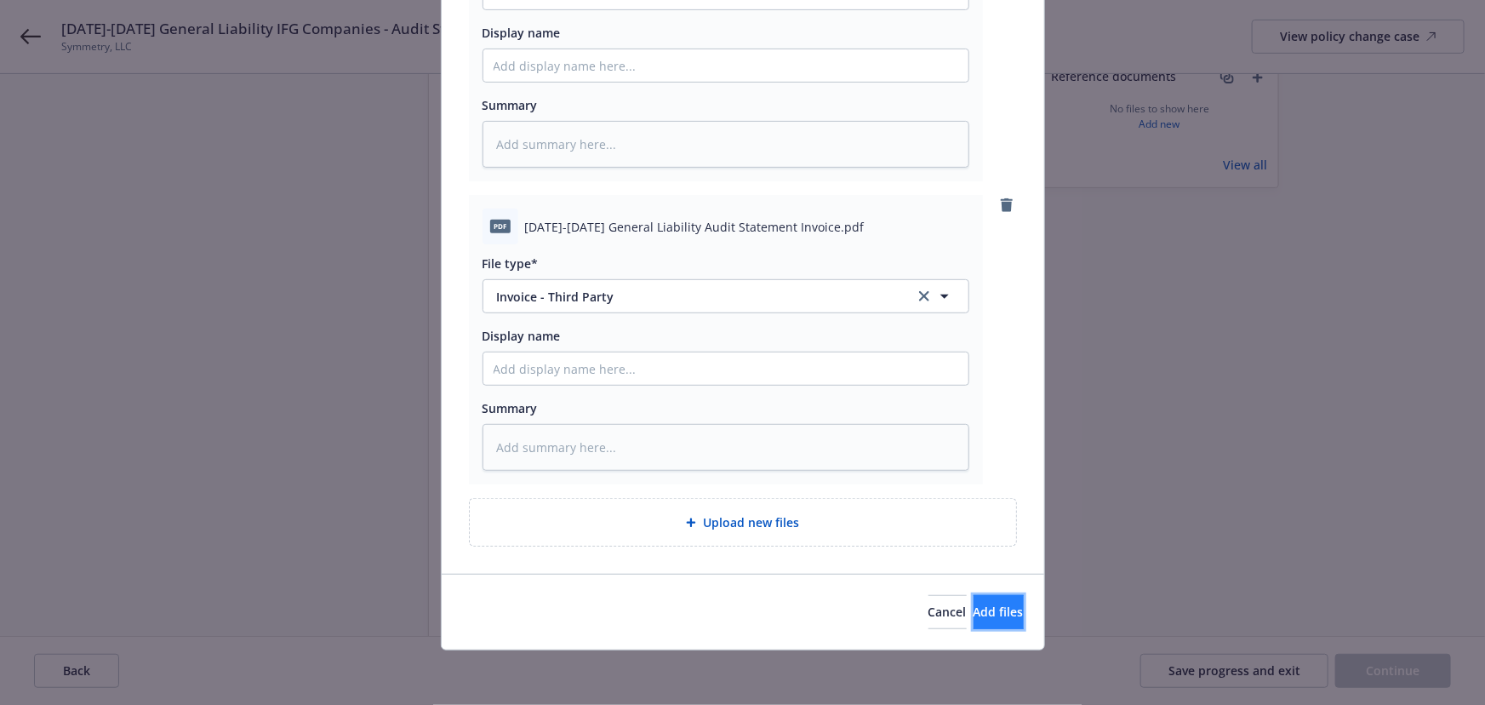
click at [984, 612] on span "Add files" at bounding box center [999, 611] width 50 height 16
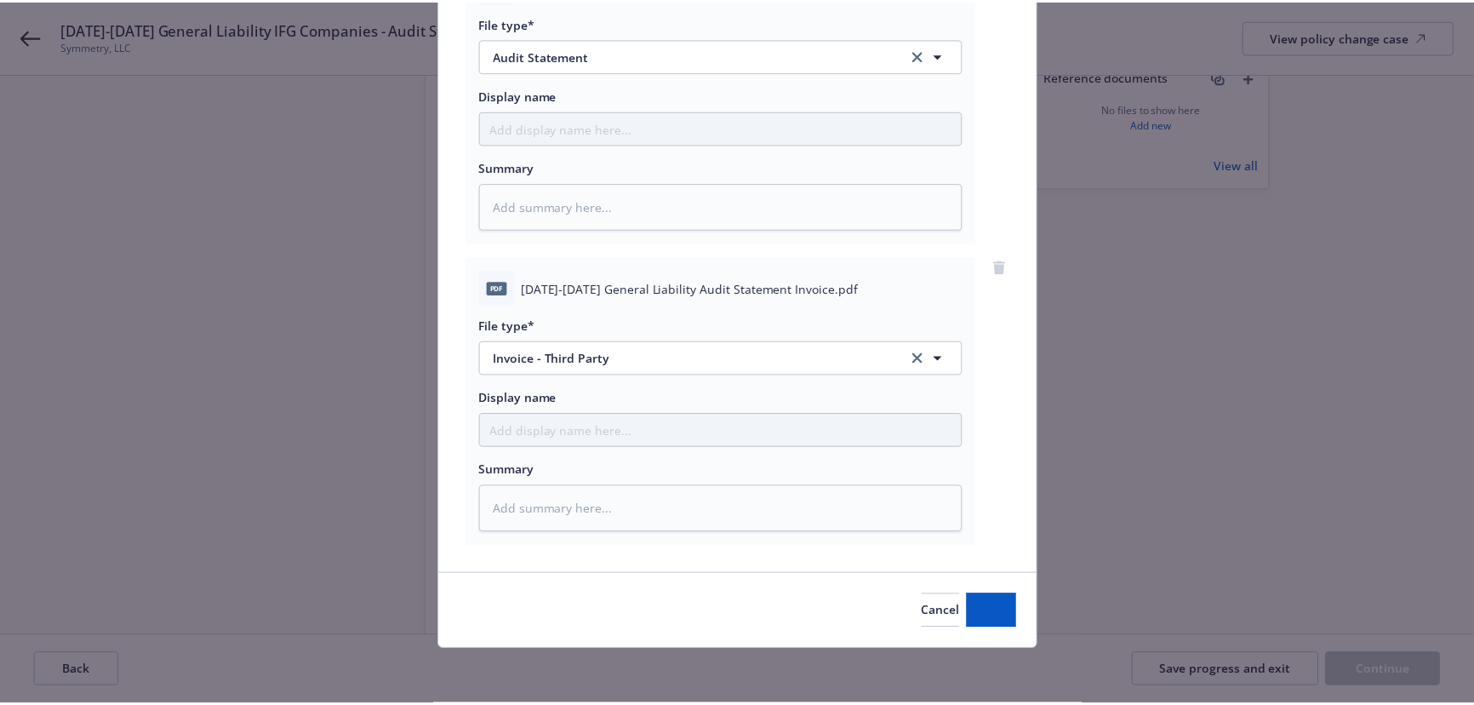
scroll to position [262, 0]
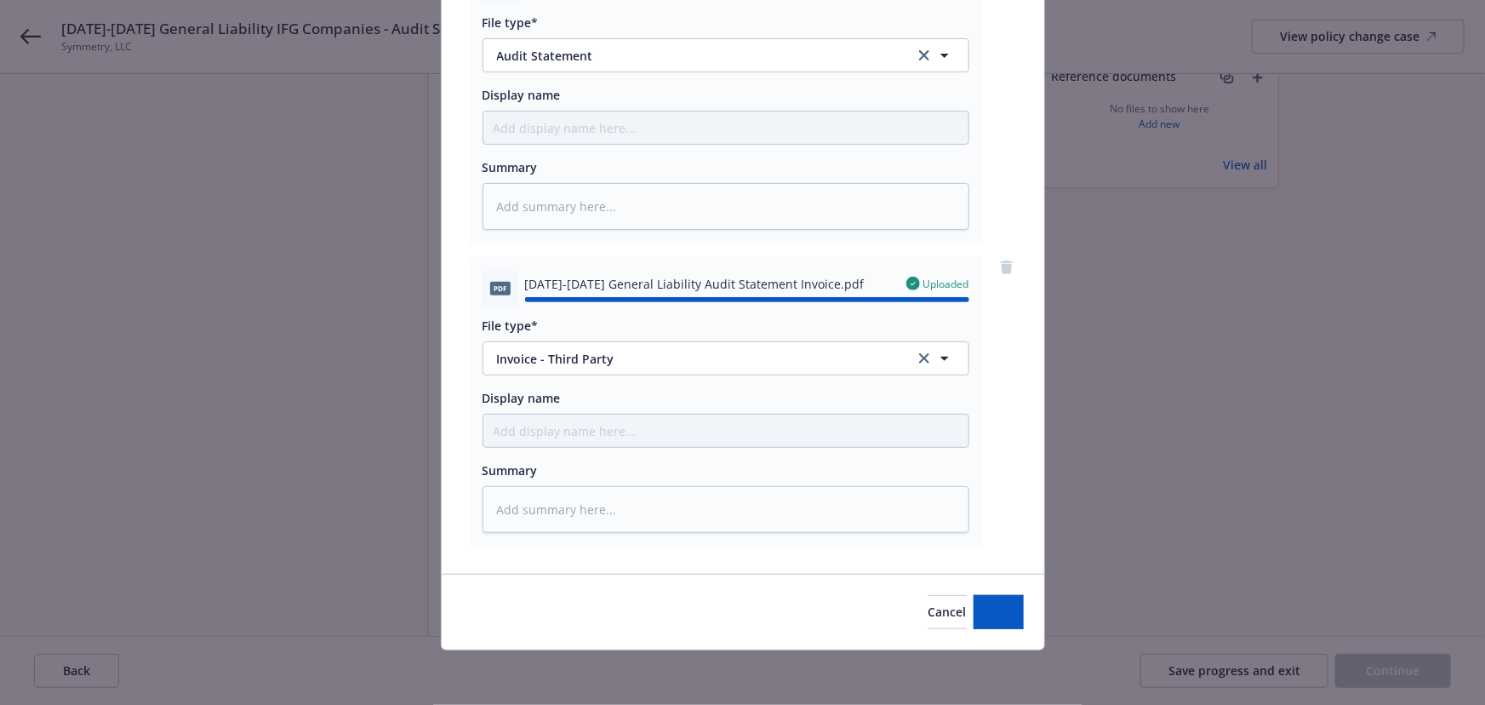
type textarea "x"
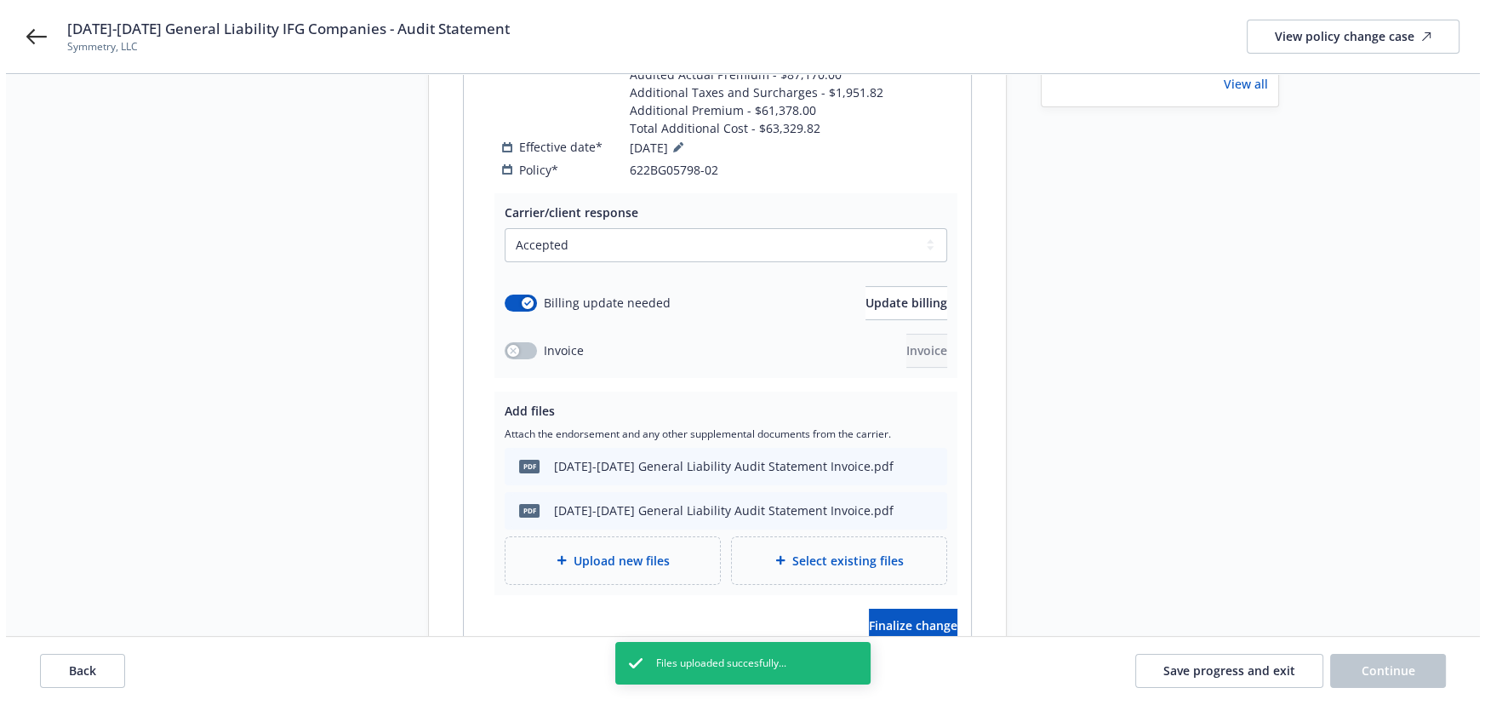
scroll to position [386, 0]
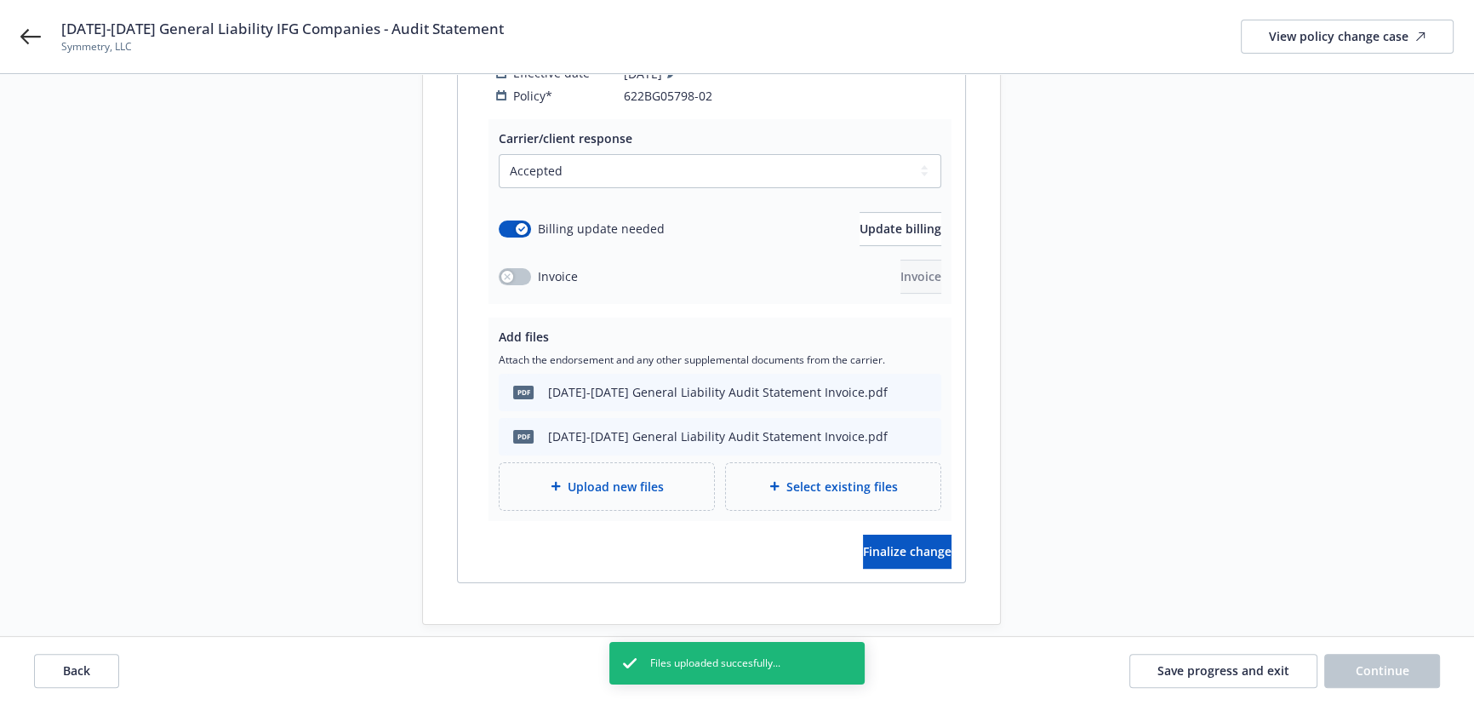
click at [891, 553] on div "Carrier/client response Select a carrier response Accepted Accepted with revisi…" at bounding box center [711, 350] width 507 height 463
click at [891, 550] on div "Carrier/client response Select a carrier response Accepted Accepted with revisi…" at bounding box center [711, 350] width 507 height 463
click at [892, 543] on span "Finalize change" at bounding box center [907, 551] width 89 height 16
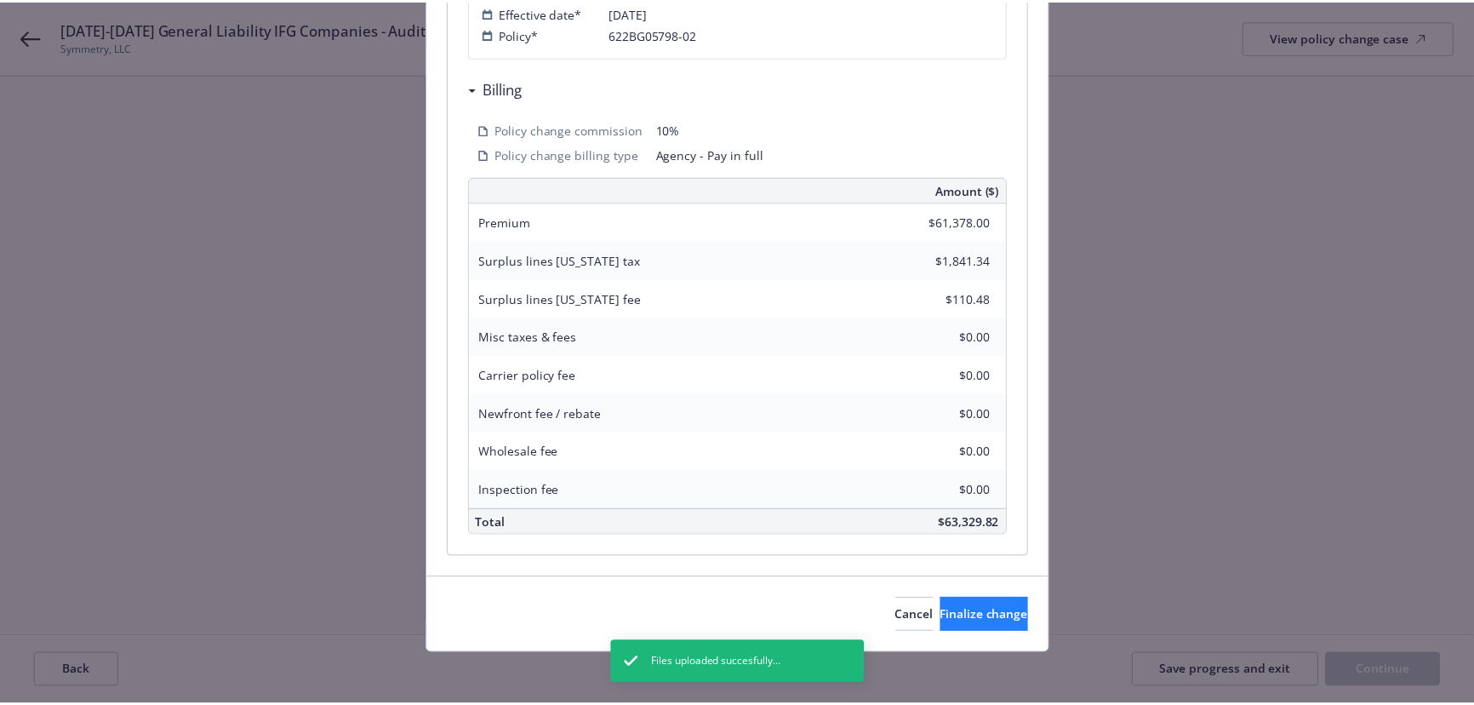
scroll to position [517, 0]
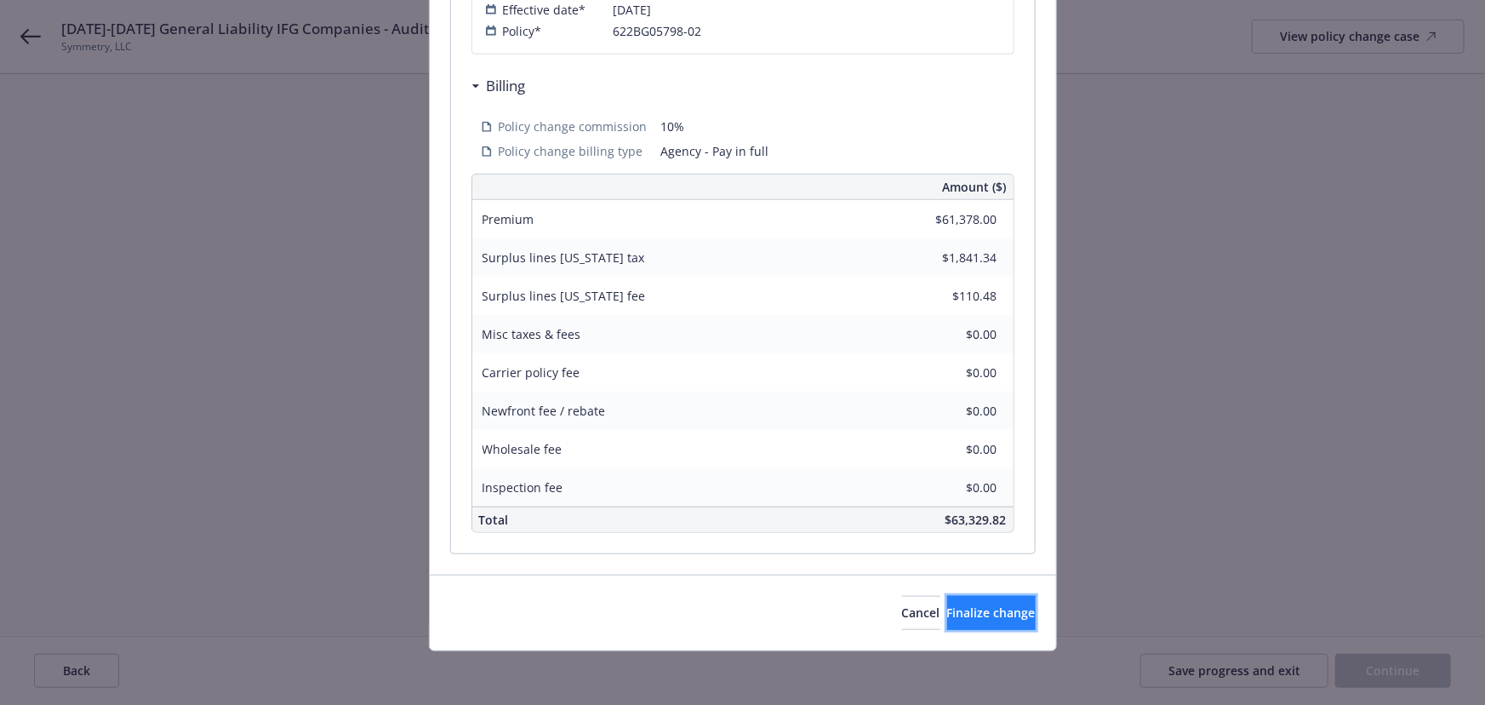
click at [961, 604] on span "Finalize change" at bounding box center [991, 612] width 89 height 16
click at [1380, 679] on div "Review & Finalize change Are you sure you want to finalize these changes? Once …" at bounding box center [742, 352] width 1485 height 705
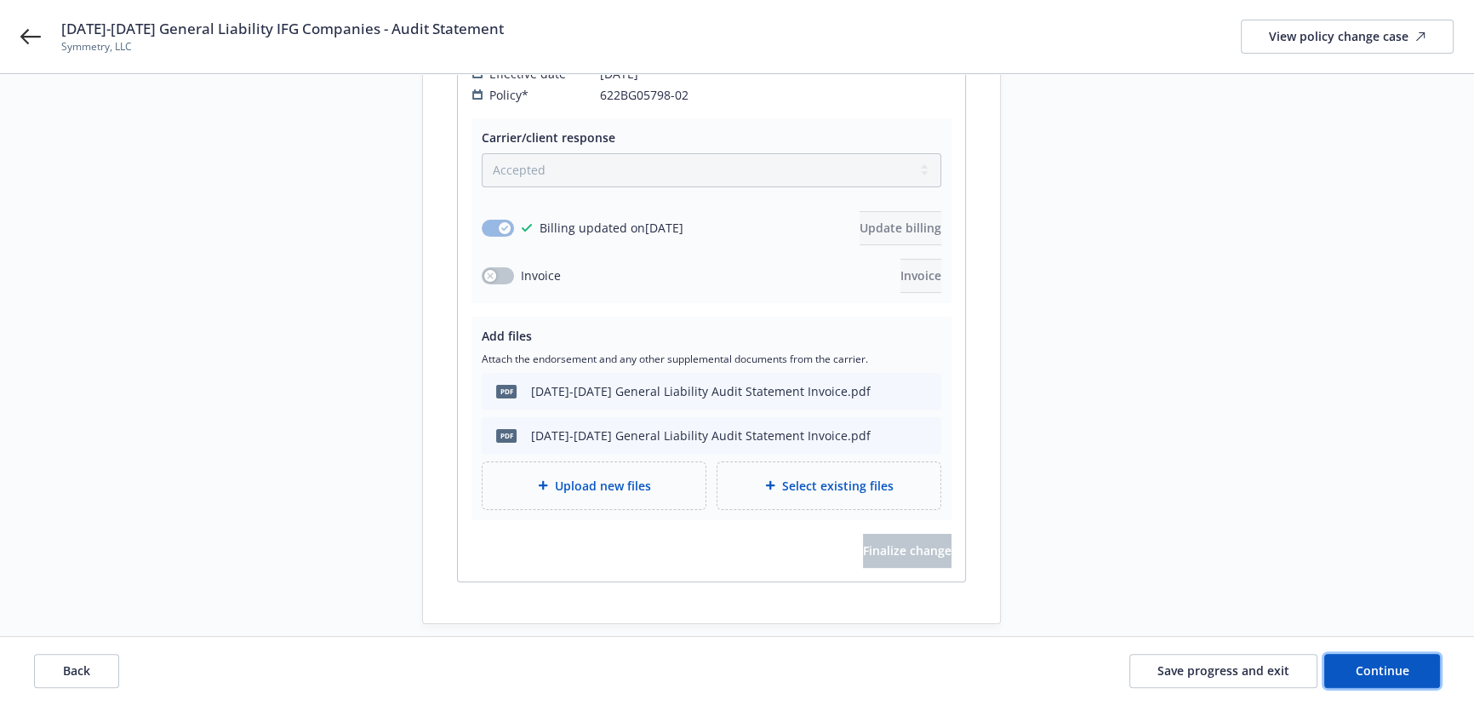
click at [1380, 679] on button "Continue" at bounding box center [1382, 671] width 116 height 34
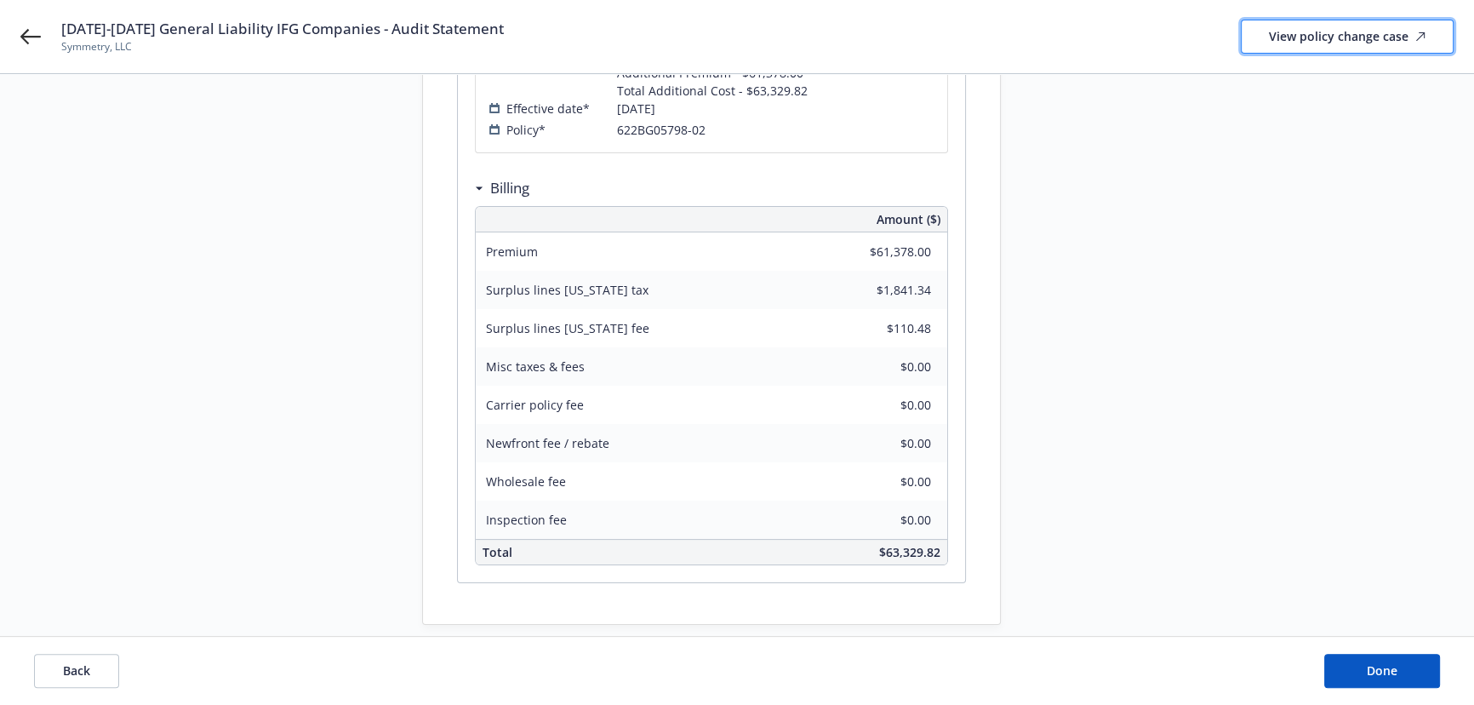
click at [1336, 37] on div "View policy change case" at bounding box center [1347, 36] width 157 height 32
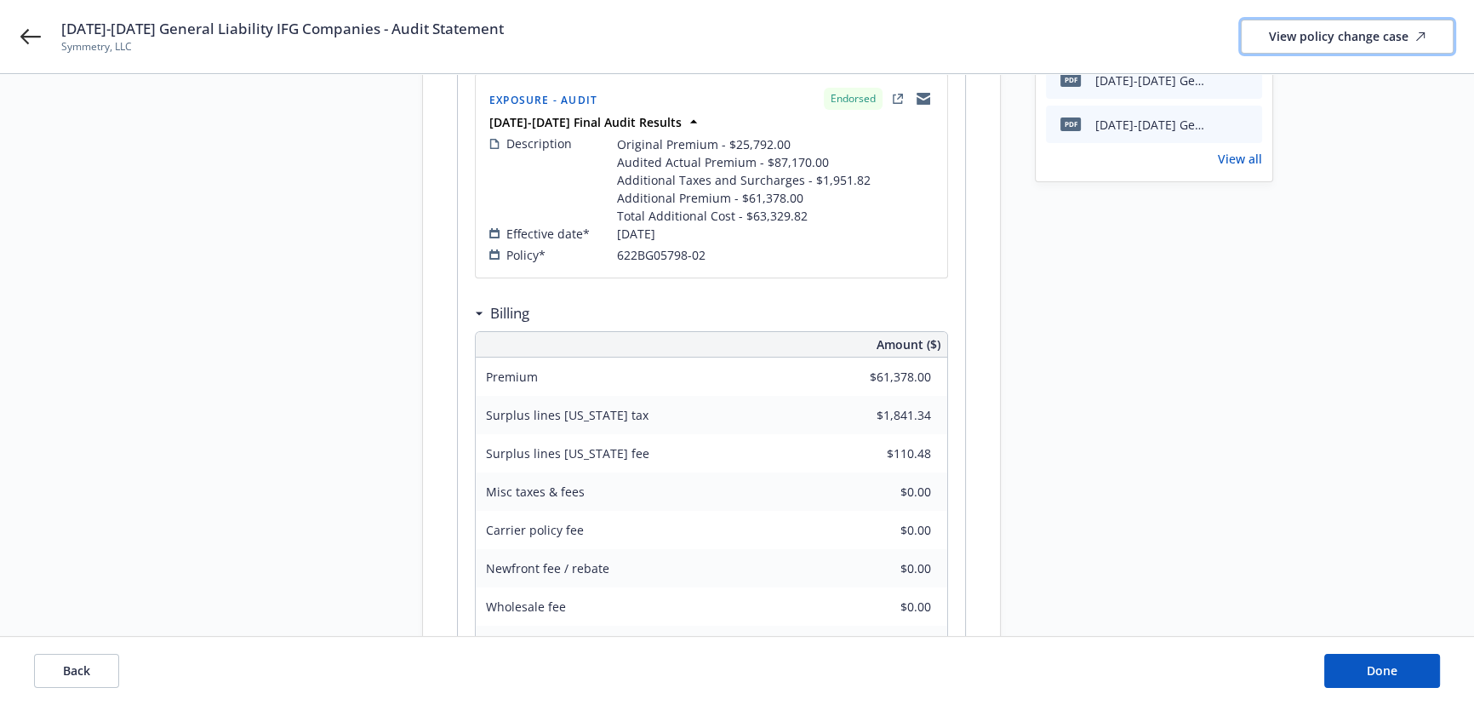
scroll to position [386, 0]
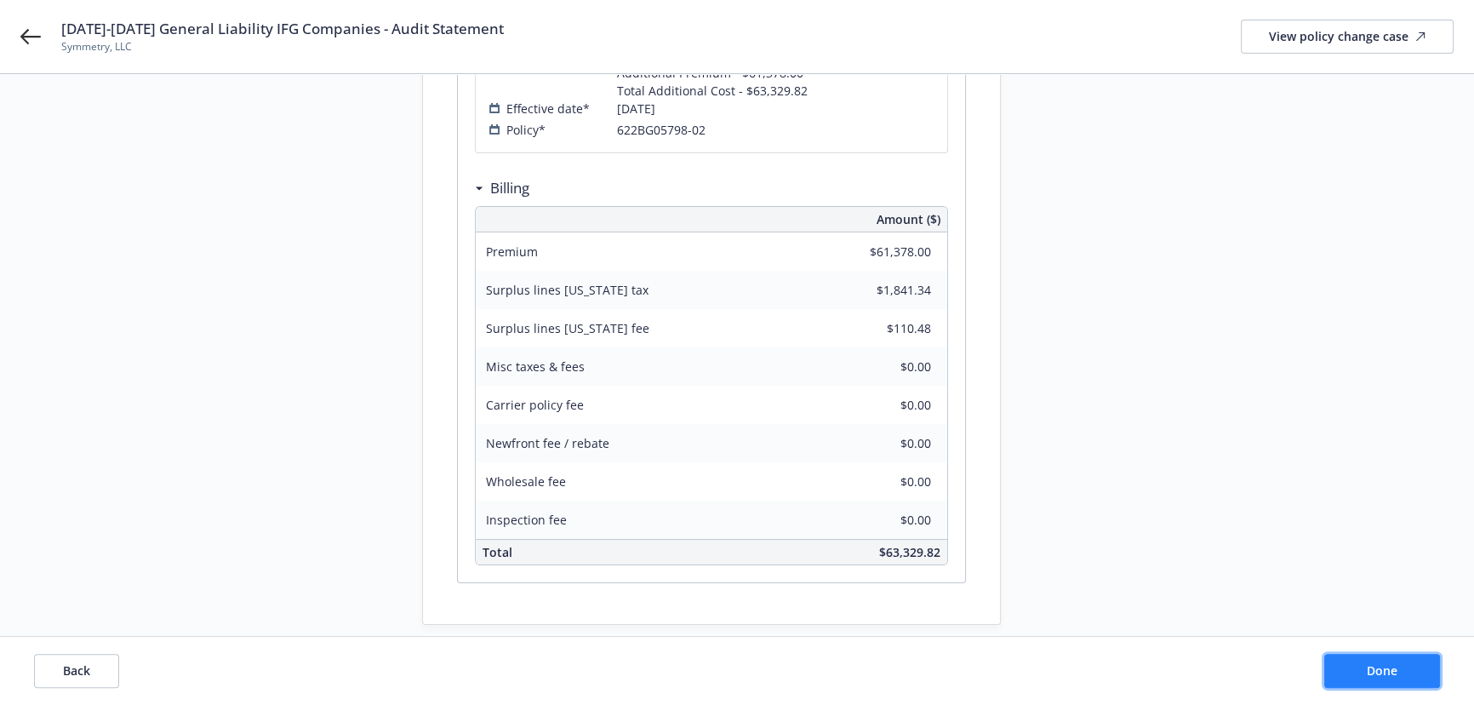
click at [1358, 663] on button "Done" at bounding box center [1382, 671] width 116 height 34
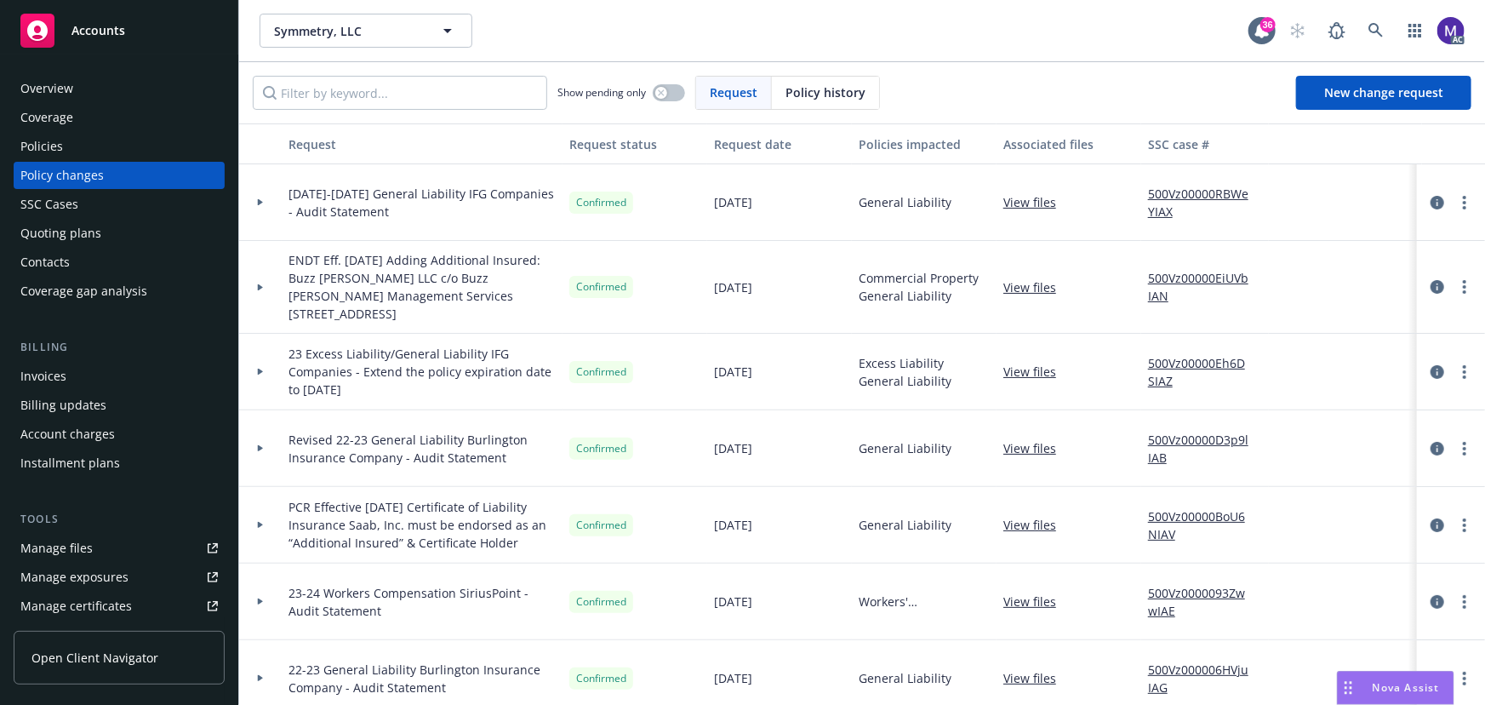
click at [255, 217] on div at bounding box center [260, 202] width 43 height 77
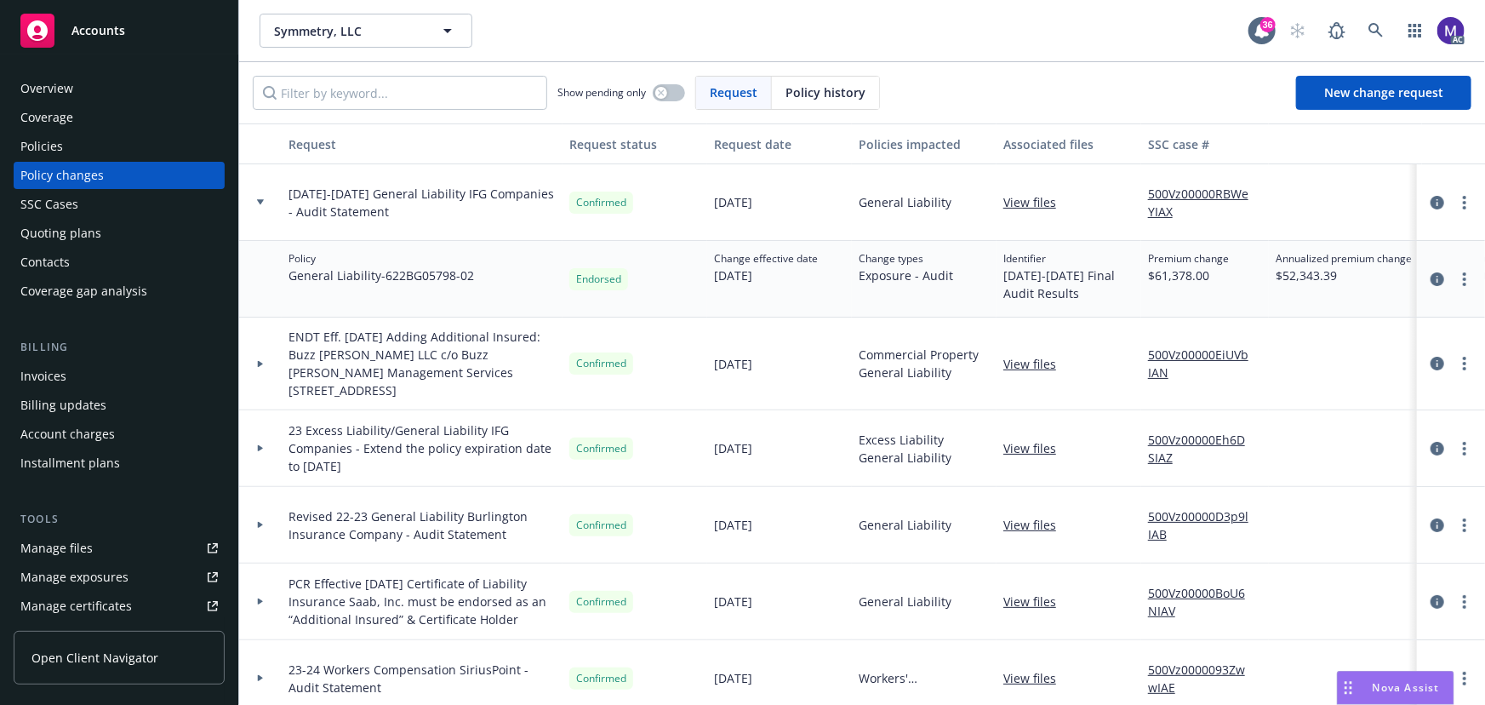
click at [53, 379] on div "Invoices" at bounding box center [43, 376] width 46 height 27
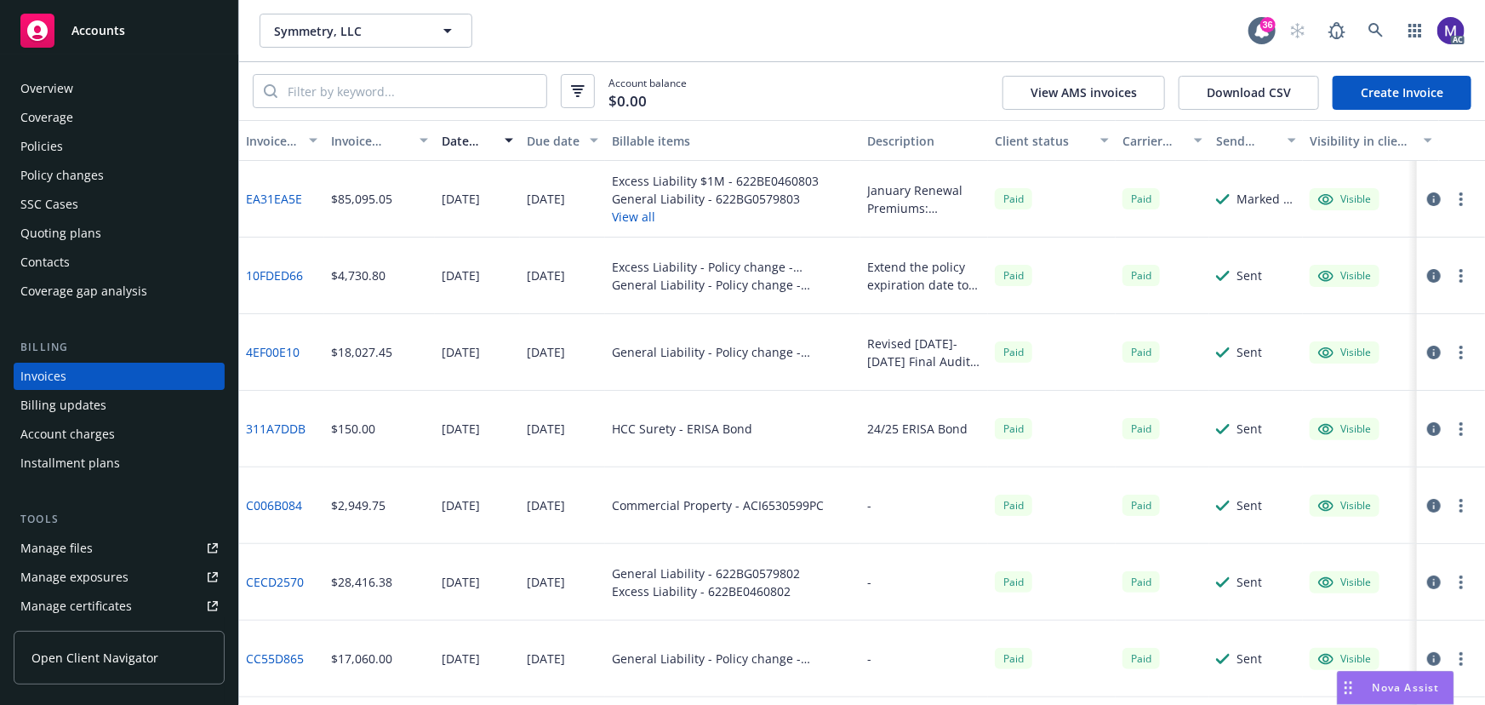
click at [1388, 98] on link "Create Invoice" at bounding box center [1402, 93] width 139 height 34
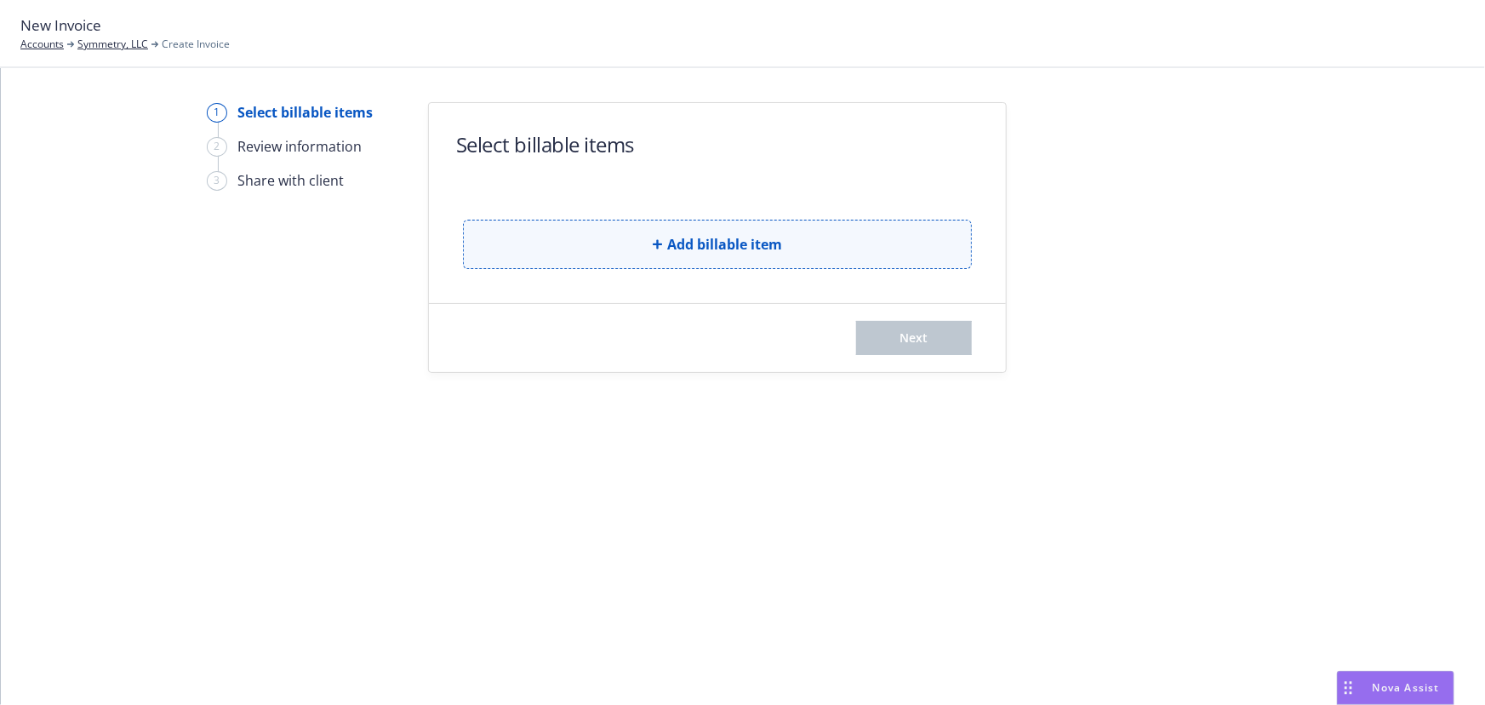
click at [601, 242] on button "Add billable item" at bounding box center [717, 244] width 509 height 49
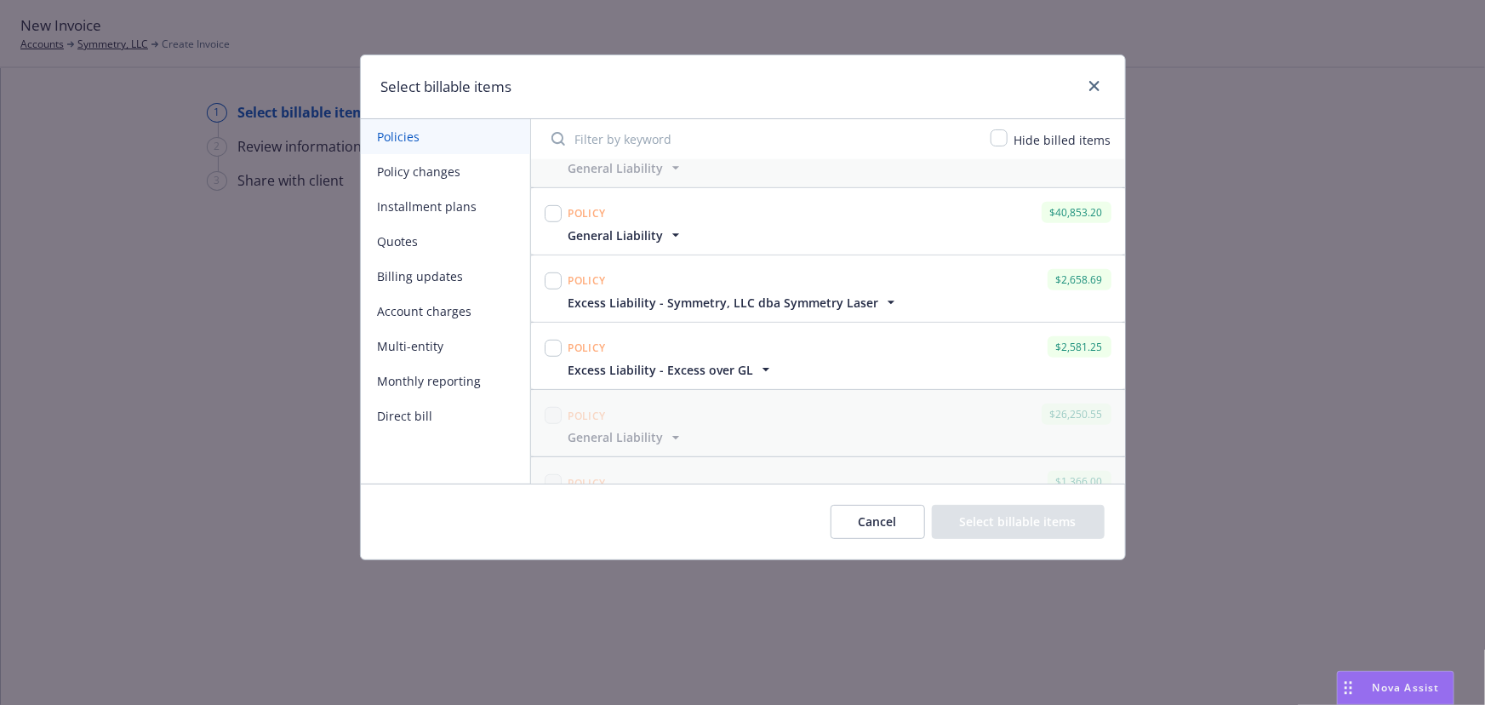
scroll to position [551, 0]
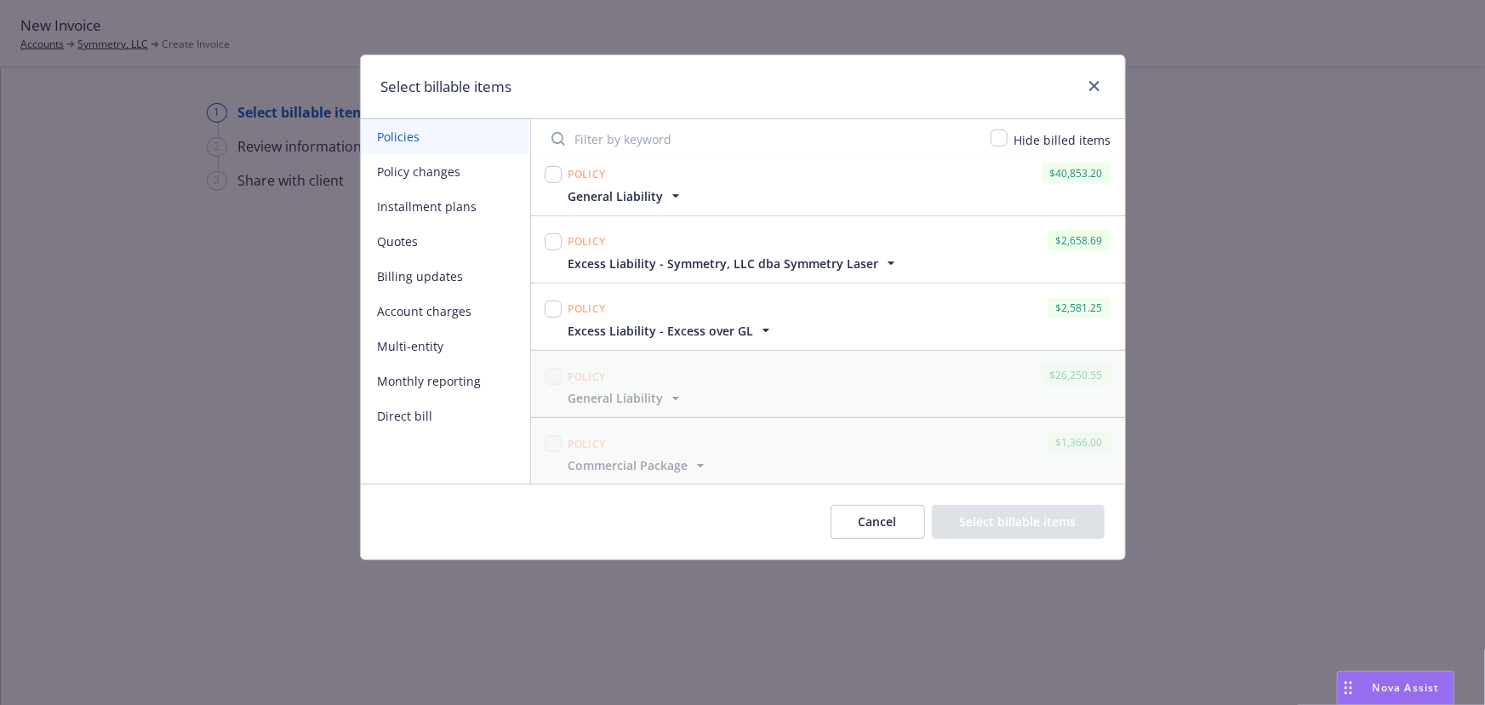
click at [460, 174] on button "Policy changes" at bounding box center [445, 171] width 169 height 35
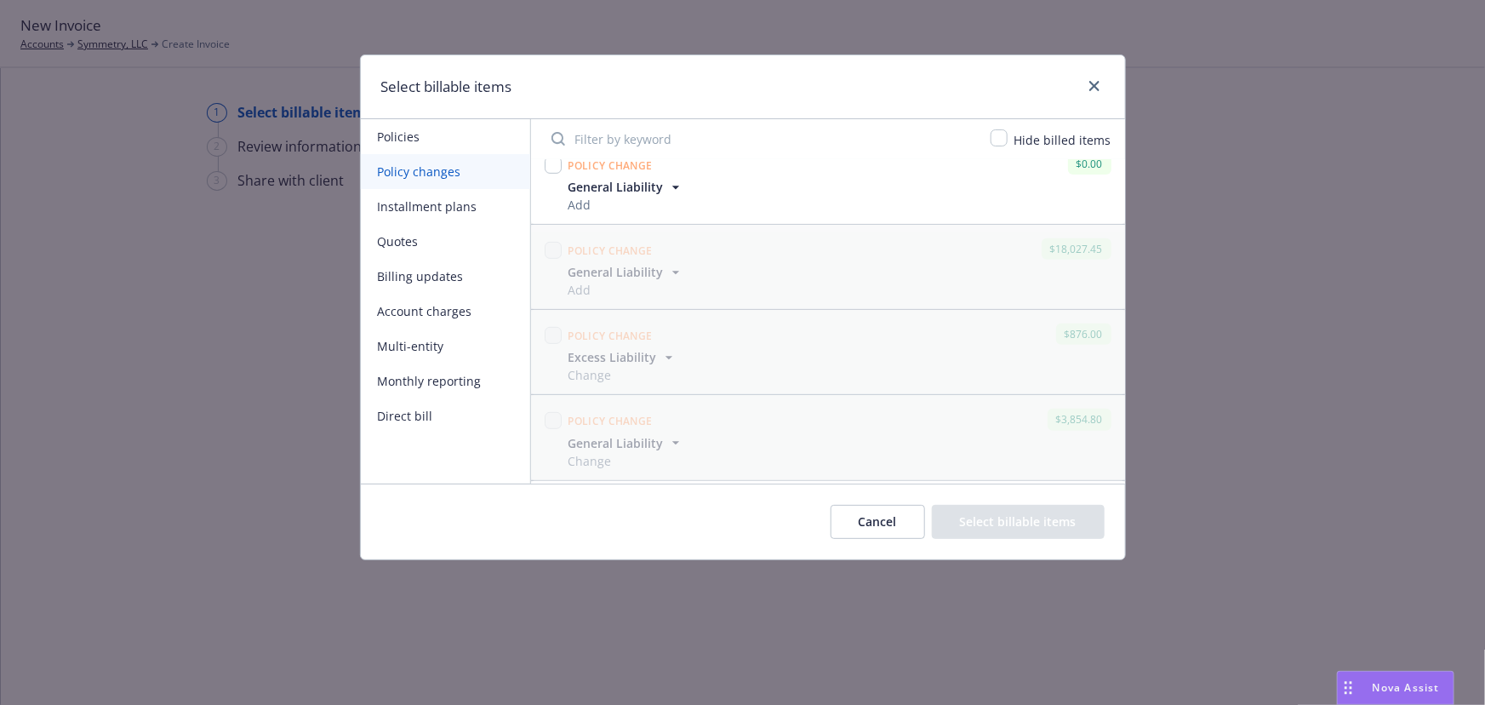
scroll to position [528, 0]
click at [552, 423] on input "checkbox" at bounding box center [553, 425] width 17 height 17
checkbox input "true"
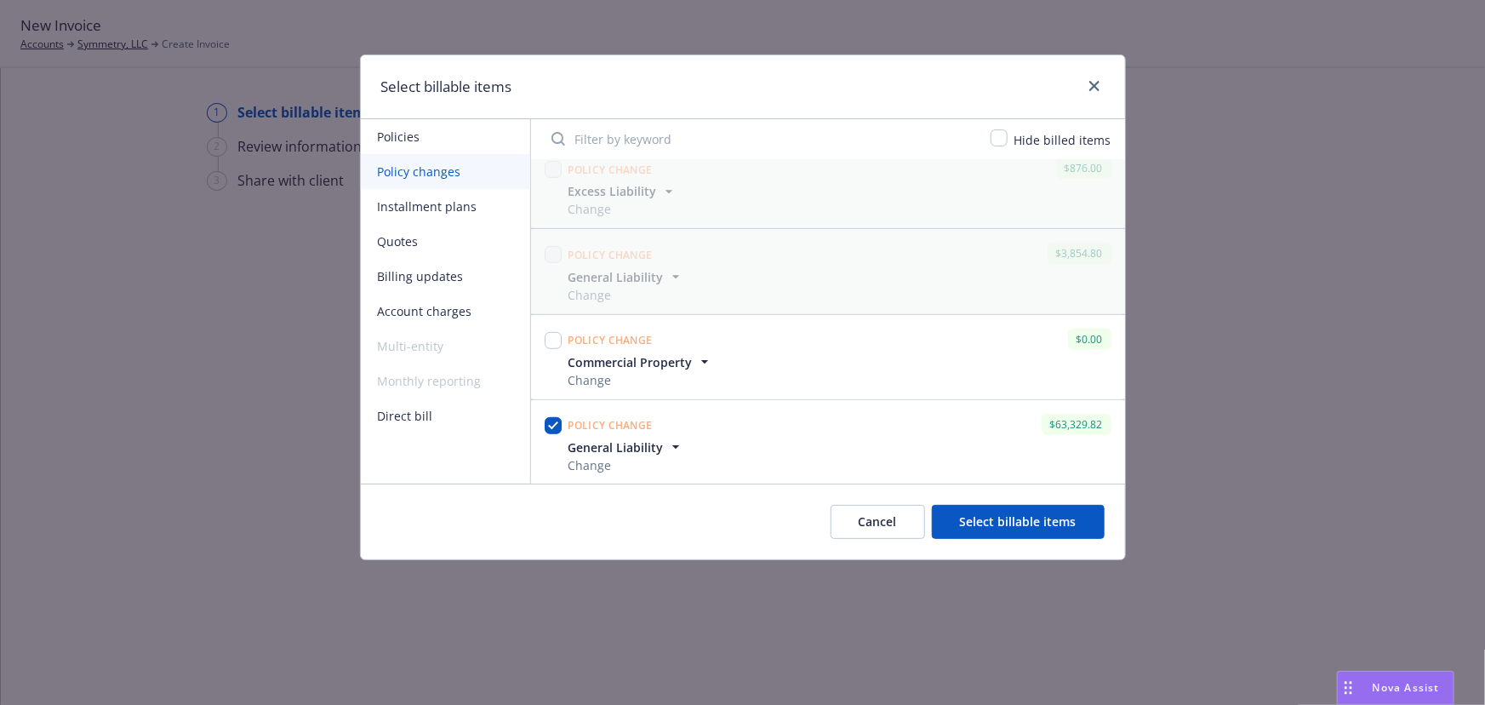
click at [977, 523] on button "Select billable items" at bounding box center [1018, 522] width 173 height 34
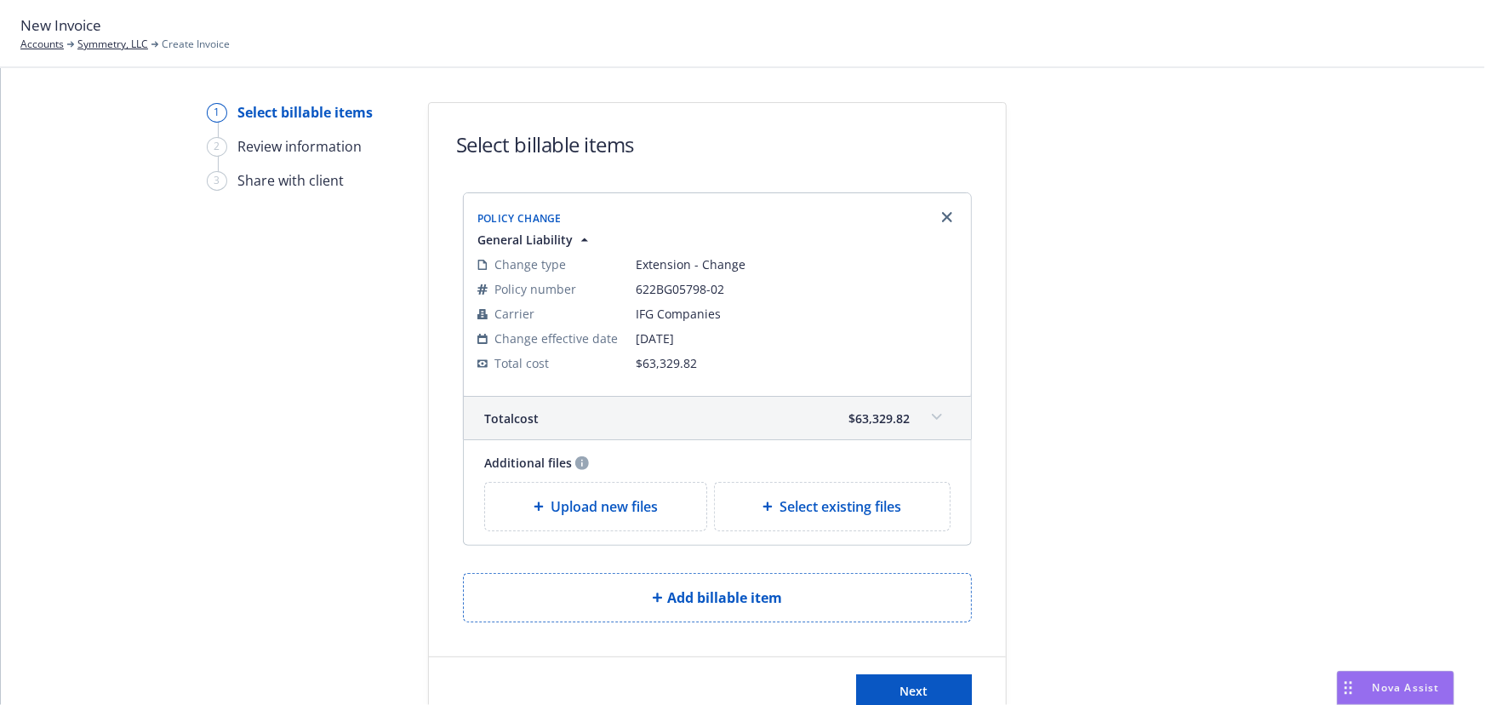
click at [927, 411] on span at bounding box center [937, 416] width 27 height 27
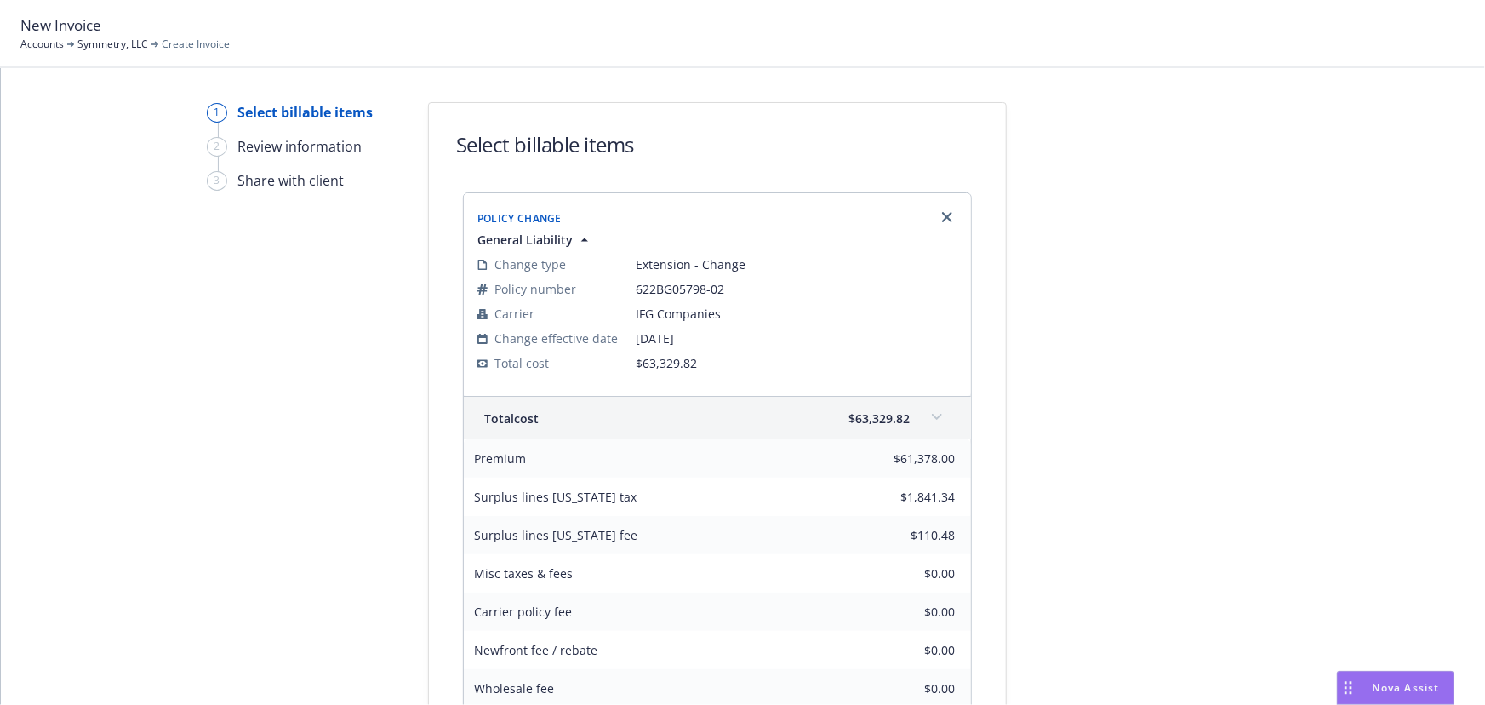
scroll to position [360, 0]
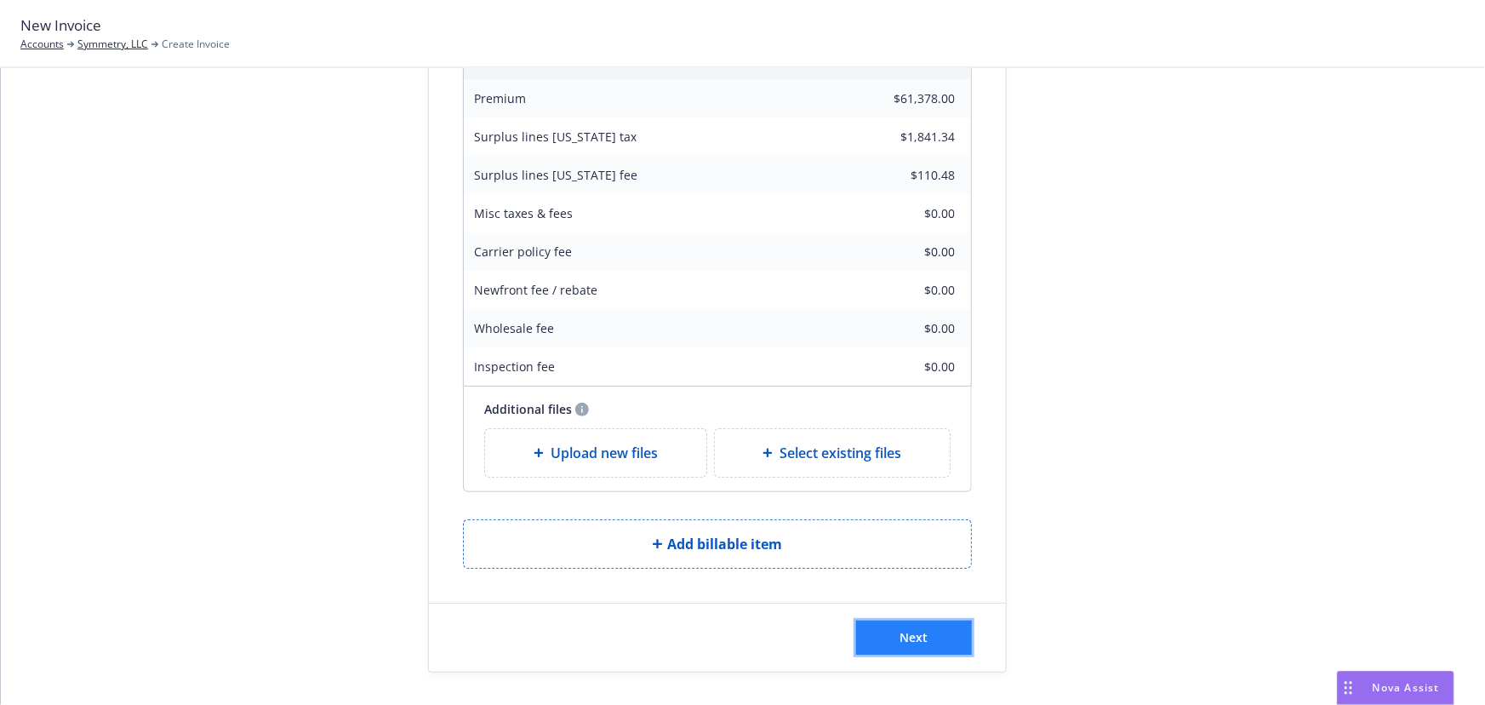
click at [910, 630] on span "Next" at bounding box center [915, 637] width 28 height 16
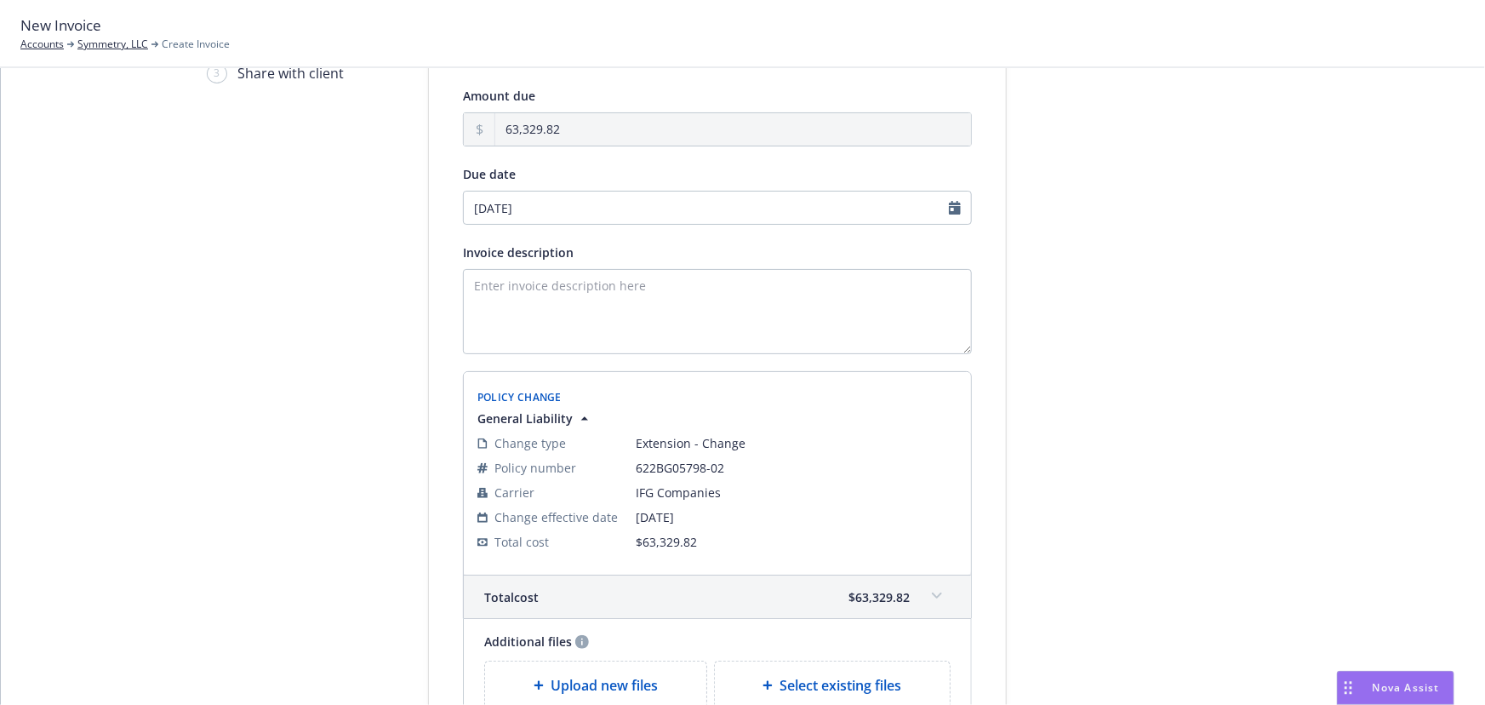
scroll to position [0, 0]
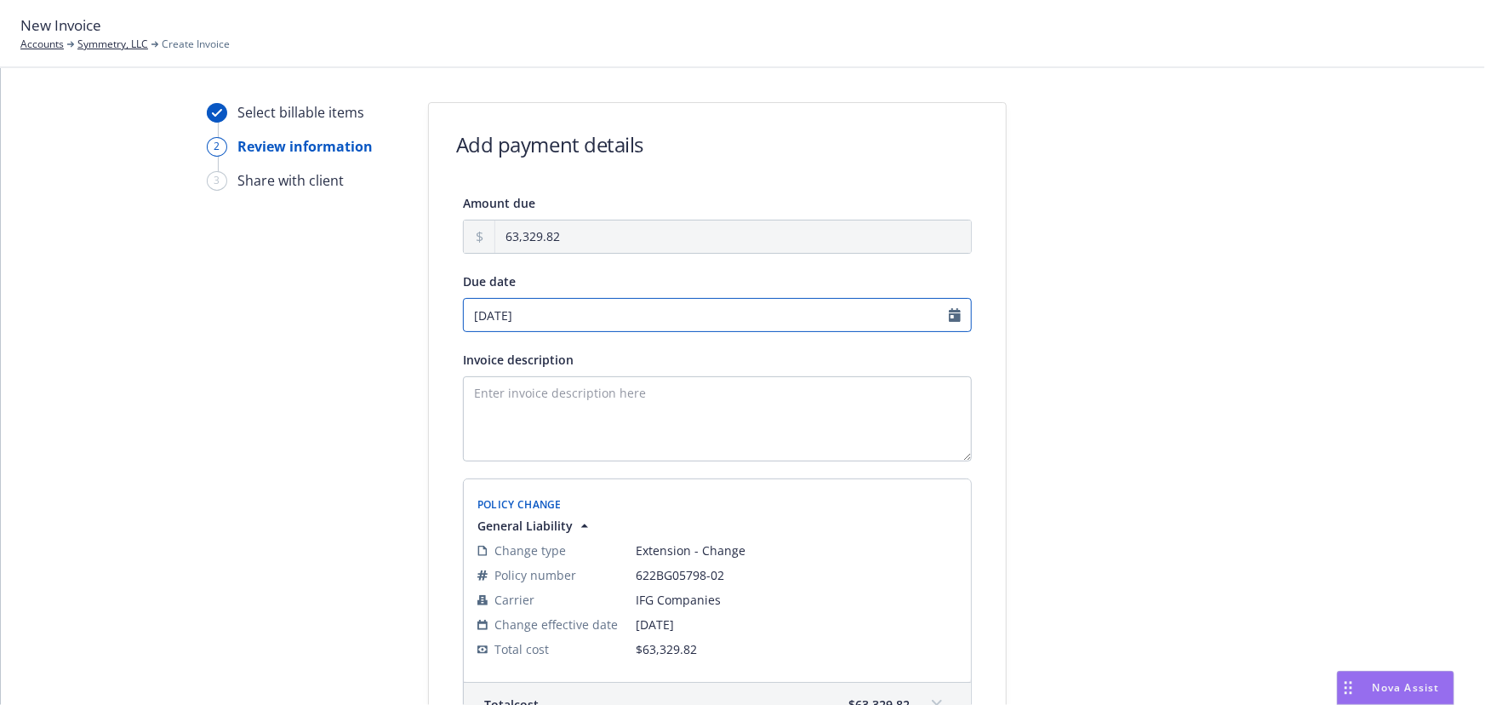
click at [587, 309] on input "09/08/2025" at bounding box center [717, 315] width 509 height 34
select select "September"
select select "2025"
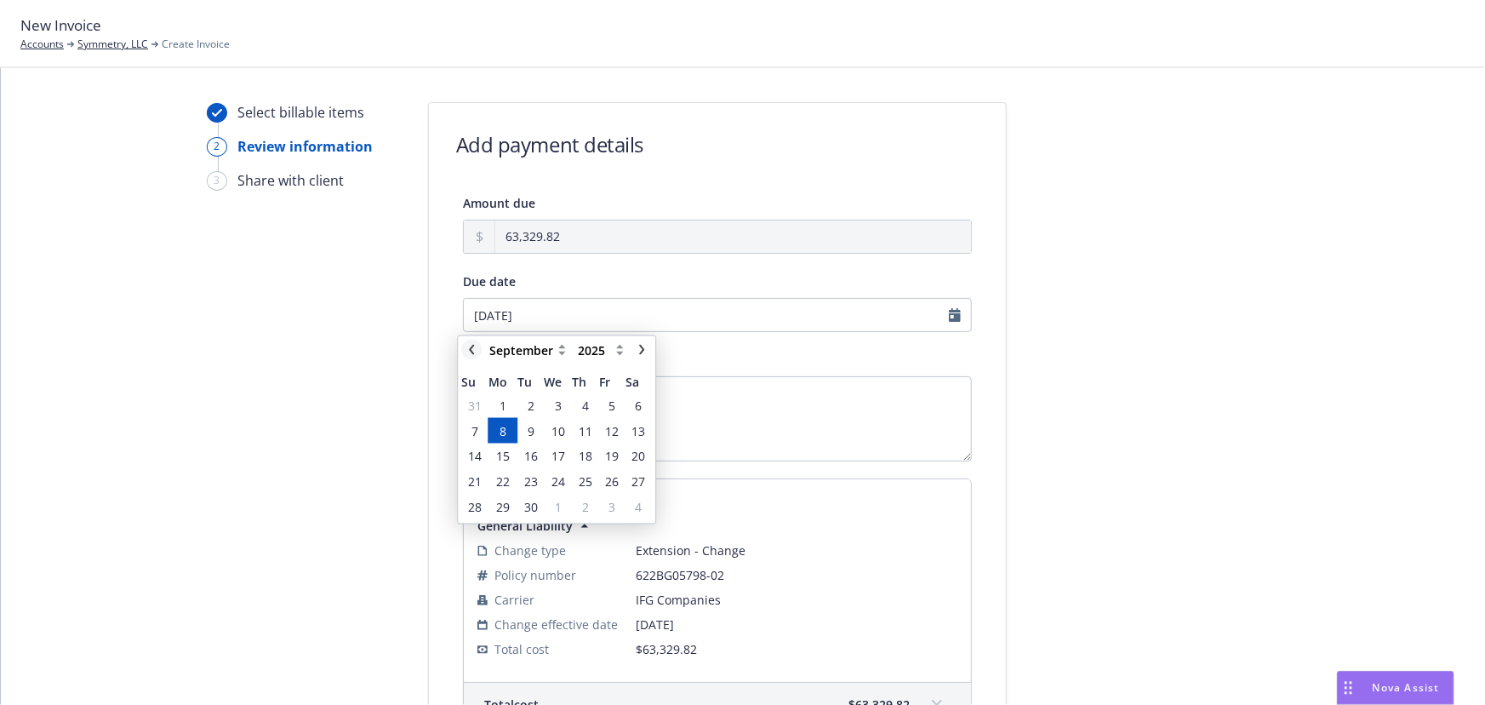
click at [475, 347] on icon "chevronLeft" at bounding box center [471, 350] width 10 height 10
select select "August"
click at [610, 503] on span "29" at bounding box center [612, 507] width 14 height 18
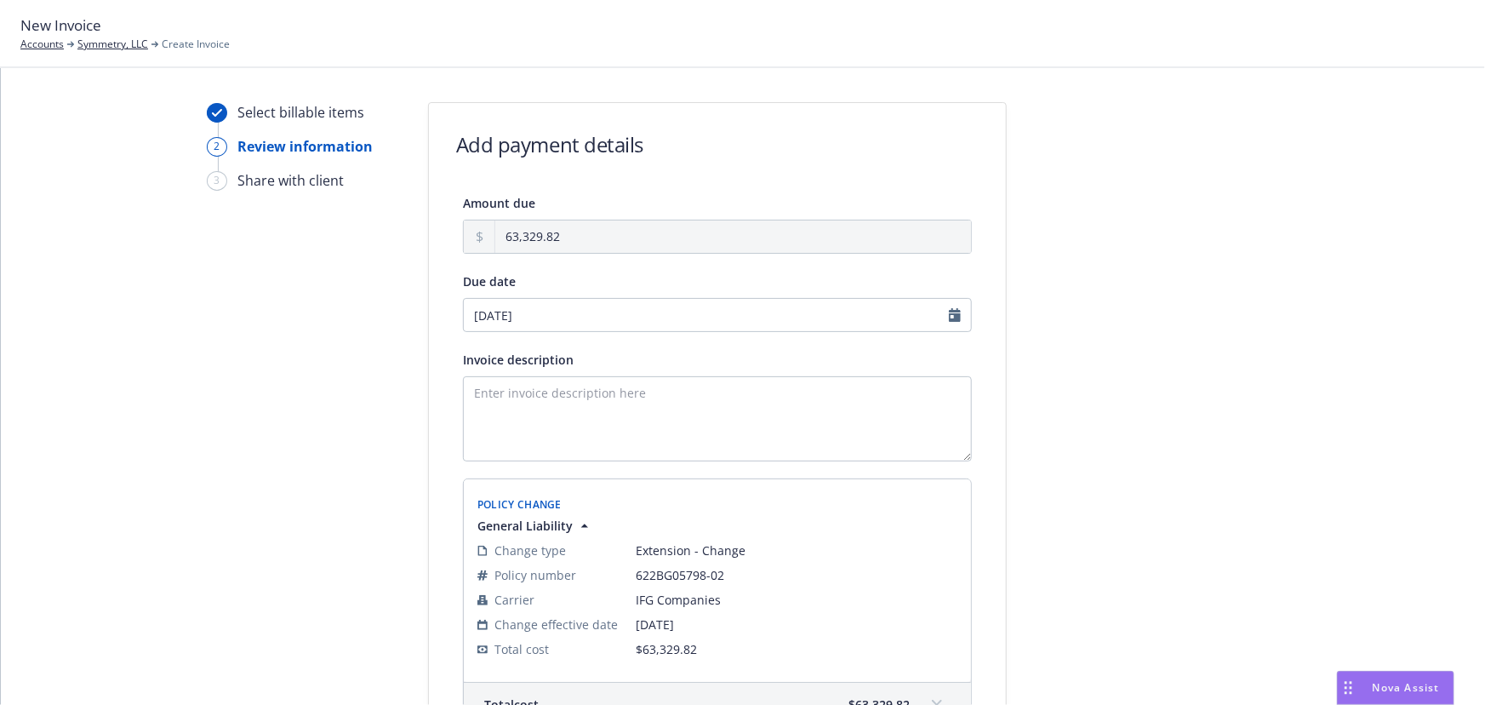
type input "08/29/2025"
click at [579, 401] on textarea "Invoice description" at bounding box center [717, 418] width 509 height 85
select select "August"
select select "2025"
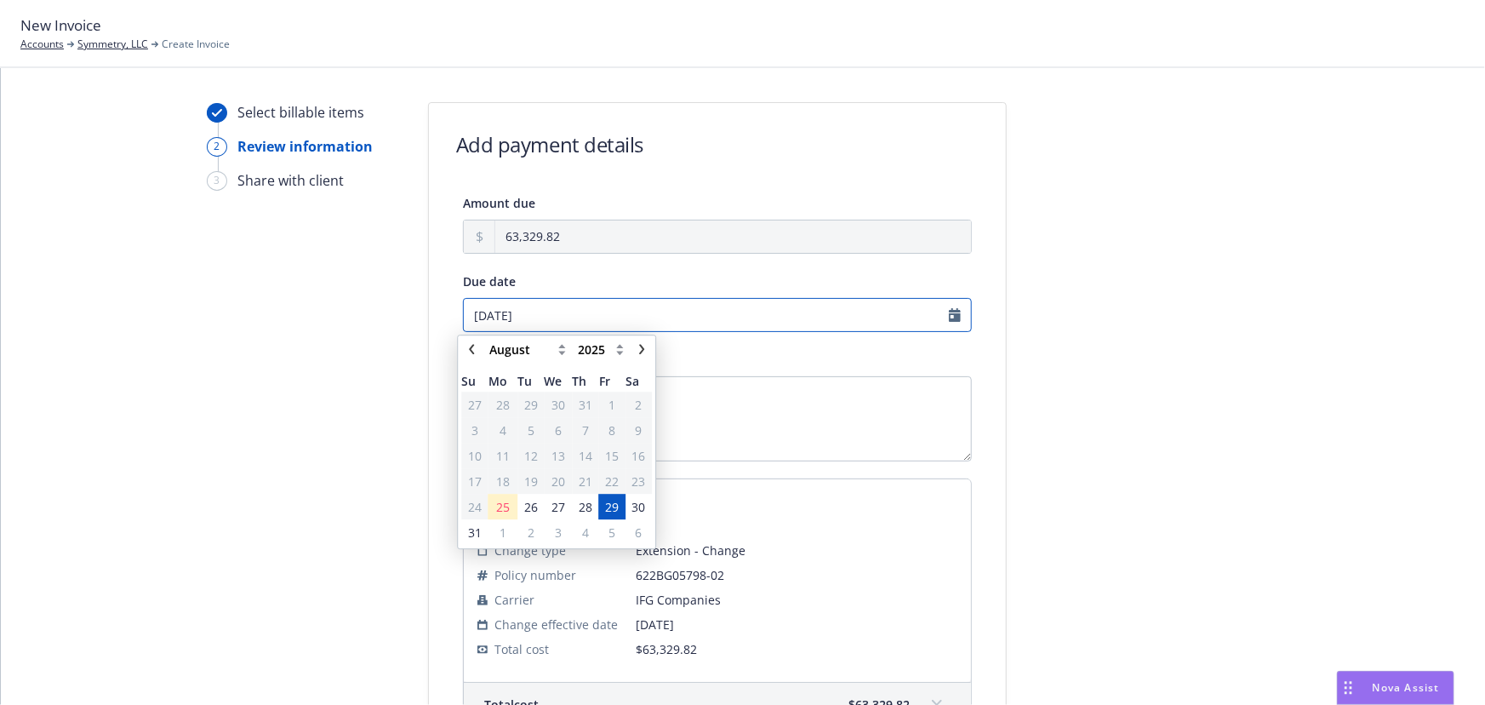
click at [569, 312] on input "08/29/2025" at bounding box center [717, 315] width 509 height 34
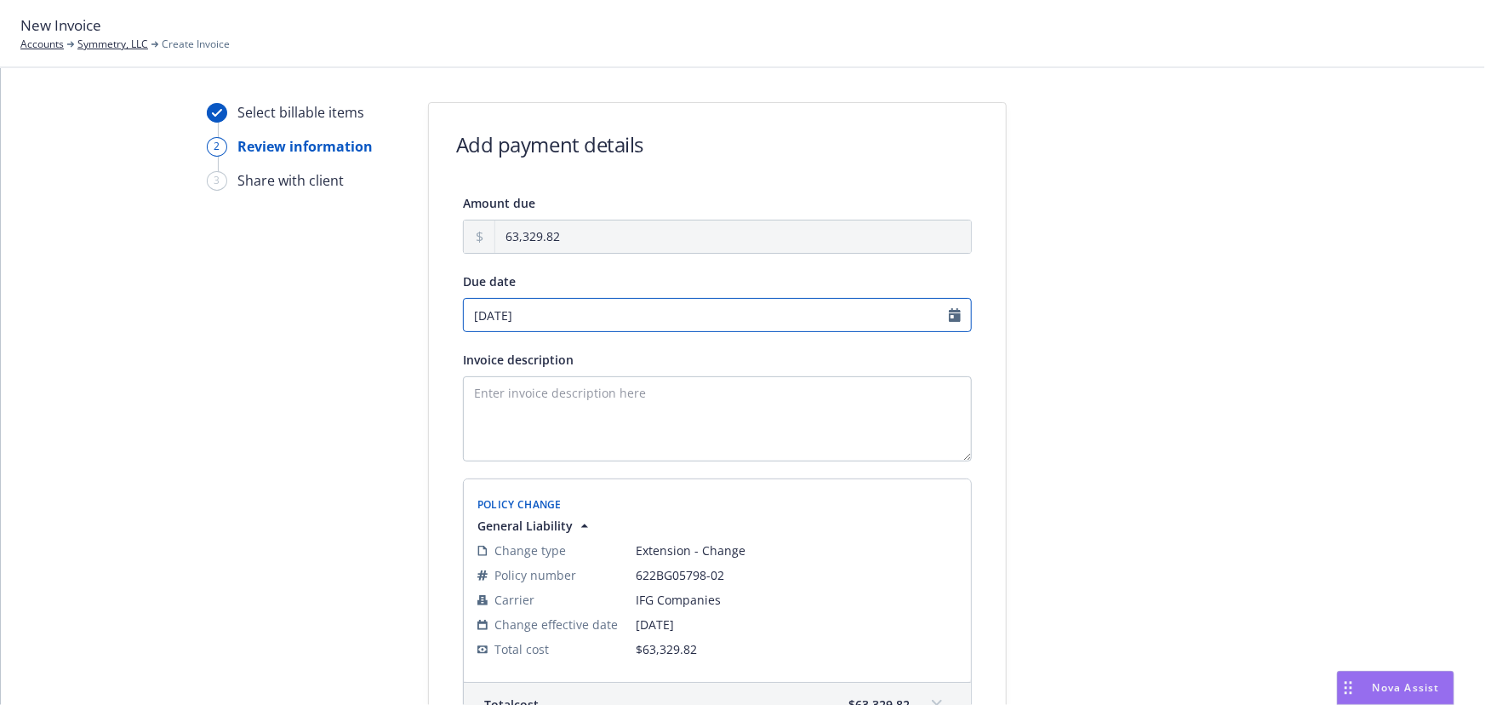
click at [569, 312] on input "08/29/2025" at bounding box center [717, 315] width 509 height 34
click at [499, 400] on textarea "Invoice description" at bounding box center [717, 418] width 509 height 85
click at [535, 405] on textarea "Invoice description" at bounding box center [717, 418] width 509 height 85
paste textarea "11/9/2023-1/10/2025 Final Audit Results Original Premium - $25,792.00 Audited A…"
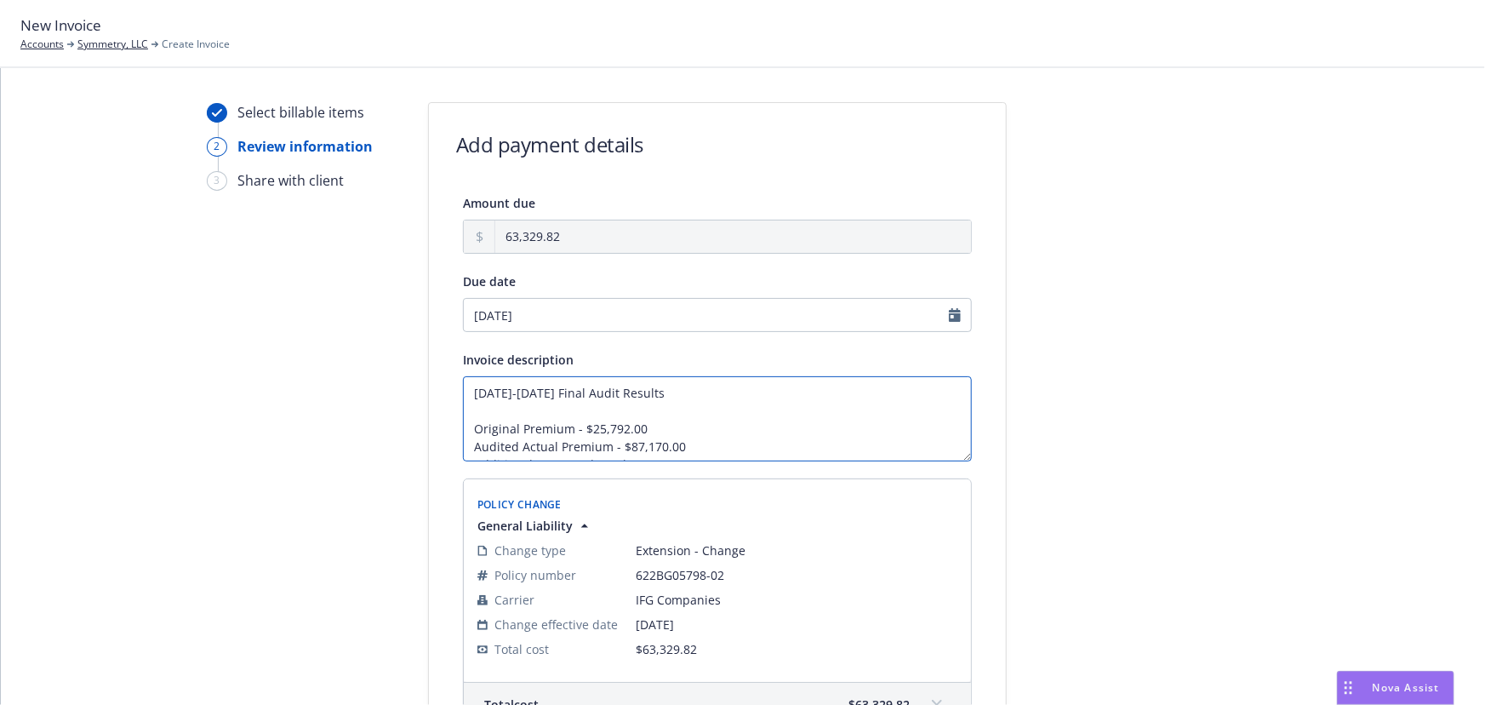
drag, startPoint x: 659, startPoint y: 436, endPoint x: 462, endPoint y: 404, distance: 199.1
click at [463, 404] on textarea "11/9/2023-1/10/2025 Final Audit Results Original Premium - $25,792.00 Audited A…" at bounding box center [717, 418] width 509 height 85
type textarea "11/9/2023-1/10/2025 Final Audit Results Total Additional Cost - $63,329.82"
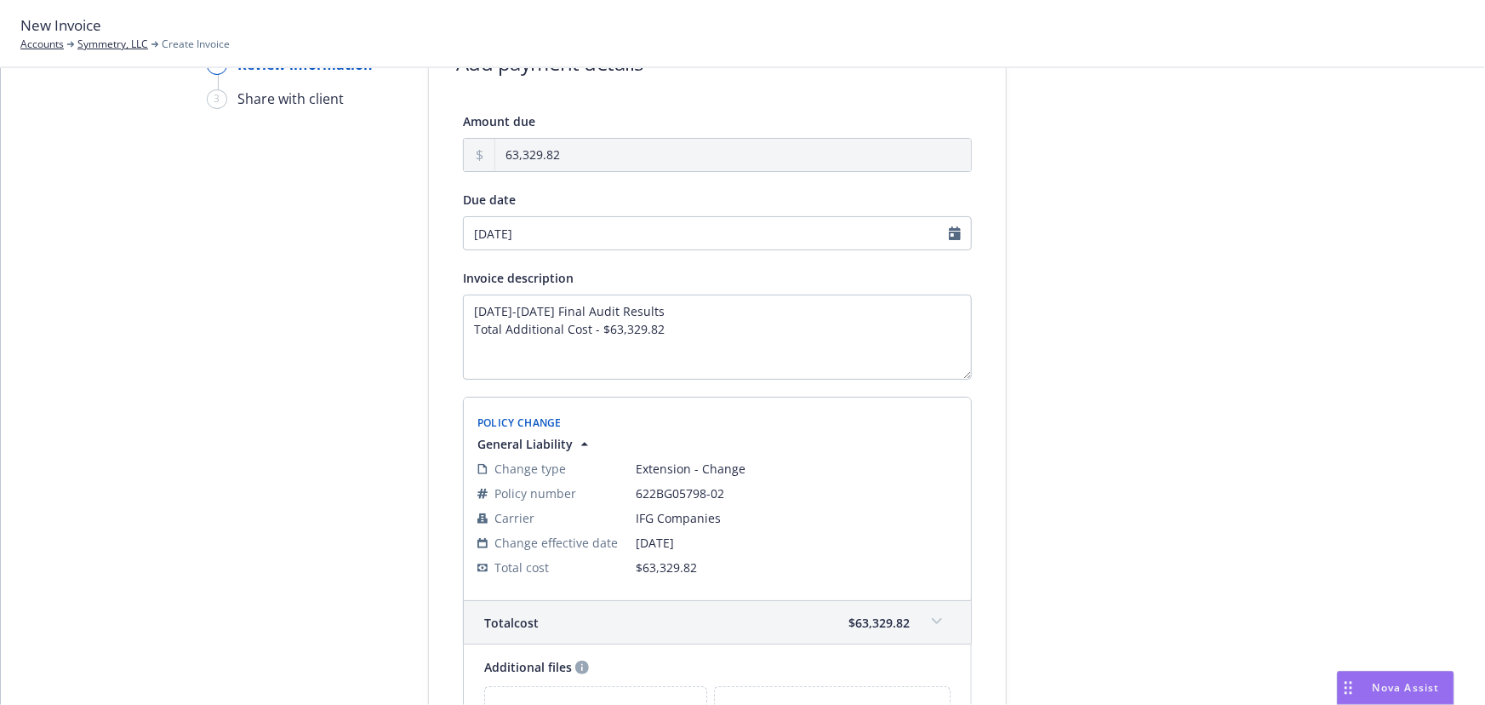
scroll to position [264, 0]
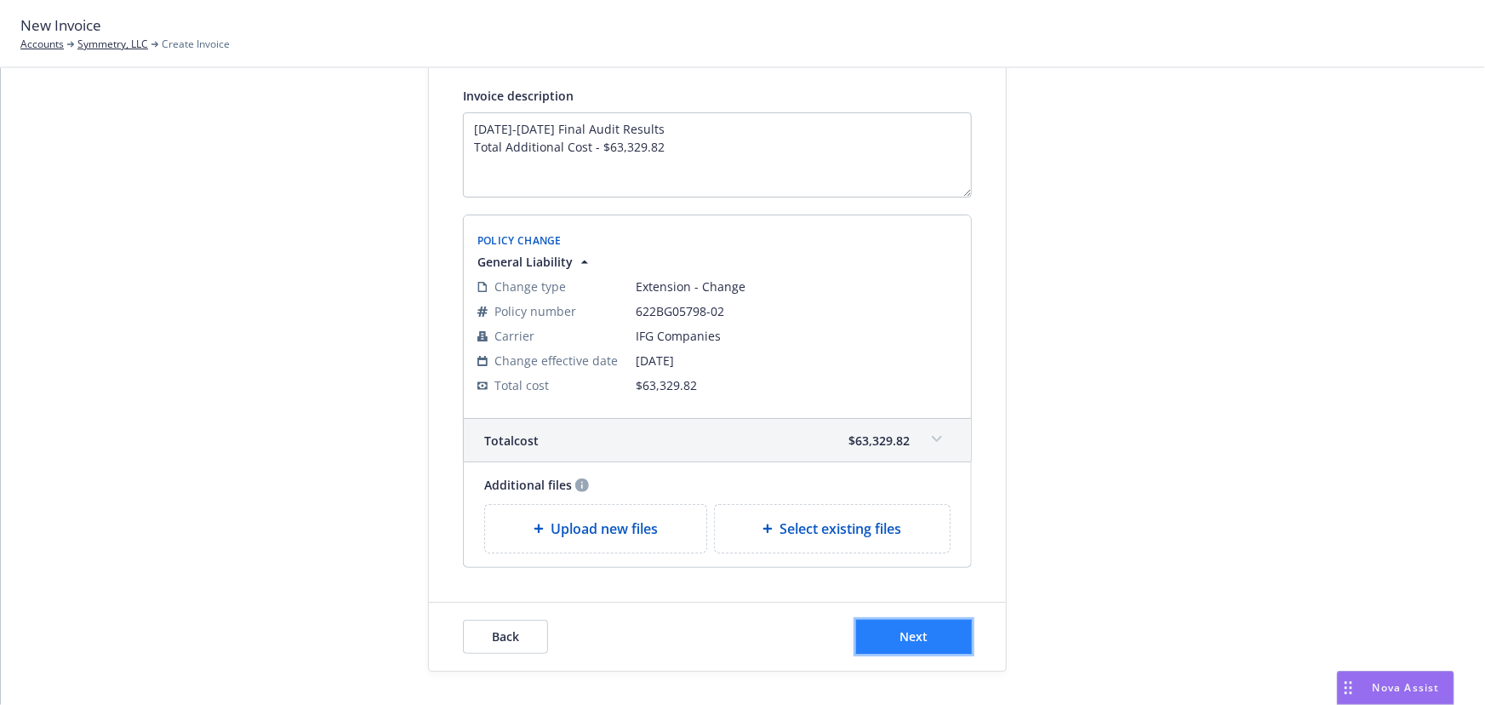
click at [914, 636] on span "Next" at bounding box center [915, 636] width 28 height 16
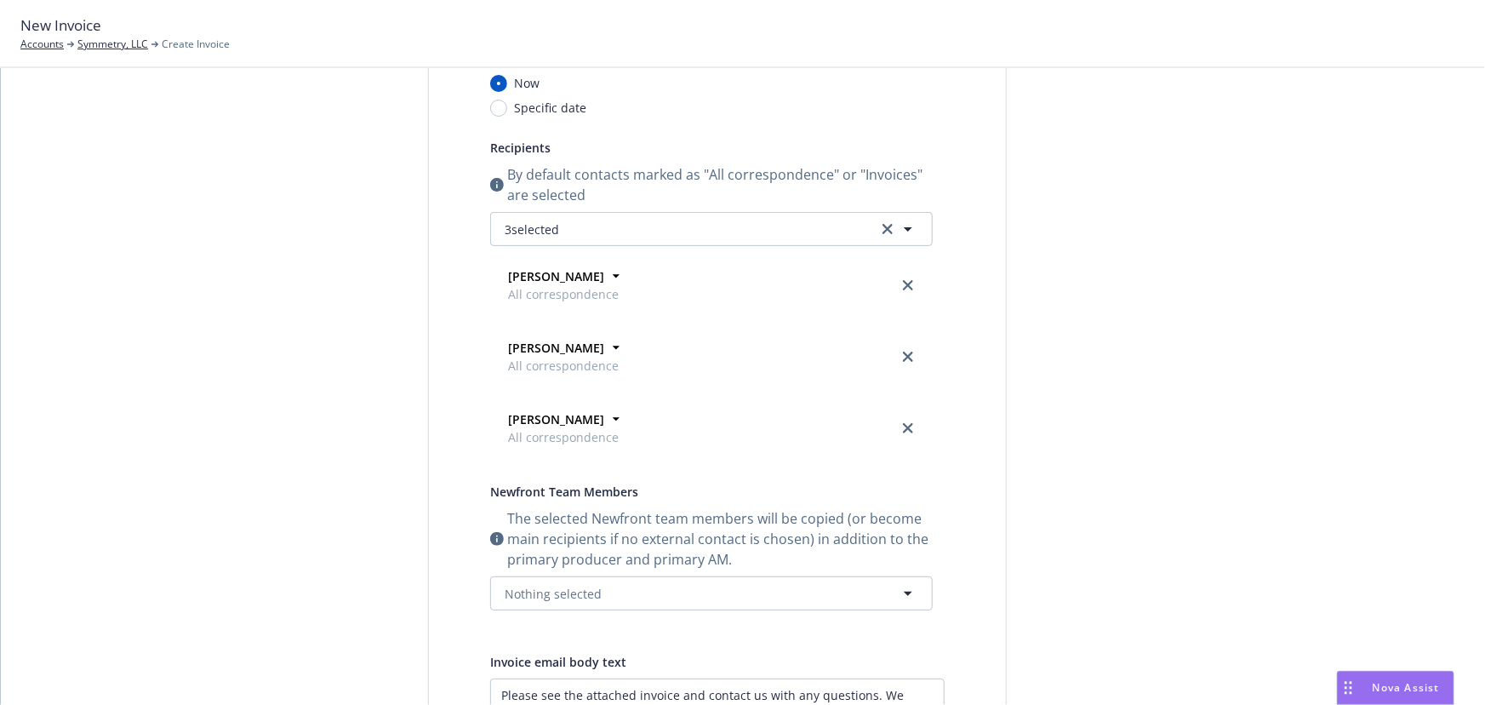
scroll to position [109, 0]
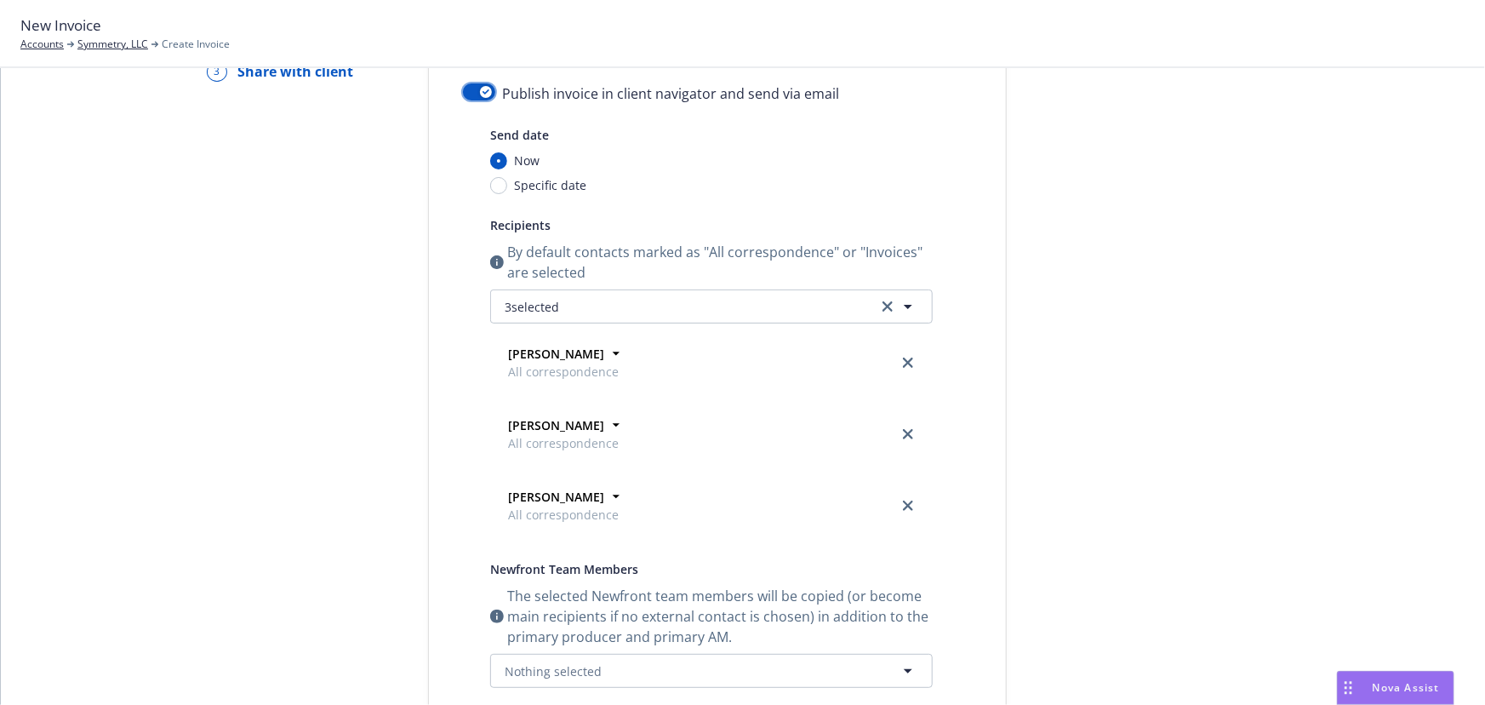
click at [480, 87] on div "button" at bounding box center [486, 92] width 12 height 12
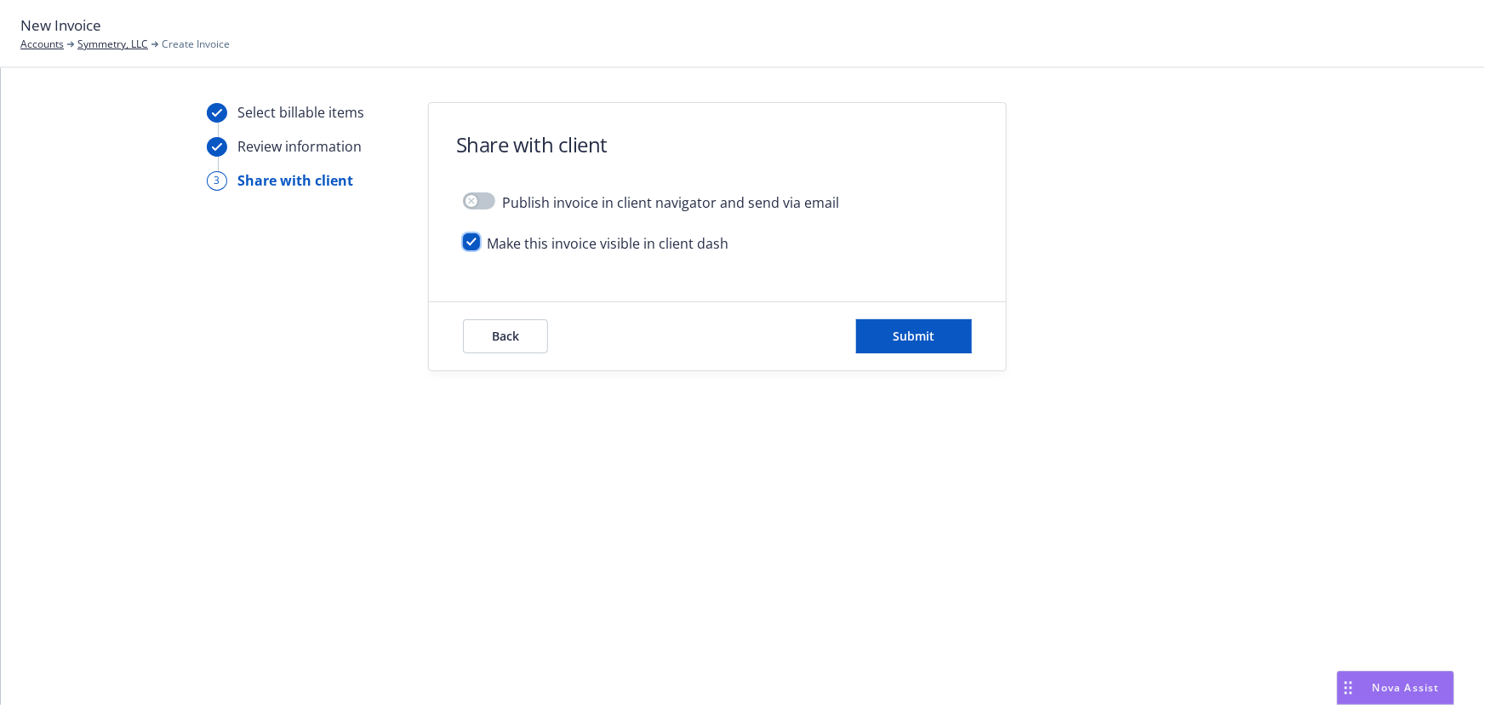
click at [470, 236] on input "checkbox" at bounding box center [471, 241] width 17 height 17
checkbox input "false"
click at [935, 336] on span "Submit" at bounding box center [915, 336] width 42 height 16
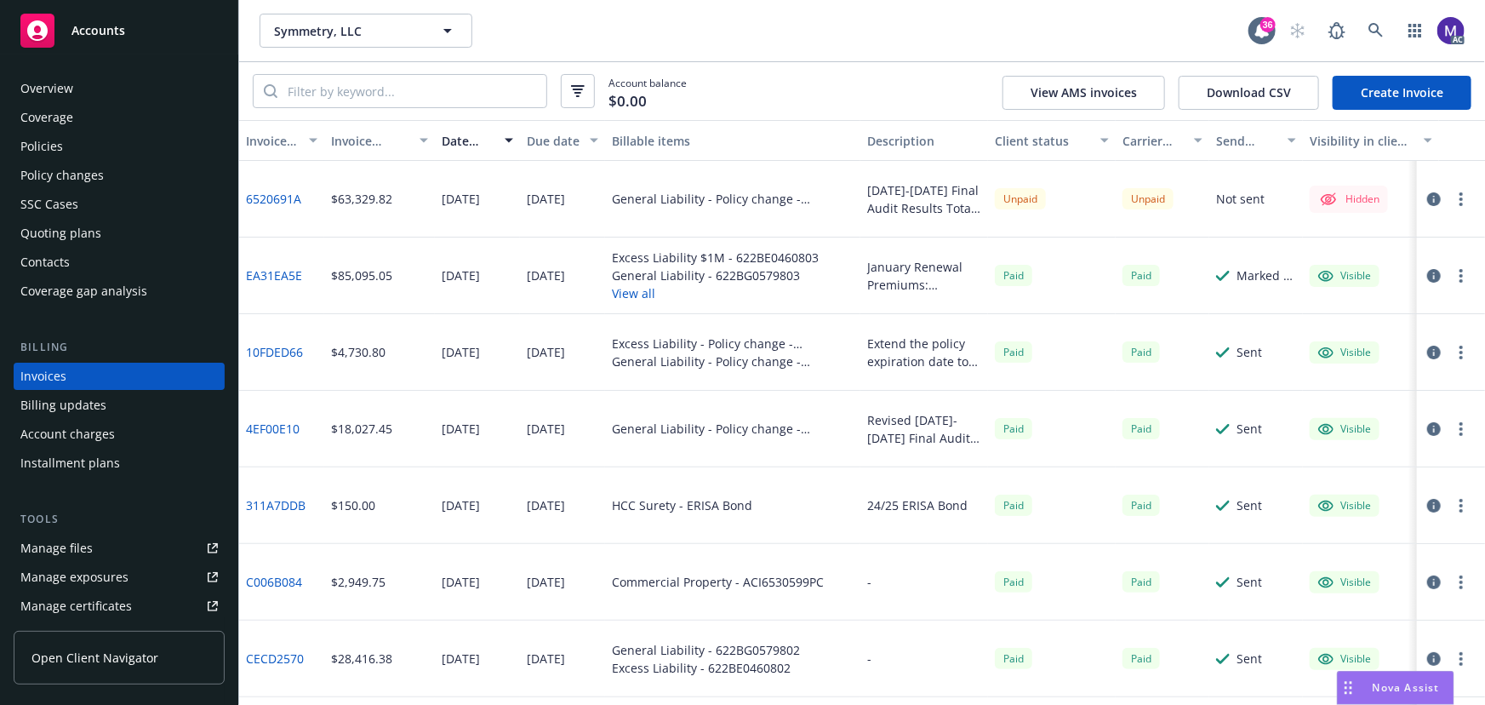
click at [1454, 201] on button "button" at bounding box center [1461, 199] width 20 height 20
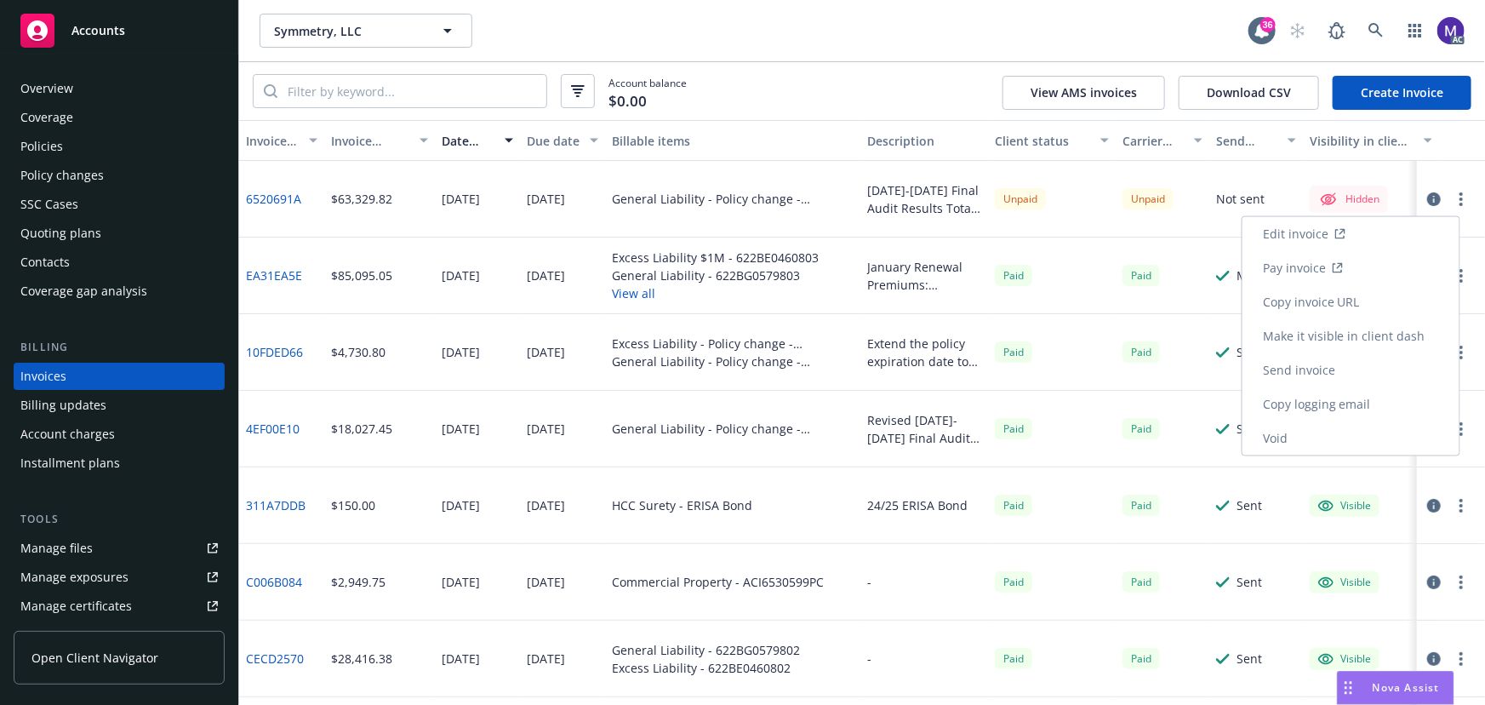
click at [1306, 228] on link "Edit invoice" at bounding box center [1351, 234] width 217 height 34
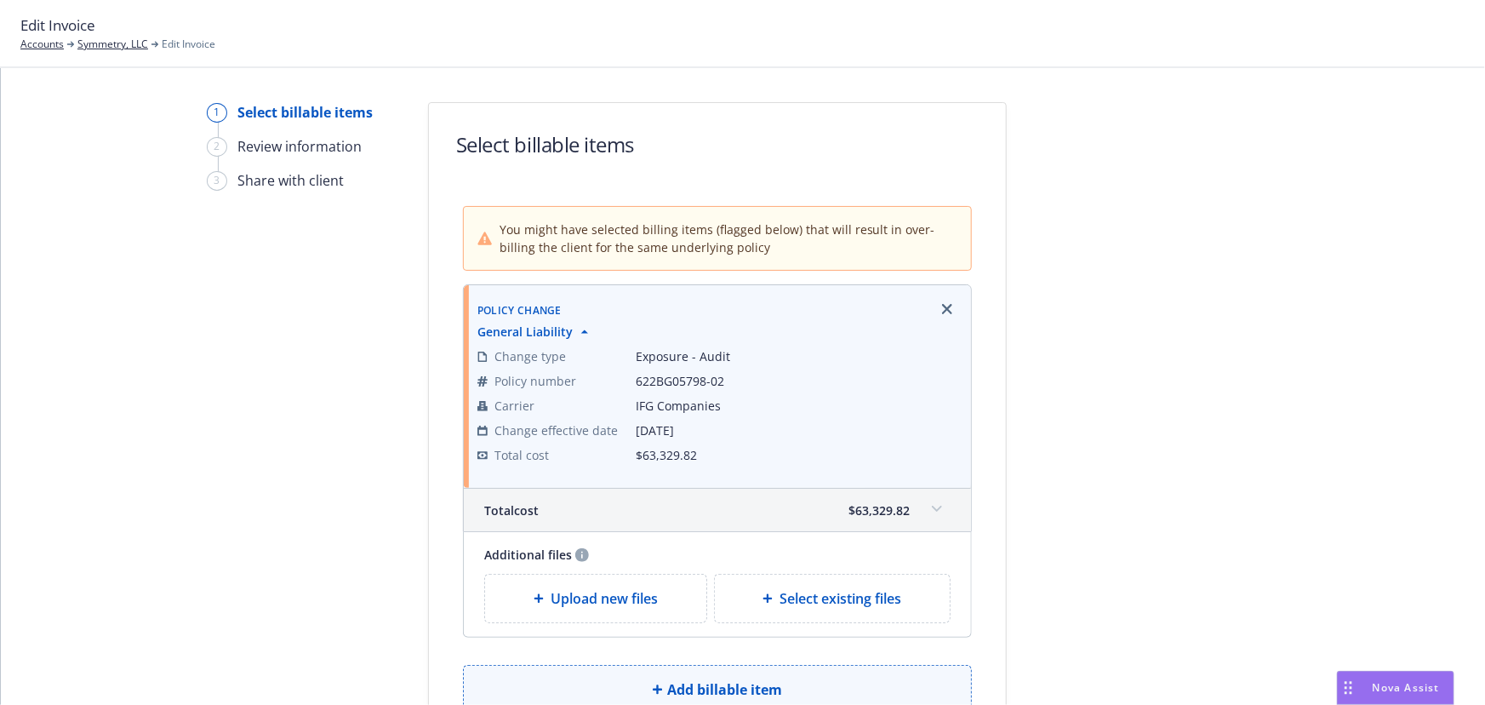
scroll to position [146, 0]
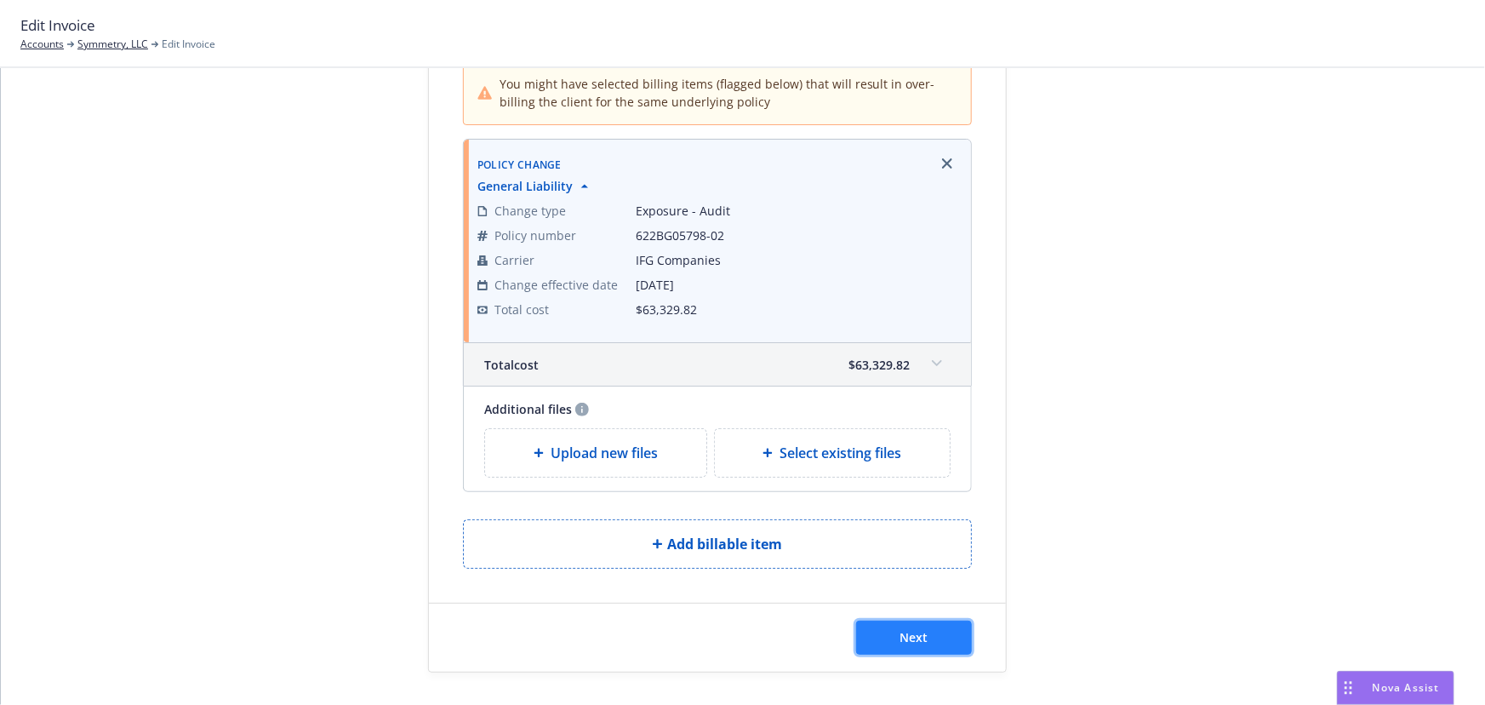
click at [904, 630] on span "Next" at bounding box center [915, 637] width 28 height 16
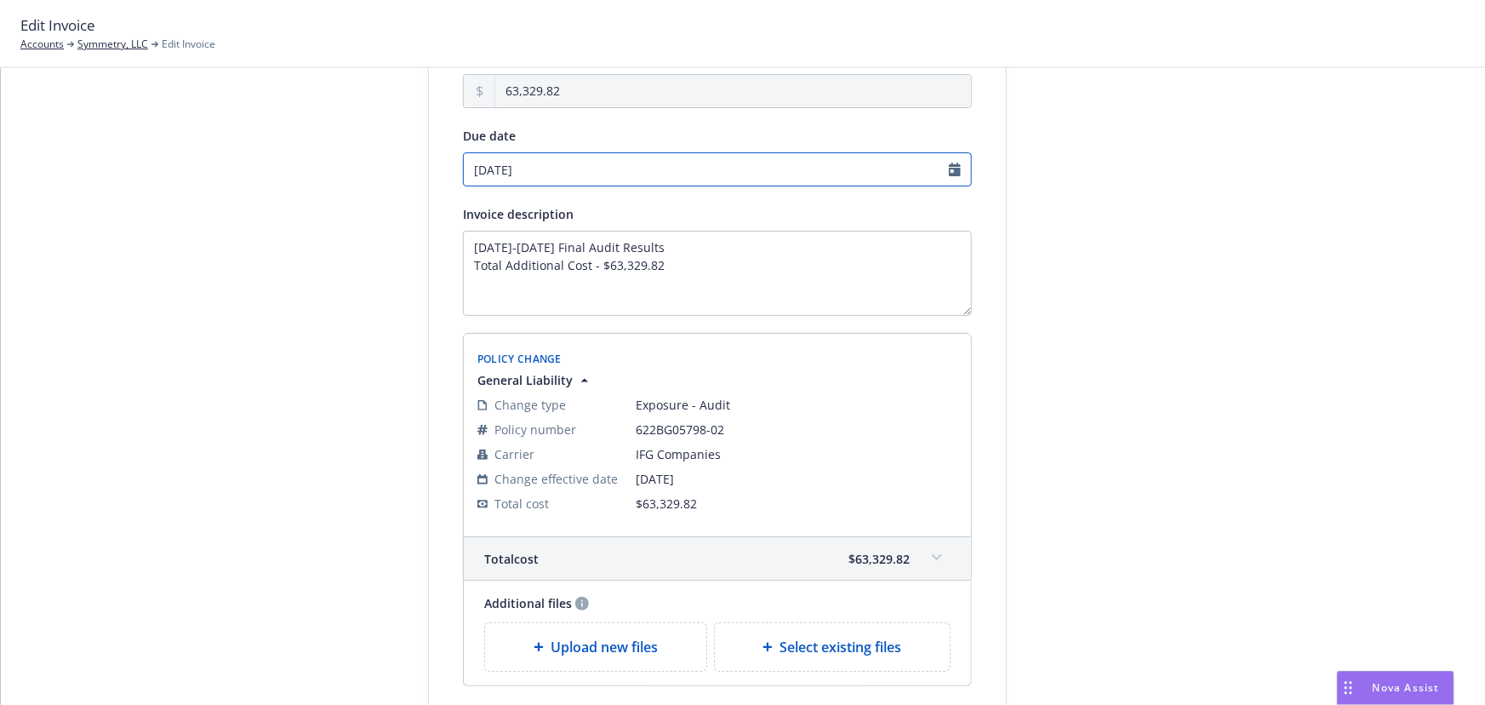
click at [545, 162] on input "[DATE]" at bounding box center [717, 169] width 509 height 34
select select "September"
select select "2025"
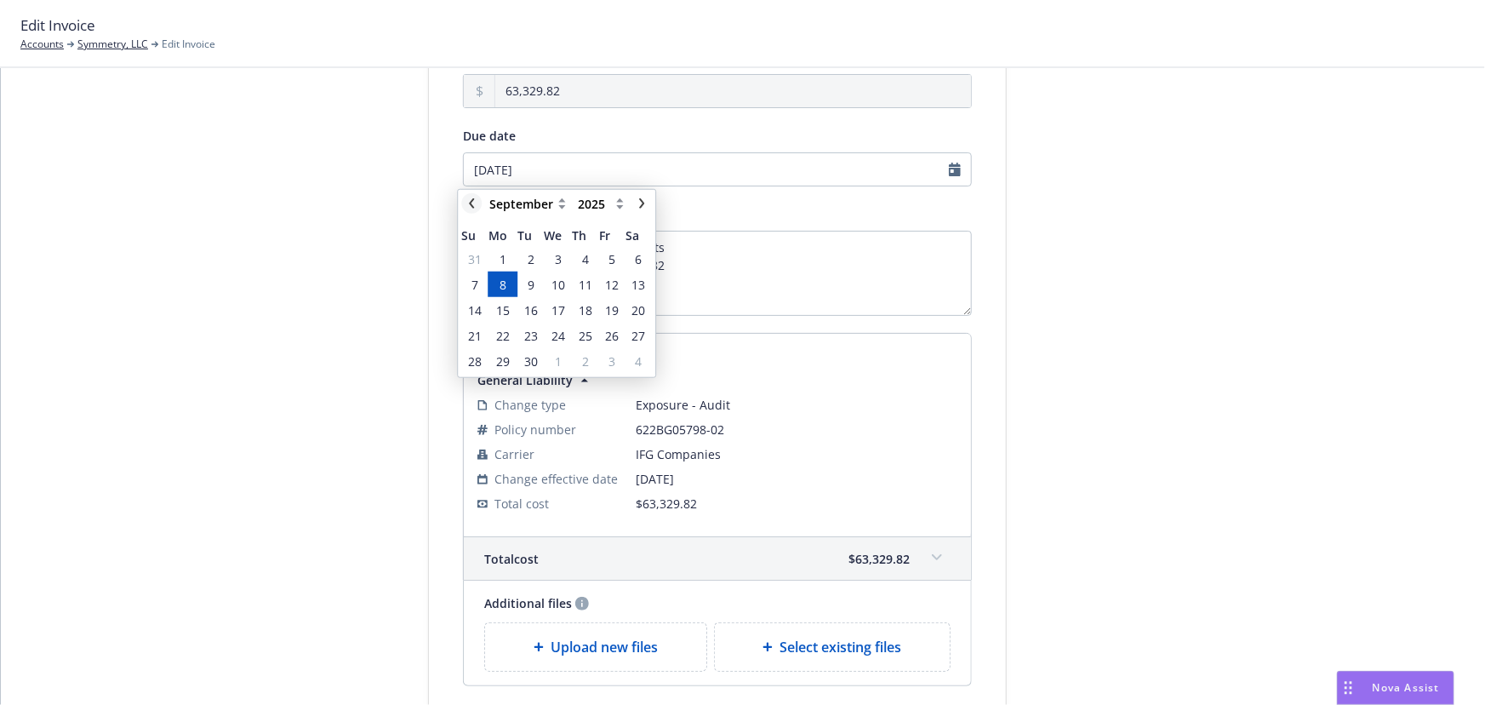
click at [469, 203] on icon "chevronLeft" at bounding box center [471, 203] width 5 height 10
select select "August"
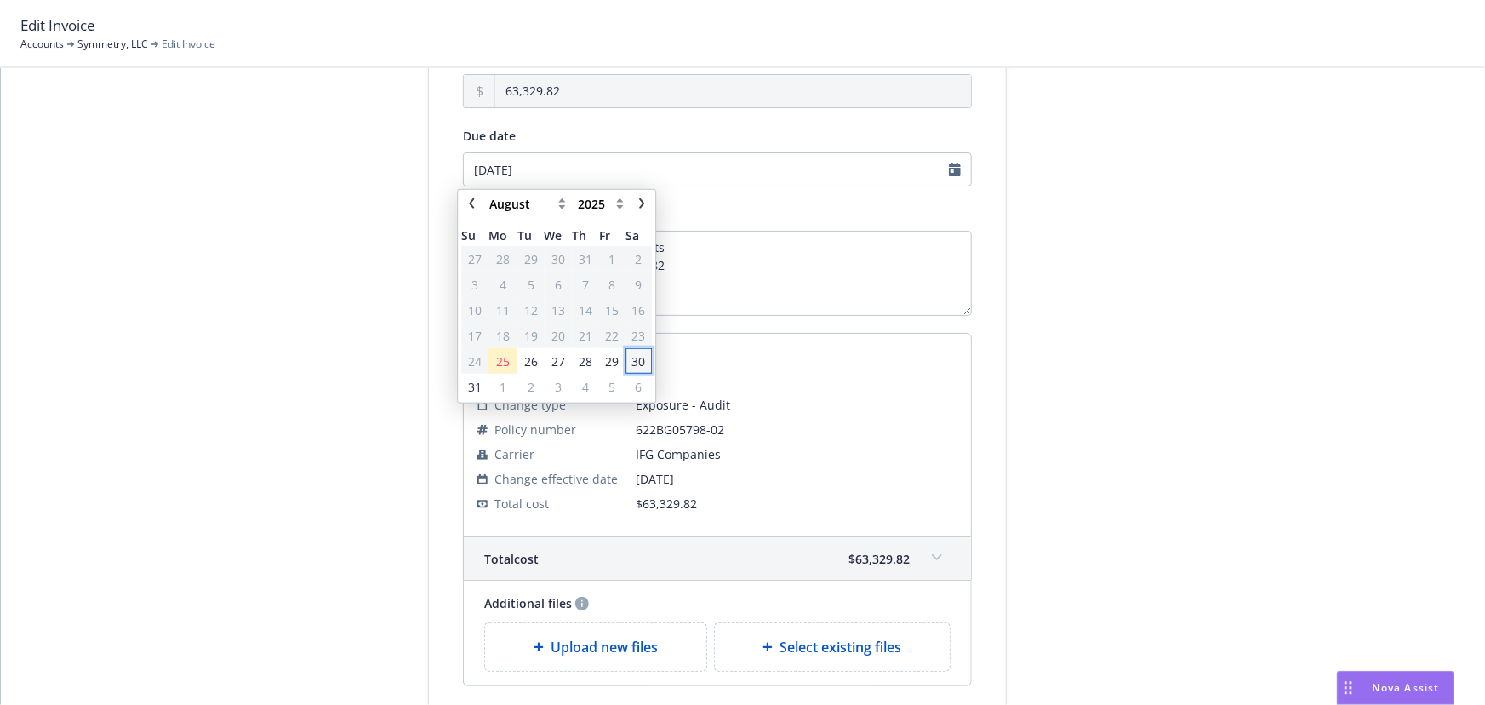
click at [637, 363] on span "30" at bounding box center [639, 361] width 14 height 18
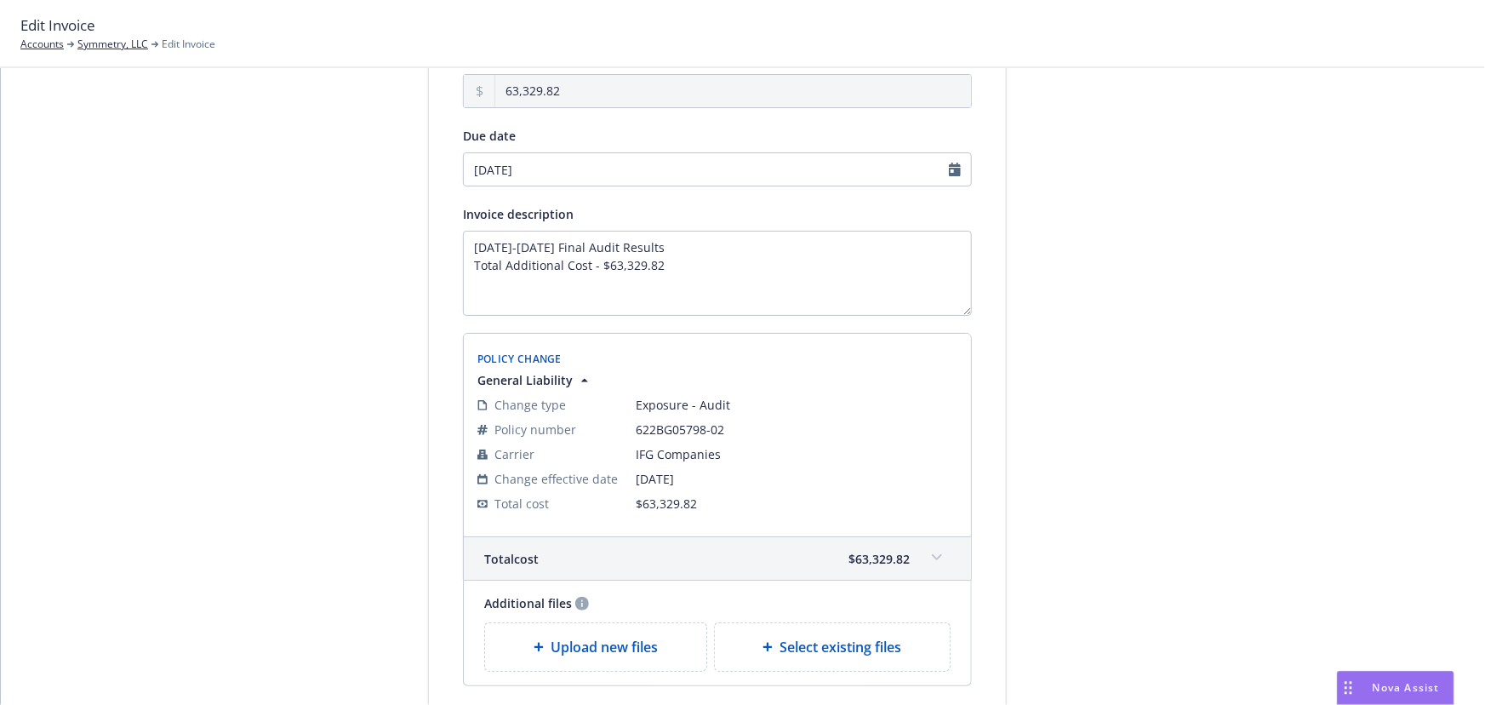
type input "08/30/2025"
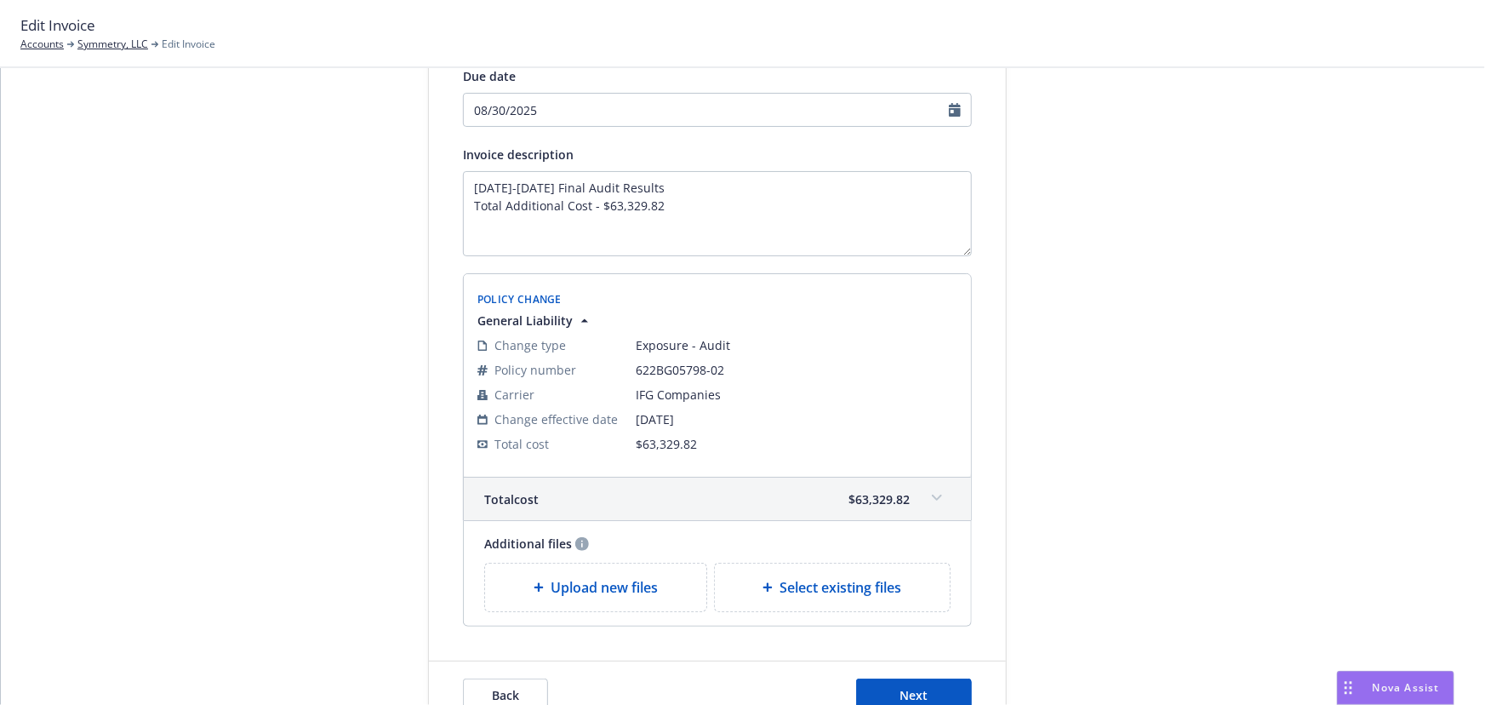
scroll to position [264, 0]
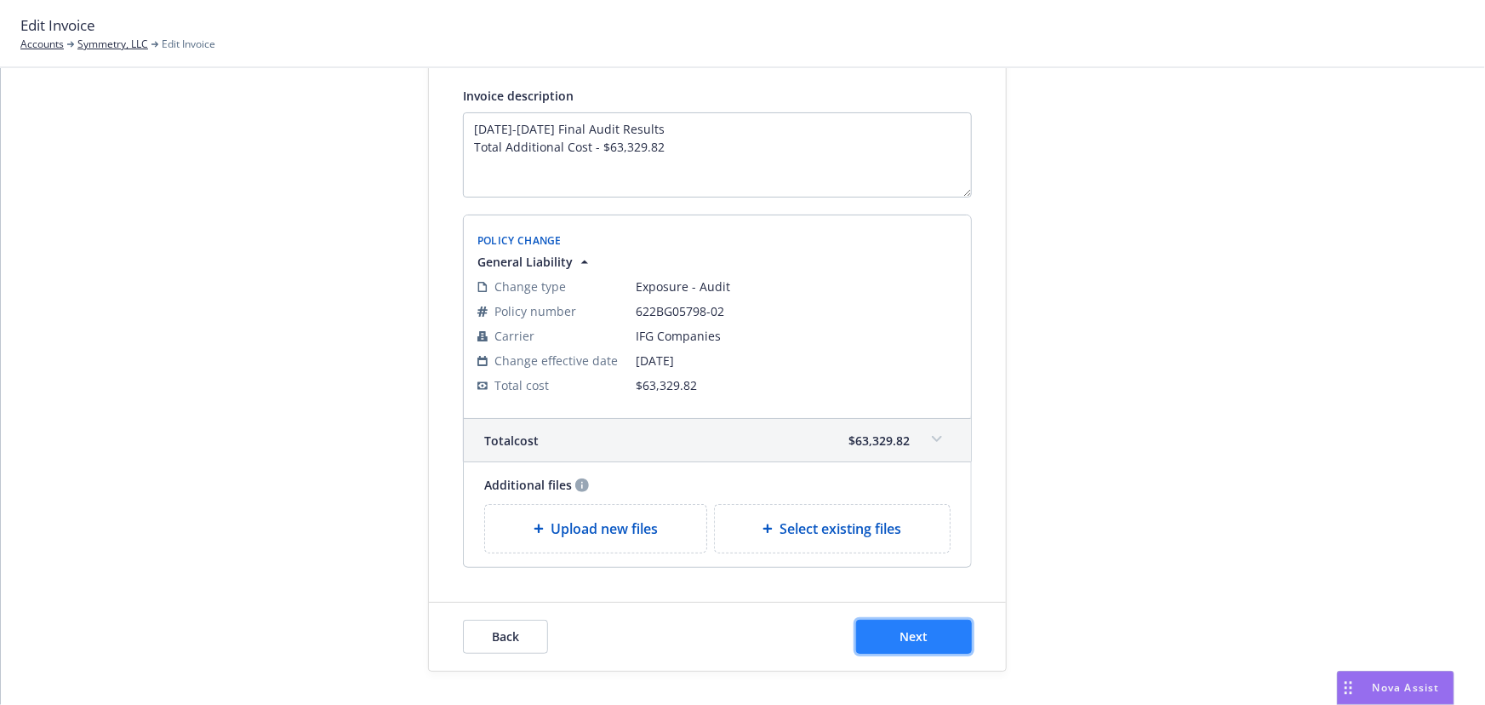
click at [903, 635] on span "Next" at bounding box center [915, 636] width 28 height 16
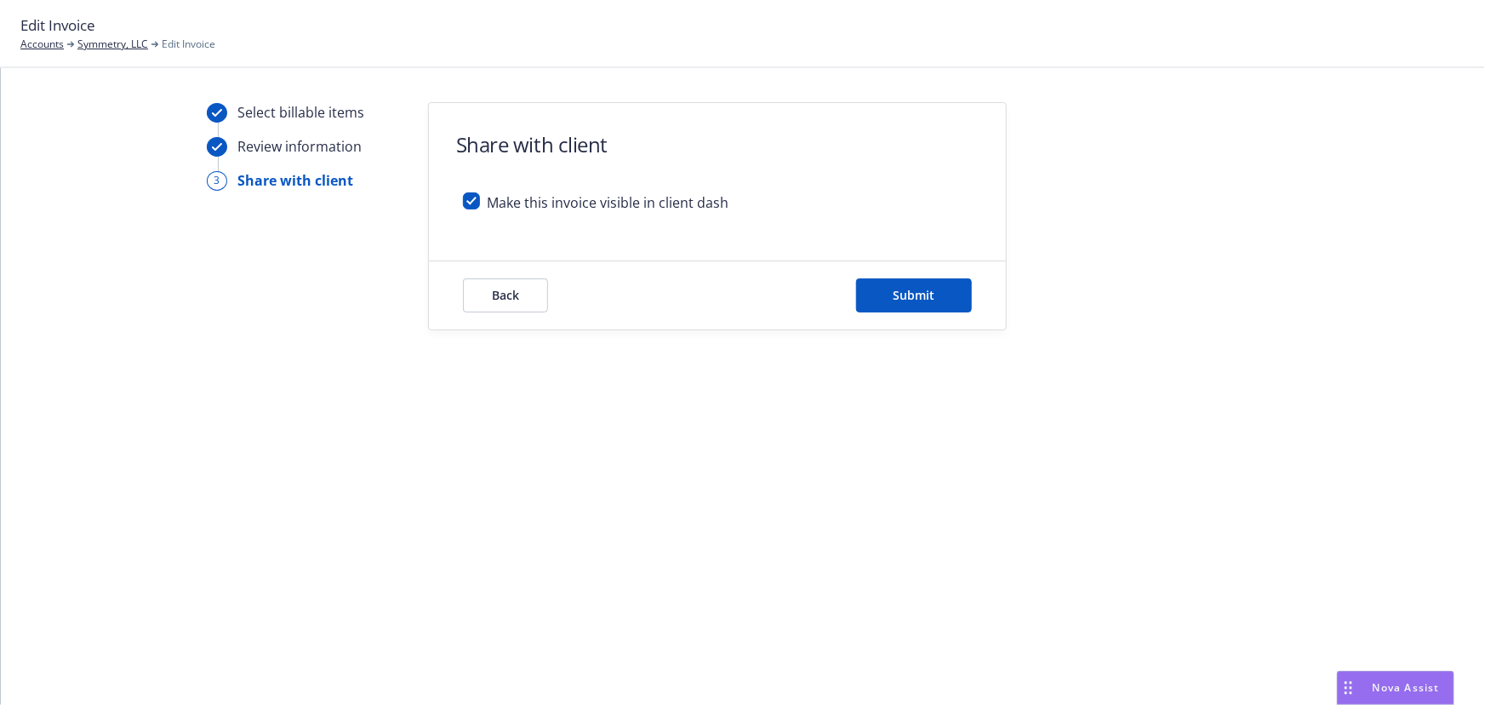
scroll to position [0, 0]
click at [477, 197] on input "checkbox" at bounding box center [471, 200] width 17 height 17
checkbox input "false"
click at [887, 297] on button "Submit" at bounding box center [914, 295] width 116 height 34
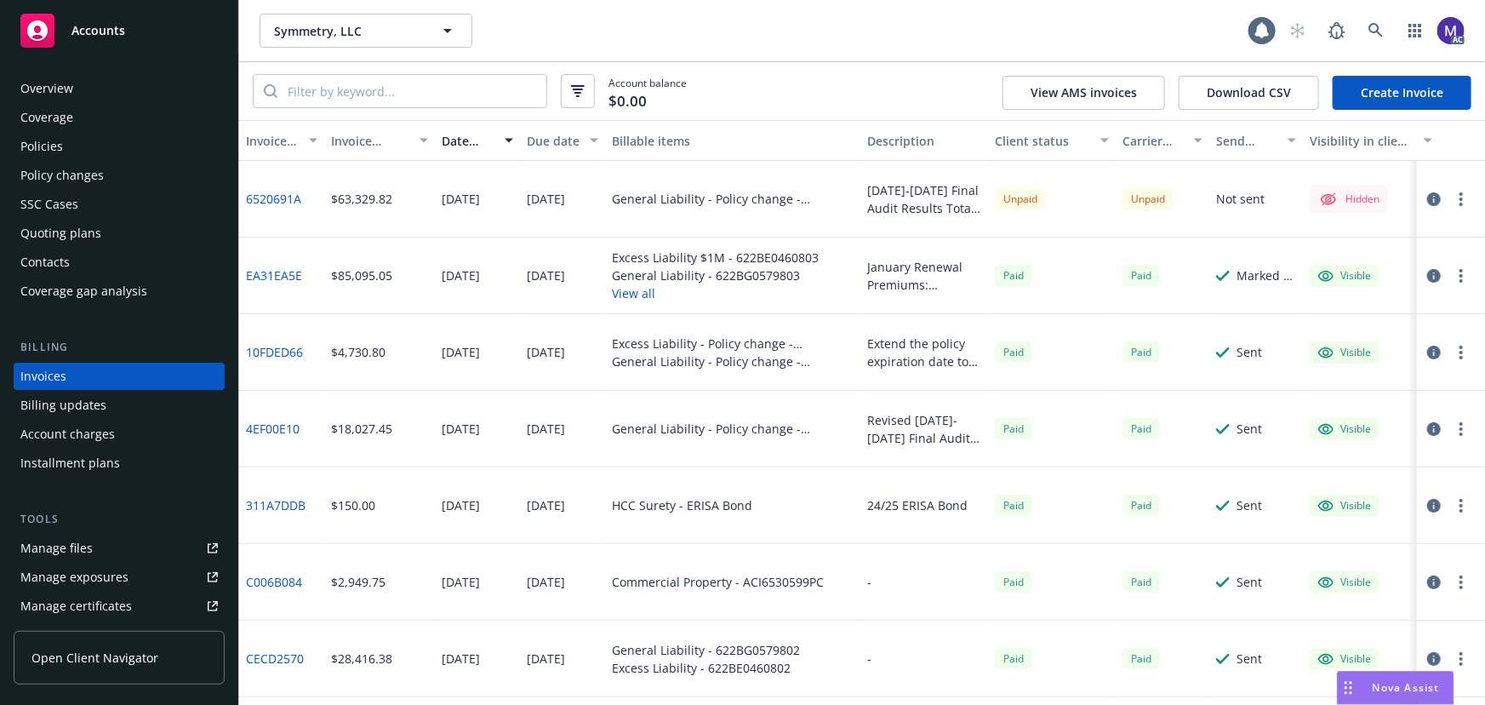
drag, startPoint x: 528, startPoint y: 187, endPoint x: 596, endPoint y: 200, distance: 69.3
click at [596, 200] on div "[DATE]" at bounding box center [562, 199] width 85 height 77
drag, startPoint x: 638, startPoint y: 198, endPoint x: 791, endPoint y: 206, distance: 153.4
click at [791, 205] on div "General Liability - Policy change - 622BG05798-02" at bounding box center [733, 199] width 242 height 18
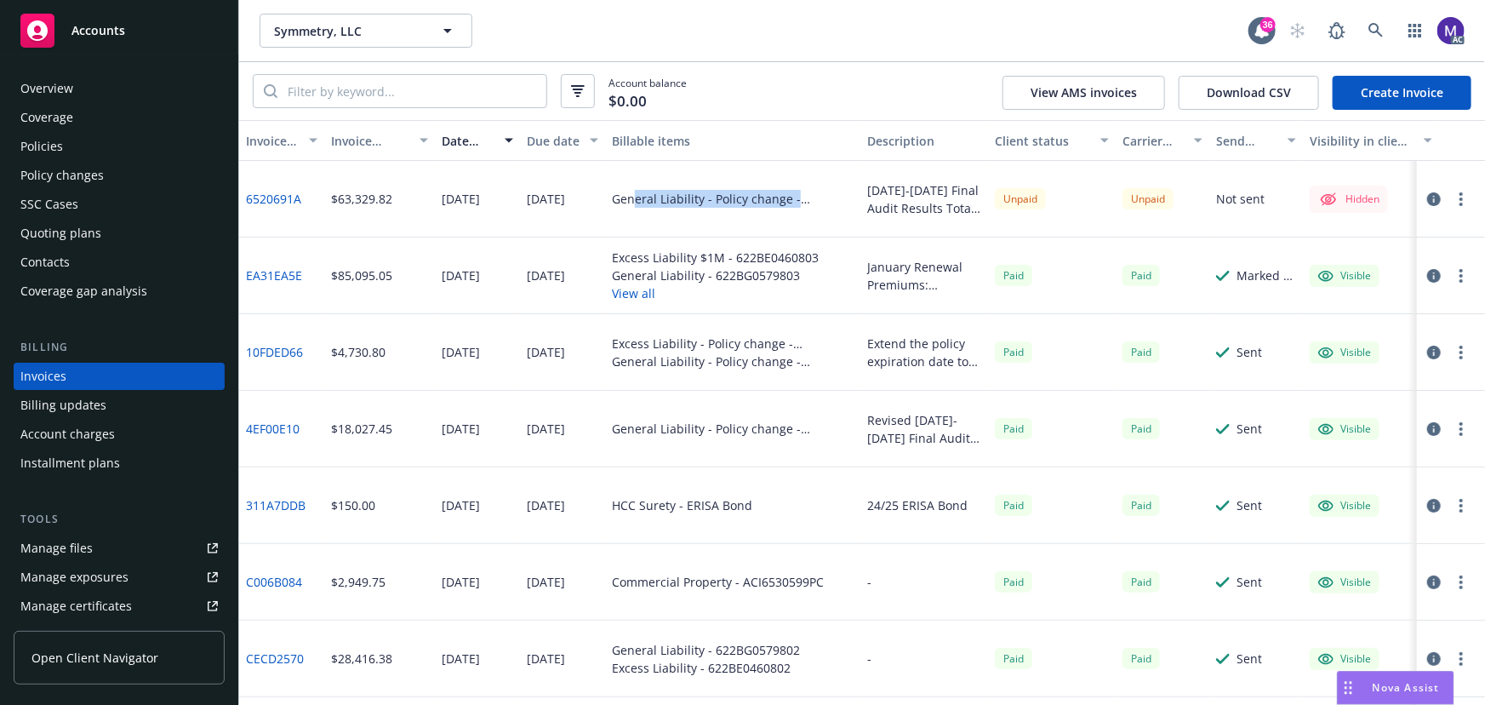
click at [791, 206] on div "General Liability - Policy change - 622BG05798-02" at bounding box center [733, 199] width 242 height 18
click at [1427, 194] on icon "button" at bounding box center [1434, 199] width 14 height 14
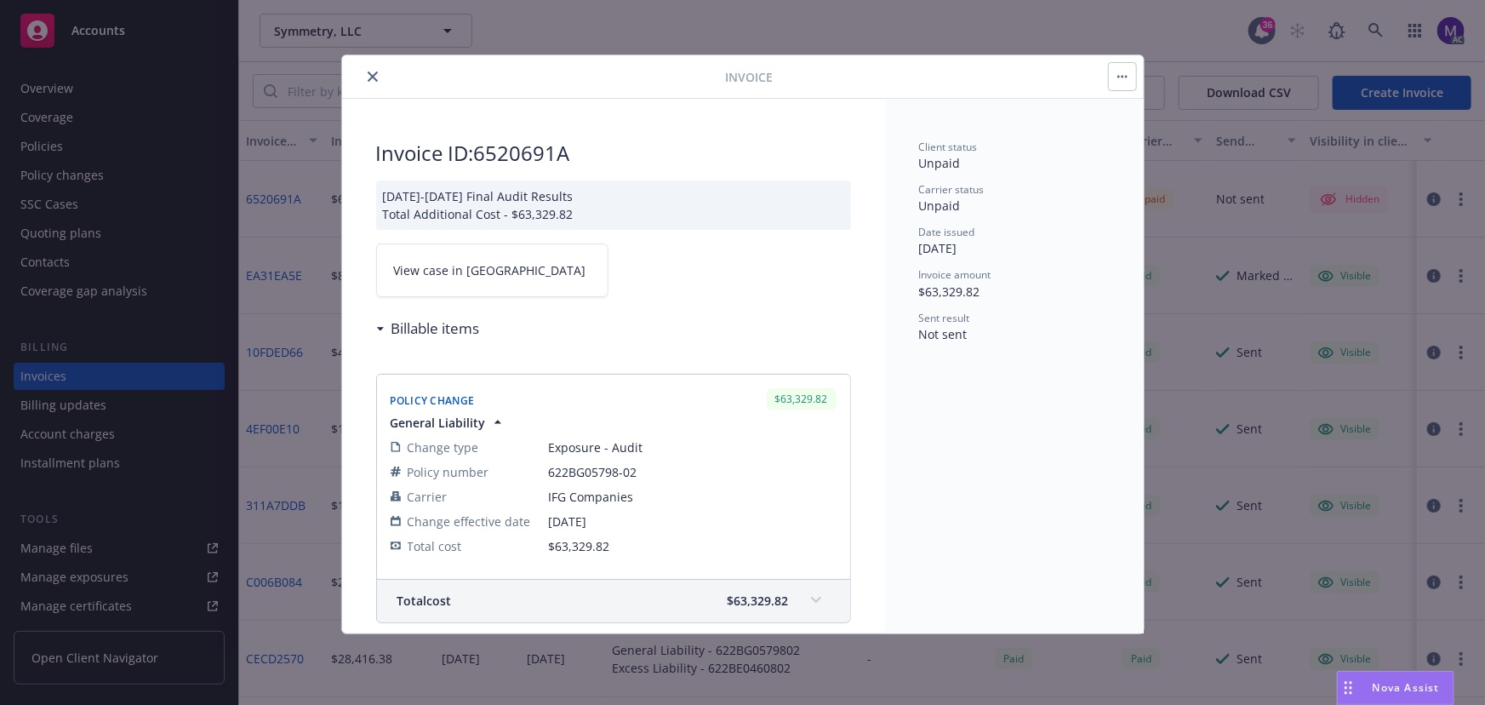
click at [477, 261] on span "View case in [GEOGRAPHIC_DATA]" at bounding box center [490, 270] width 192 height 18
click at [375, 76] on icon "close" at bounding box center [373, 76] width 10 height 10
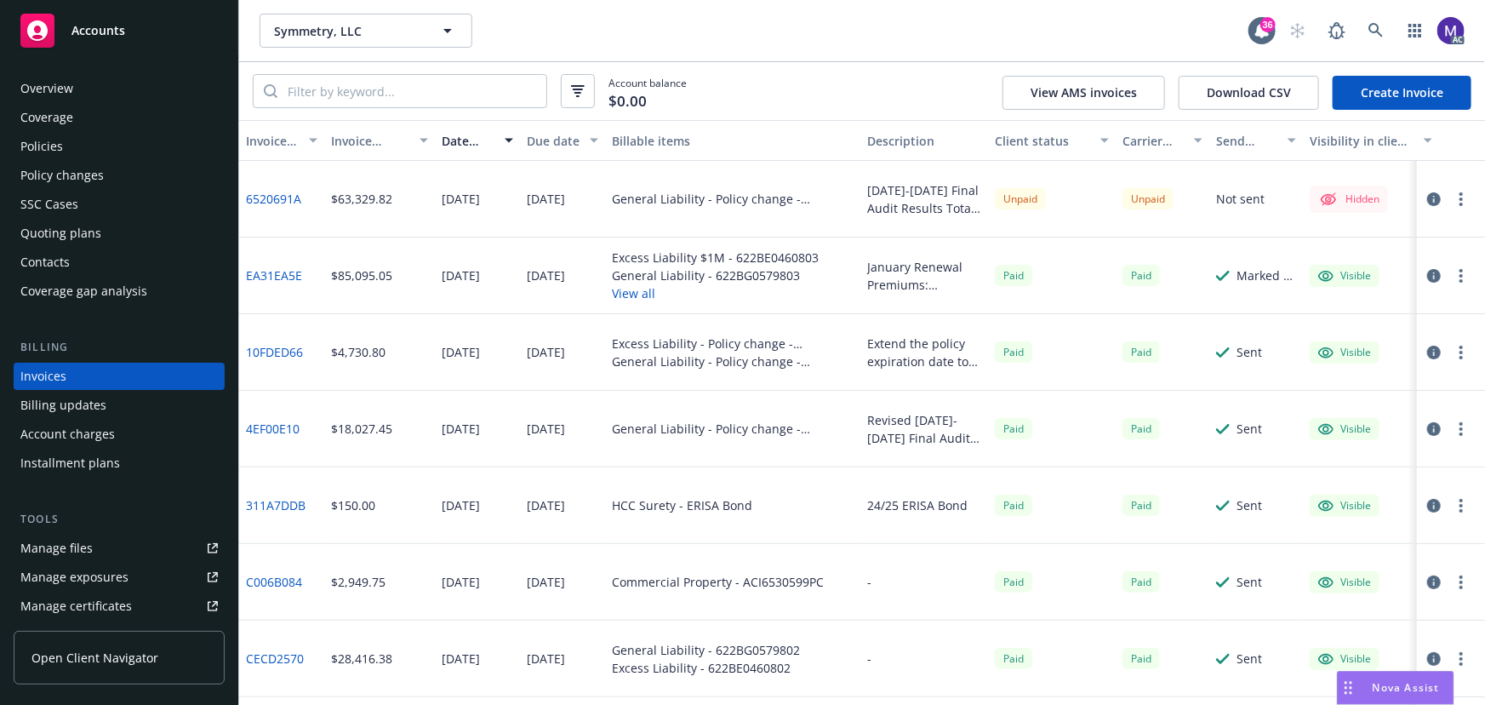
drag, startPoint x: 48, startPoint y: 140, endPoint x: 100, endPoint y: 118, distance: 56.1
click at [48, 140] on div "Policies" at bounding box center [41, 146] width 43 height 27
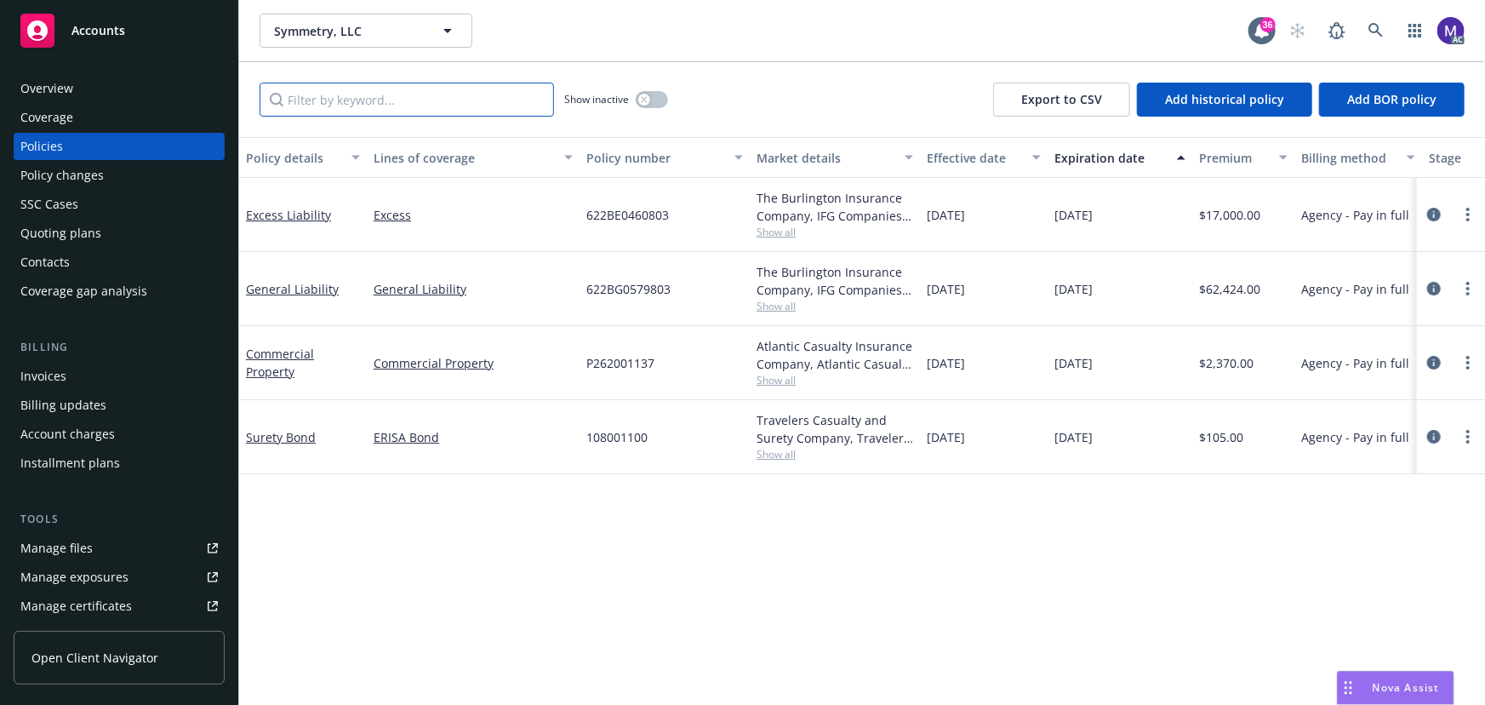
click at [395, 104] on input "Filter by keyword..." at bounding box center [407, 100] width 295 height 34
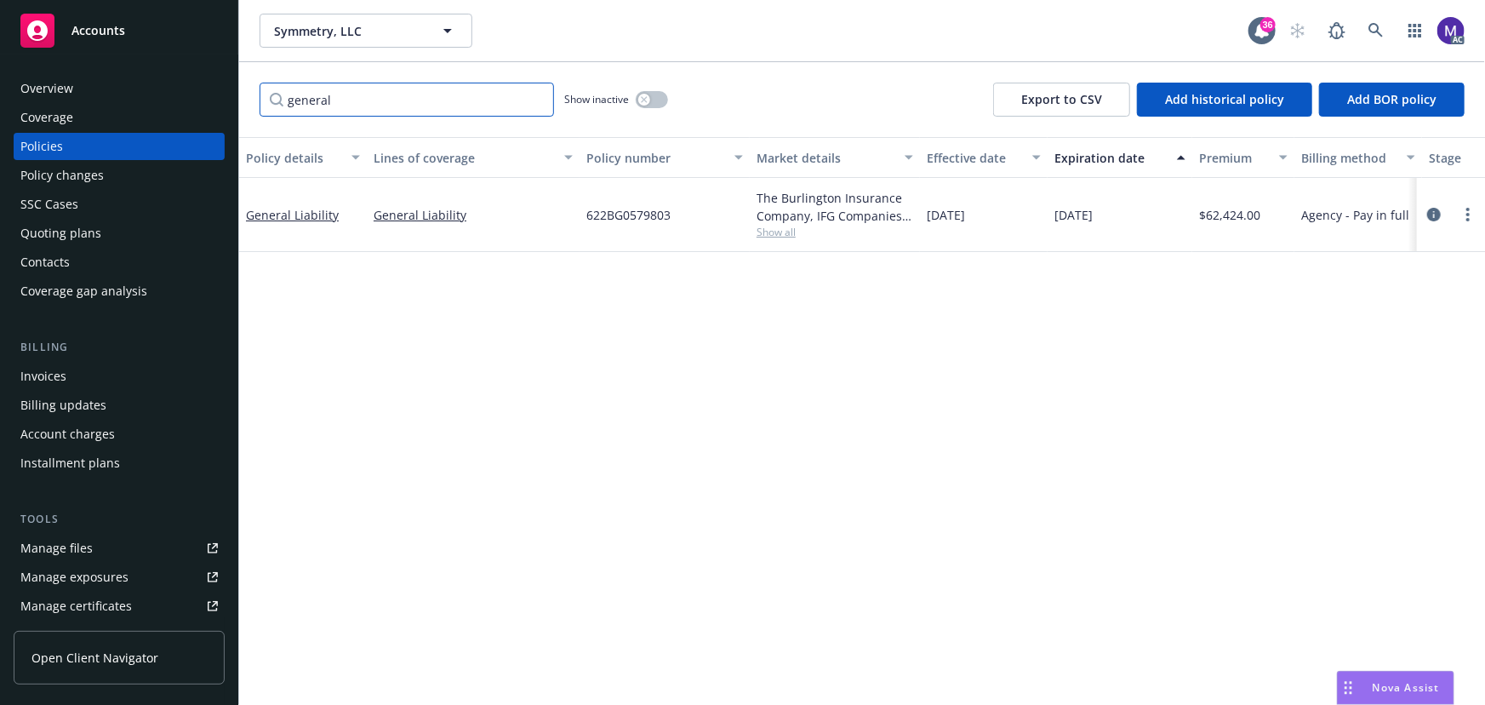
type input "general"
click at [639, 95] on div "button" at bounding box center [644, 100] width 12 height 12
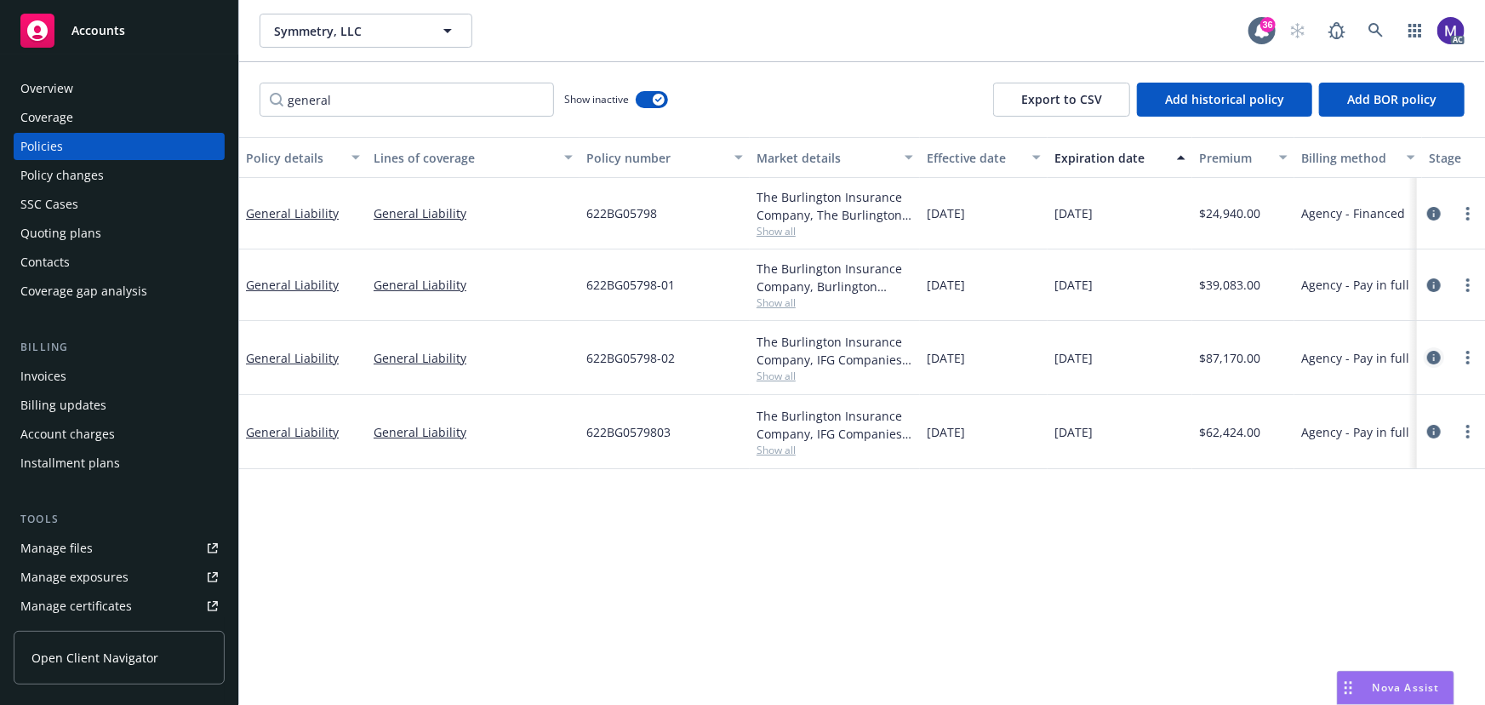
click at [1431, 352] on icon "circleInformation" at bounding box center [1434, 358] width 14 height 14
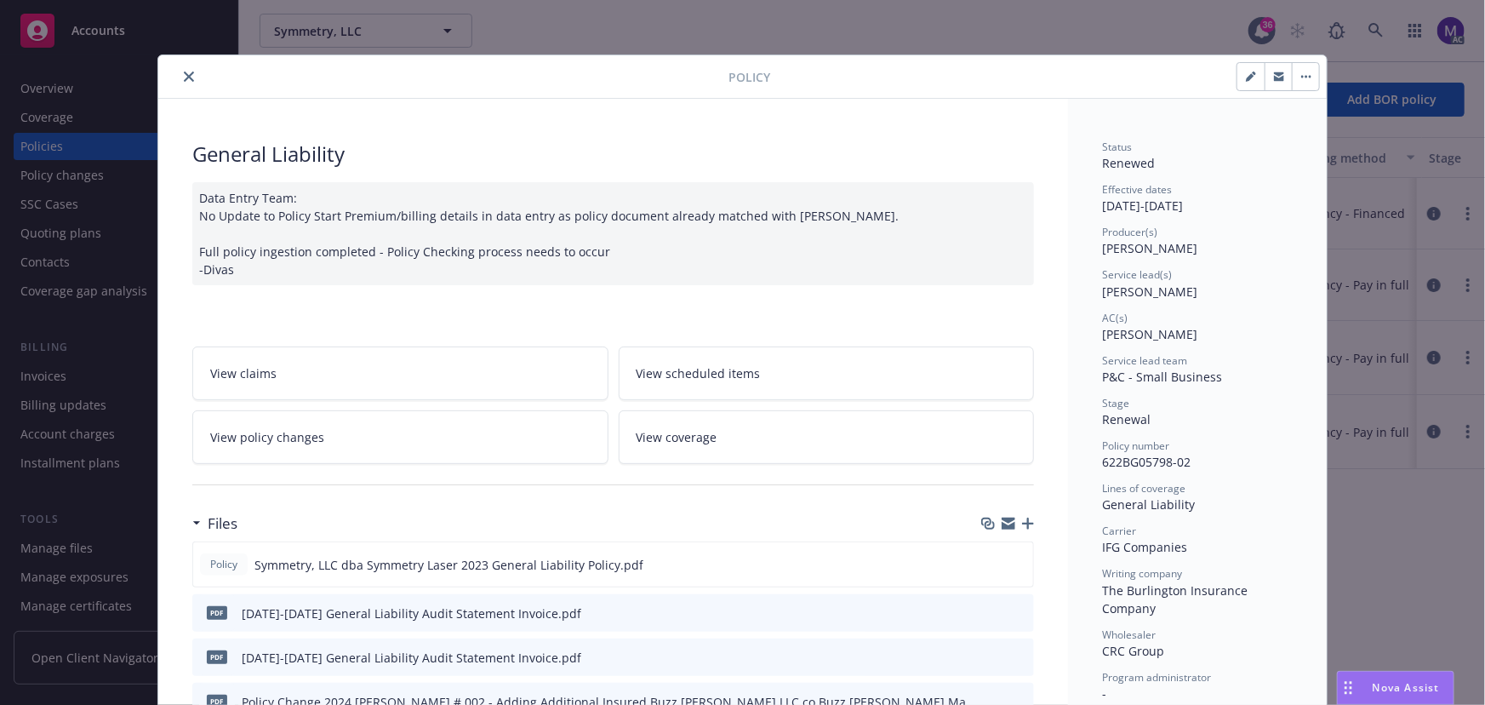
click at [661, 266] on div "Data Entry Team: No Update to Policy Start Premium/billing details in data entr…" at bounding box center [613, 233] width 842 height 103
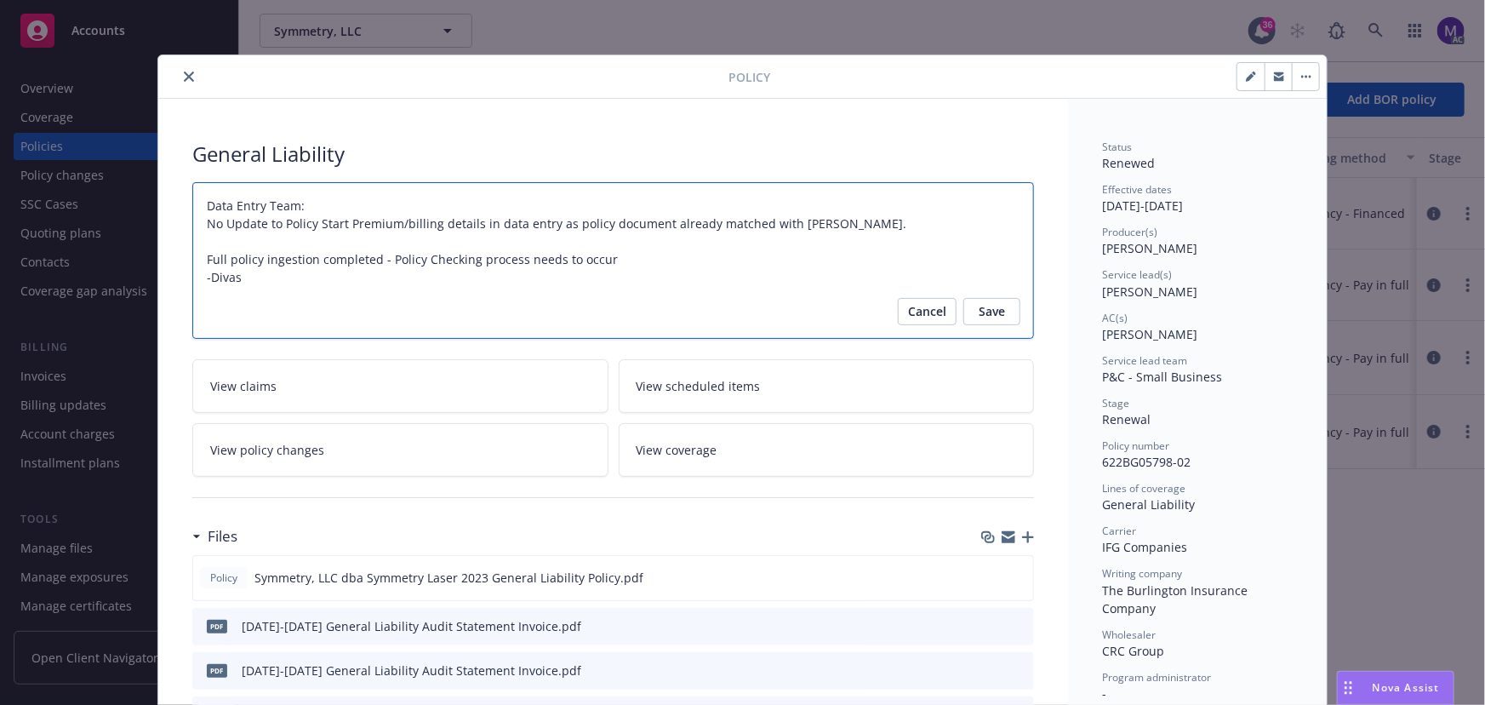
click at [317, 278] on textarea "Data Entry Team: No Update to Policy Start Premium/billing details in data entr…" at bounding box center [613, 260] width 842 height 157
type textarea "x"
type textarea "Data Entry Team: No Update to Policy Start Premium/billing details in data entr…"
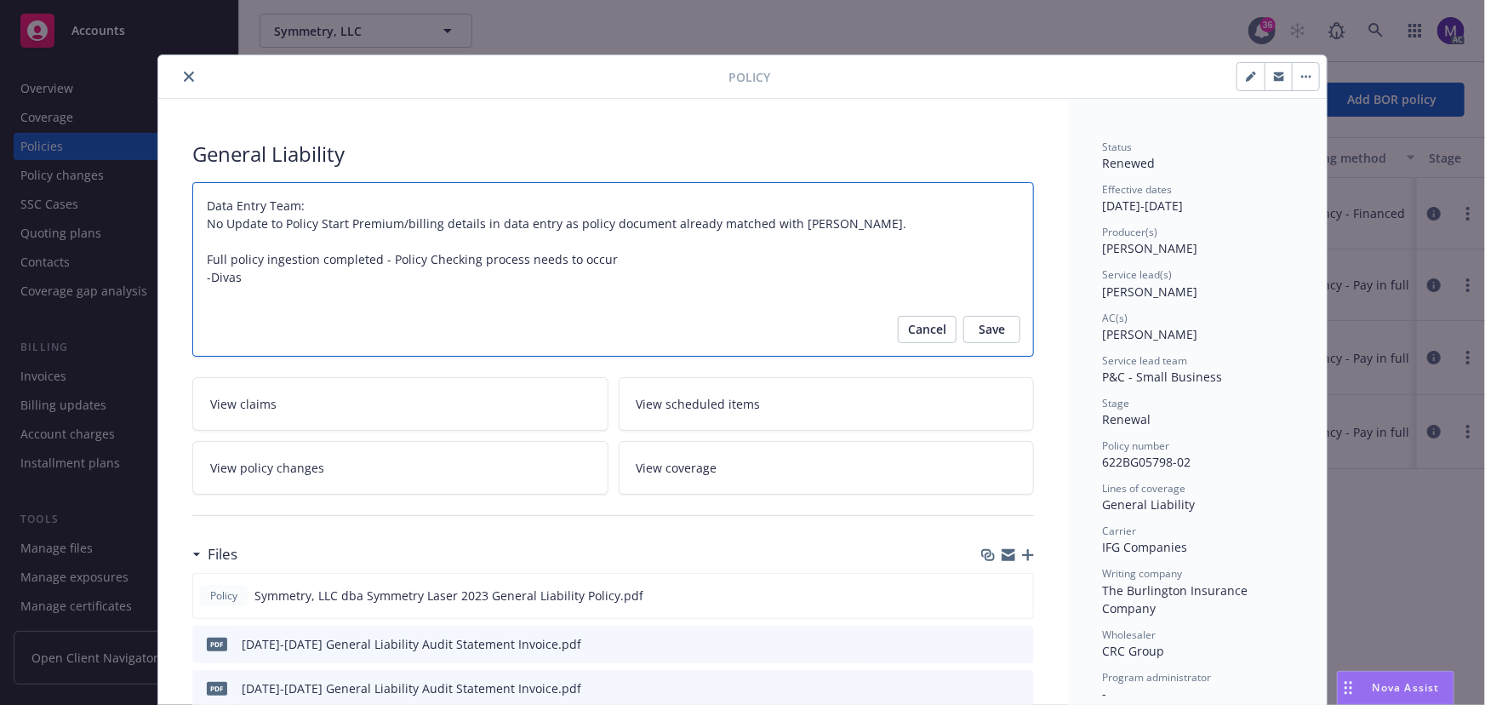
paste textarea "Audit Completed: [DATE] Summary:"
type textarea "x"
type textarea "Data Entry Team: No Update to Policy Start Premium/billing details in data entr…"
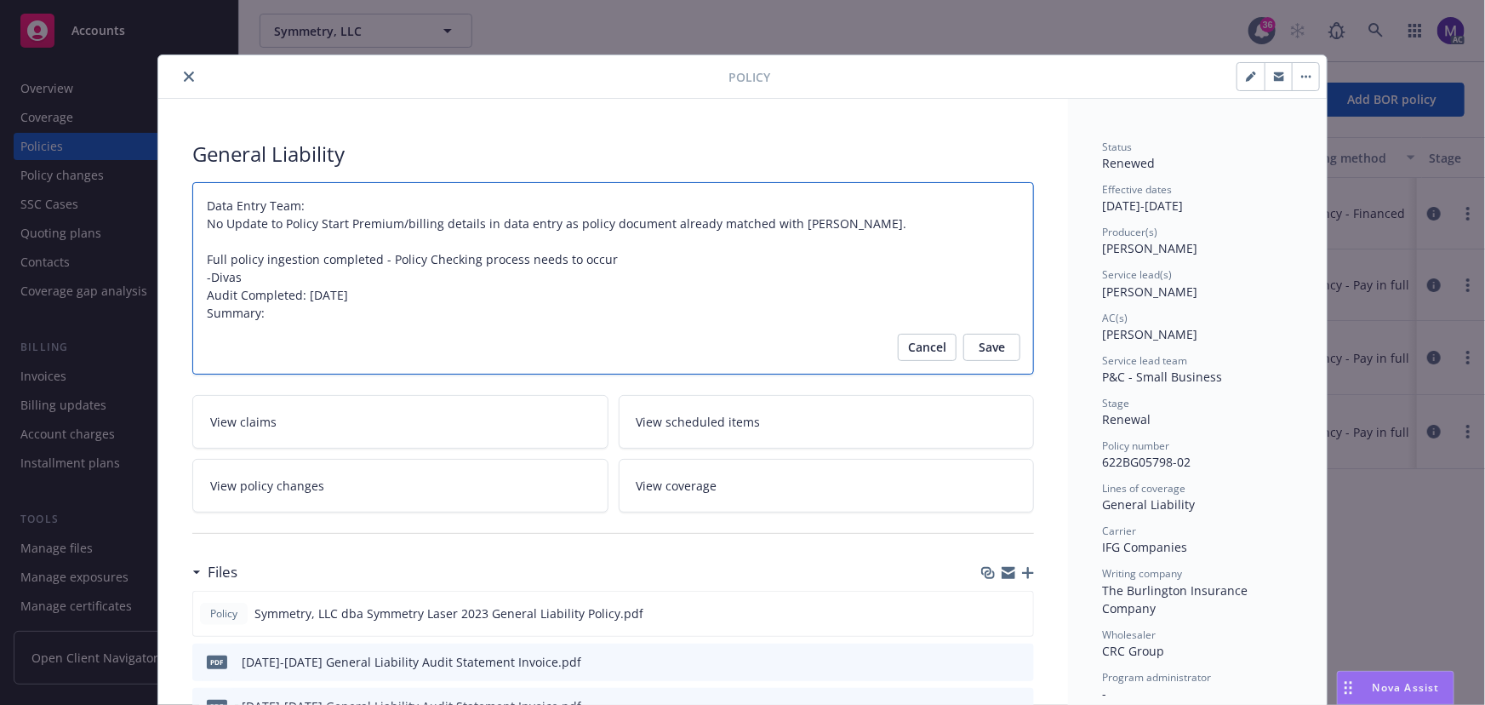
drag, startPoint x: 306, startPoint y: 293, endPoint x: 418, endPoint y: 293, distance: 111.5
click at [418, 293] on textarea "Data Entry Team: No Update to Policy Start Premium/billing details in data entr…" at bounding box center [613, 278] width 842 height 193
type textarea "x"
type textarea "Data Entry Team: No Update to Policy Start Premium/billing details in data entr…"
type textarea "x"
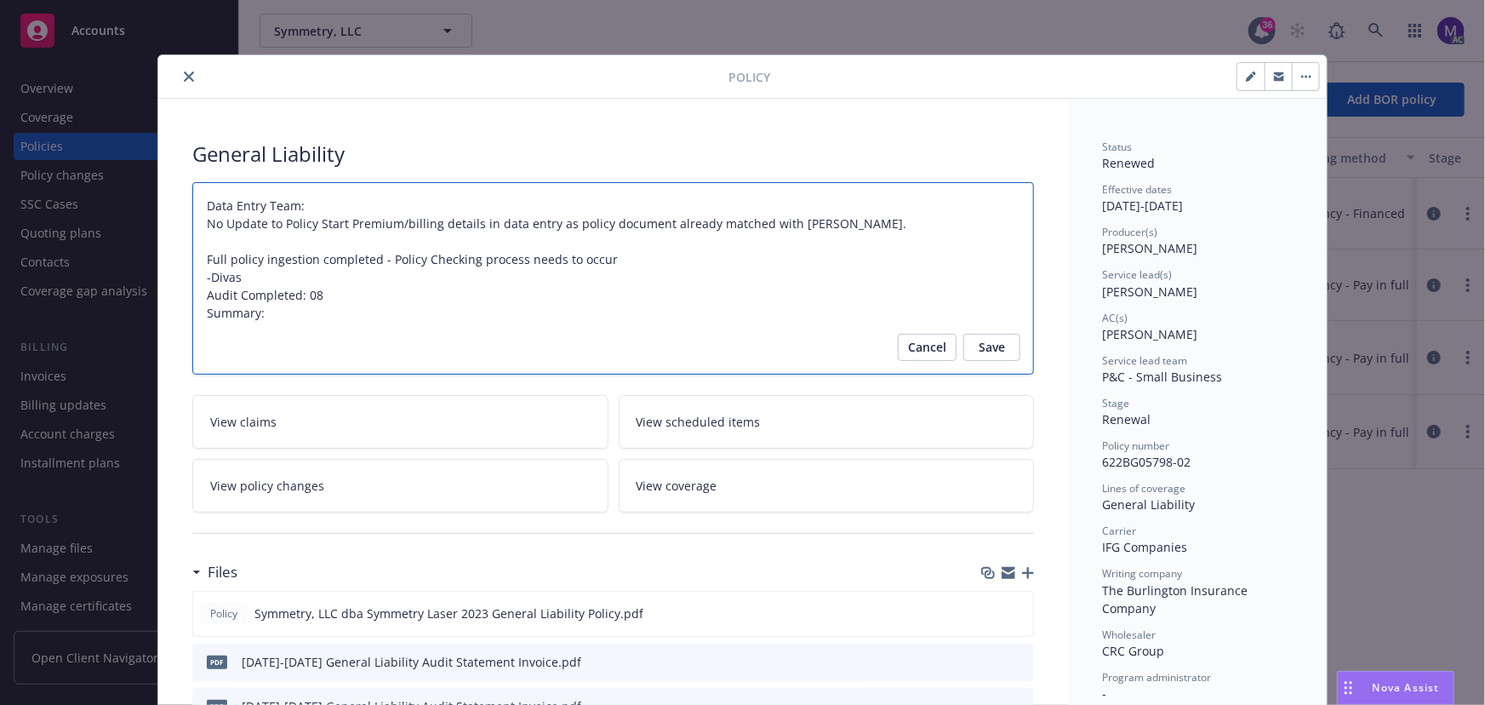
type textarea "Data Entry Team: No Update to Policy Start Premium/billing details in data entr…"
type textarea "x"
type textarea "Data Entry Team: No Update to Policy Start Premium/billing details in data entr…"
type textarea "x"
type textarea "Data Entry Team: No Update to Policy Start Premium/billing details in data entr…"
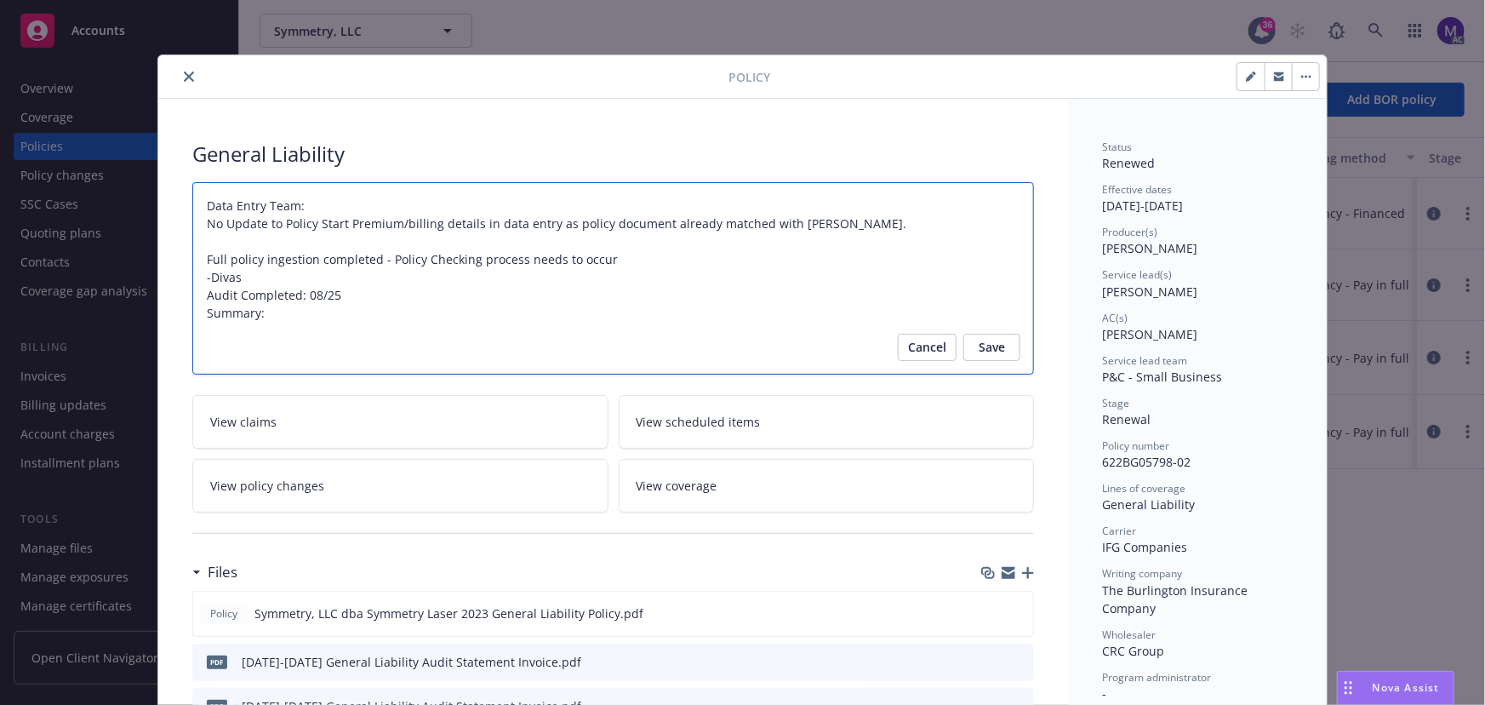
type textarea "x"
type textarea "Data Entry Team: No Update to Policy Start Premium/billing details in data entr…"
type textarea "x"
type textarea "Data Entry Team: No Update to Policy Start Premium/billing details in data entr…"
type textarea "x"
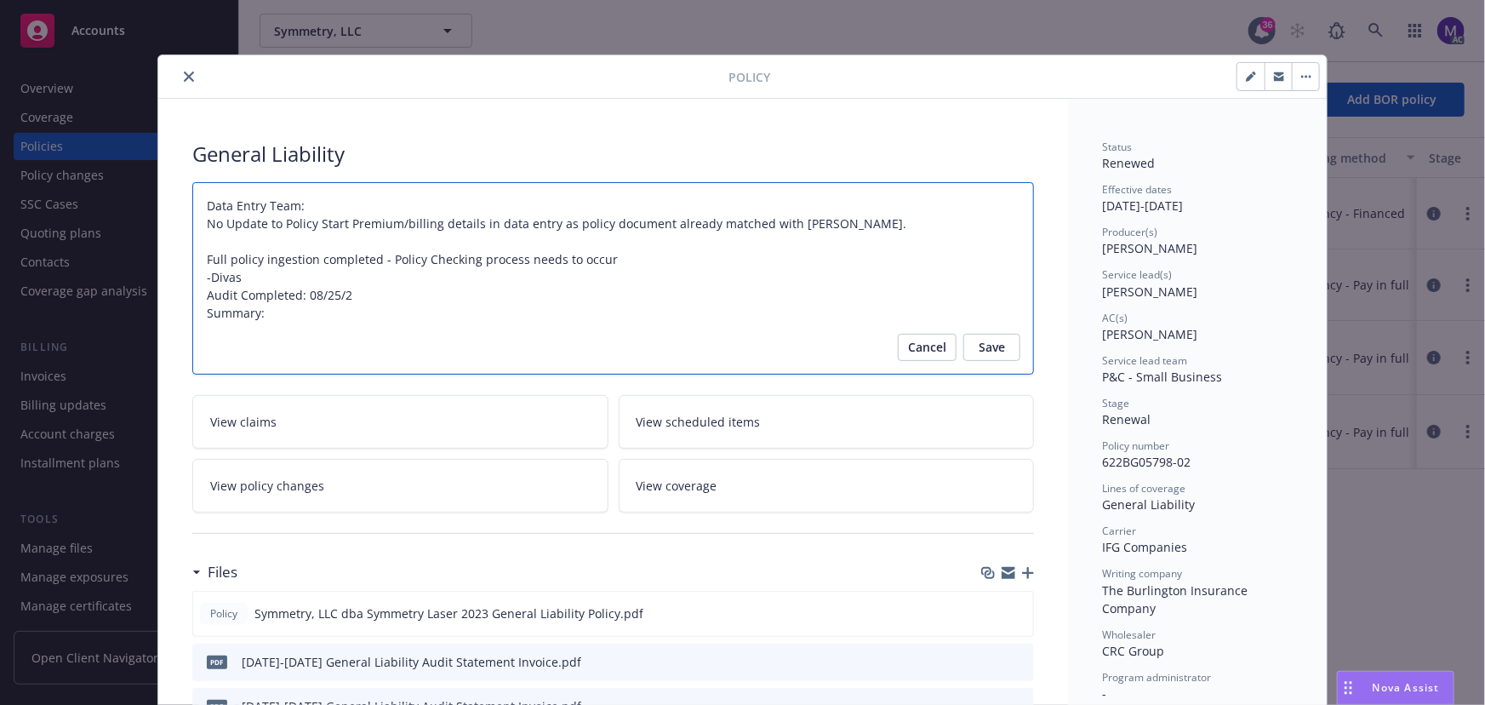
type textarea "Data Entry Team: No Update to Policy Start Premium/billing details in data entr…"
type textarea "x"
type textarea "Data Entry Team: No Update to Policy Start Premium/billing details in data entr…"
type textarea "x"
type textarea "Data Entry Team: No Update to Policy Start Premium/billing details in data entr…"
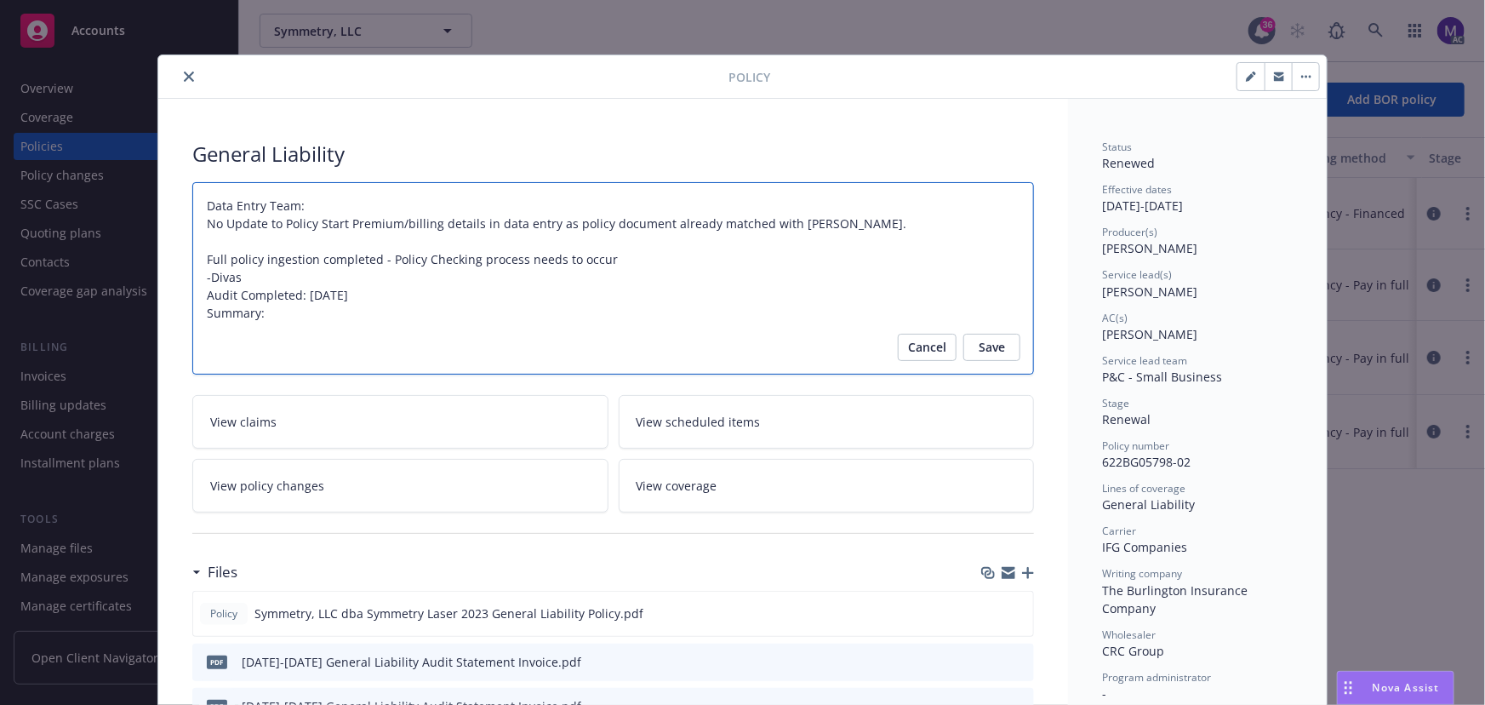
click at [220, 334] on textarea "Data Entry Team: No Update to Policy Start Premium/billing details in data entr…" at bounding box center [613, 278] width 842 height 193
click at [290, 315] on textarea "Data Entry Team: No Update to Policy Start Premium/billing details in data entr…" at bounding box center [613, 278] width 842 height 193
type textarea "x"
type textarea "Data Entry Team: No Update to Policy Start Premium/billing details in data entr…"
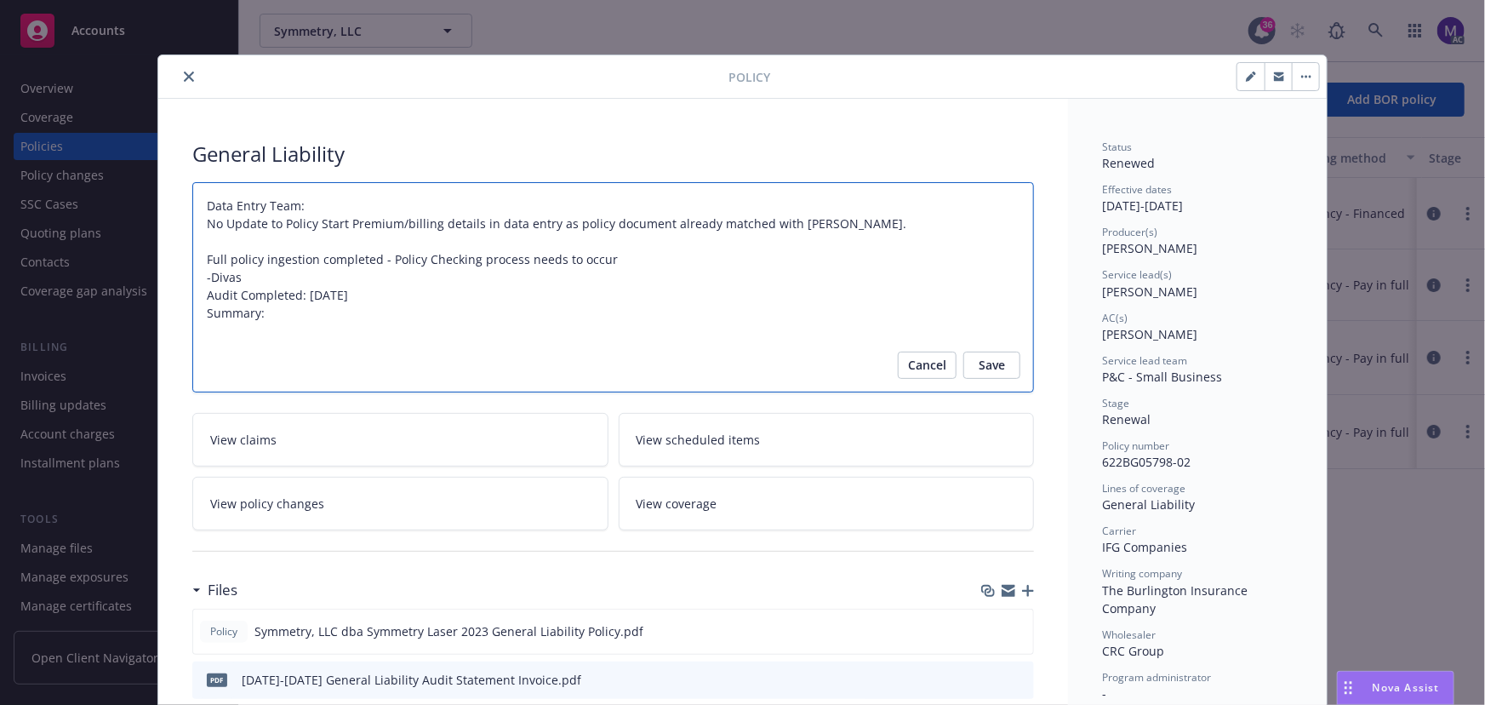
paste textarea "Original Premium - $25,792.00 Audited Actual Premium - $87,170.00 Additional Ta…"
type textarea "x"
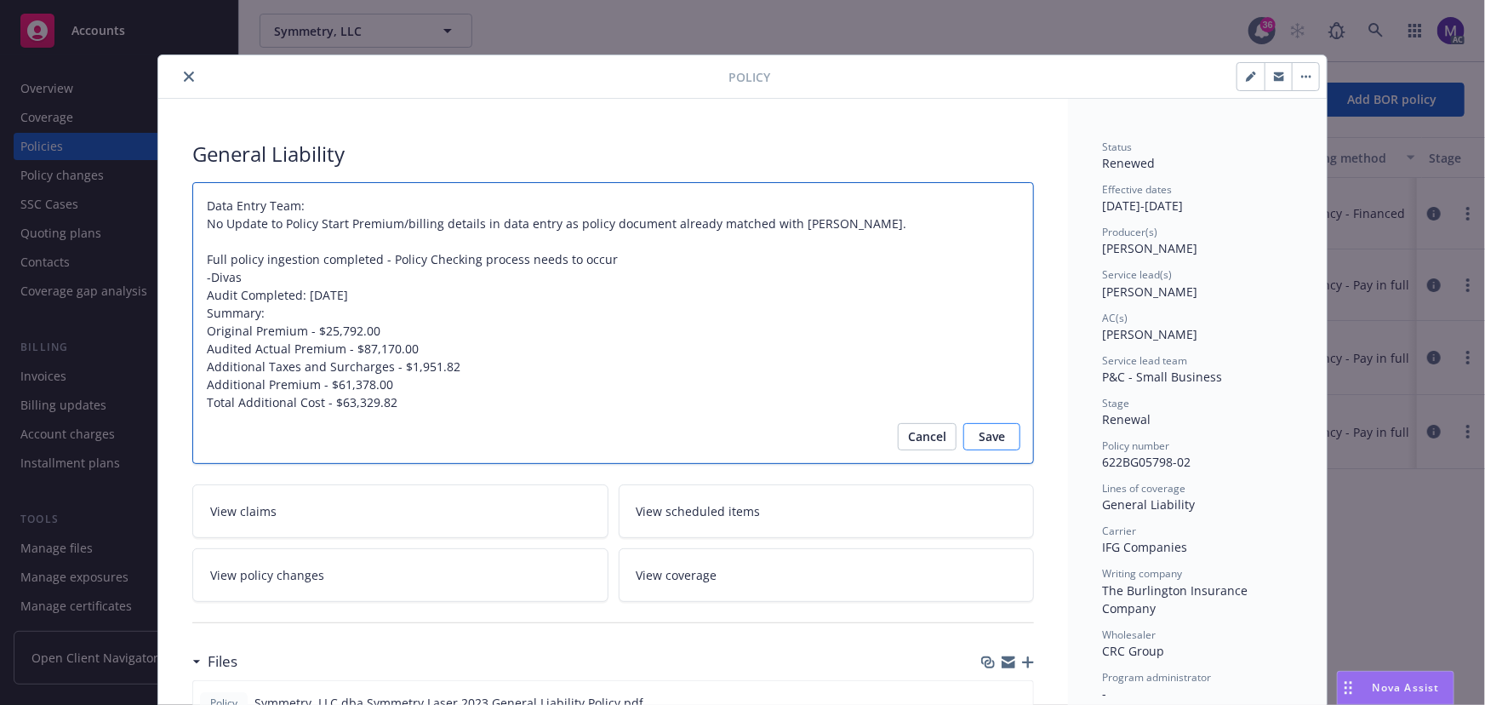
type textarea "Data Entry Team: No Update to Policy Start Premium/billing details in data entr…"
click at [993, 441] on span "Save" at bounding box center [992, 436] width 26 height 27
type textarea "x"
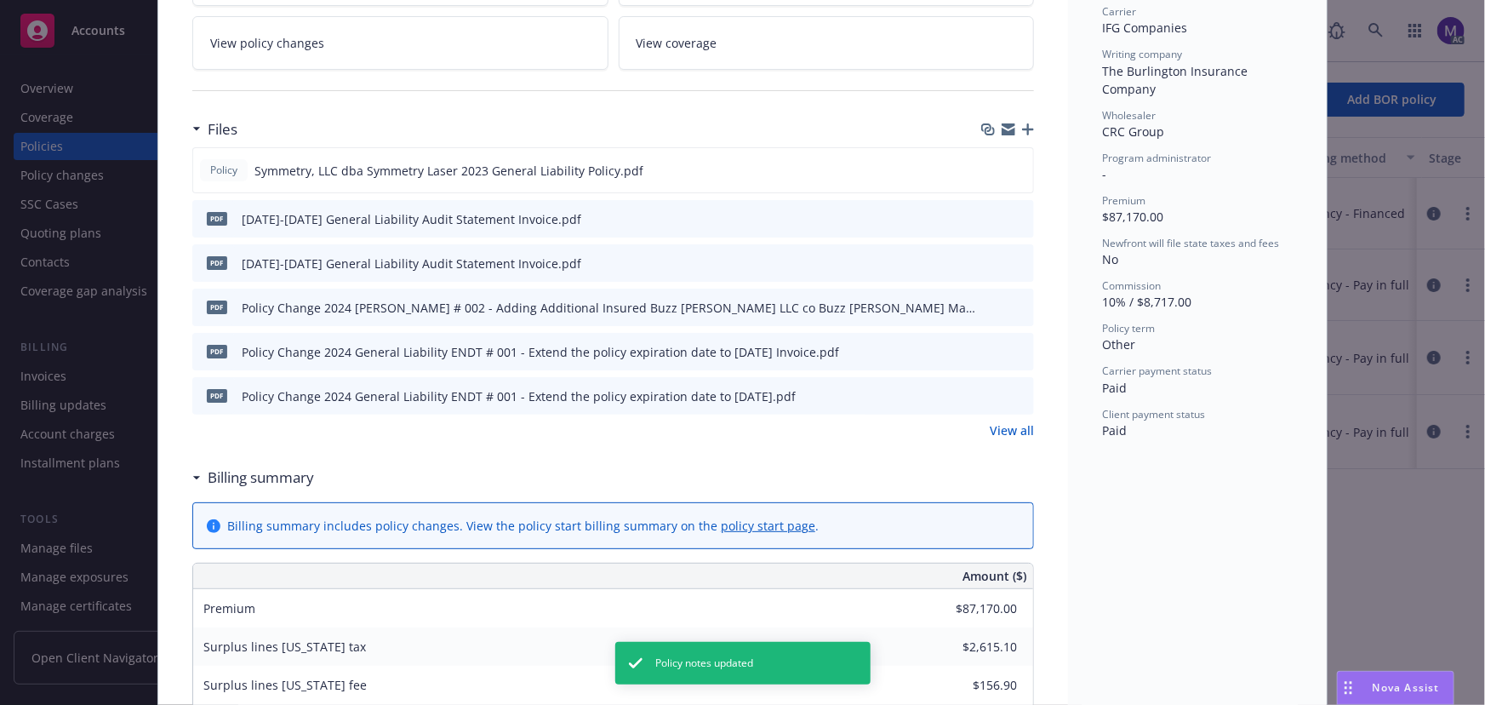
scroll to position [464, 0]
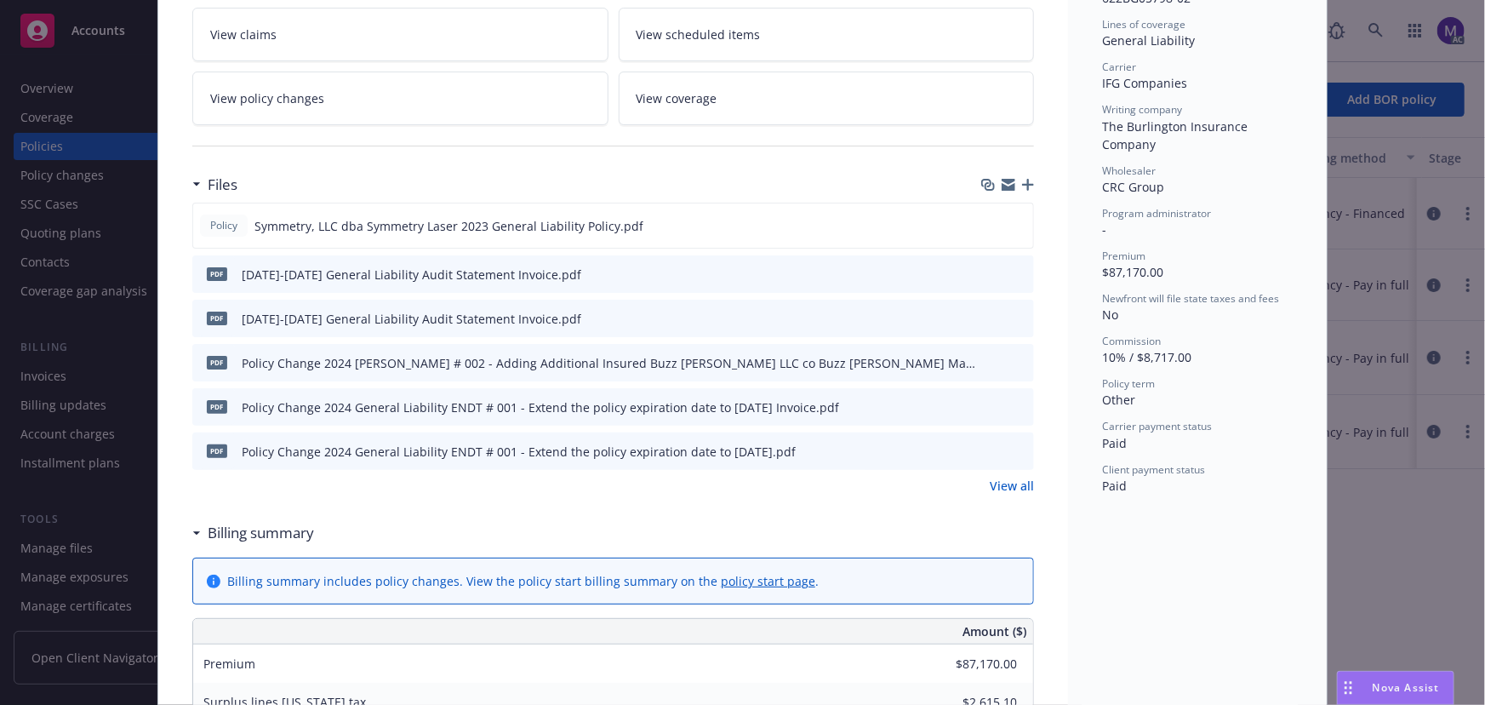
click at [994, 489] on link "View all" at bounding box center [1012, 486] width 44 height 18
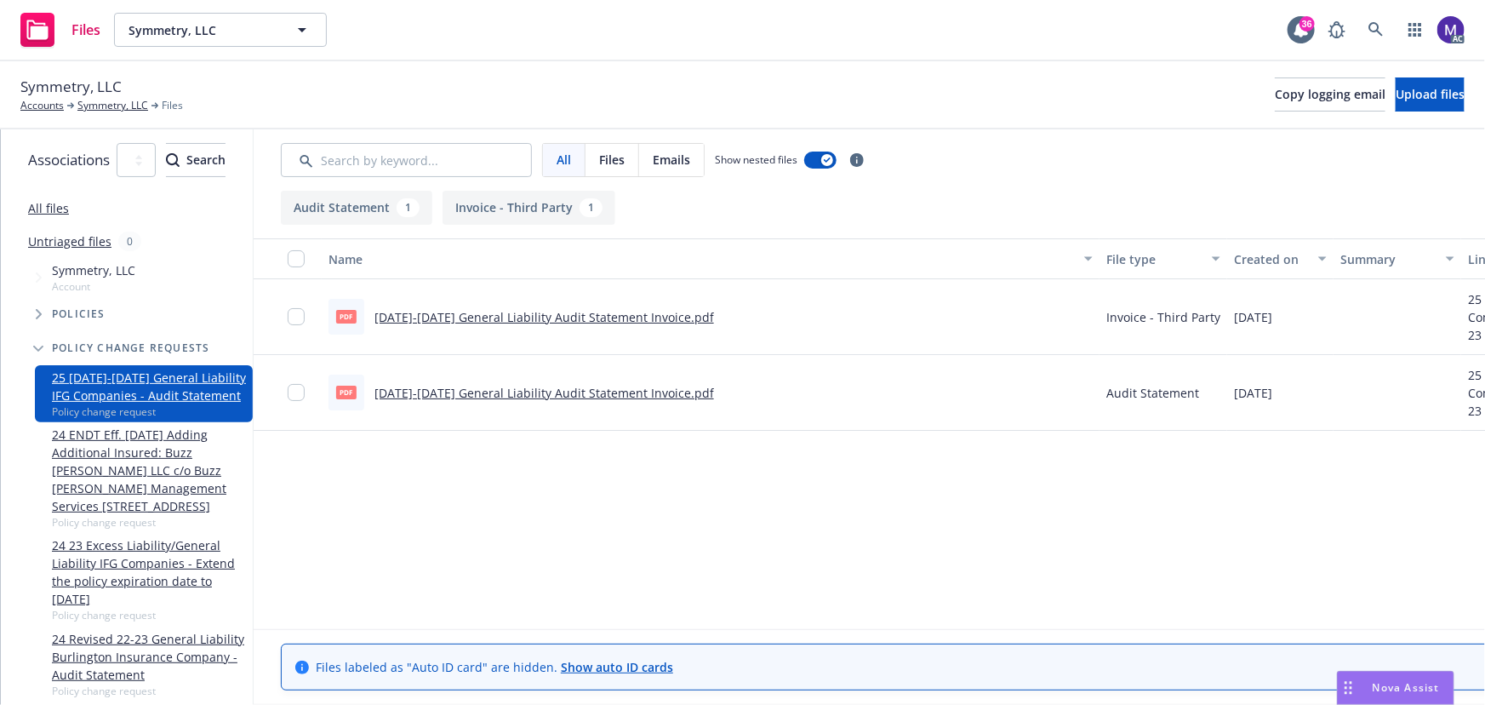
scroll to position [0, 368]
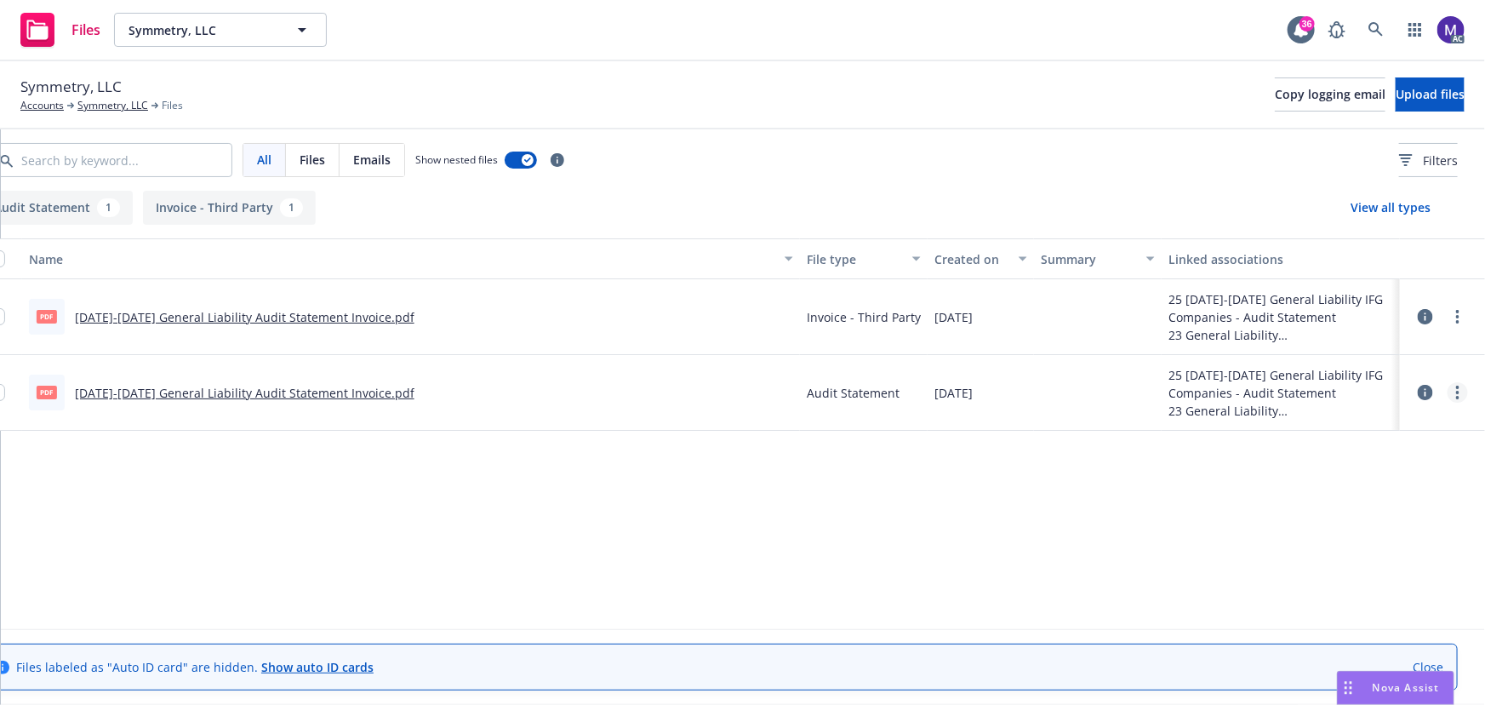
click at [1458, 394] on icon "more" at bounding box center [1457, 393] width 3 height 14
click at [1357, 427] on link "Archive" at bounding box center [1382, 427] width 169 height 34
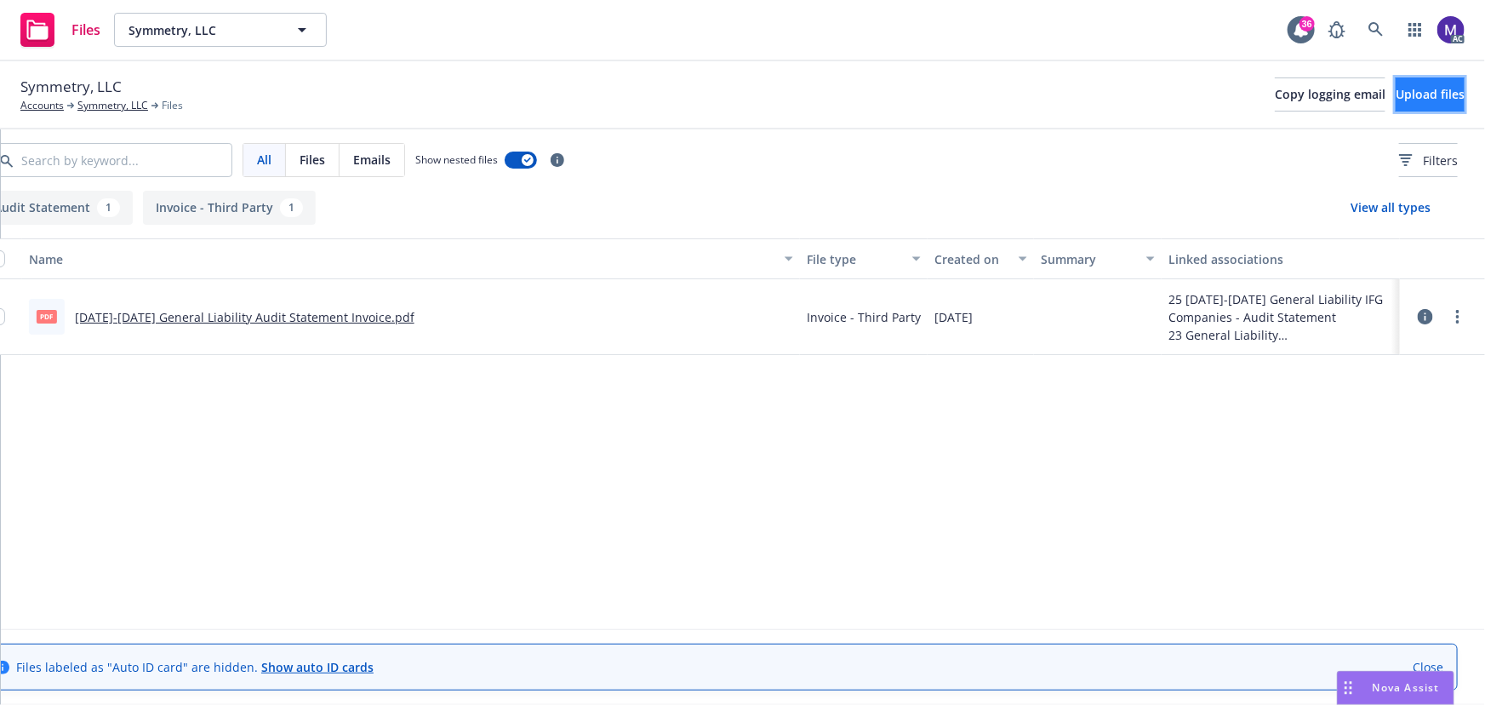
click at [1400, 93] on span "Upload files" at bounding box center [1430, 94] width 69 height 16
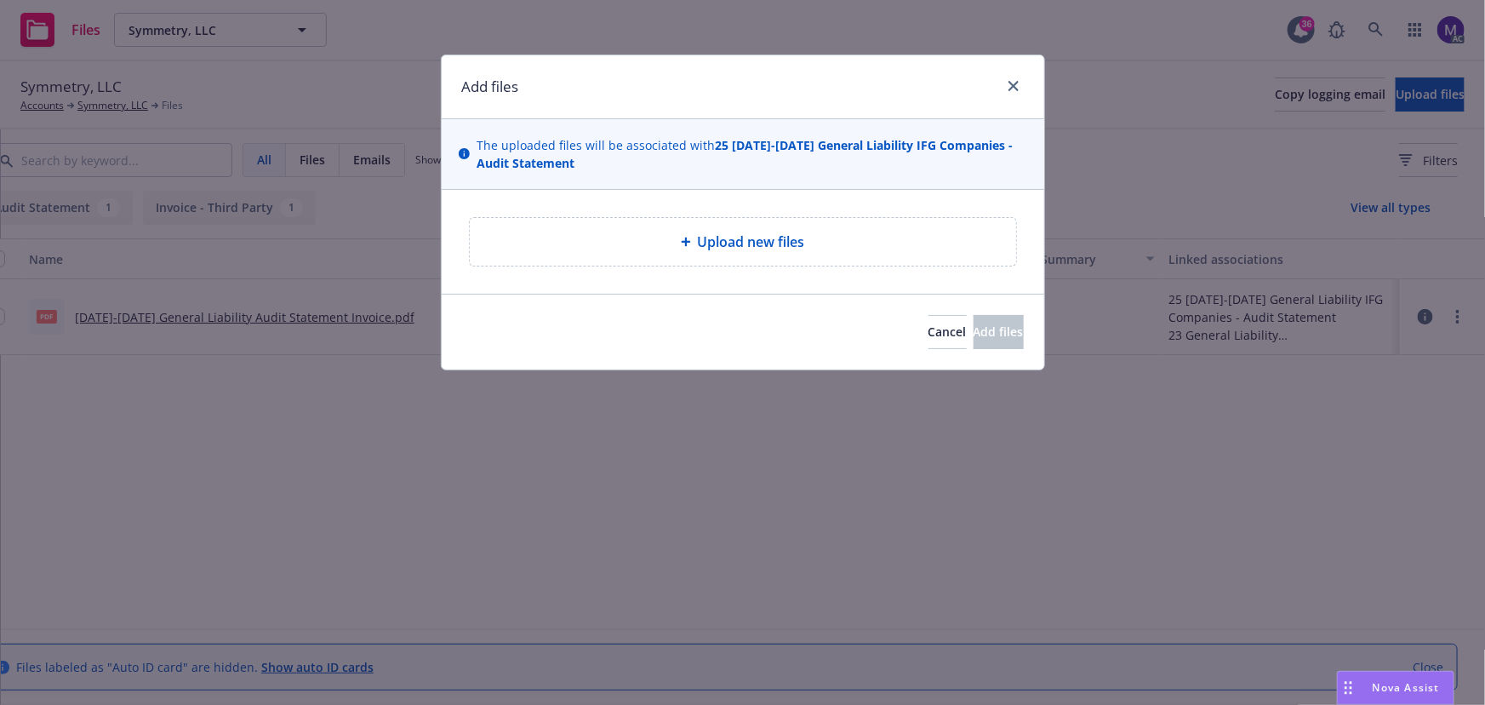
click at [780, 242] on span "Upload new files" at bounding box center [751, 242] width 107 height 20
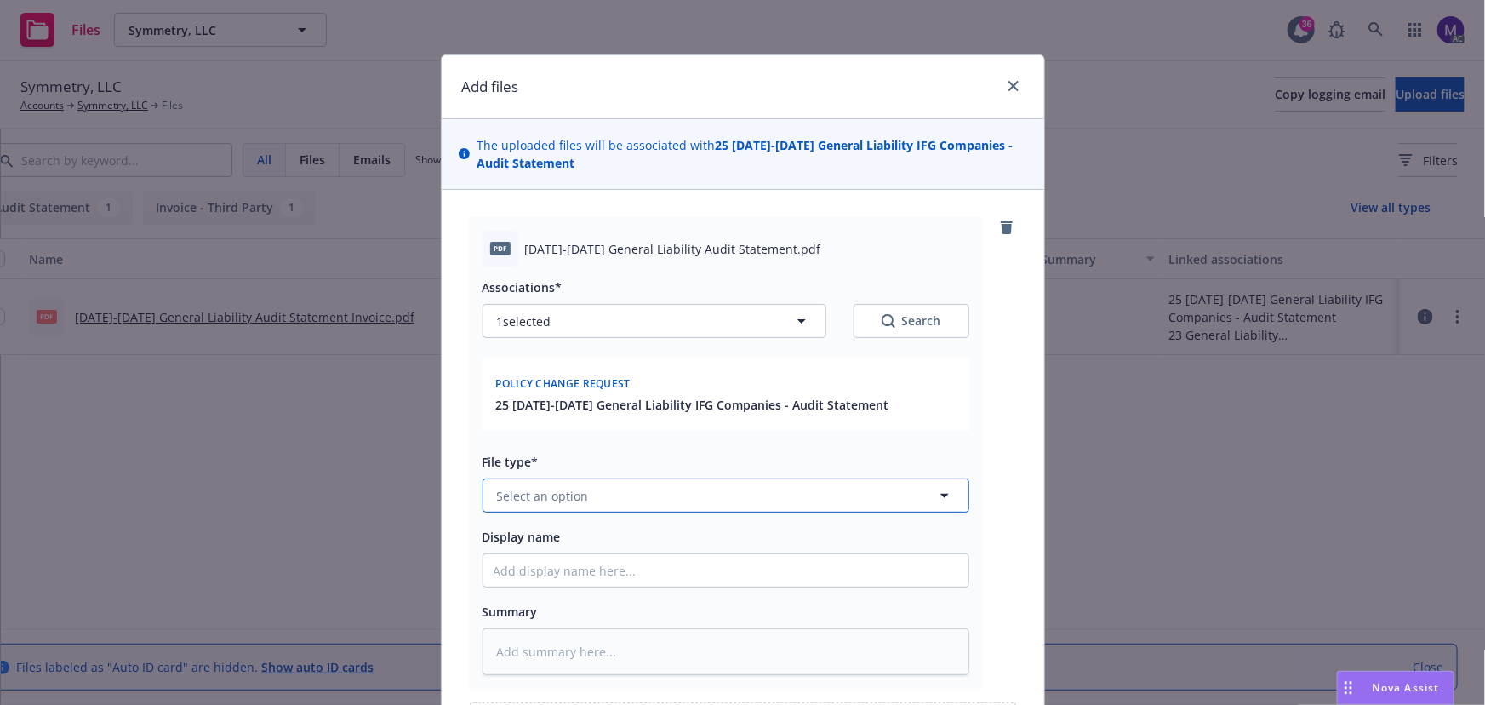
click at [562, 495] on span "Select an option" at bounding box center [543, 496] width 92 height 18
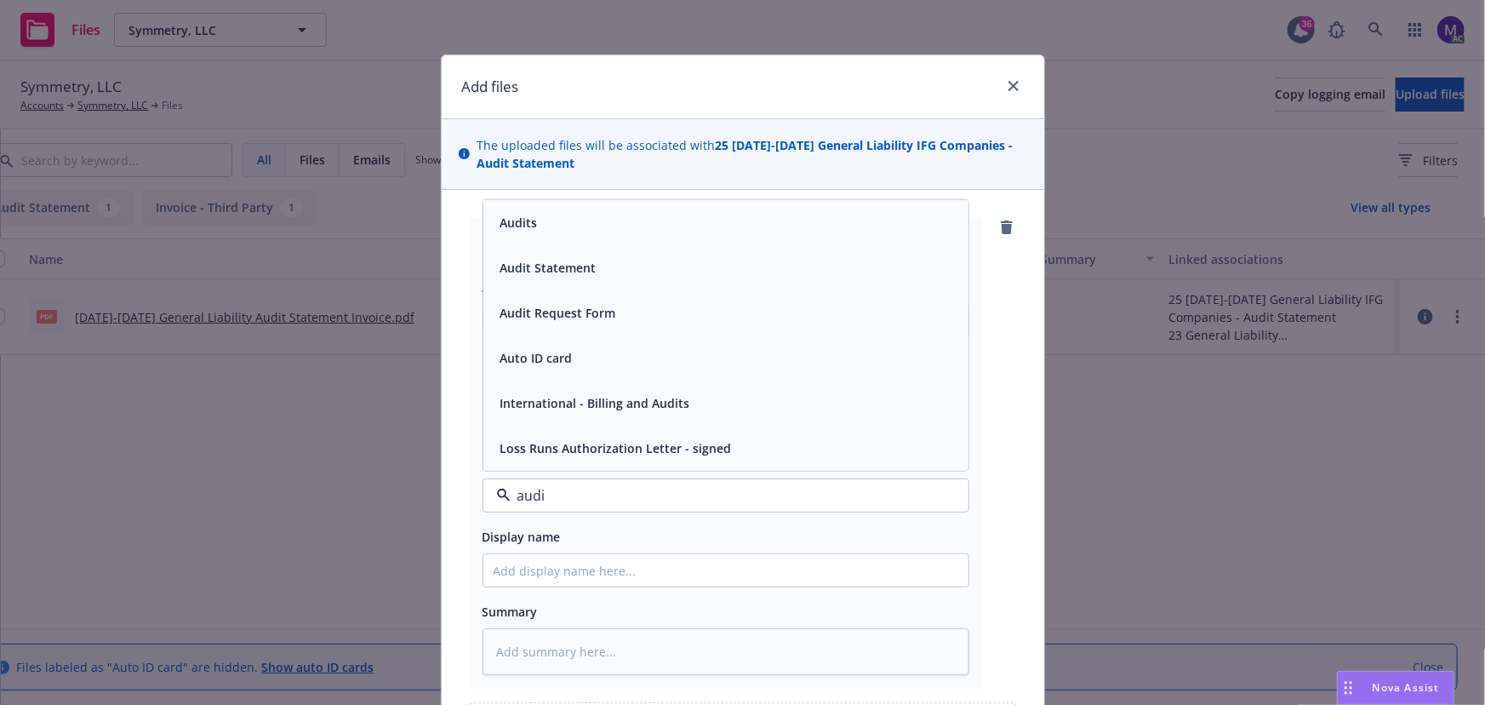
type input "audit"
click at [567, 357] on span "Audit Statement" at bounding box center [548, 358] width 96 height 18
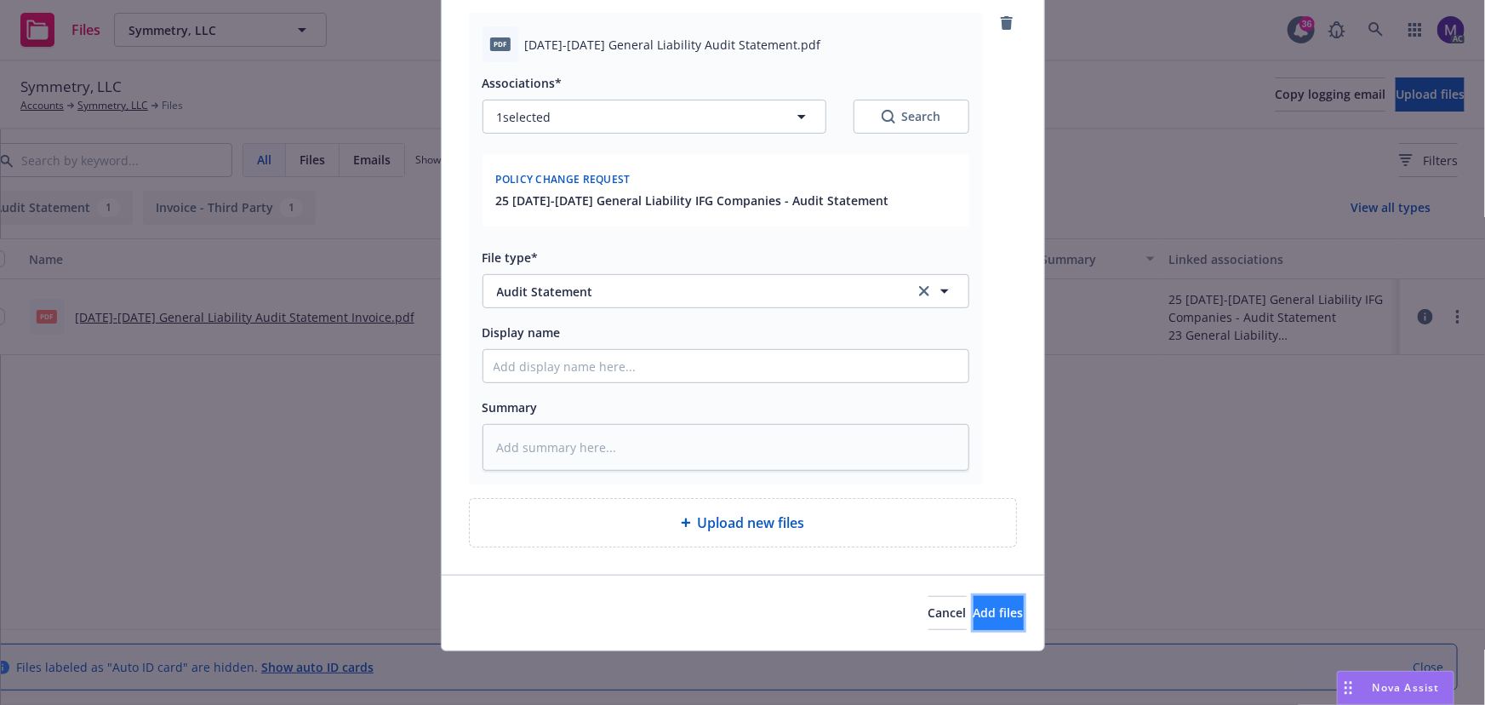
click at [974, 604] on button "Add files" at bounding box center [999, 613] width 50 height 34
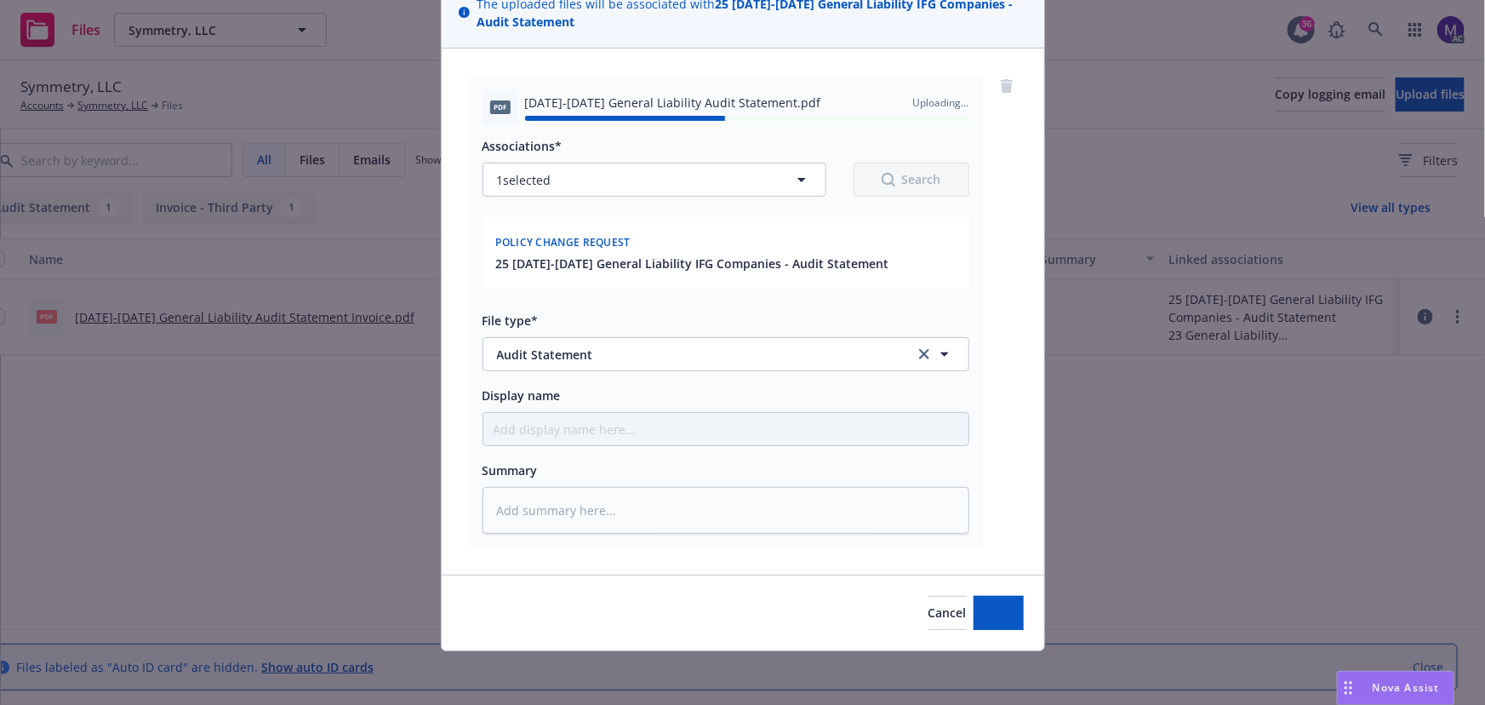
type textarea "x"
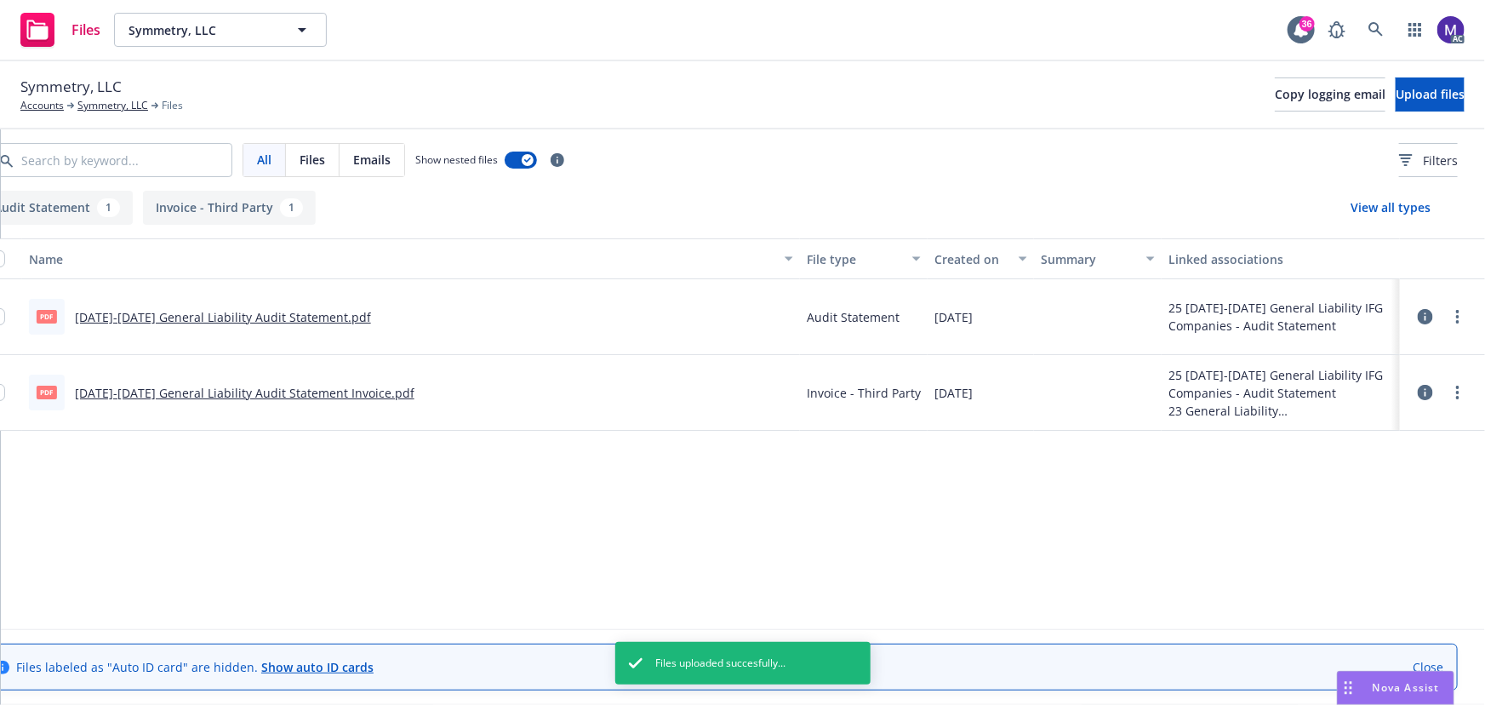
click at [297, 312] on link "[DATE]-[DATE] General Liability Audit Statement.pdf" at bounding box center [223, 317] width 296 height 16
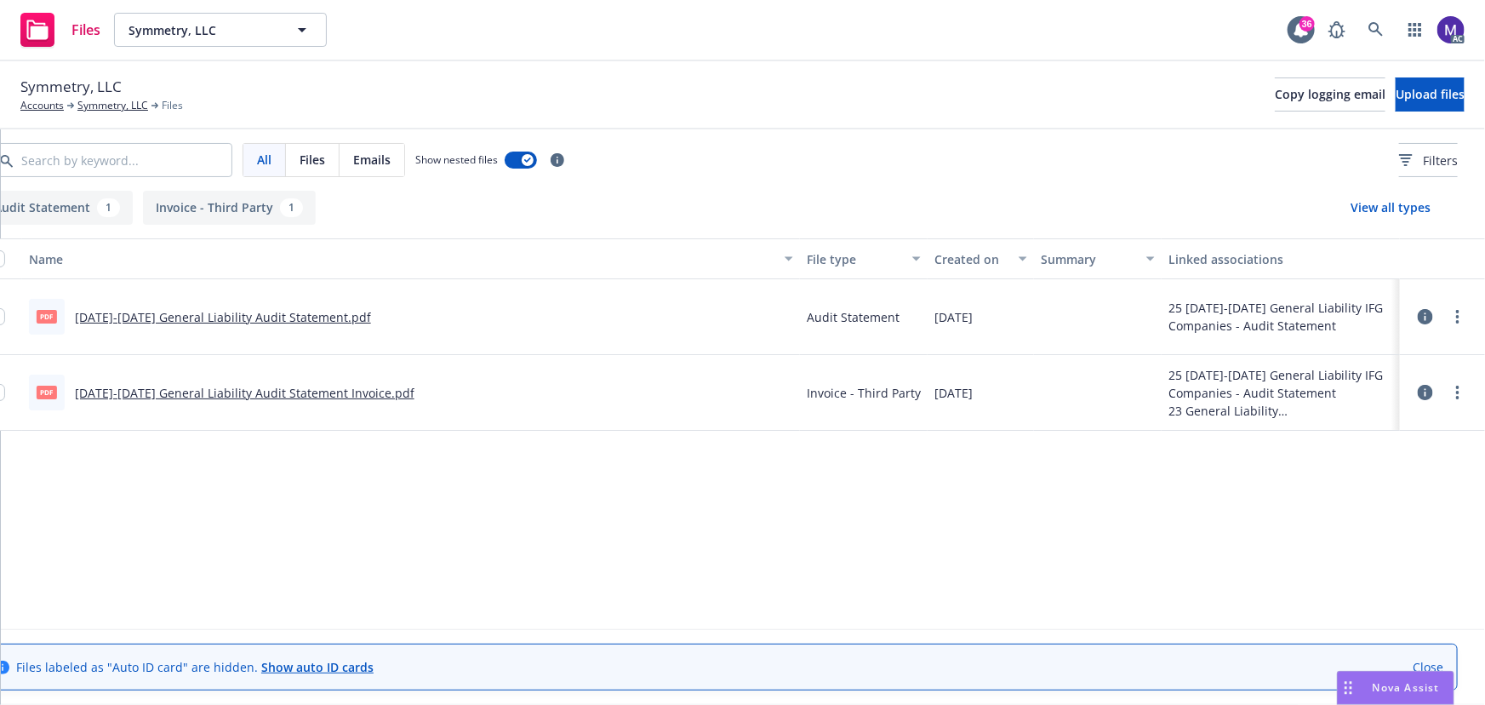
click at [312, 398] on link "[DATE]-[DATE] General Liability Audit Statement Invoice.pdf" at bounding box center [245, 393] width 340 height 16
click at [235, 317] on link "[DATE]-[DATE] General Liability Audit Statement.pdf" at bounding box center [223, 317] width 296 height 16
click at [1456, 321] on circle "more" at bounding box center [1457, 321] width 3 height 3
click at [1345, 358] on link "Archive" at bounding box center [1382, 352] width 169 height 34
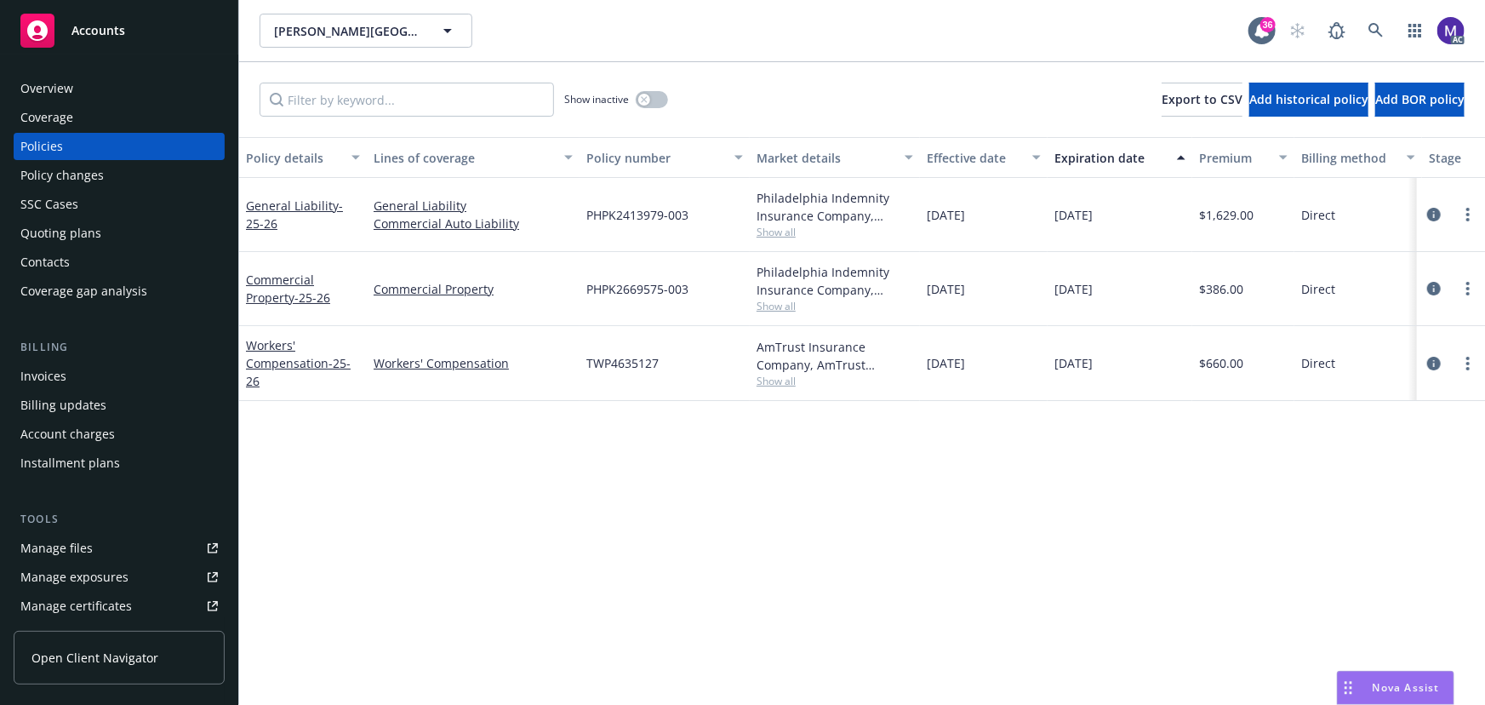
click at [776, 378] on span "Show all" at bounding box center [835, 381] width 157 height 14
click at [1439, 365] on icon "circleInformation" at bounding box center [1434, 364] width 14 height 14
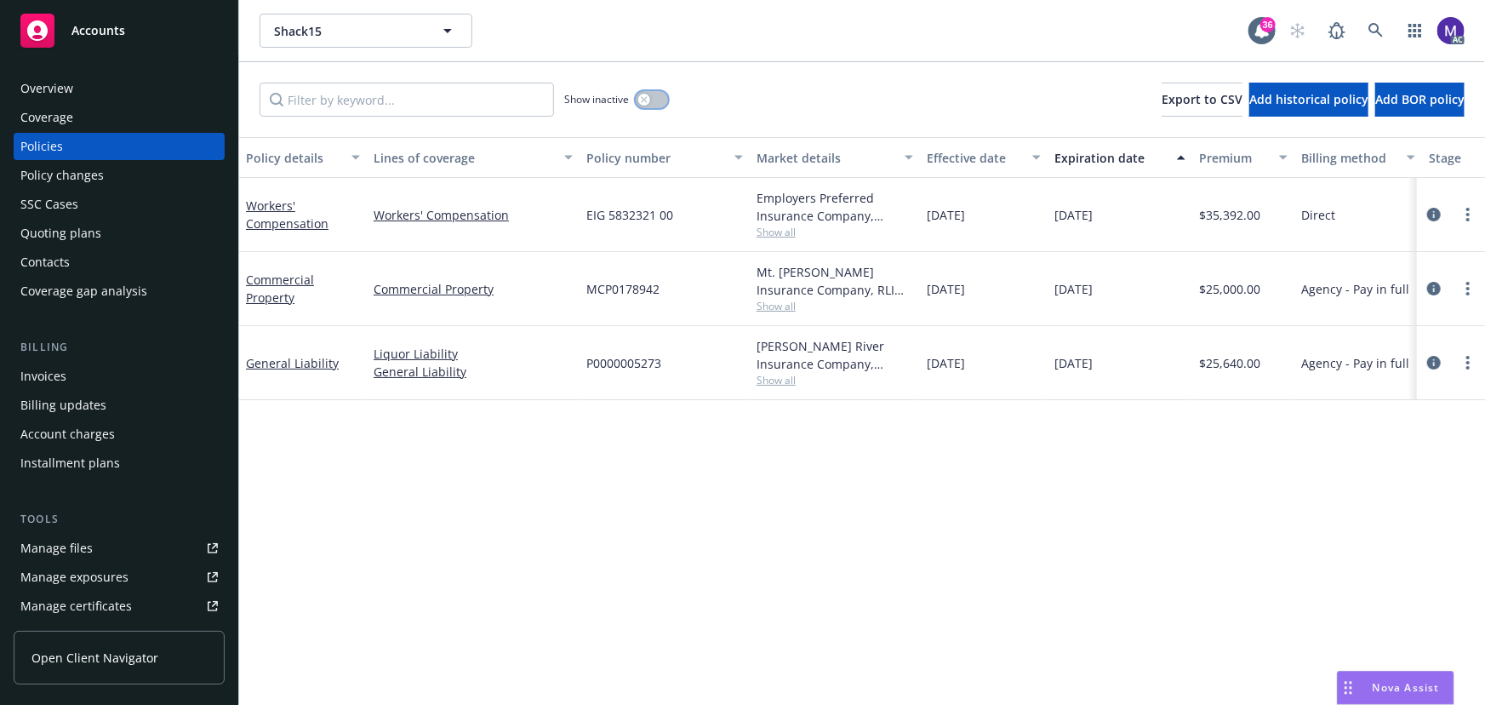
click at [651, 98] on button "button" at bounding box center [652, 99] width 32 height 17
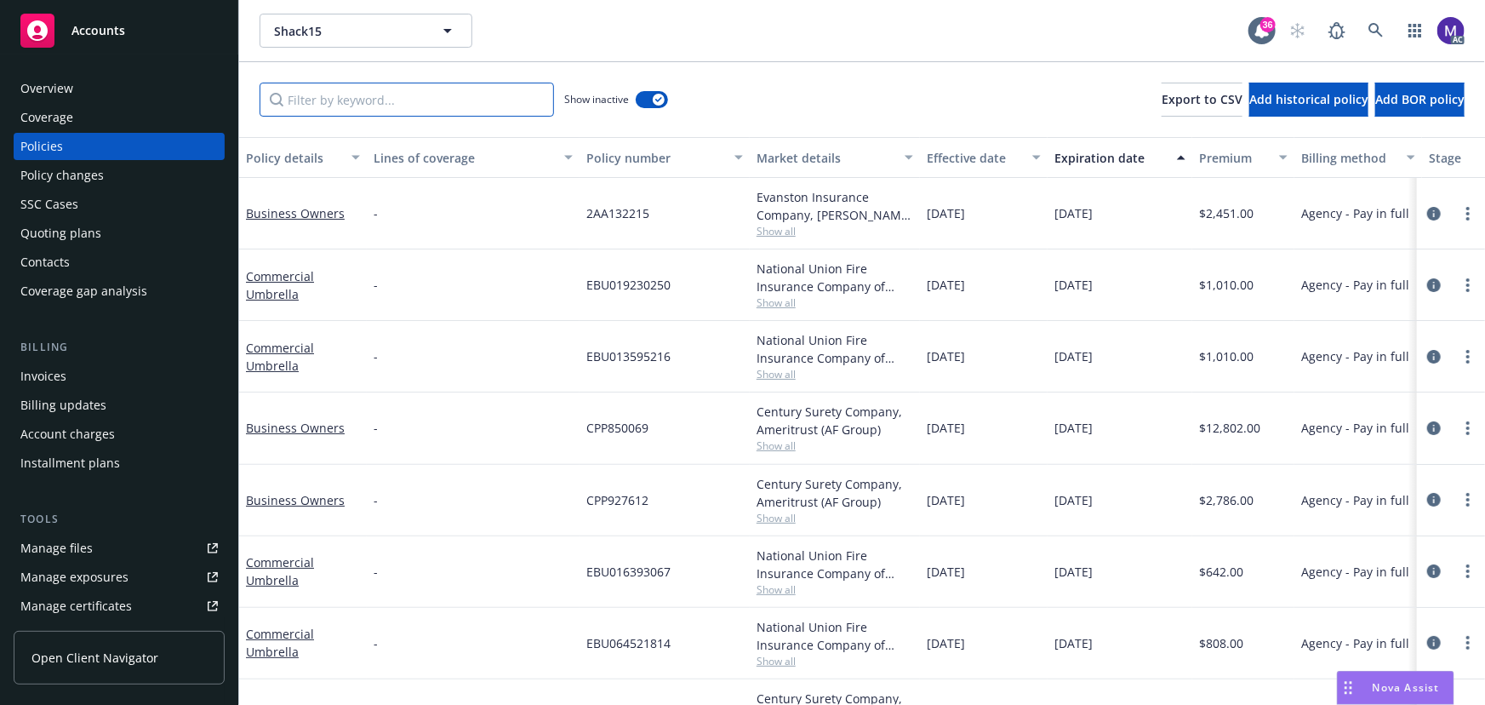
click at [376, 114] on input "Filter by keyword..." at bounding box center [407, 100] width 295 height 34
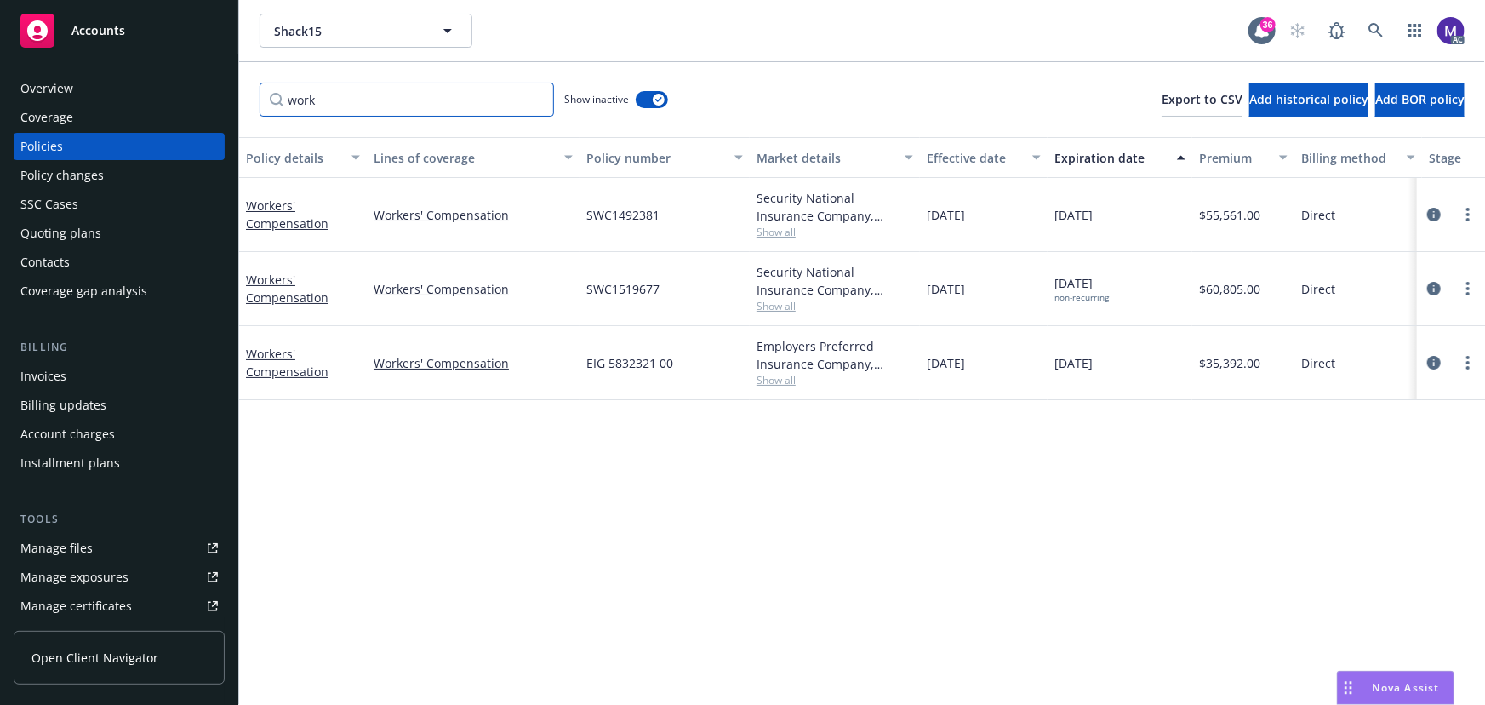
drag, startPoint x: 159, startPoint y: 85, endPoint x: 80, endPoint y: 66, distance: 81.3
click at [95, 68] on div "Accounts Overview Coverage Policies Policy changes SSC Cases Quoting plans Cont…" at bounding box center [742, 352] width 1485 height 705
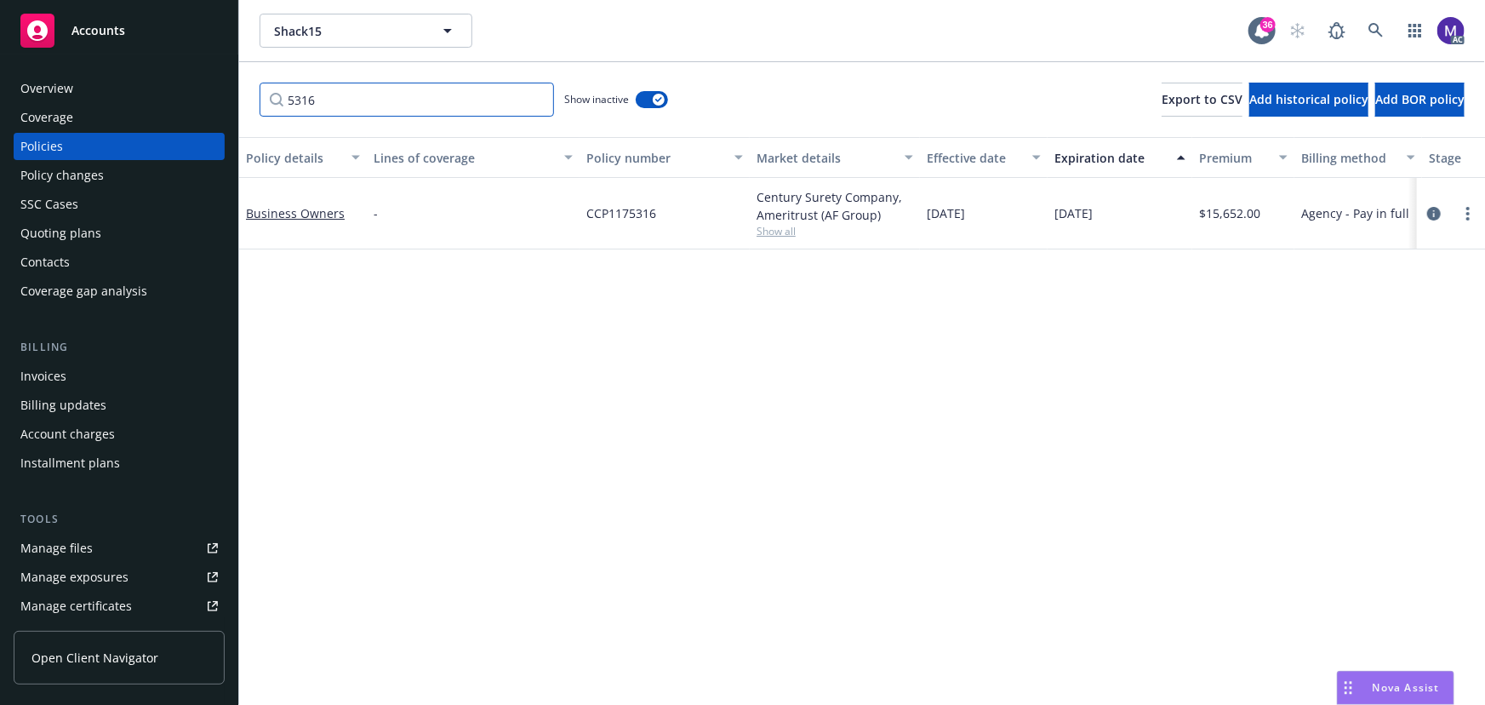
type input "5316"
drag, startPoint x: 329, startPoint y: 106, endPoint x: 214, endPoint y: 86, distance: 116.6
click at [215, 86] on div "Accounts Overview Coverage Policies Policy changes SSC Cases Quoting plans Cont…" at bounding box center [742, 352] width 1485 height 705
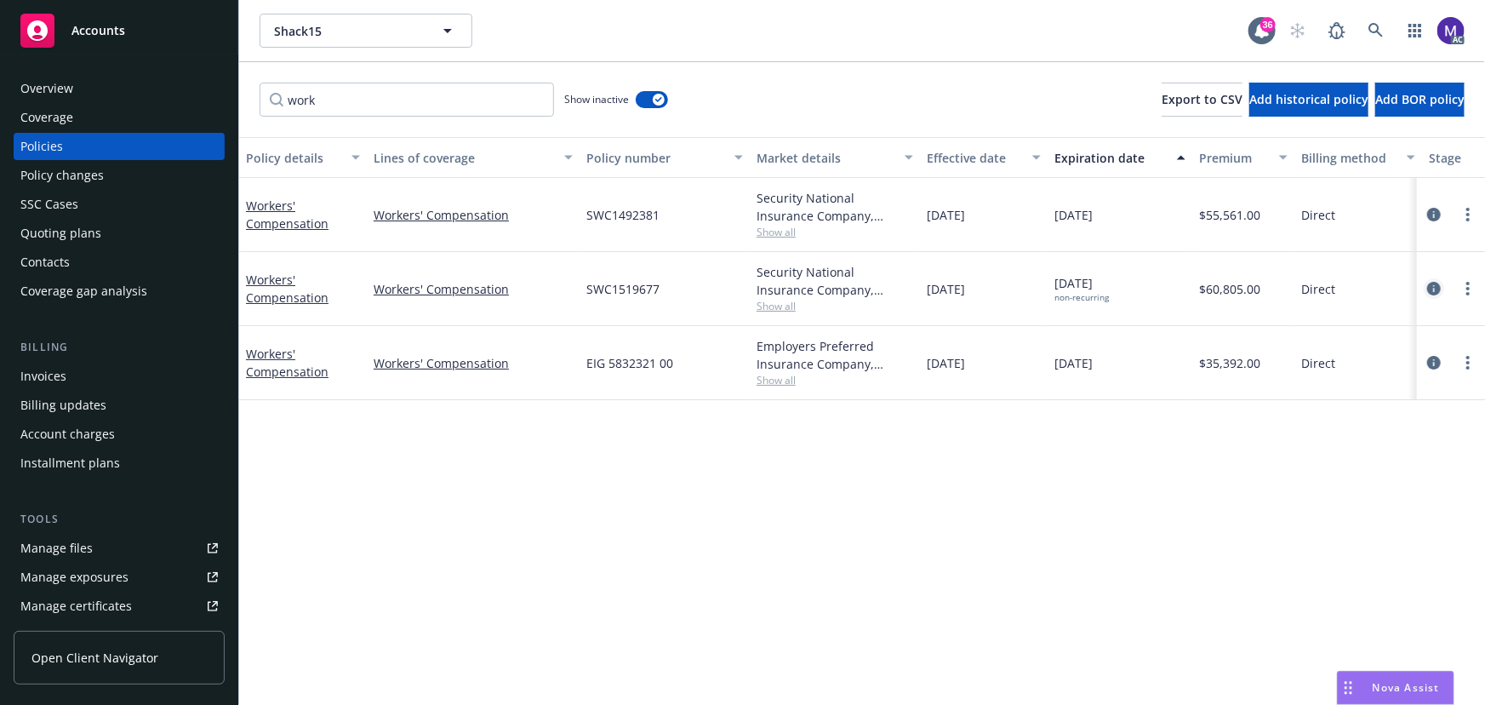
click at [1433, 287] on icon "circleInformation" at bounding box center [1434, 289] width 14 height 14
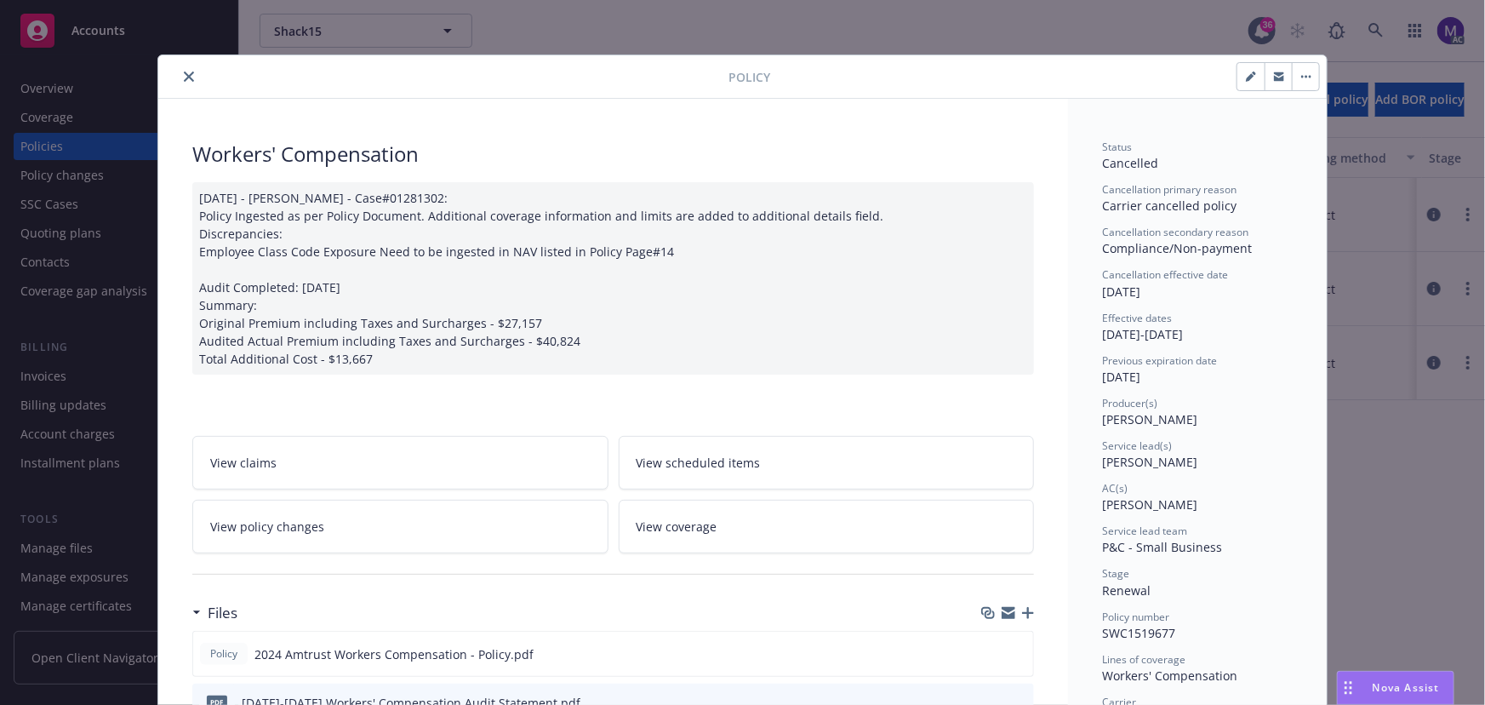
click at [184, 73] on icon "close" at bounding box center [189, 76] width 10 height 10
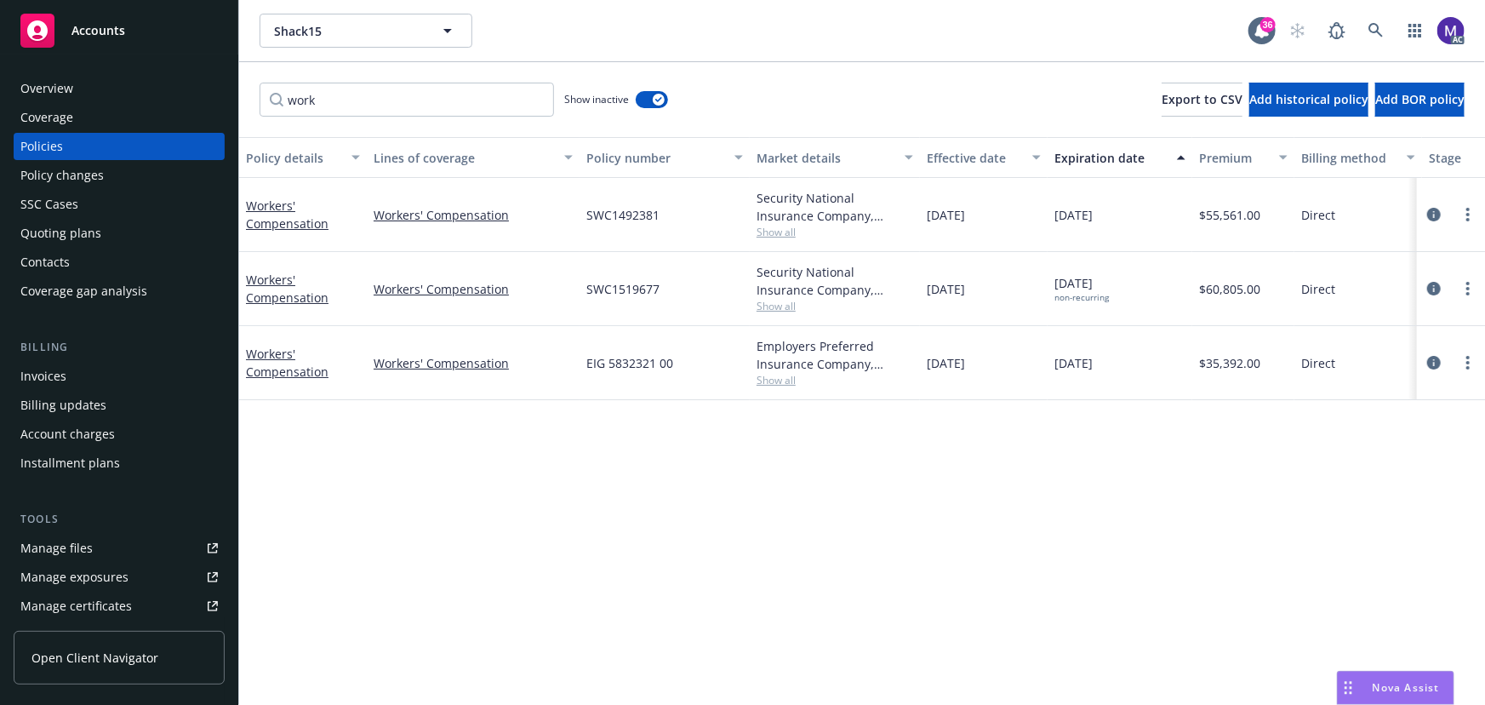
click at [1430, 350] on div at bounding box center [1451, 363] width 68 height 74
click at [1433, 364] on icon "circleInformation" at bounding box center [1434, 363] width 14 height 14
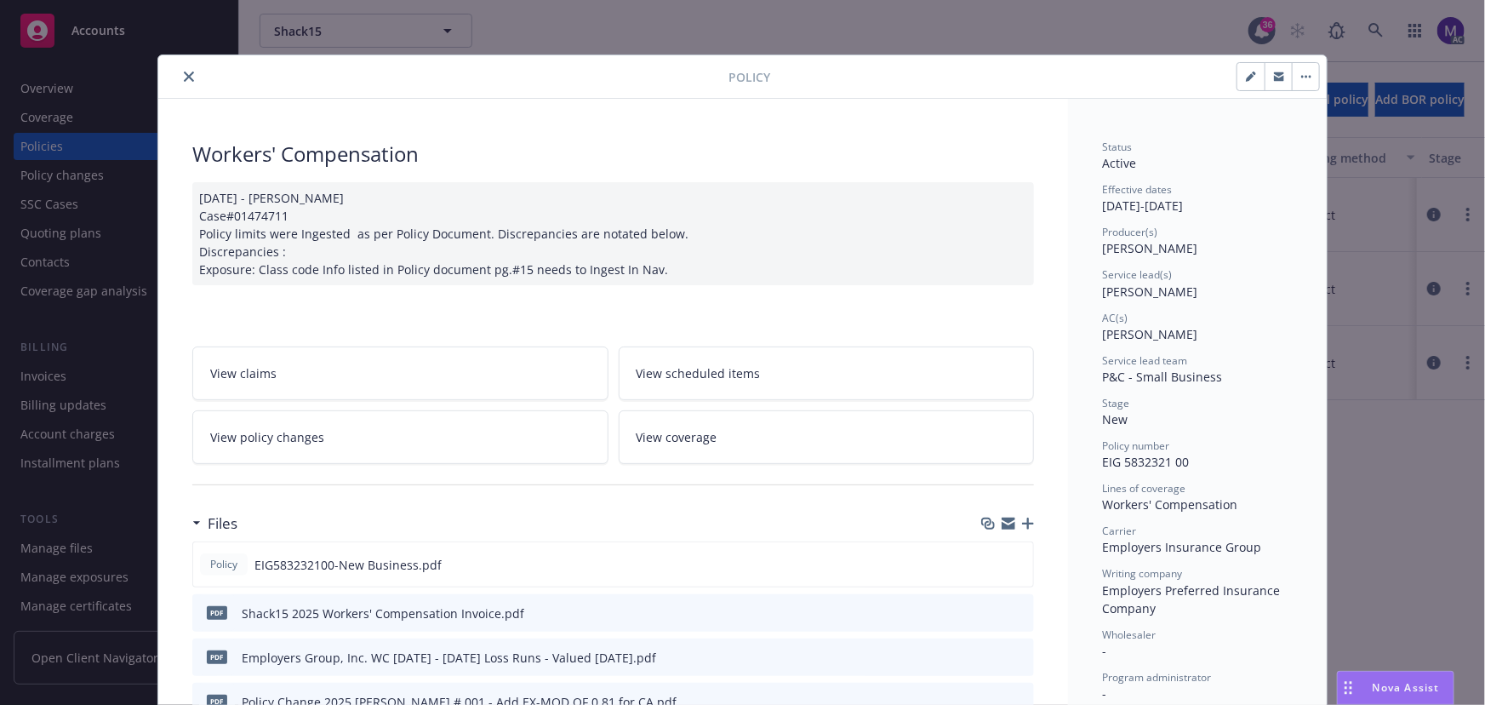
click at [184, 81] on icon "close" at bounding box center [189, 76] width 10 height 10
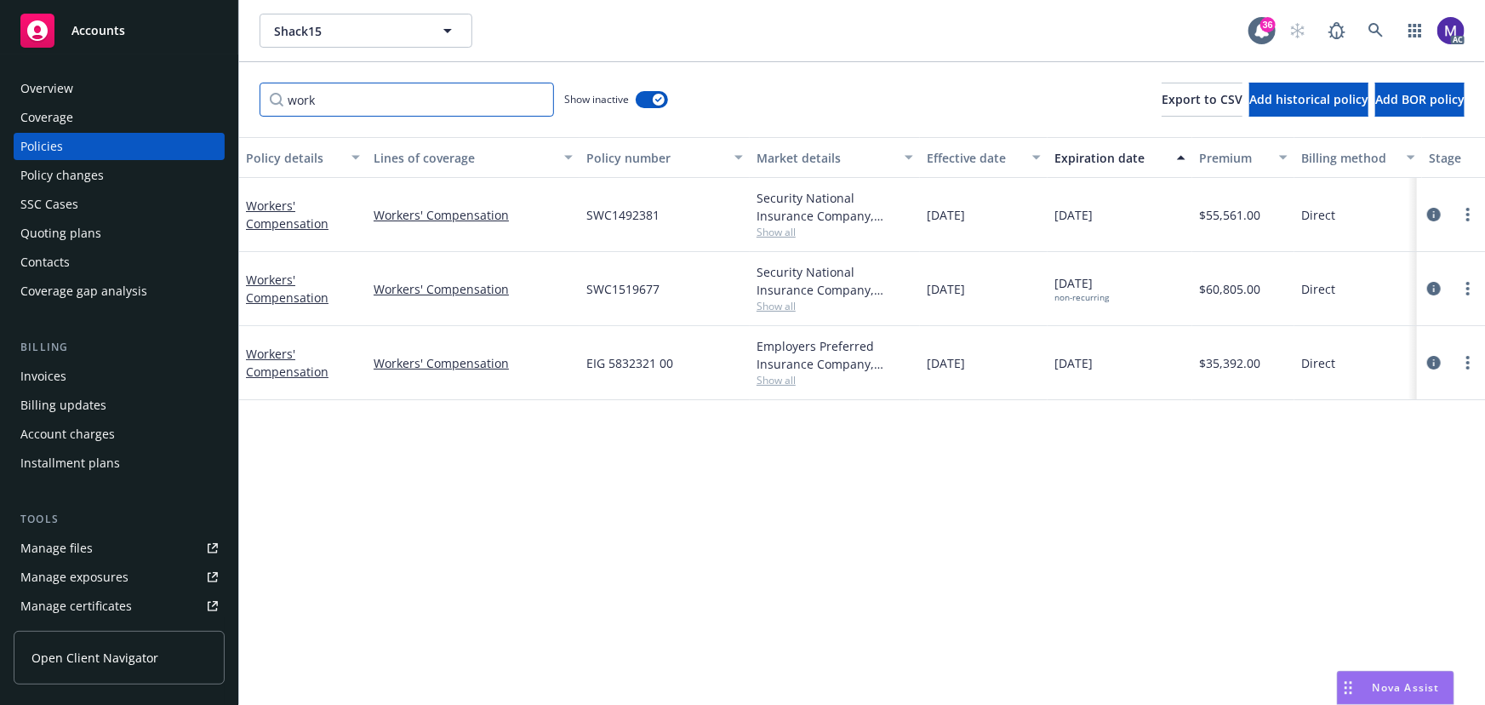
drag, startPoint x: 328, startPoint y: 101, endPoint x: -111, endPoint y: 72, distance: 439.3
click at [0, 72] on html "Accounts Overview Coverage Policies Policy changes SSC Cases Quoting plans Cont…" at bounding box center [742, 352] width 1485 height 705
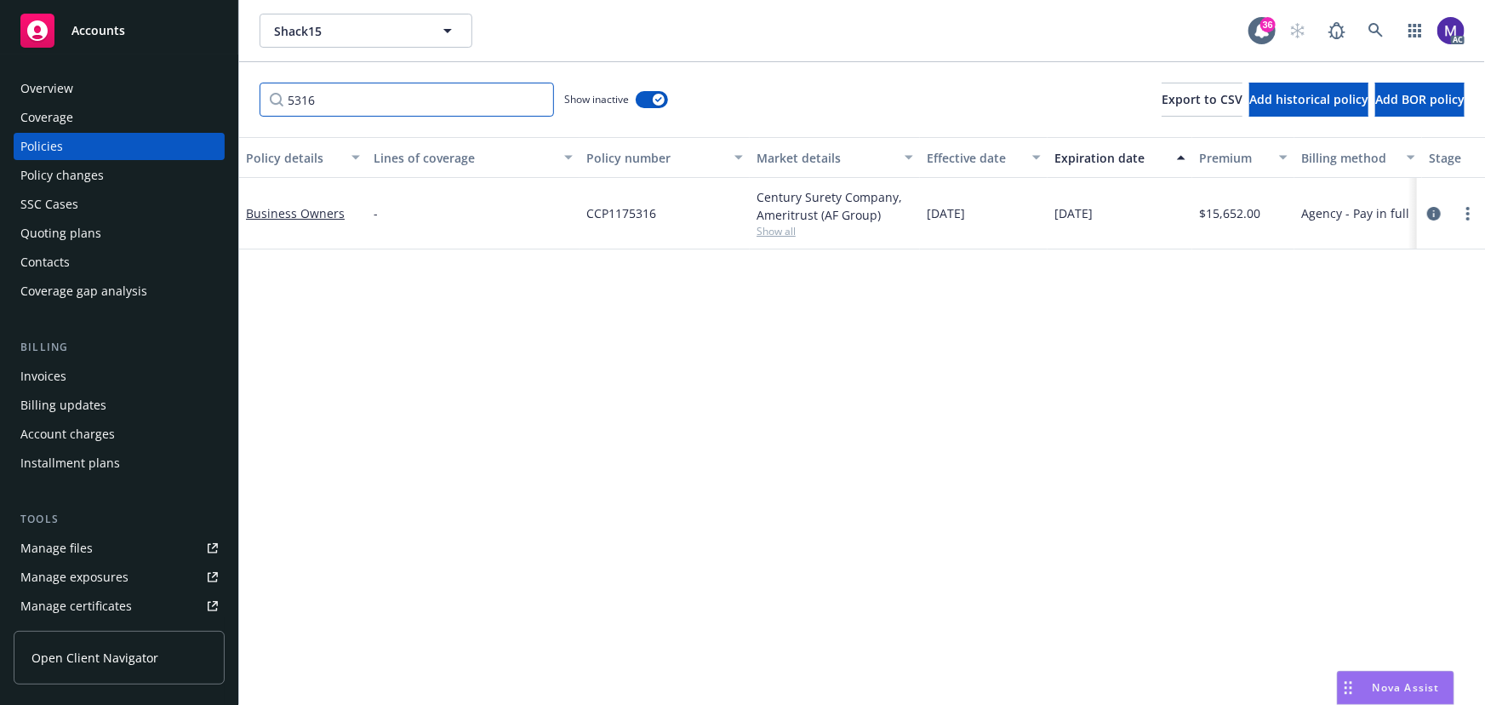
type input "5316"
click at [1450, 211] on div at bounding box center [1451, 213] width 54 height 20
click at [1445, 212] on div at bounding box center [1451, 213] width 54 height 20
click at [1437, 219] on icon "circleInformation" at bounding box center [1434, 214] width 14 height 14
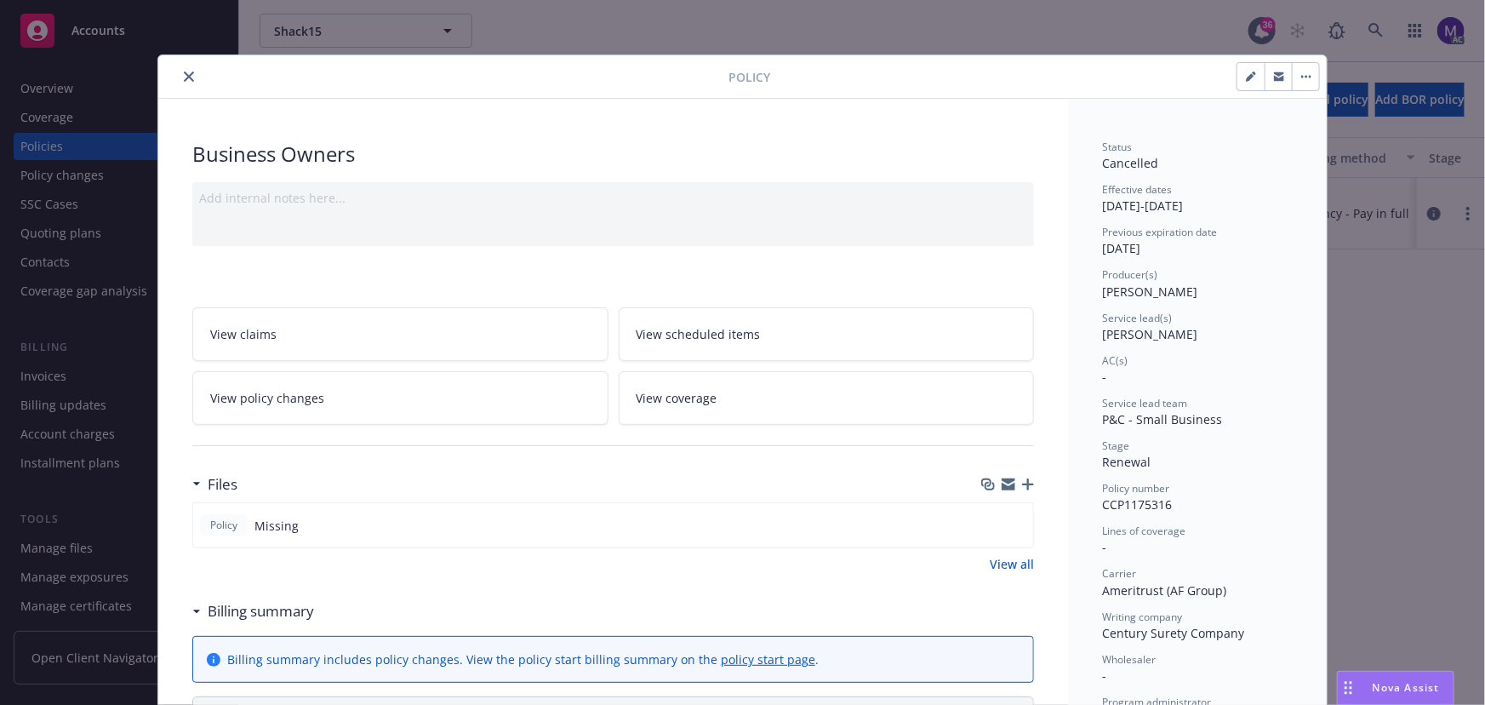
drag, startPoint x: 193, startPoint y: 73, endPoint x: 129, endPoint y: 122, distance: 80.9
click at [193, 73] on div at bounding box center [446, 76] width 563 height 20
click at [186, 75] on icon "close" at bounding box center [189, 76] width 10 height 10
click at [75, 179] on div "Policy changes" at bounding box center [61, 175] width 83 height 27
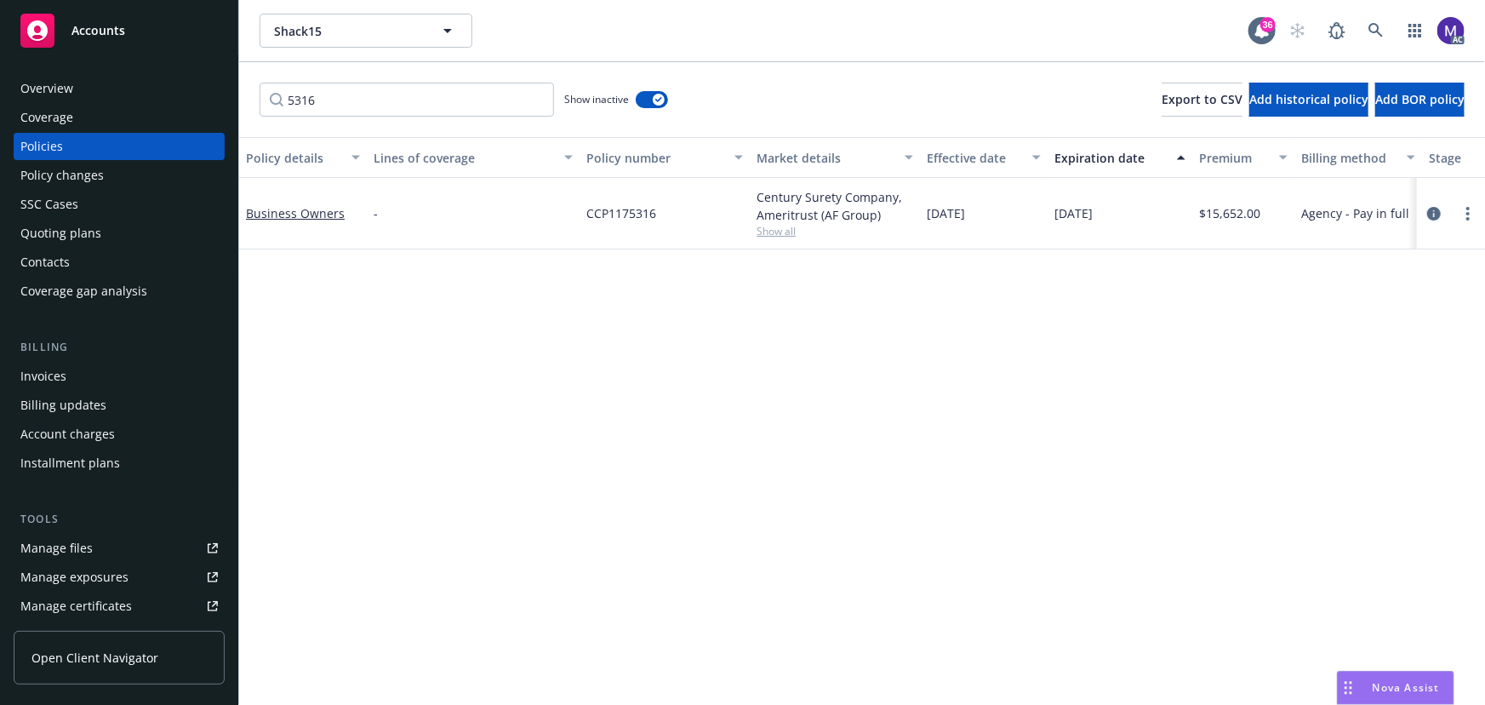
click at [75, 179] on div "Policy changes" at bounding box center [61, 175] width 83 height 27
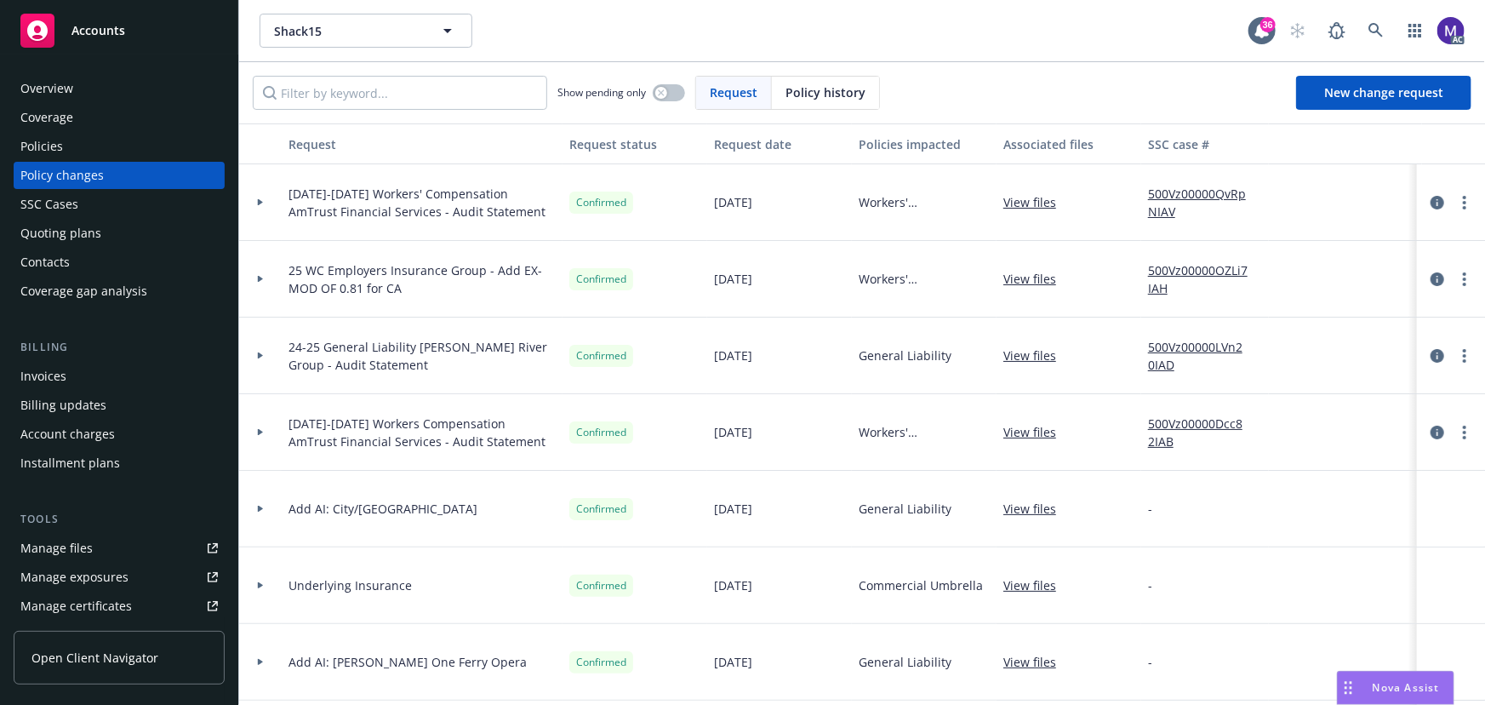
click at [262, 364] on div at bounding box center [260, 355] width 43 height 77
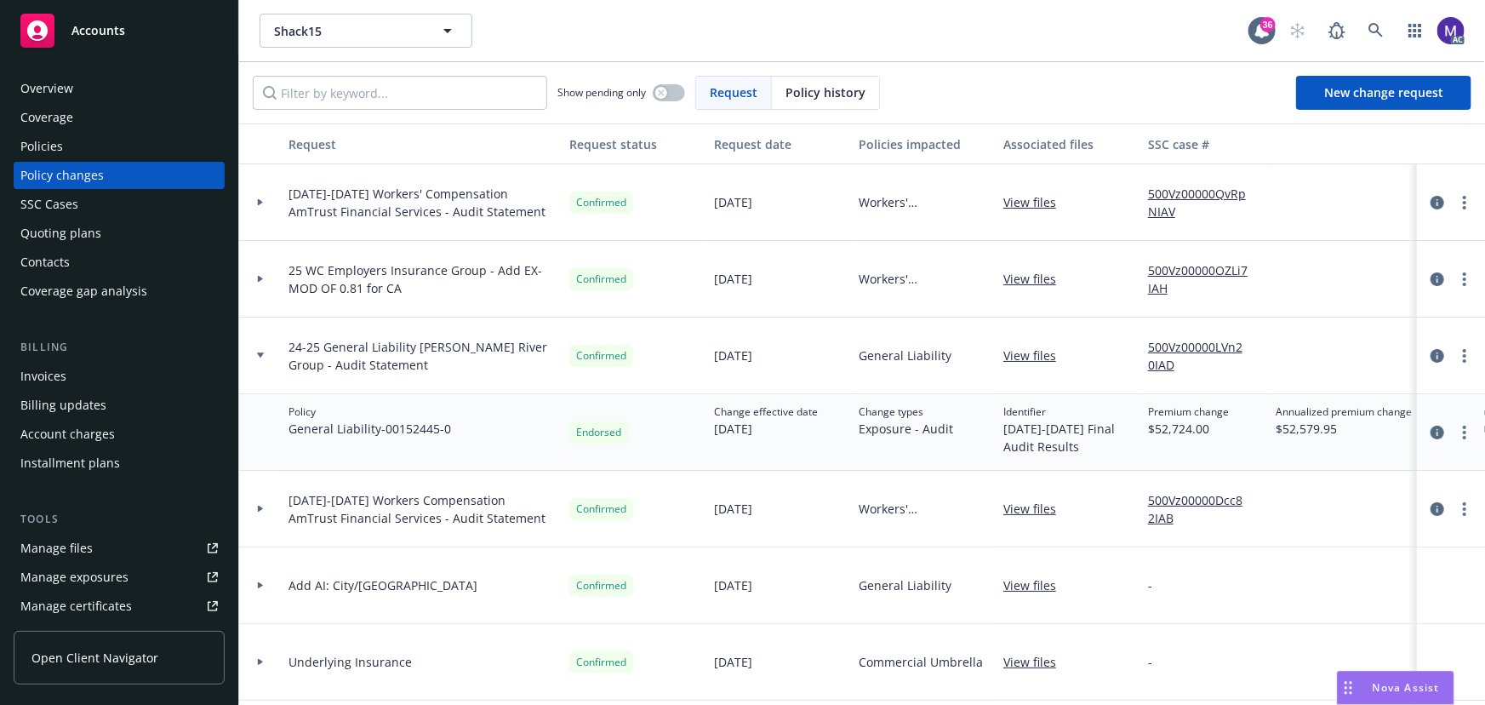
click at [262, 364] on div at bounding box center [260, 355] width 43 height 77
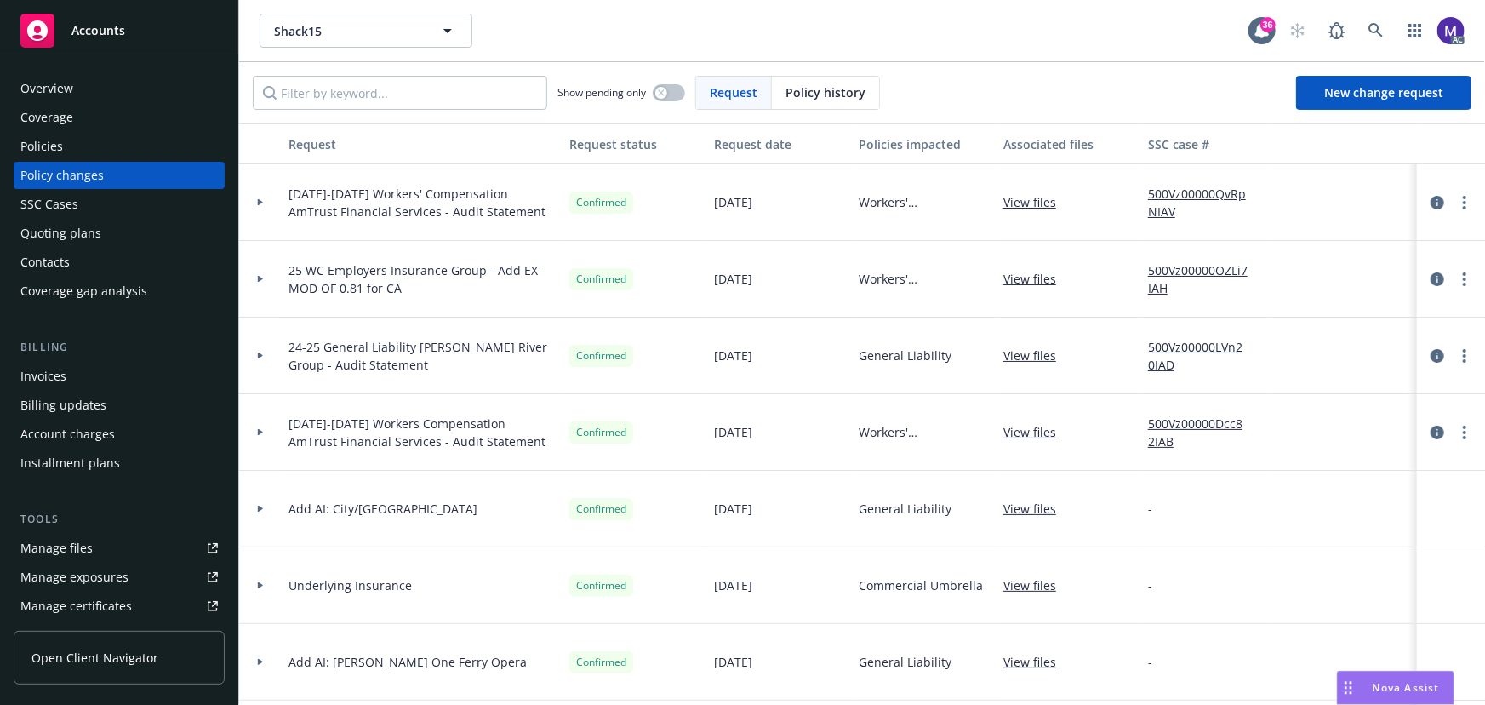
click at [269, 439] on div at bounding box center [260, 432] width 43 height 77
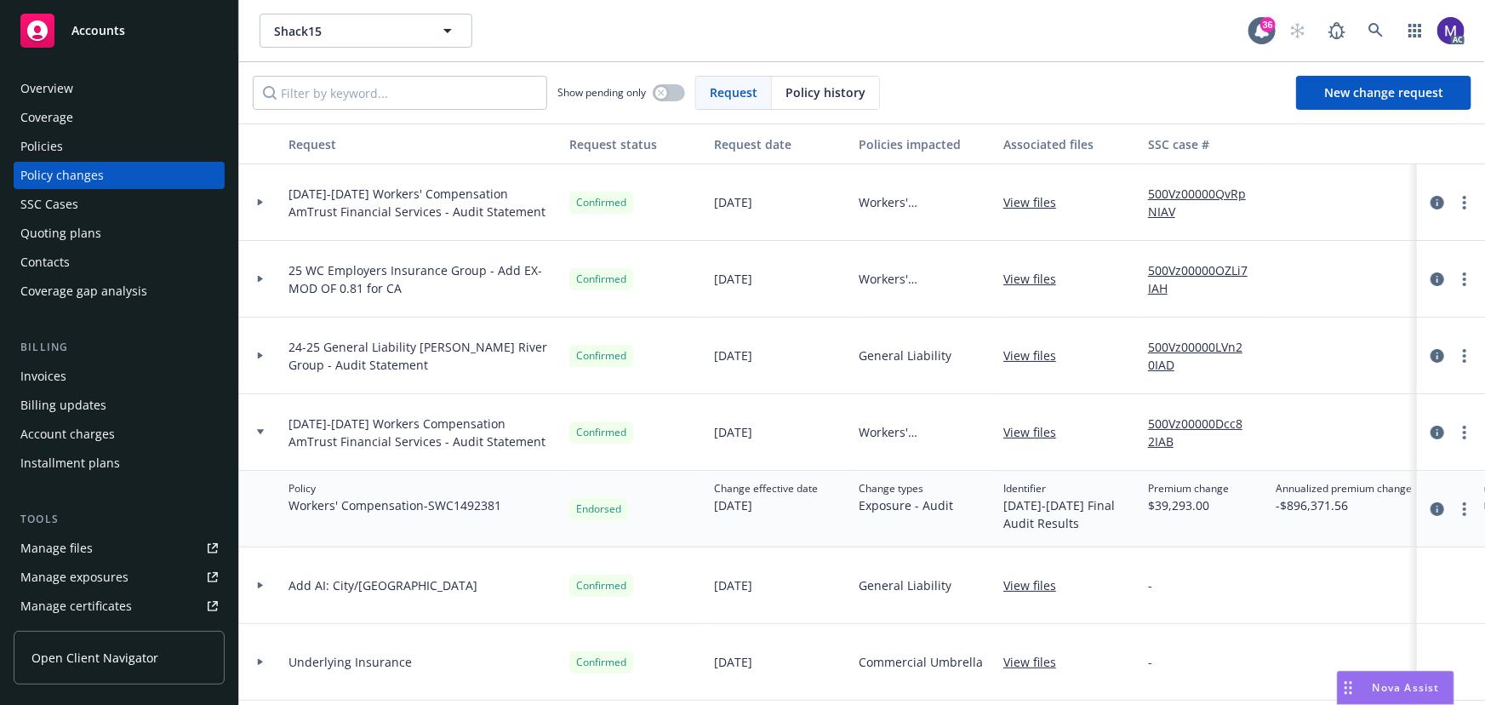
click at [269, 439] on div at bounding box center [260, 432] width 43 height 77
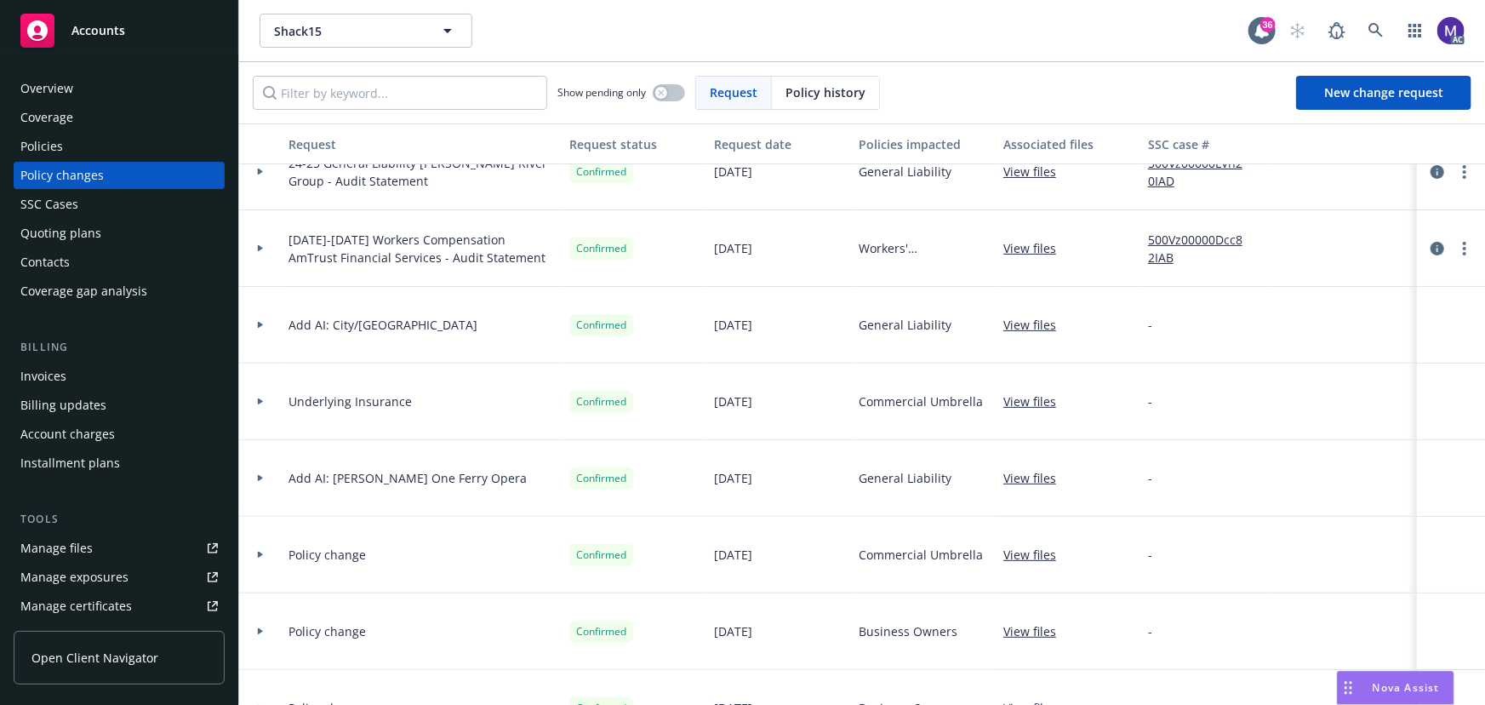
scroll to position [232, 0]
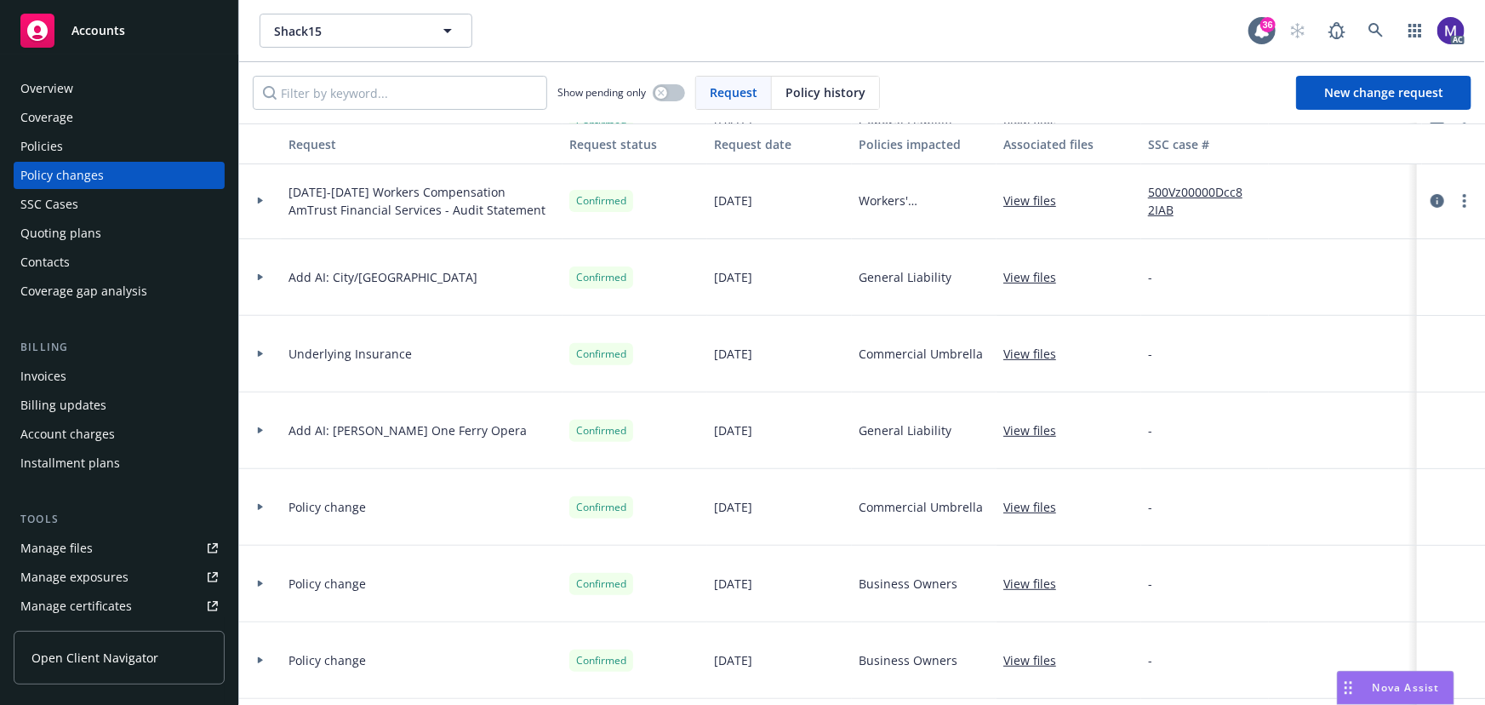
click at [43, 150] on div "Policies" at bounding box center [41, 146] width 43 height 27
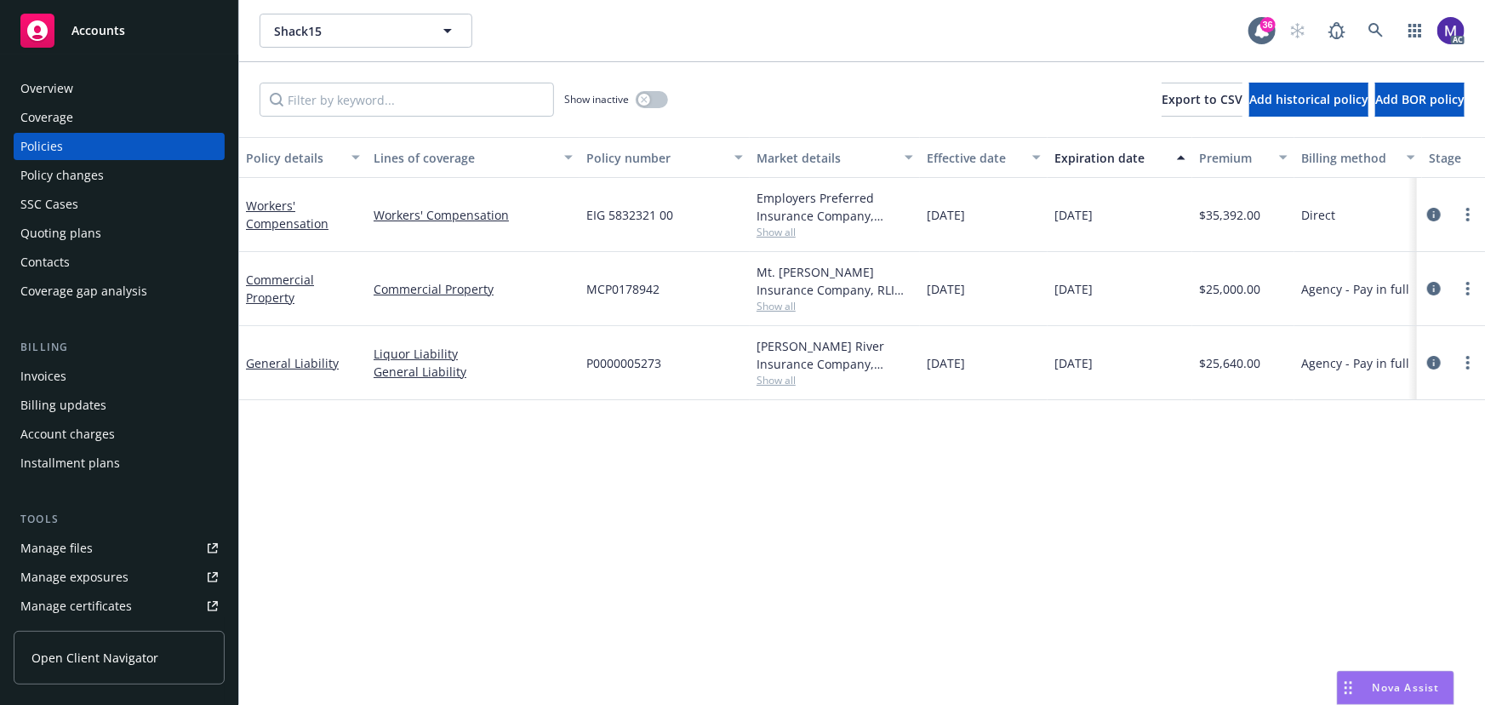
drag, startPoint x: 973, startPoint y: 216, endPoint x: 1123, endPoint y: 214, distance: 149.8
click at [1122, 214] on div "Workers' Compensation Workers' Compensation EIG 5832321 00 Employers Preferred …" at bounding box center [1060, 215] width 1643 height 74
click at [1123, 214] on div "02/08/2026" at bounding box center [1120, 215] width 145 height 74
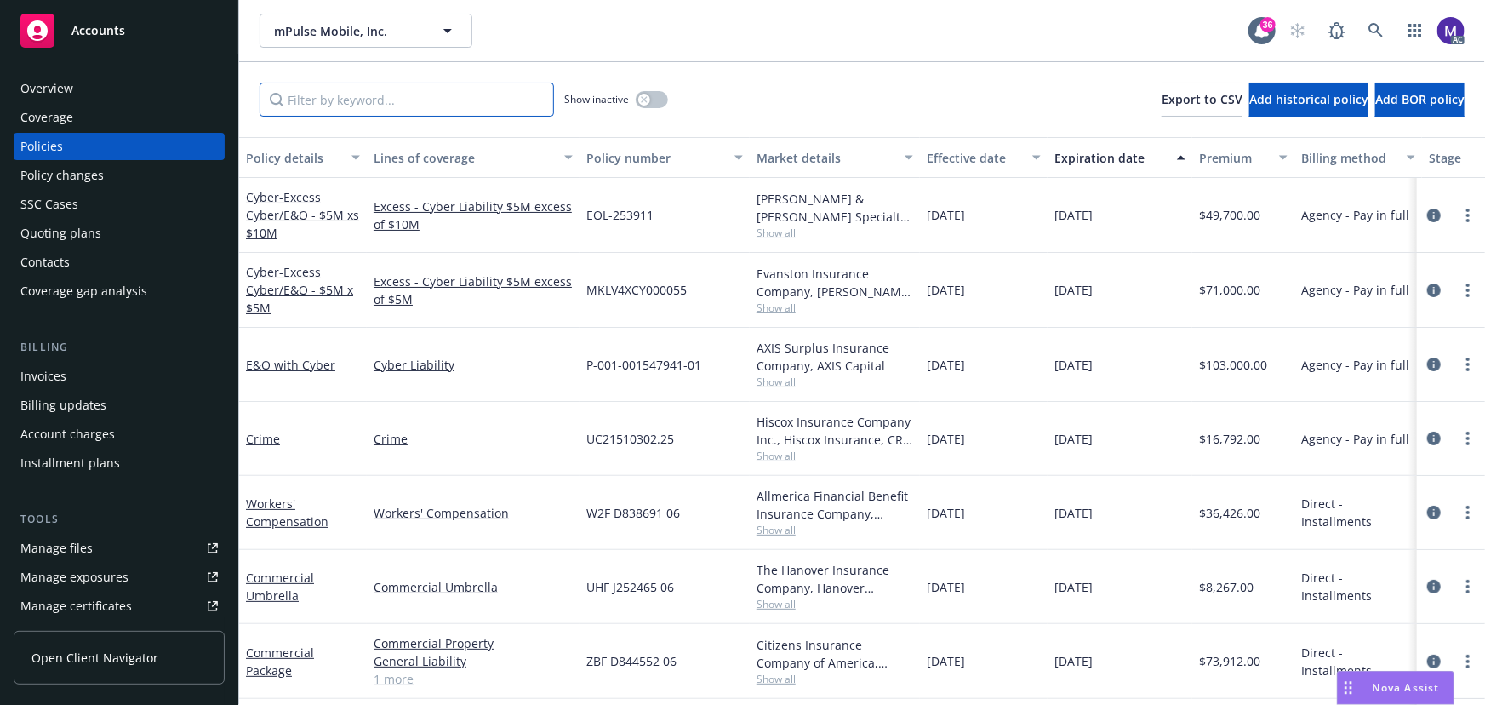
click at [335, 103] on input "Filter by keyword..." at bounding box center [407, 100] width 295 height 34
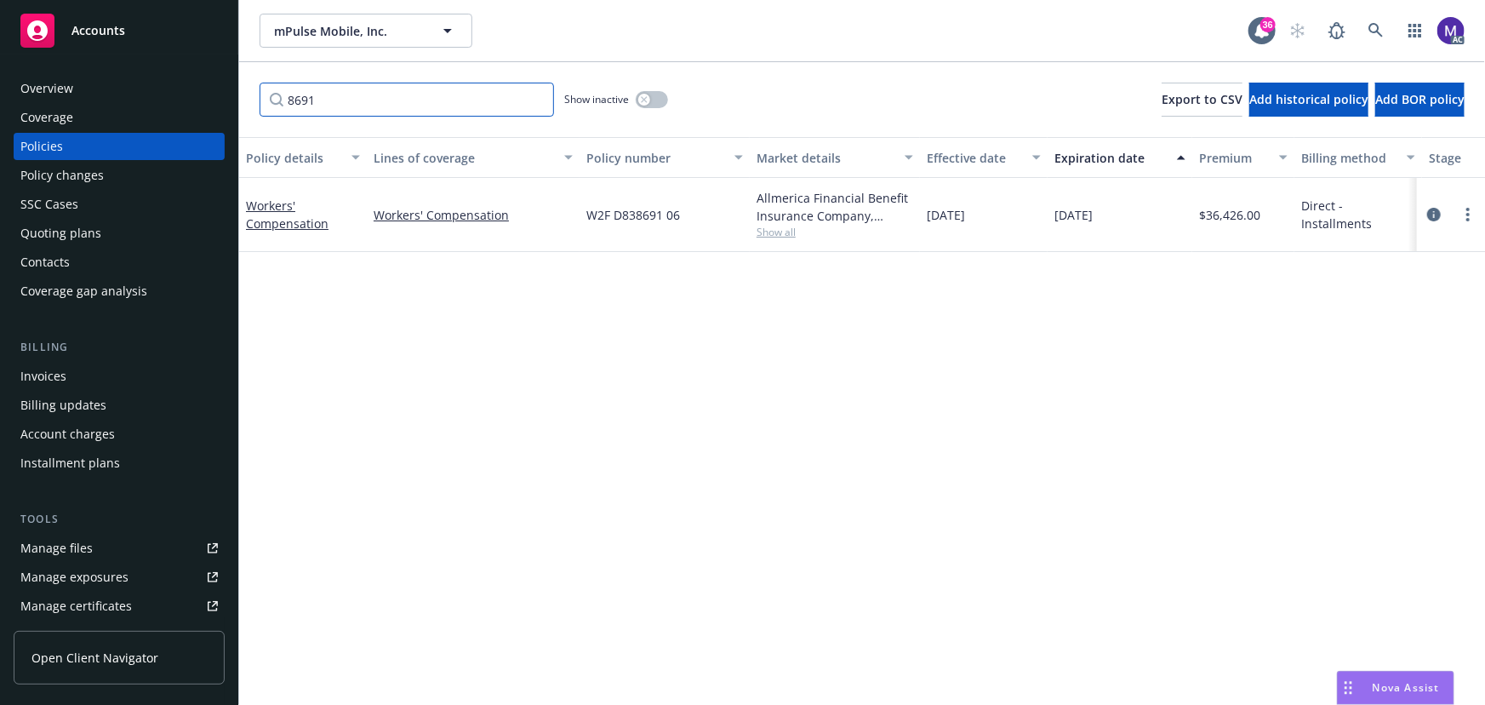
type input "8691"
click at [654, 100] on button "button" at bounding box center [652, 99] width 32 height 17
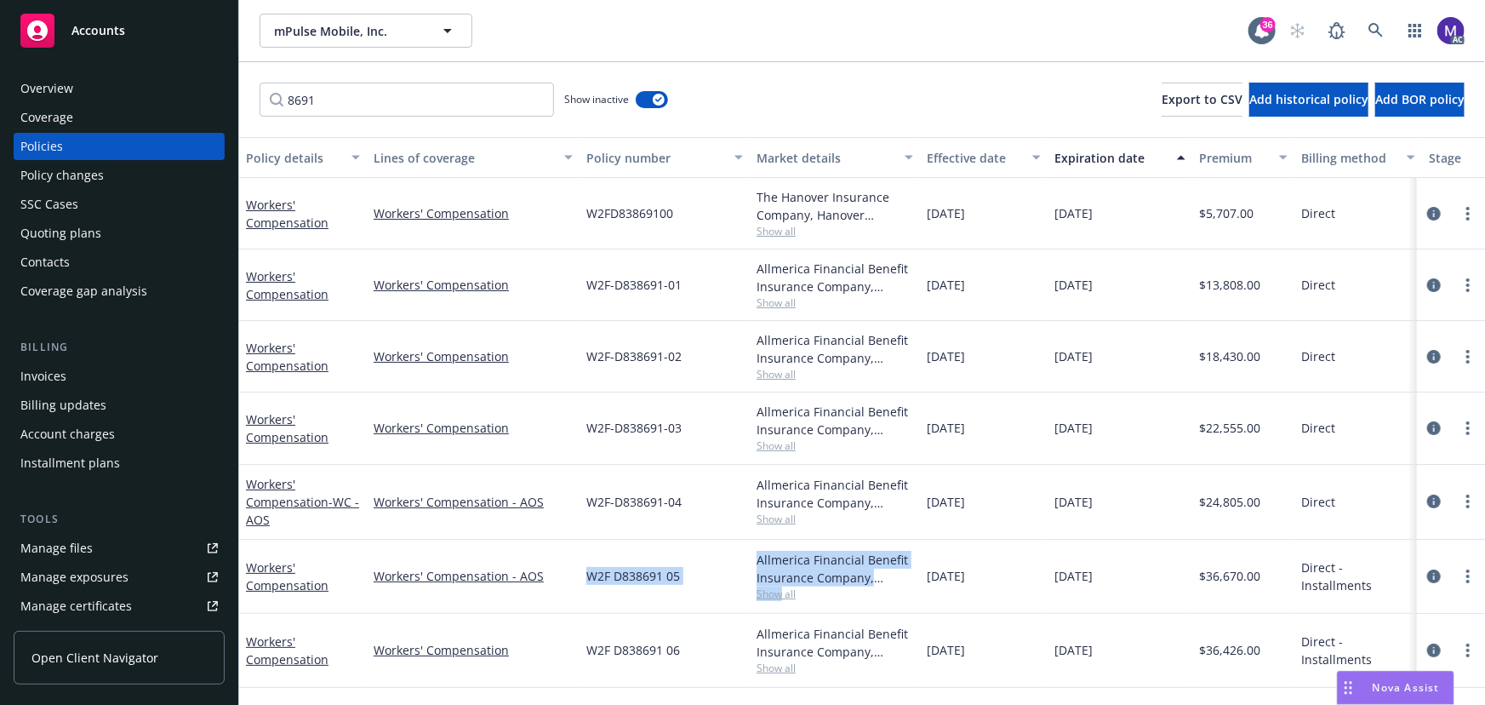
drag, startPoint x: 587, startPoint y: 575, endPoint x: 780, endPoint y: 588, distance: 192.8
click at [780, 588] on div "Workers' Compensation Workers' Compensation - AOS W2F D838691 05 Allmerica Fina…" at bounding box center [1060, 577] width 1643 height 74
click at [782, 593] on span "Show all" at bounding box center [835, 593] width 157 height 14
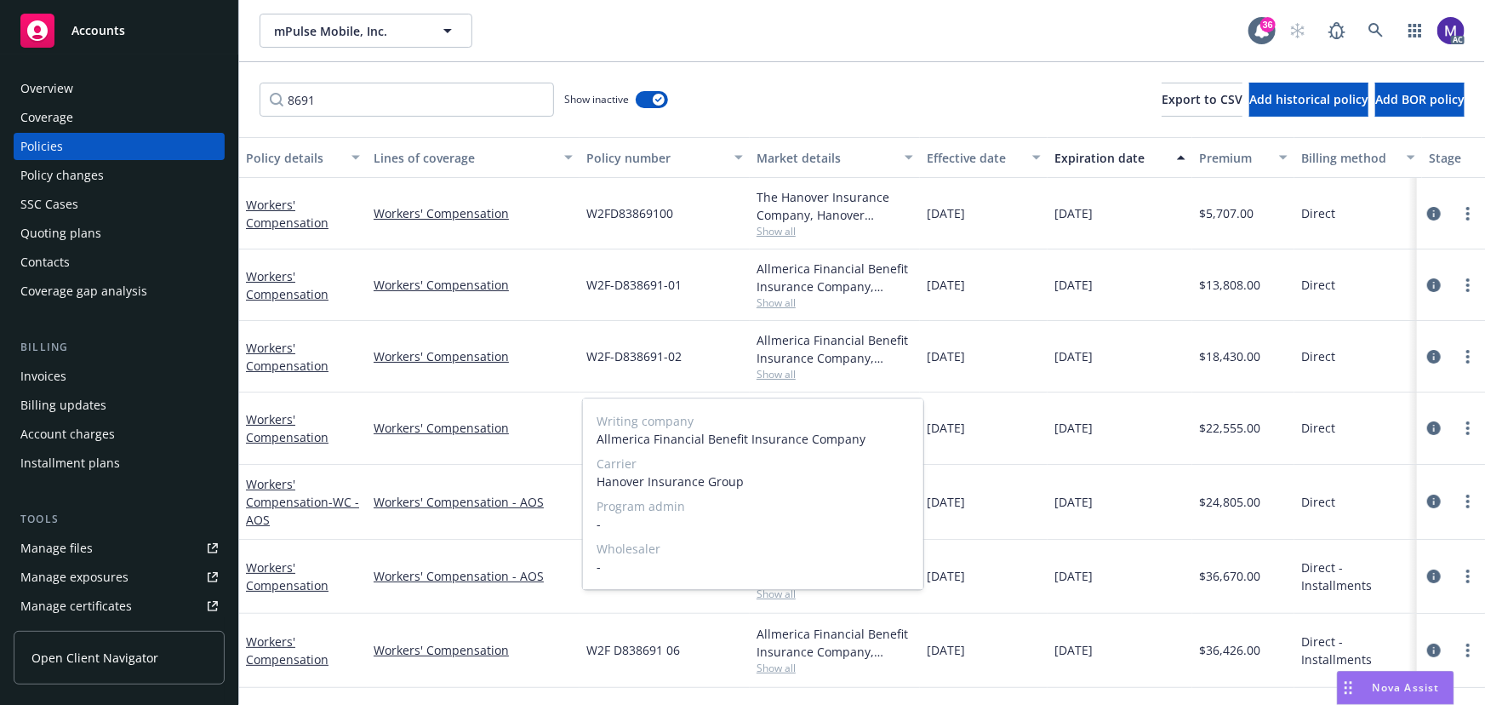
click at [782, 593] on span "Show all" at bounding box center [835, 593] width 157 height 14
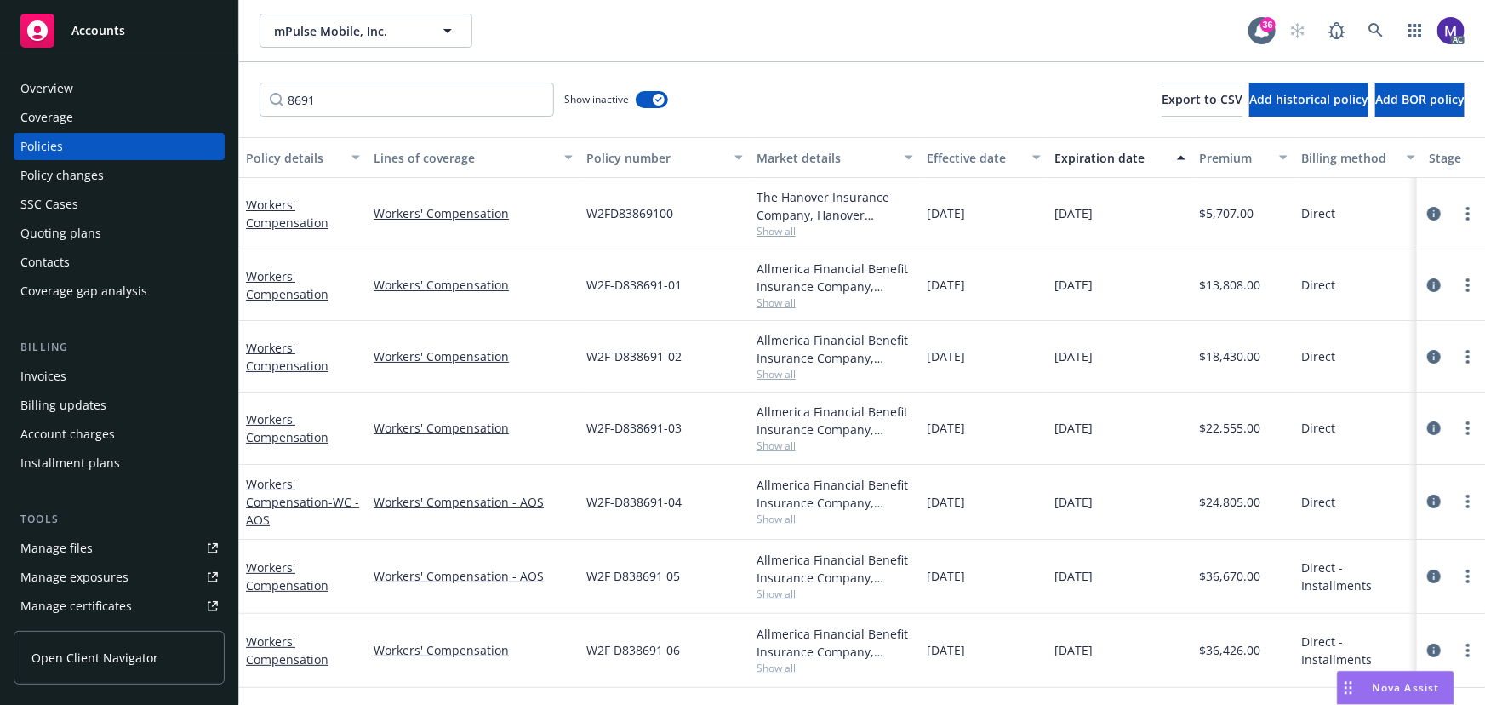
click at [782, 593] on span "Show all" at bounding box center [835, 593] width 157 height 14
drag, startPoint x: 583, startPoint y: 576, endPoint x: 698, endPoint y: 572, distance: 115.0
click at [698, 572] on div "Workers' Compensation Workers' Compensation - AOS W2F D838691 05 Allmerica Fina…" at bounding box center [1060, 577] width 1643 height 74
click at [698, 572] on div "W2F D838691 05" at bounding box center [665, 577] width 170 height 74
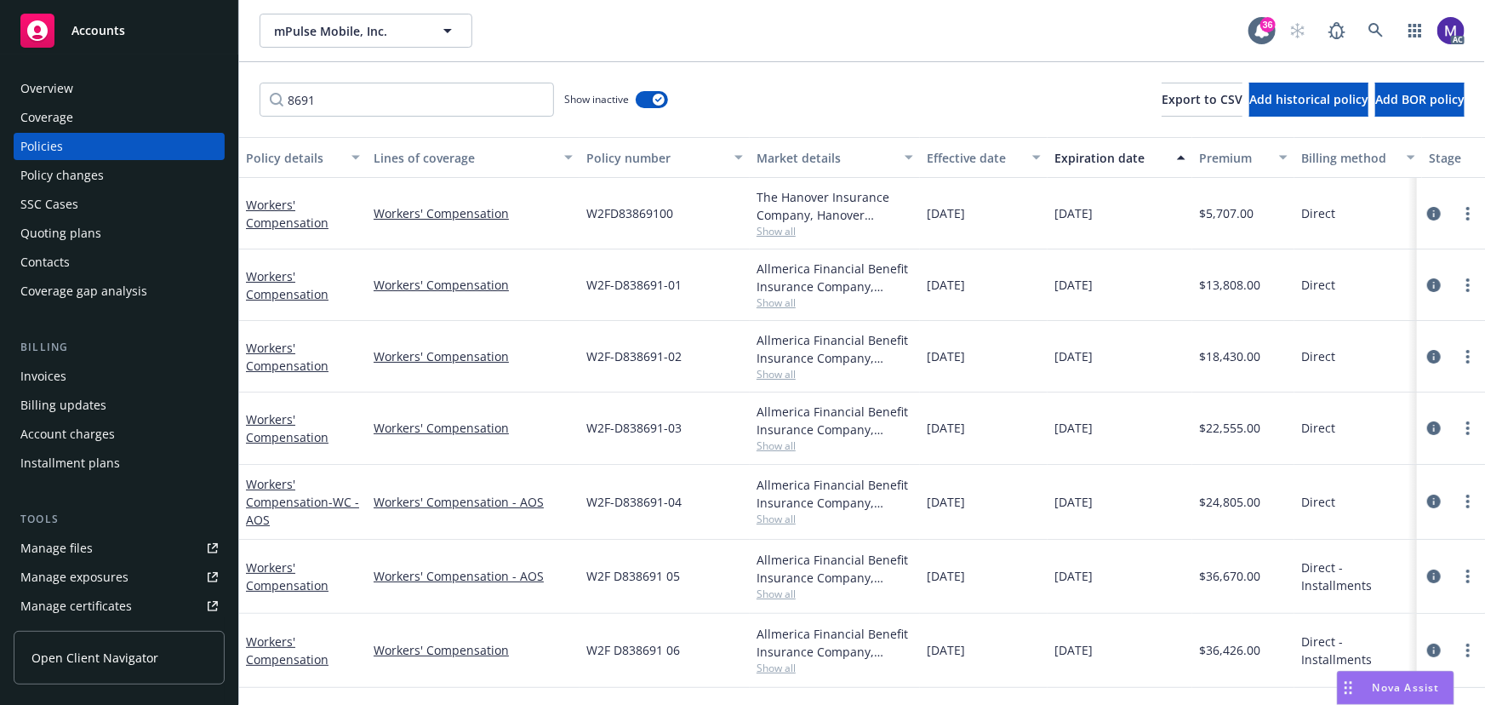
drag, startPoint x: 937, startPoint y: 579, endPoint x: 1108, endPoint y: 578, distance: 171.1
click at [1107, 578] on div "Workers' Compensation Workers' Compensation - AOS W2F D838691 05 Allmerica Fina…" at bounding box center [1060, 577] width 1643 height 74
click at [1093, 578] on span "[DATE]" at bounding box center [1074, 576] width 38 height 18
click at [1439, 581] on icon "circleInformation" at bounding box center [1434, 576] width 14 height 14
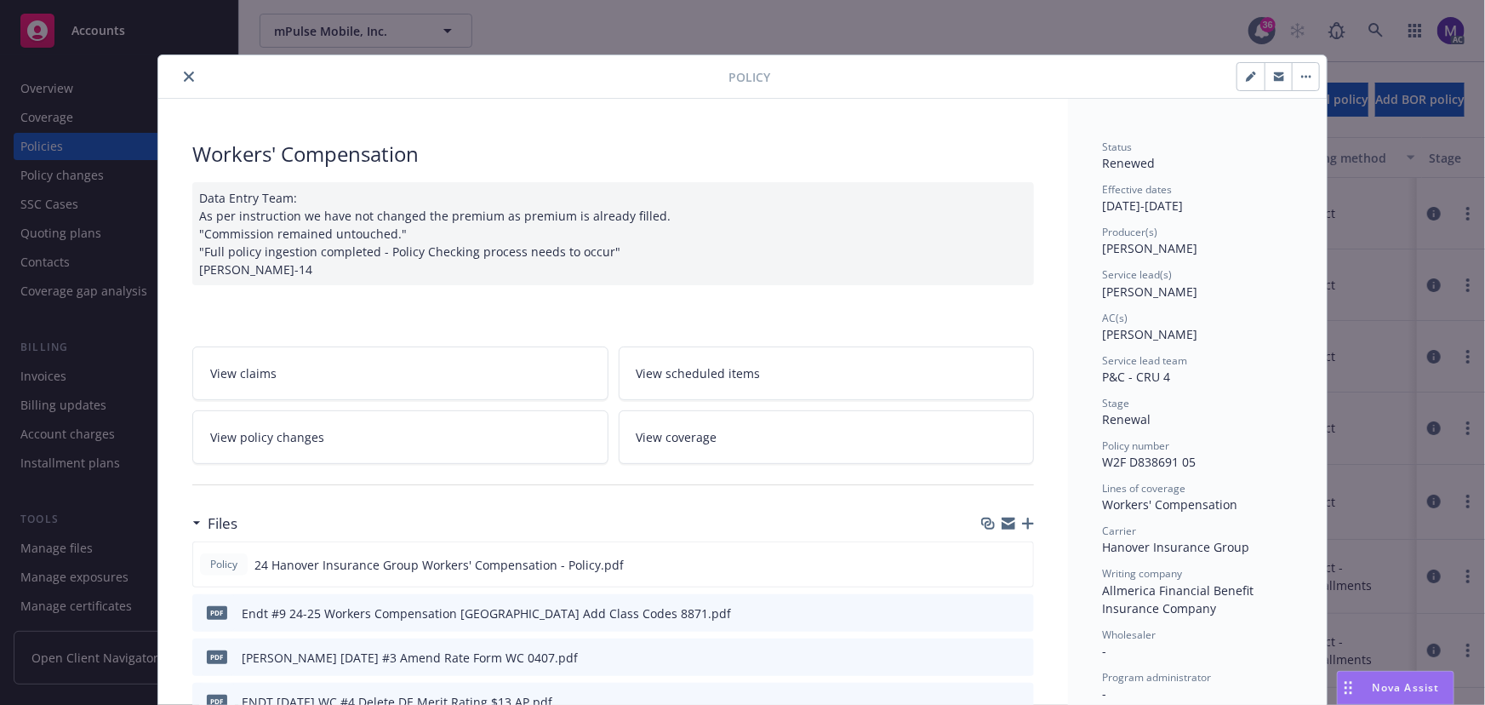
click at [186, 79] on icon "close" at bounding box center [189, 76] width 10 height 10
